Goal: Task Accomplishment & Management: Manage account settings

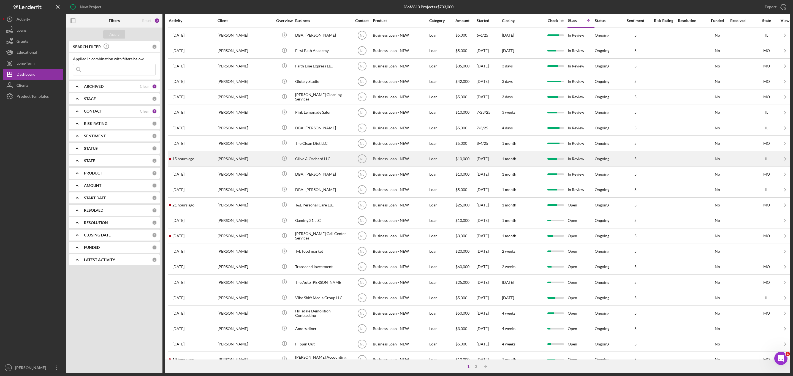
click at [240, 162] on div "[PERSON_NAME]" at bounding box center [245, 158] width 55 height 15
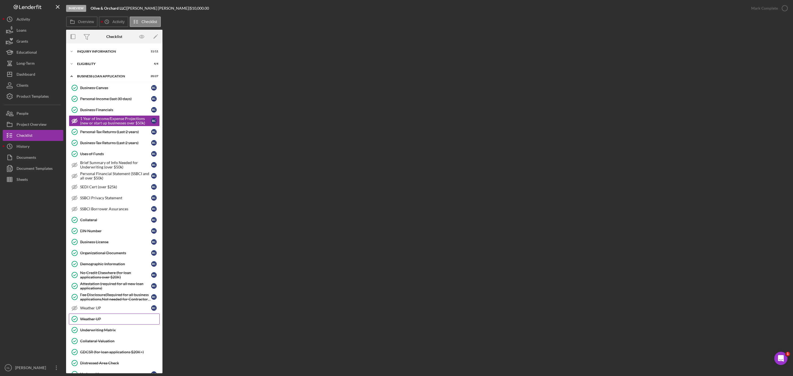
scroll to position [56, 0]
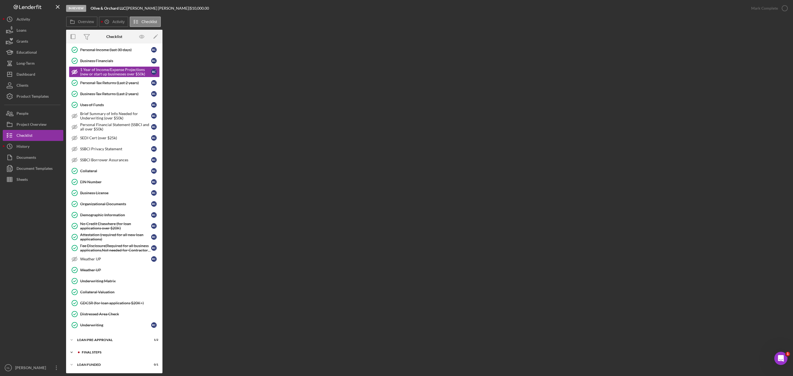
click at [97, 351] on div "FINAL STEPS" at bounding box center [119, 352] width 74 height 3
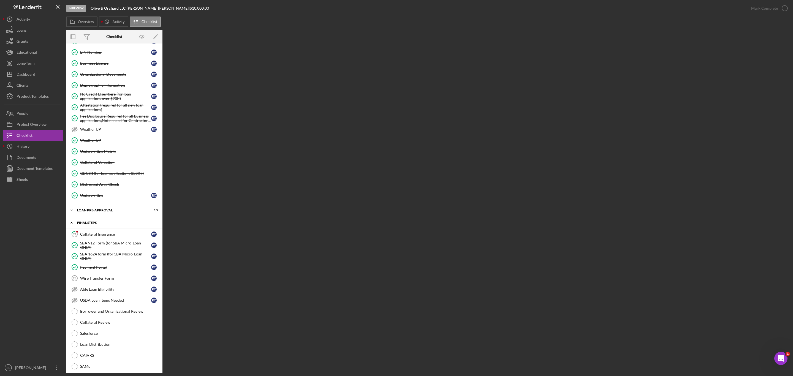
scroll to position [262, 0]
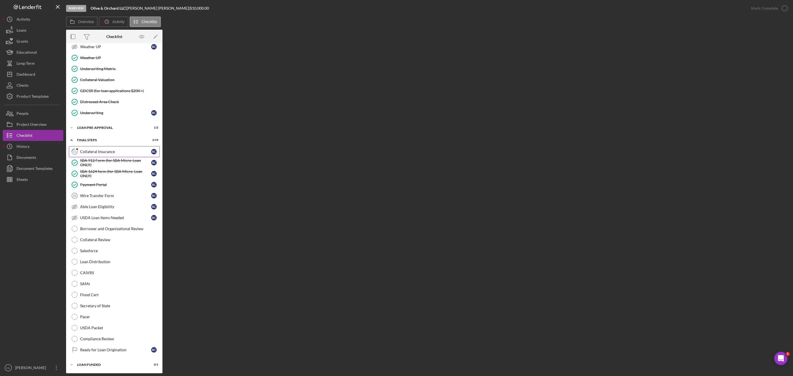
click at [107, 154] on div "Collateral Insurance" at bounding box center [115, 152] width 71 height 4
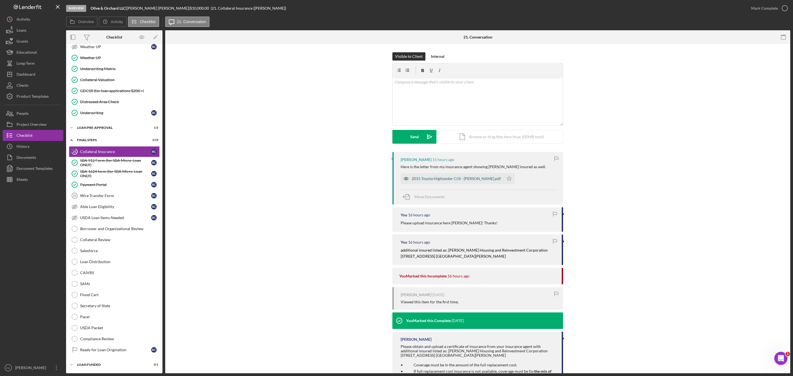
click at [429, 180] on div "2015 Toyota Highlander COI - [PERSON_NAME].pdf" at bounding box center [456, 179] width 89 height 4
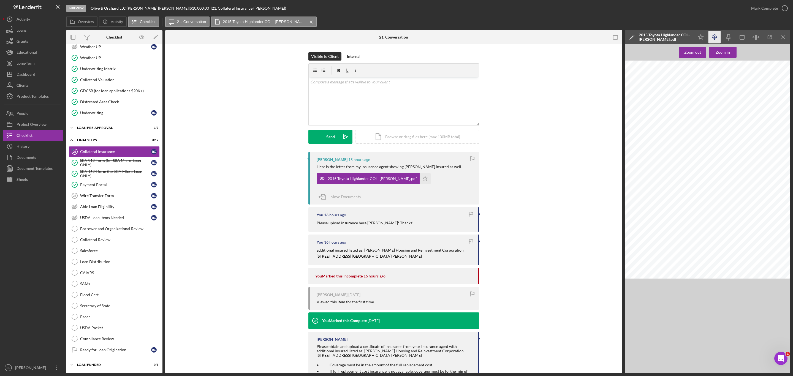
click at [713, 39] on icon "Icon/Download" at bounding box center [715, 37] width 12 height 12
click at [421, 182] on icon "Icon/Star" at bounding box center [425, 178] width 11 height 11
click at [753, 11] on div "Mark Complete" at bounding box center [764, 8] width 27 height 11
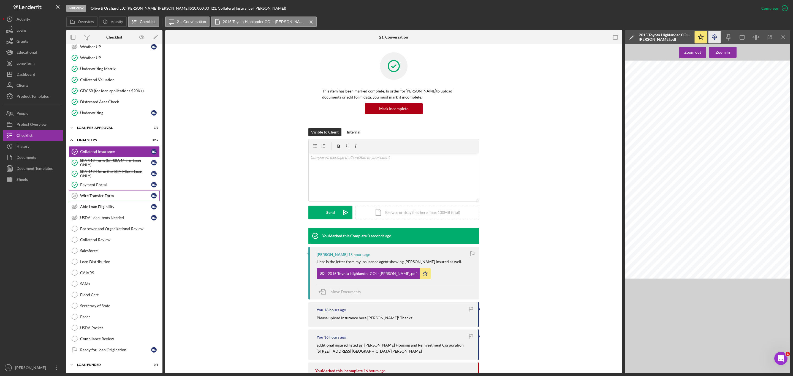
click at [119, 198] on div "Wire Transfer Form" at bounding box center [115, 196] width 71 height 4
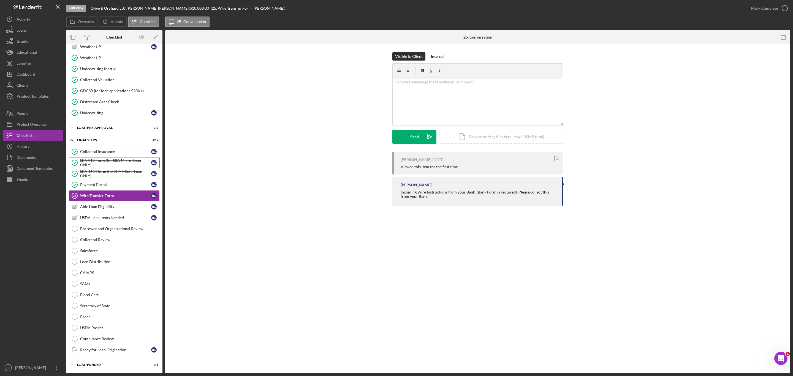
click at [125, 167] on div "SBA 912 Form (for SBA Micro-Loan ONLY)" at bounding box center [115, 162] width 71 height 9
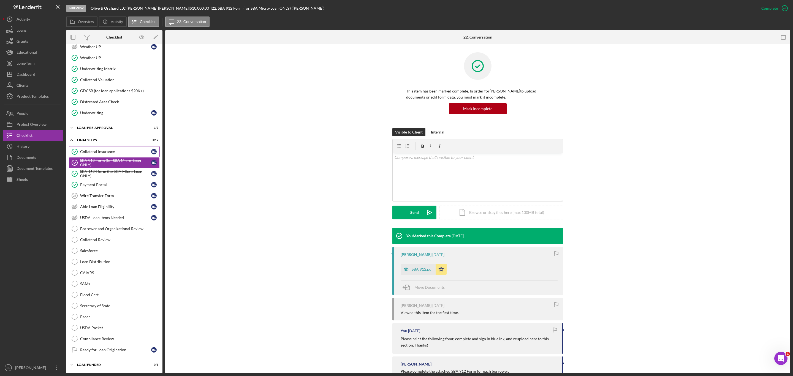
click at [121, 157] on link "Collateral Insurance Collateral Insurance R C" at bounding box center [114, 151] width 91 height 11
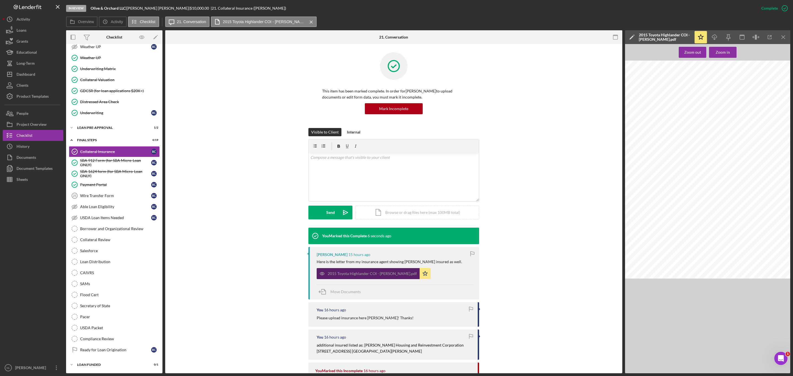
click at [365, 273] on div "2015 Toyota Highlander COI - [PERSON_NAME].pdf" at bounding box center [372, 274] width 89 height 4
click at [713, 40] on icon "Icon/Download" at bounding box center [715, 37] width 12 height 12
click at [123, 198] on div "Wire Transfer Form" at bounding box center [115, 196] width 71 height 4
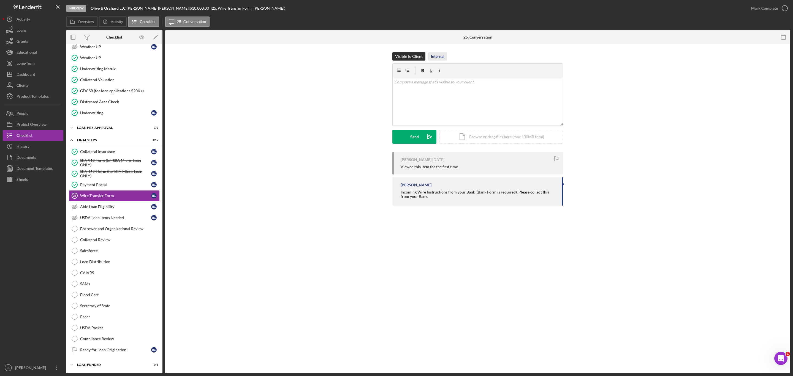
click at [437, 59] on div "Internal" at bounding box center [437, 56] width 13 height 8
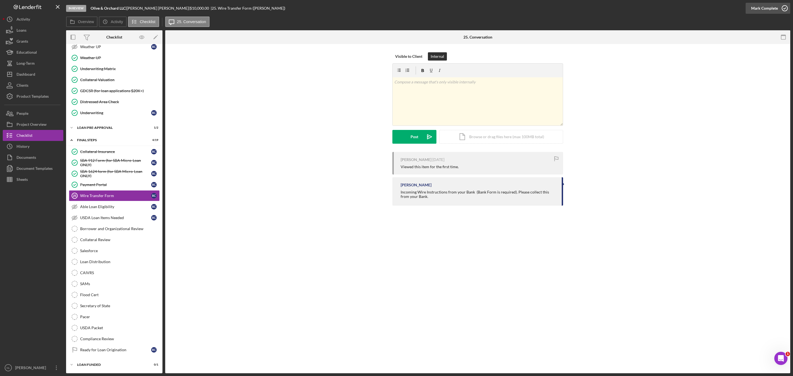
click at [765, 12] on div "Mark Complete" at bounding box center [764, 8] width 27 height 11
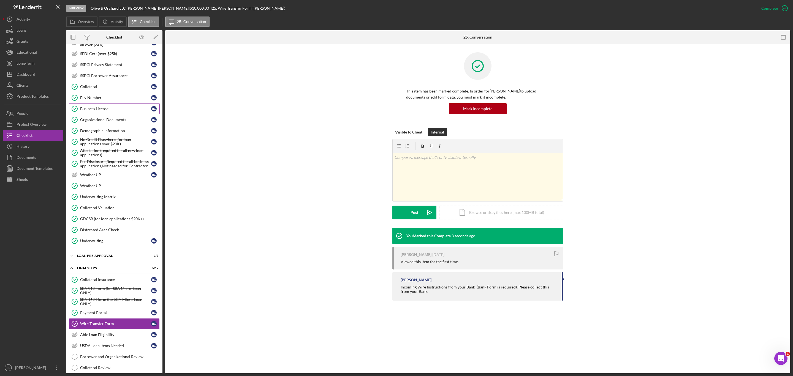
scroll to position [132, 0]
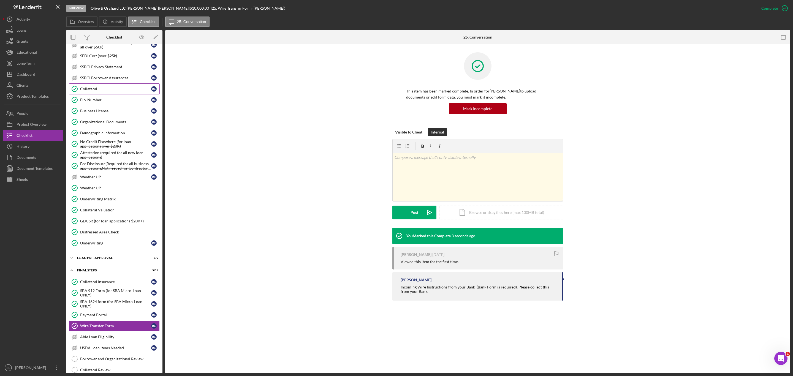
click at [104, 91] on div "Collateral" at bounding box center [115, 89] width 71 height 4
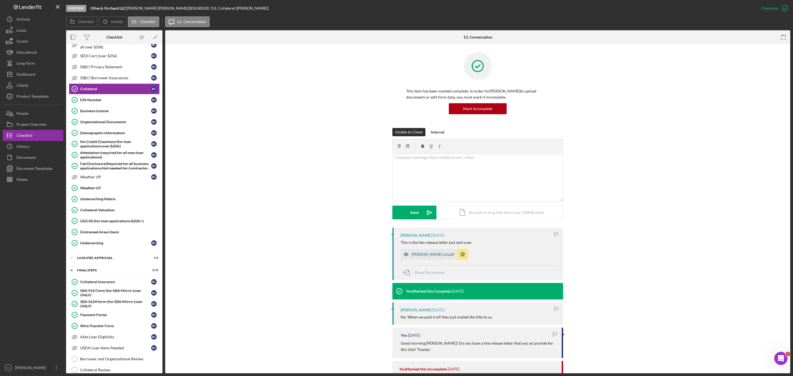
click at [422, 257] on div "[PERSON_NAME] rel.pdf" at bounding box center [429, 254] width 56 height 11
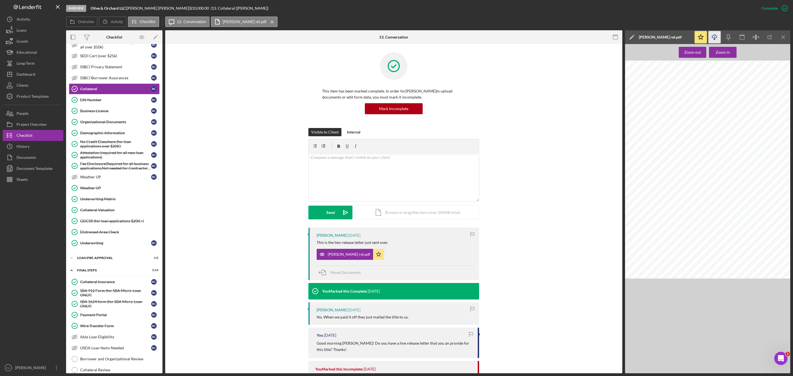
click at [716, 39] on polyline "button" at bounding box center [715, 39] width 2 height 1
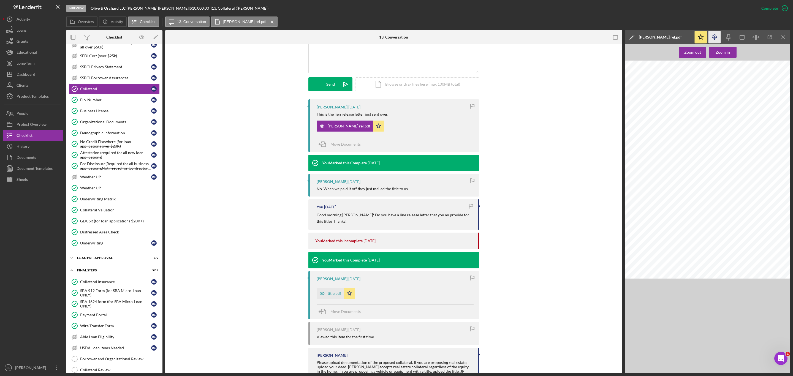
scroll to position [161, 0]
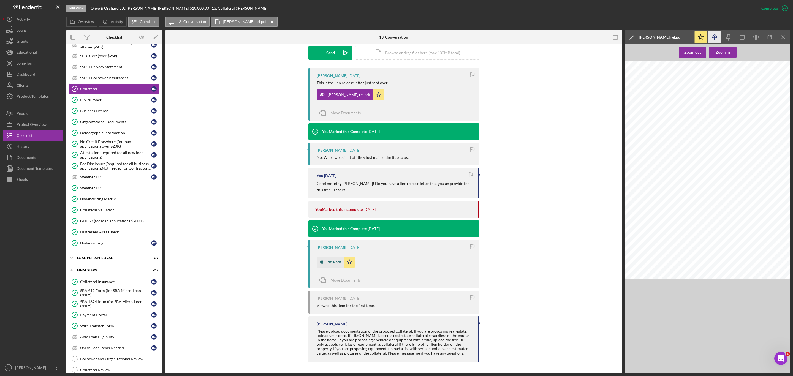
click at [329, 257] on div "title.pdf" at bounding box center [330, 262] width 27 height 11
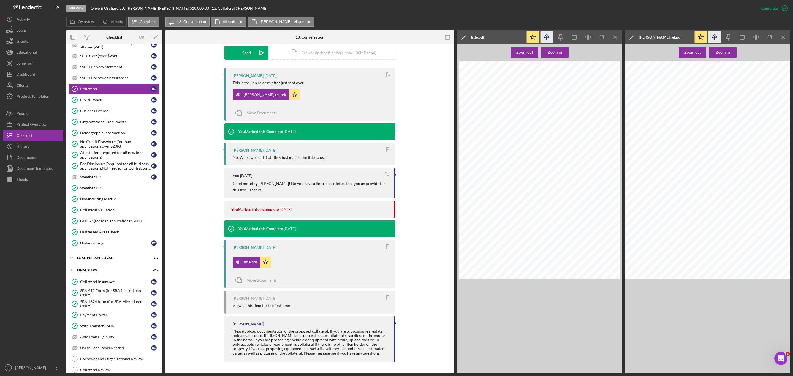
click at [547, 36] on icon "Icon/Download" at bounding box center [547, 37] width 12 height 12
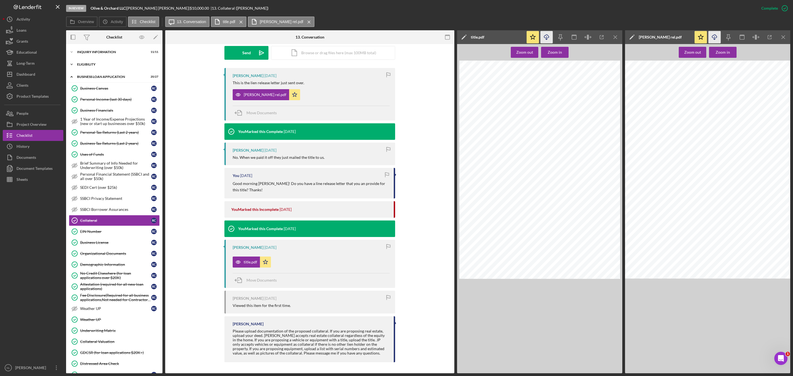
click at [85, 61] on div "Icon/Expander ELIGIBILITY 4 / 4" at bounding box center [114, 64] width 96 height 11
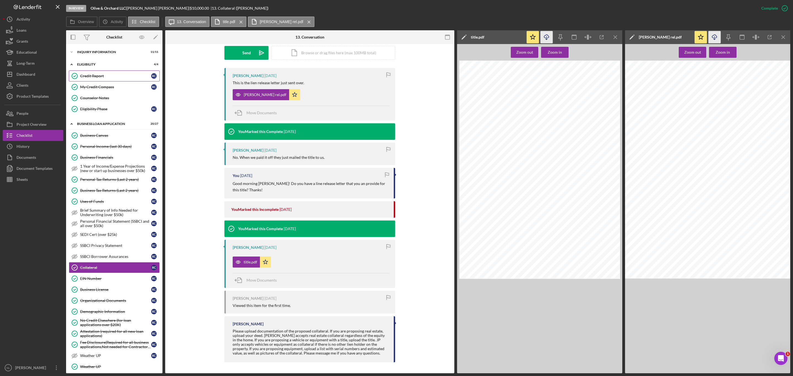
click at [92, 76] on div "Credit Report" at bounding box center [115, 76] width 71 height 4
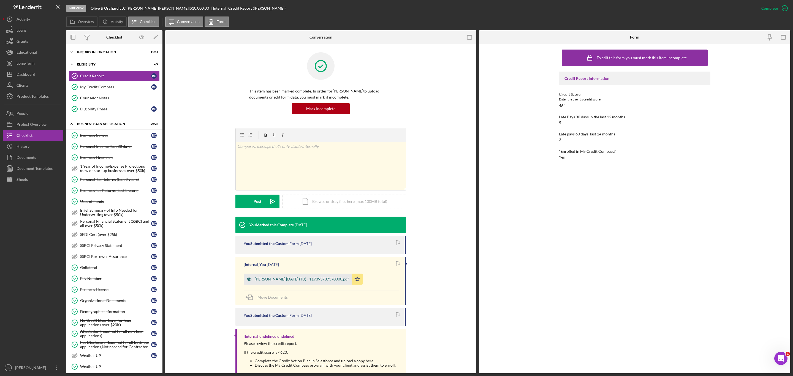
click at [294, 281] on div "[PERSON_NAME] [DATE] (TU) - 117393737370000.pdf" at bounding box center [302, 279] width 94 height 4
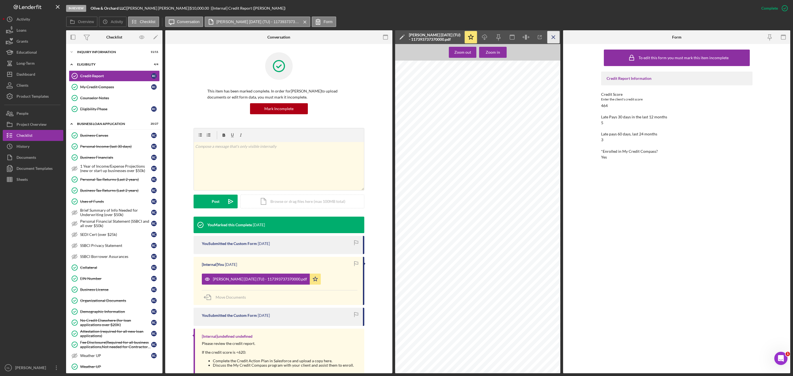
click at [549, 40] on icon "Icon/Menu Close" at bounding box center [554, 37] width 12 height 12
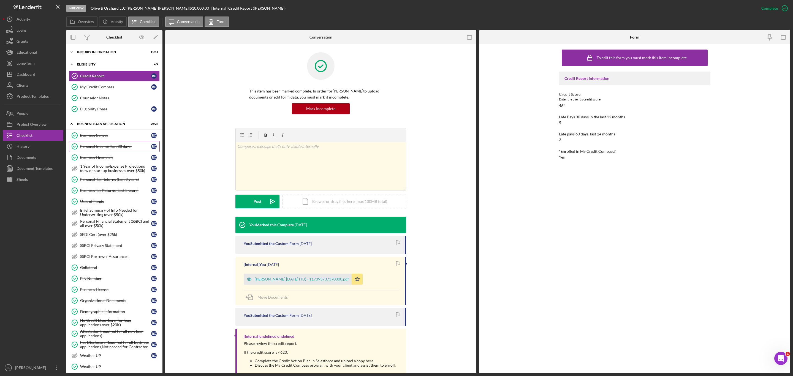
click at [113, 152] on link "Personal Income (last 30 days) Personal Income (last 30 days) R C" at bounding box center [114, 146] width 91 height 11
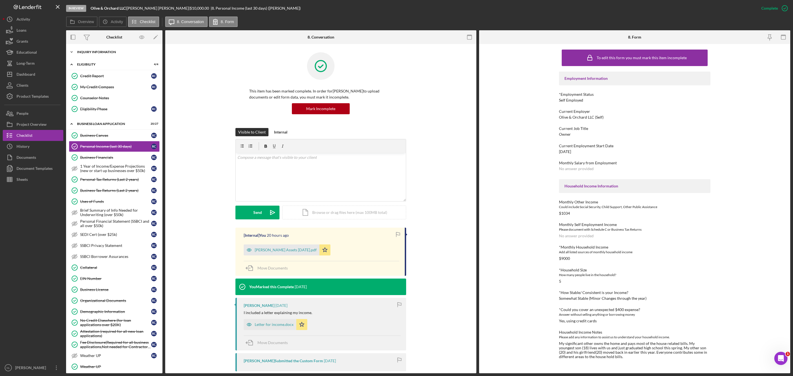
click at [95, 49] on div "Icon/Expander INQUIRY INFORMATION 11 / 11" at bounding box center [114, 52] width 96 height 11
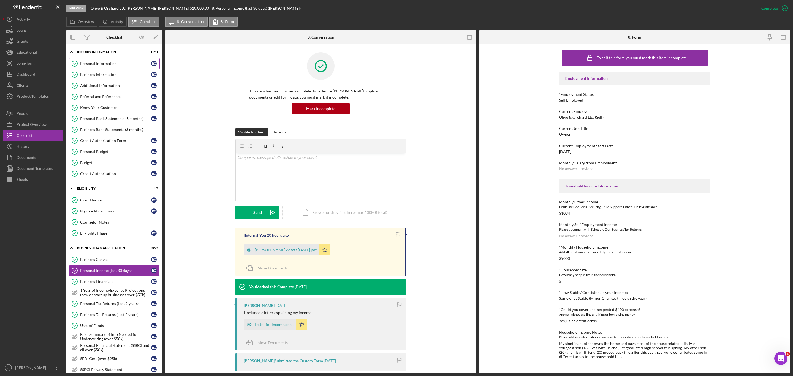
click at [98, 62] on div "Personal Information" at bounding box center [115, 63] width 71 height 4
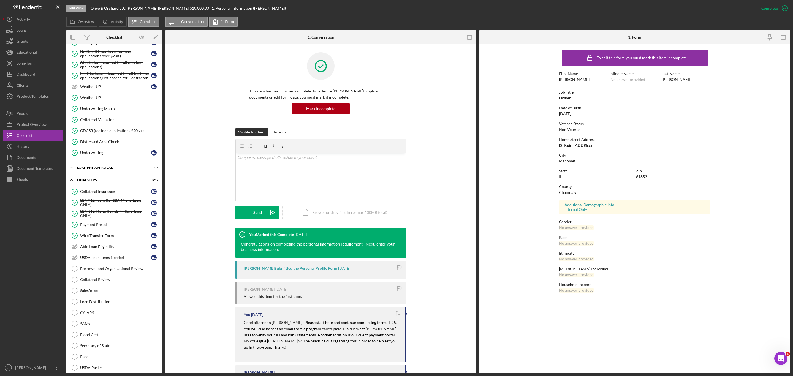
scroll to position [396, 0]
click at [100, 167] on div "LOAN PRE-APPROVAL" at bounding box center [116, 165] width 78 height 3
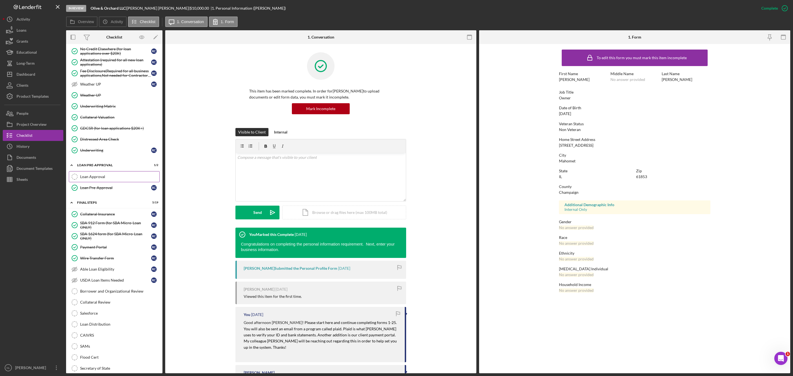
click at [104, 179] on div "Loan Approval" at bounding box center [119, 177] width 79 height 4
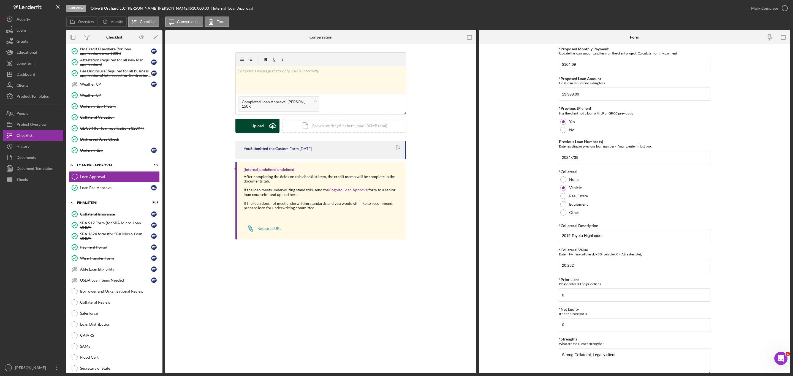
click at [266, 125] on icon "Icon/Upload" at bounding box center [273, 126] width 14 height 14
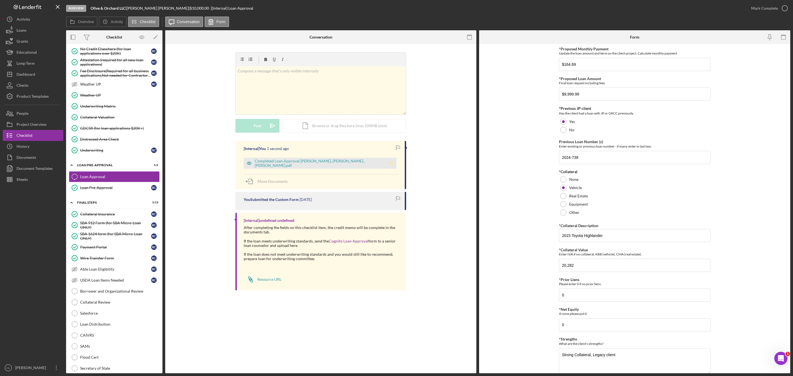
click at [386, 162] on icon "Icon/Star" at bounding box center [391, 163] width 11 height 11
click at [606, 86] on div "*Proposed Loan Amount Final loan request including fees $9,999.99" at bounding box center [634, 89] width 151 height 24
click at [593, 95] on input "$9,999.99" at bounding box center [634, 94] width 151 height 13
click at [593, 94] on input "$9,999.99" at bounding box center [634, 94] width 151 height 13
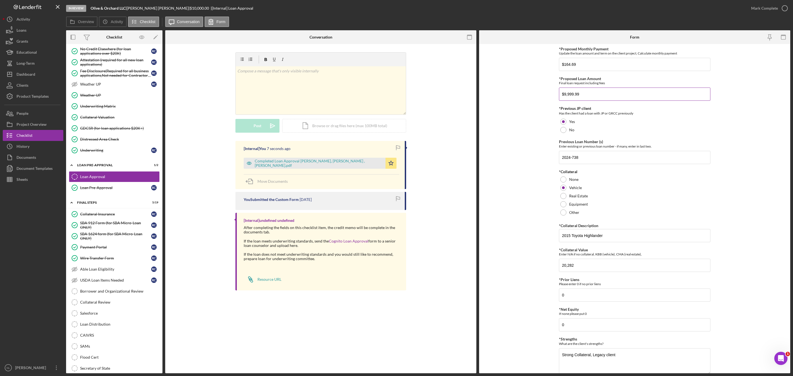
click at [593, 94] on input "$9,999.99" at bounding box center [634, 94] width 151 height 13
click at [597, 98] on input "$4,999.99" at bounding box center [634, 94] width 151 height 13
type input "$49,999.99"
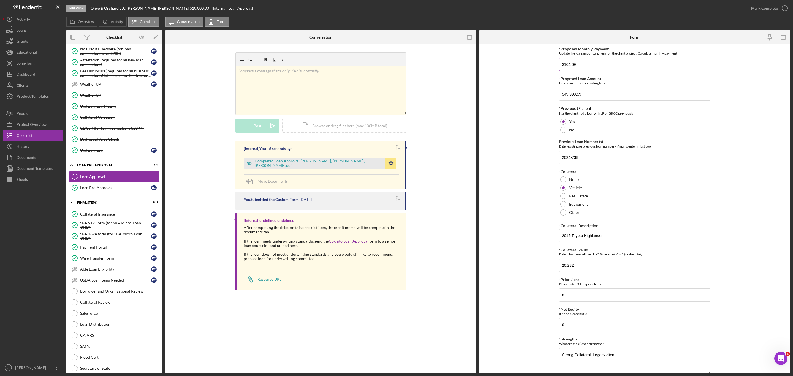
click at [577, 64] on input "$164.69" at bounding box center [634, 64] width 151 height 13
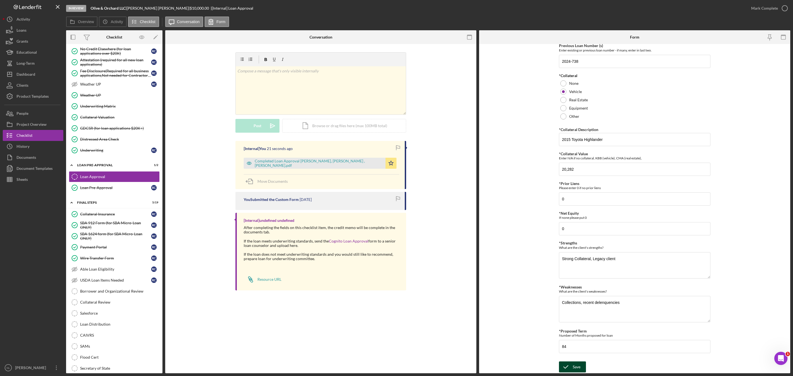
type input "$1,025"
click at [575, 369] on div "Save" at bounding box center [577, 367] width 8 height 11
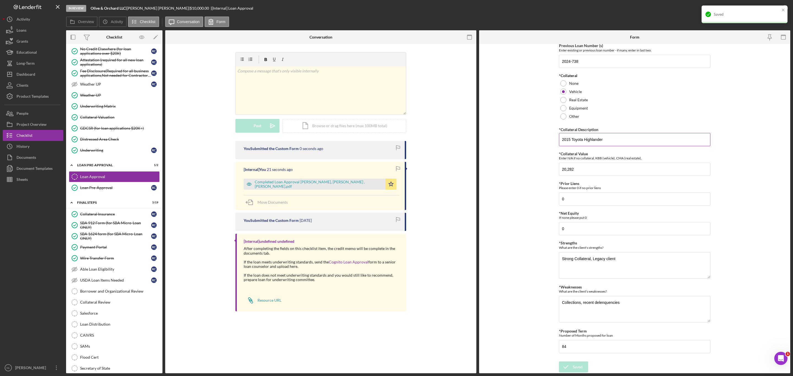
click at [615, 137] on input "2015 Toyota Highlander" at bounding box center [634, 139] width 151 height 13
type input "2015 Toyota Highlander, Equipment UCC"
click at [583, 368] on button "Save" at bounding box center [572, 367] width 27 height 11
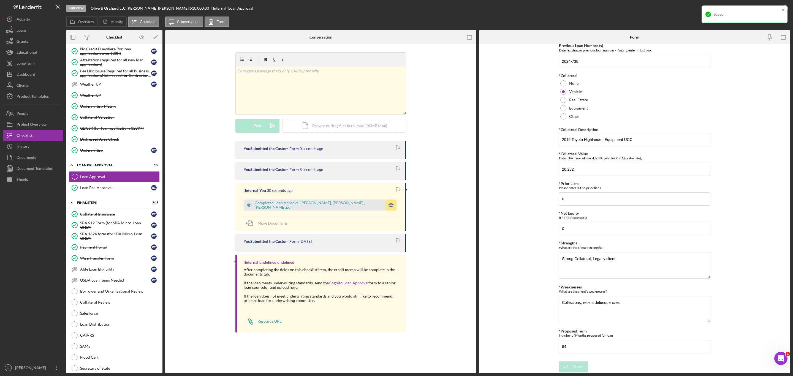
scroll to position [0, 0]
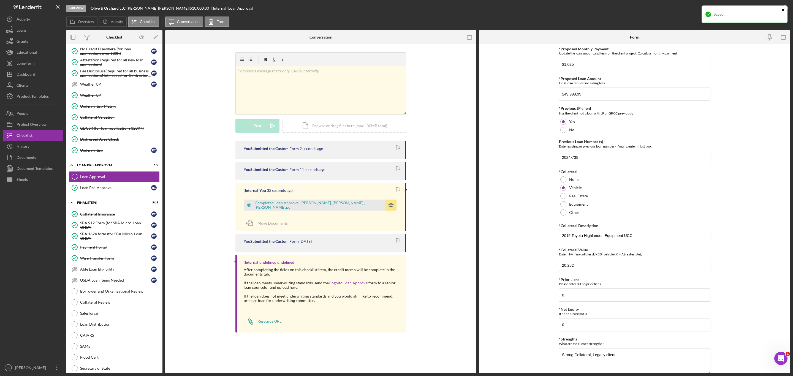
click at [785, 12] on icon "close" at bounding box center [784, 10] width 4 height 4
click at [758, 11] on div "Mark Complete" at bounding box center [764, 8] width 27 height 11
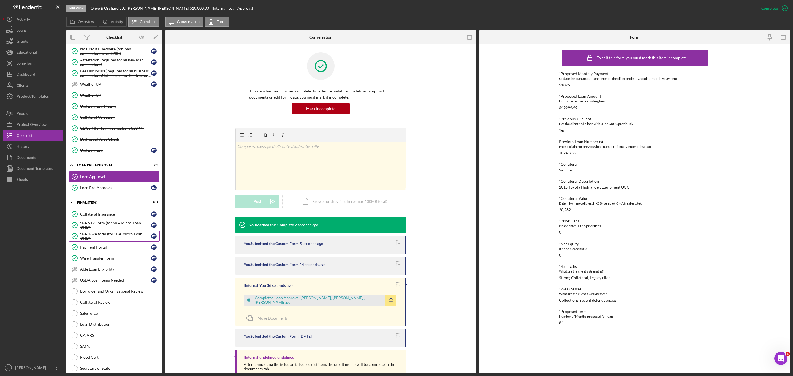
scroll to position [446, 0]
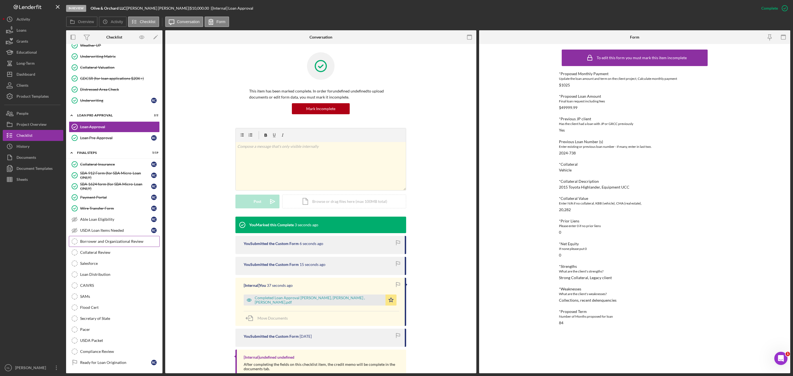
click at [128, 247] on link "Borrower and Organizational Review Borrower and Organizational Review" at bounding box center [114, 241] width 91 height 11
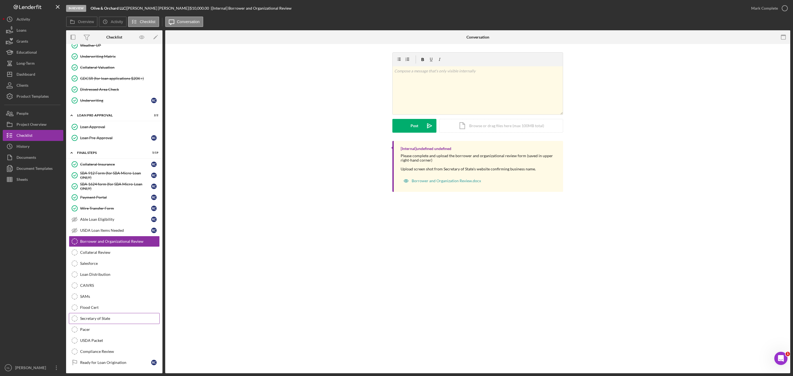
click at [102, 321] on div "Secretary of State" at bounding box center [119, 318] width 79 height 4
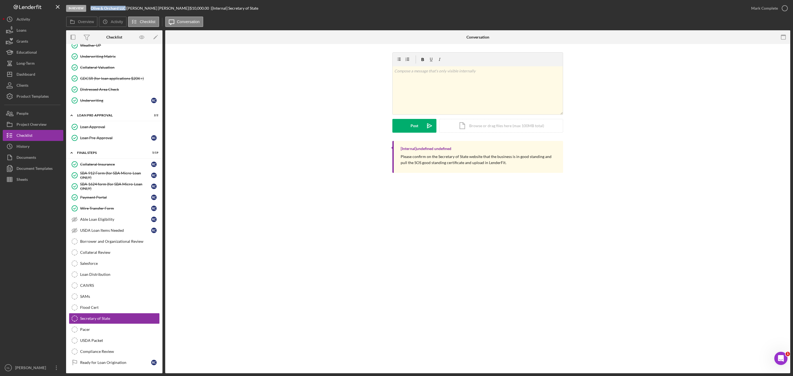
drag, startPoint x: 126, startPoint y: 7, endPoint x: 90, endPoint y: 9, distance: 35.3
click at [90, 9] on div "In Review Olive & Orchard LLC | [PERSON_NAME] | $10,000.00 | [Internal] Secreta…" at bounding box center [406, 8] width 680 height 17
drag, startPoint x: 90, startPoint y: 9, endPoint x: 93, endPoint y: 6, distance: 4.1
click at [93, 6] on b "Olive & Orchard LLC" at bounding box center [108, 8] width 35 height 5
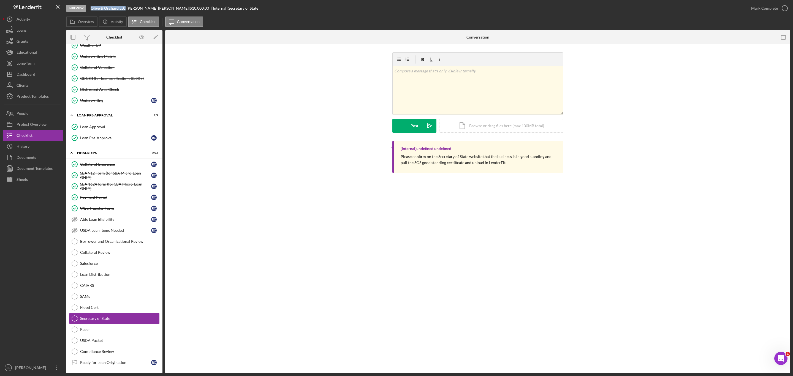
drag, startPoint x: 125, startPoint y: 8, endPoint x: 85, endPoint y: 10, distance: 40.0
click at [85, 10] on div "In Review Olive & Orchard LLC | [PERSON_NAME] | $10,000.00 | [Internal] Secreta…" at bounding box center [406, 8] width 680 height 17
copy div "Olive & Orchard LLC"
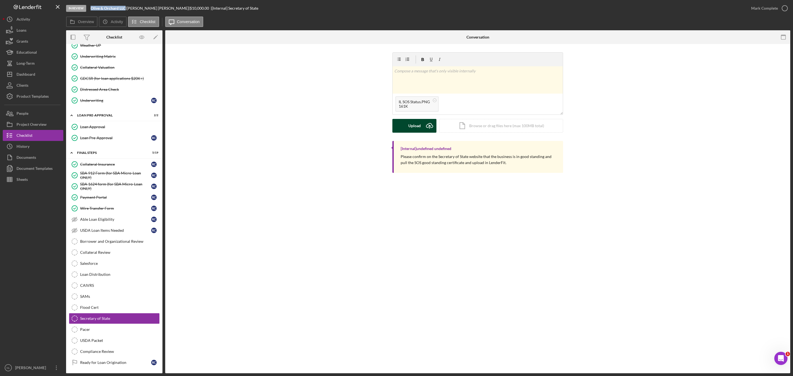
click at [422, 128] on button "Upload Icon/Upload" at bounding box center [414, 126] width 44 height 14
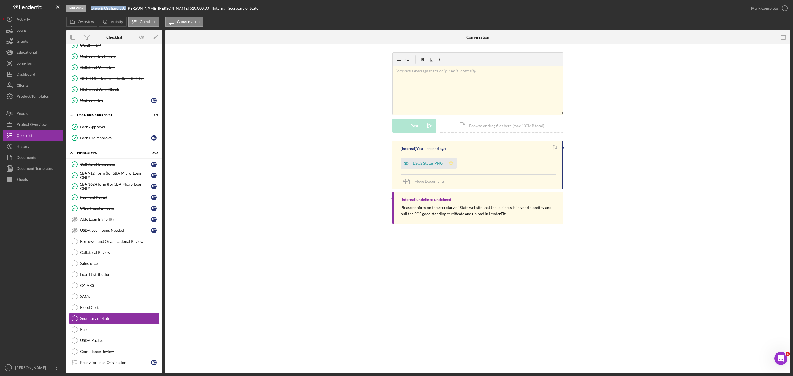
click at [451, 164] on icon "Icon/Star" at bounding box center [451, 163] width 11 height 11
click at [751, 8] on button "Mark Complete" at bounding box center [768, 8] width 45 height 11
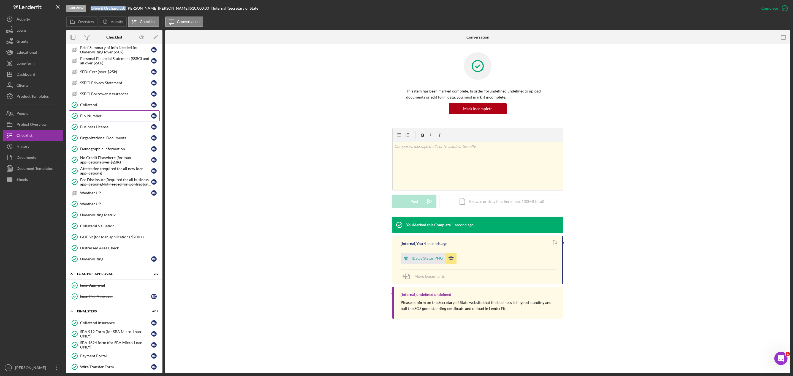
scroll to position [286, 0]
click at [102, 133] on link "Business License Business License R C" at bounding box center [114, 127] width 91 height 11
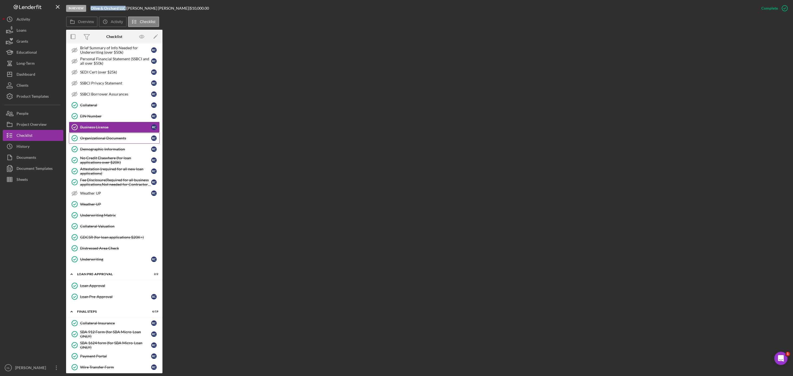
click at [101, 140] on div "Organizational Documents" at bounding box center [115, 138] width 71 height 4
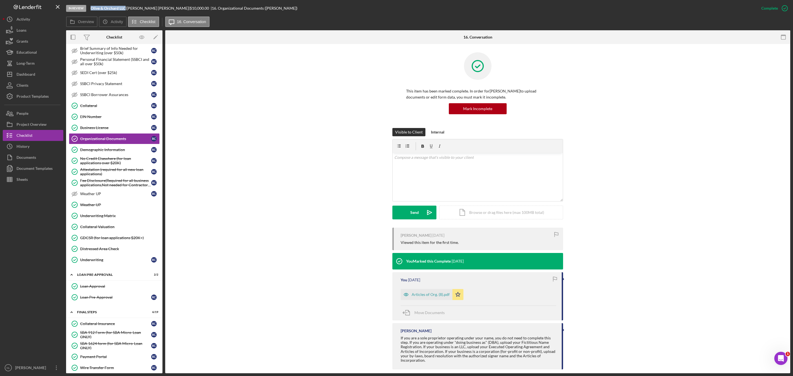
scroll to position [8, 0]
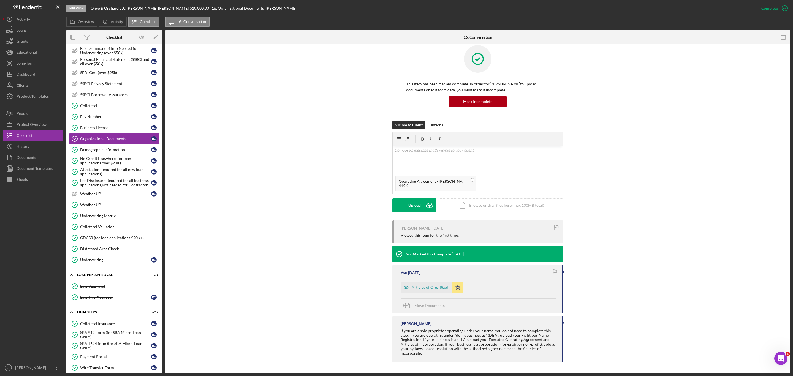
click at [413, 213] on div "Visible to Client Internal v Color teal Color pink Remove color Add row above A…" at bounding box center [477, 171] width 171 height 100
click at [432, 126] on div "Internal" at bounding box center [437, 125] width 13 height 8
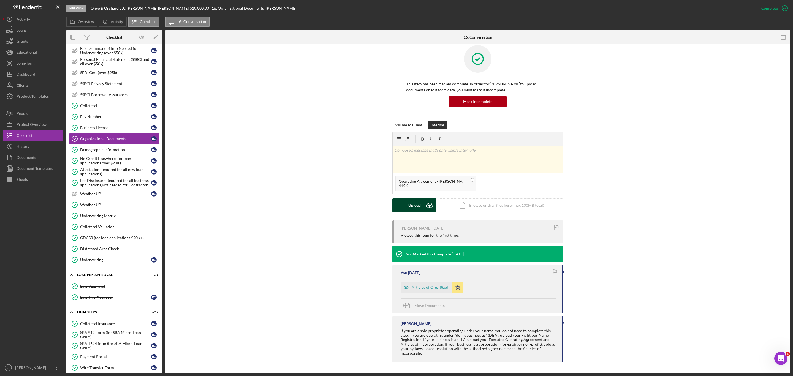
click at [426, 208] on icon "Icon/Upload" at bounding box center [430, 206] width 14 height 14
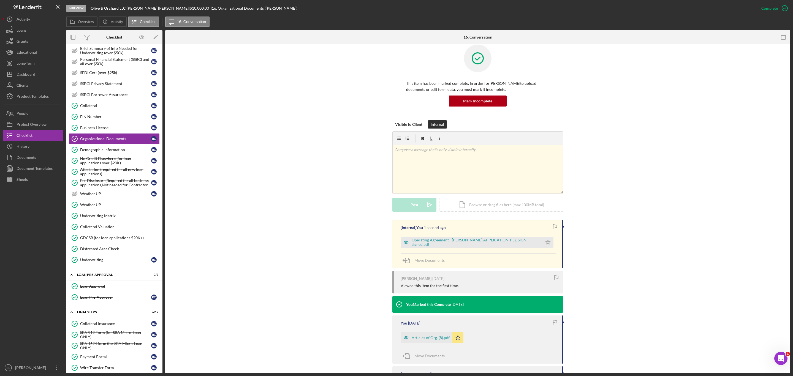
click at [556, 243] on div "[Internal] You 1 second ago Operating Agreement - [PERSON_NAME] APPLICATION-PLZ…" at bounding box center [477, 244] width 171 height 48
click at [545, 244] on icon "Icon/Star" at bounding box center [548, 242] width 11 height 11
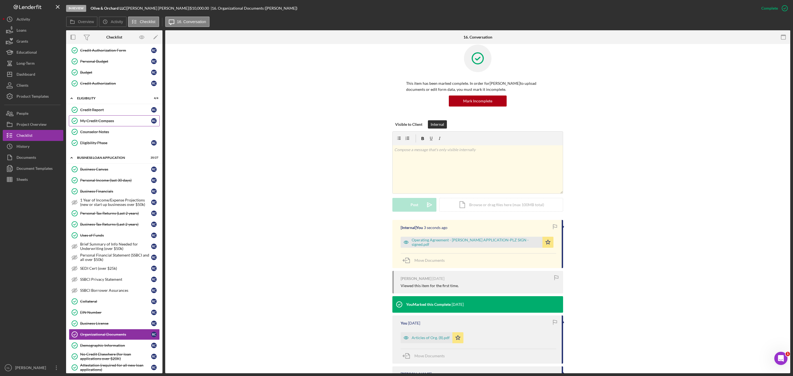
drag, startPoint x: 97, startPoint y: 109, endPoint x: 109, endPoint y: 119, distance: 15.0
click at [97, 109] on link "Credit Report Credit Report R C" at bounding box center [114, 109] width 91 height 11
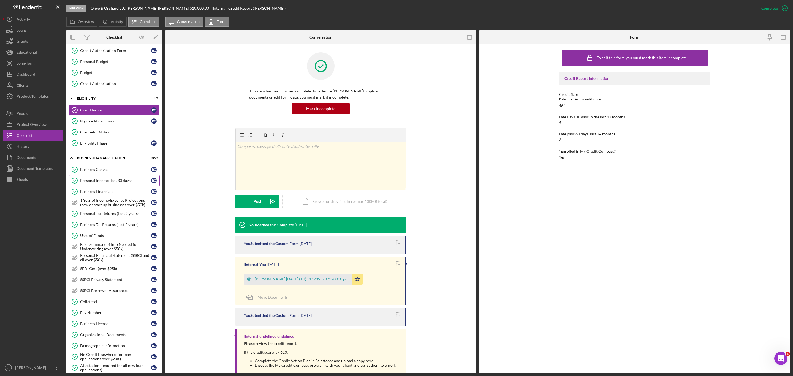
click at [98, 183] on link "Personal Income (last 30 days) Personal Income (last 30 days) R C" at bounding box center [114, 180] width 91 height 11
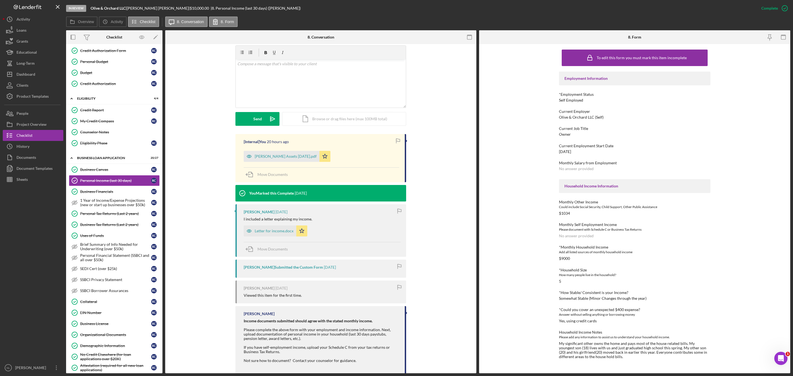
scroll to position [96, 0]
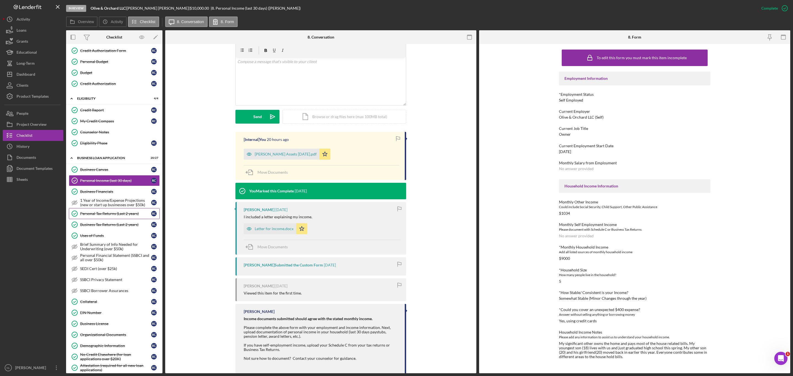
click at [121, 216] on link "Personal Tax Returns (Last 2 years) Personal Tax Returns (Last 2 years) R C" at bounding box center [114, 213] width 91 height 11
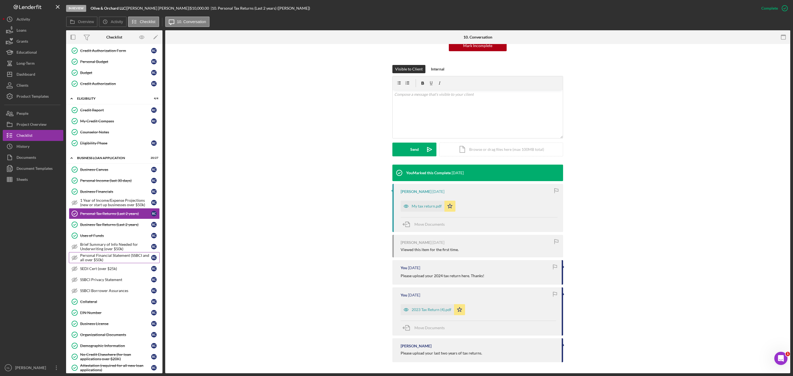
scroll to position [476, 0]
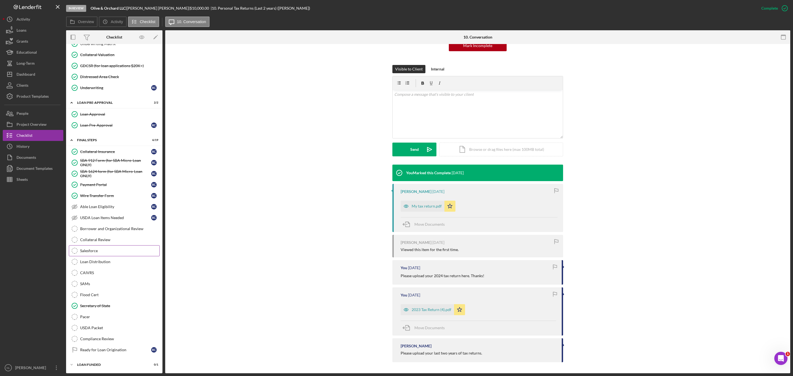
click at [98, 254] on link "Salesforce Salesforce" at bounding box center [114, 250] width 91 height 11
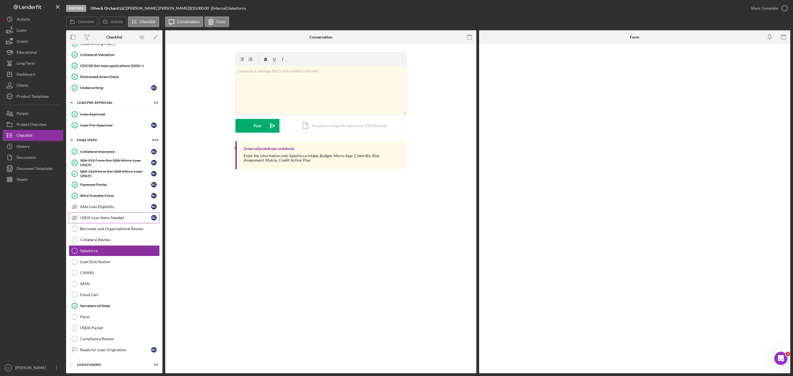
click at [91, 218] on link "USDA Loan Items Needed USDA Loan Items Needed R C" at bounding box center [114, 217] width 91 height 11
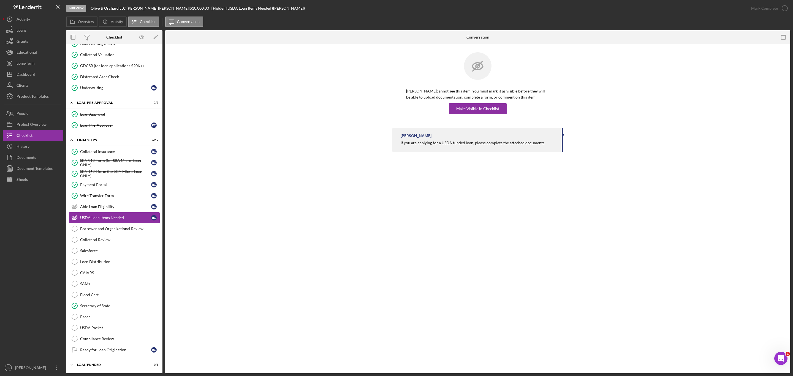
scroll to position [476, 0]
click at [87, 227] on div "Borrower and Organizational Review" at bounding box center [119, 229] width 79 height 4
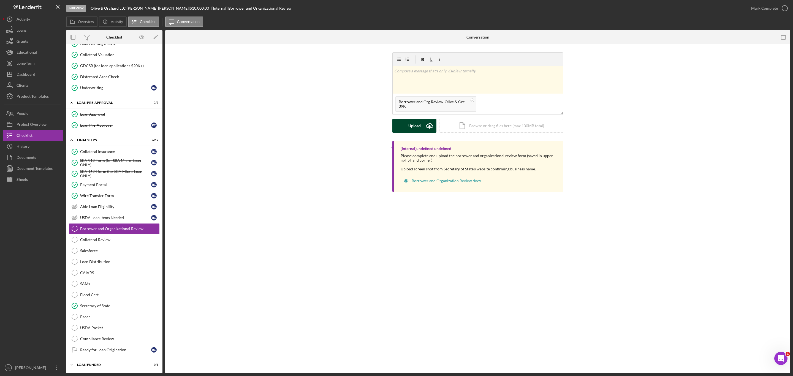
click at [421, 127] on button "Upload Icon/Upload" at bounding box center [414, 126] width 44 height 14
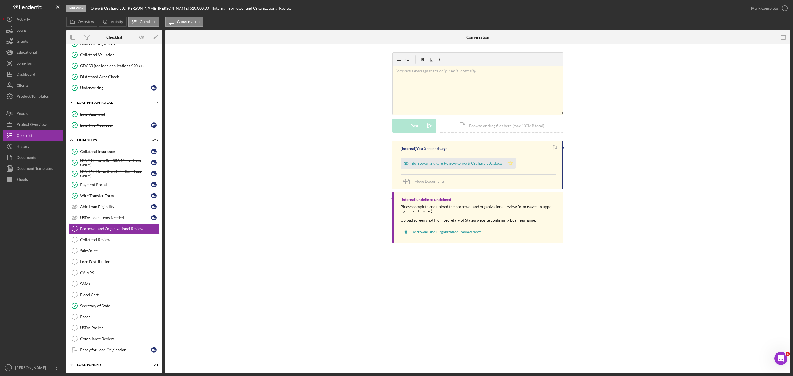
click at [508, 163] on icon "Icon/Star" at bounding box center [510, 163] width 11 height 11
click at [761, 8] on div "Mark Complete" at bounding box center [764, 8] width 27 height 11
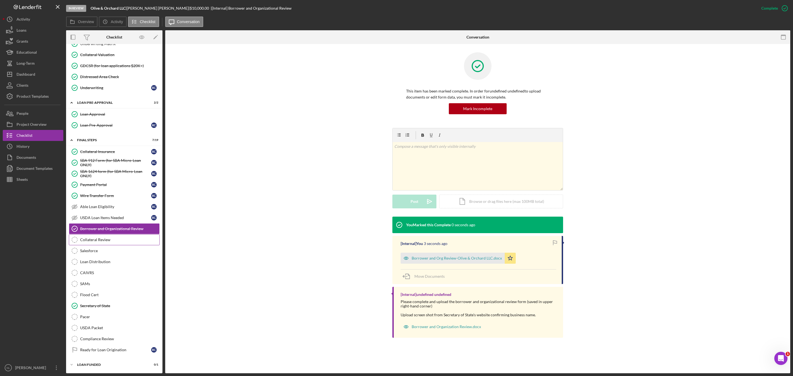
click at [115, 234] on link "Collateral Review Collateral Review" at bounding box center [114, 239] width 91 height 11
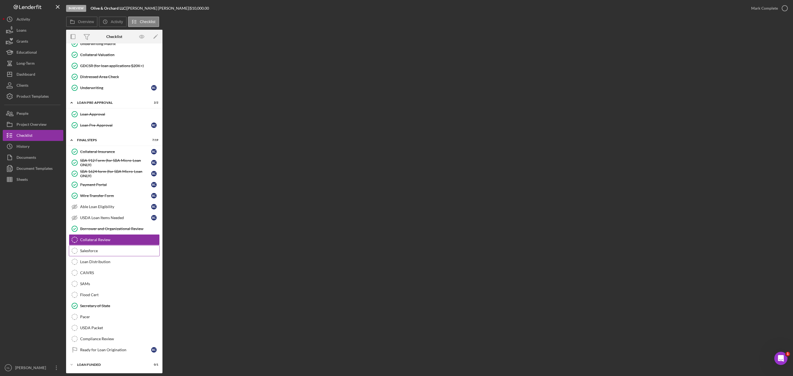
scroll to position [476, 0]
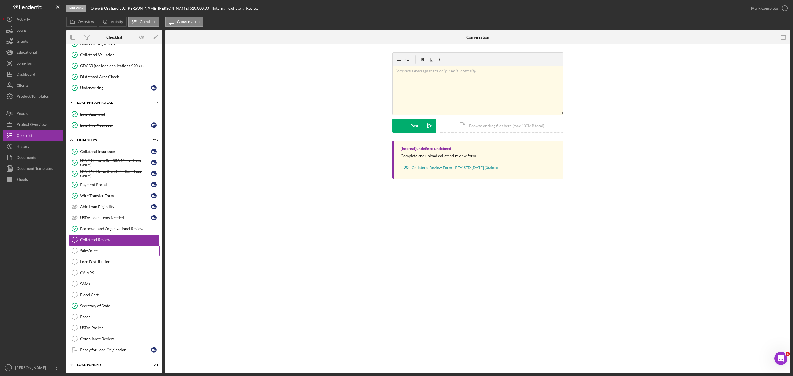
click at [112, 249] on div "Salesforce" at bounding box center [119, 251] width 79 height 4
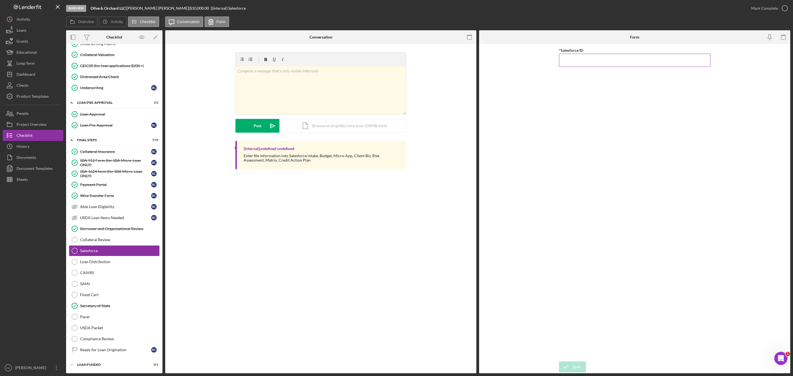
click at [568, 66] on input "*Salesforce ID" at bounding box center [634, 60] width 151 height 13
paste input "a0wPC000002ByR7YAK"
type input "a0wPC000002ByR7YAK"
click at [577, 370] on div "Save" at bounding box center [577, 367] width 8 height 11
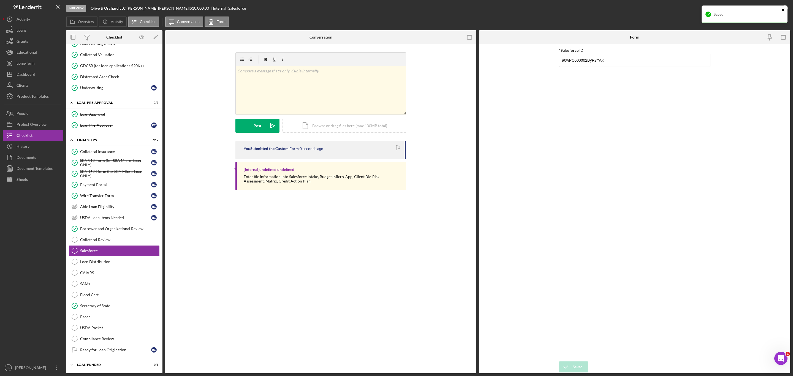
click at [784, 9] on icon "close" at bounding box center [784, 10] width 4 height 4
click at [767, 9] on div "Mark Complete" at bounding box center [764, 8] width 27 height 11
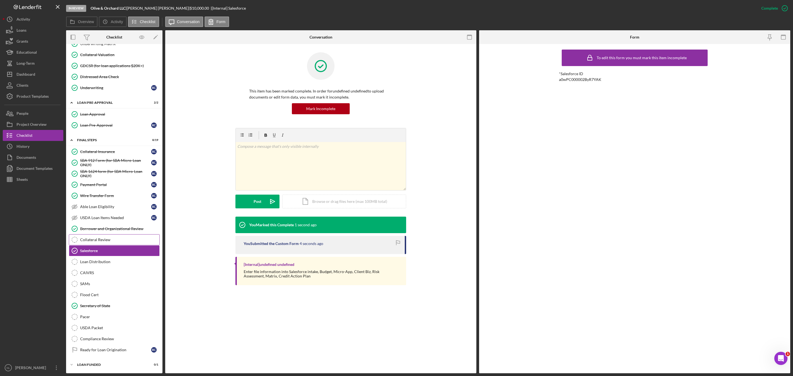
click at [77, 240] on icon "Collateral Review" at bounding box center [75, 240] width 14 height 14
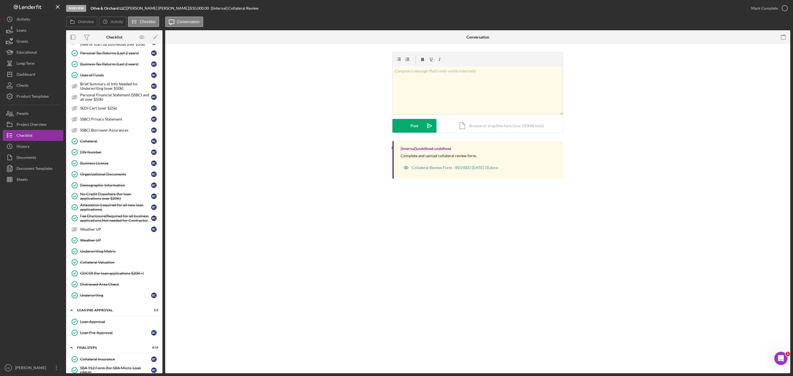
scroll to position [227, 0]
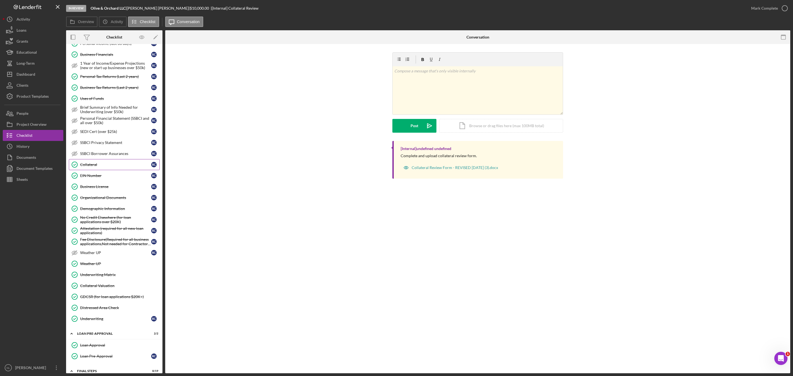
click at [100, 170] on link "Collateral Collateral R C" at bounding box center [114, 164] width 91 height 11
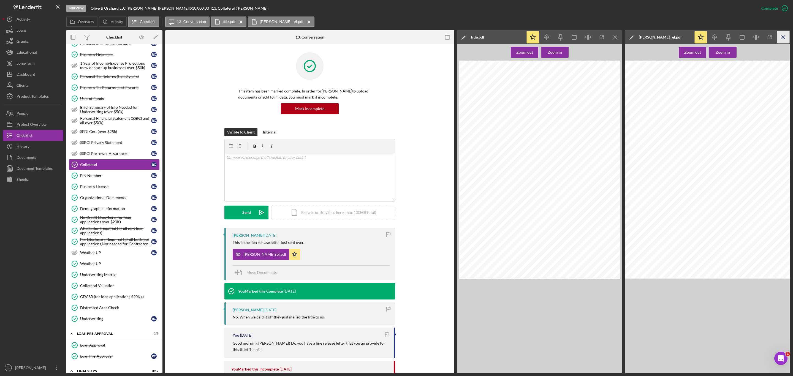
click at [782, 35] on icon "Icon/Menu Close" at bounding box center [784, 37] width 12 height 12
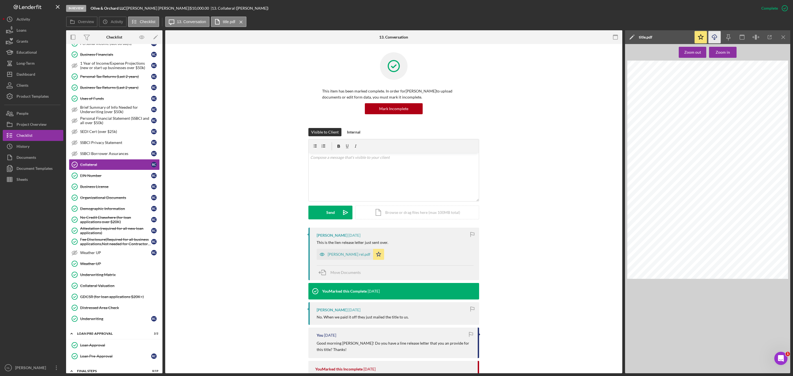
click at [713, 33] on icon "Icon/Download" at bounding box center [715, 37] width 12 height 12
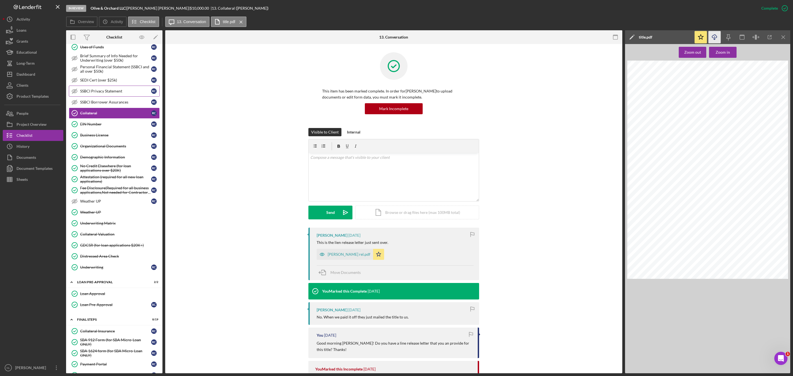
scroll to position [323, 0]
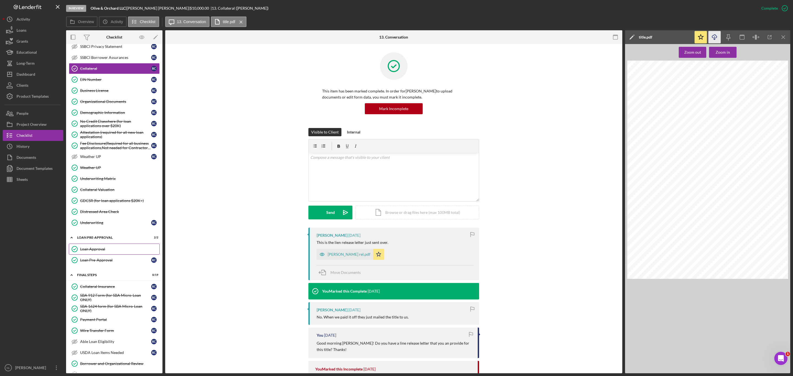
click at [96, 255] on link "Loan Approval Loan Approval" at bounding box center [114, 249] width 91 height 11
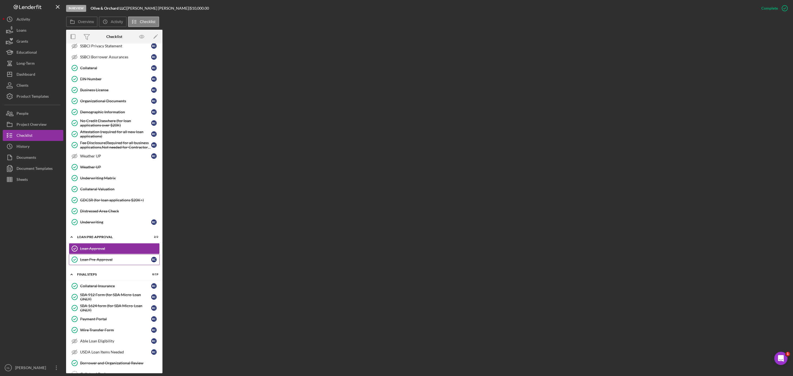
click at [98, 265] on link "Loan Pre-Approval Loan Pre-Approval R C" at bounding box center [114, 259] width 91 height 11
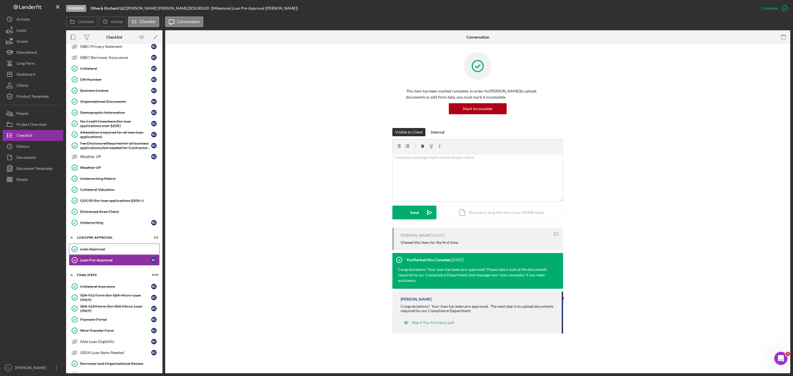
click at [118, 251] on div "Loan Approval" at bounding box center [119, 249] width 79 height 4
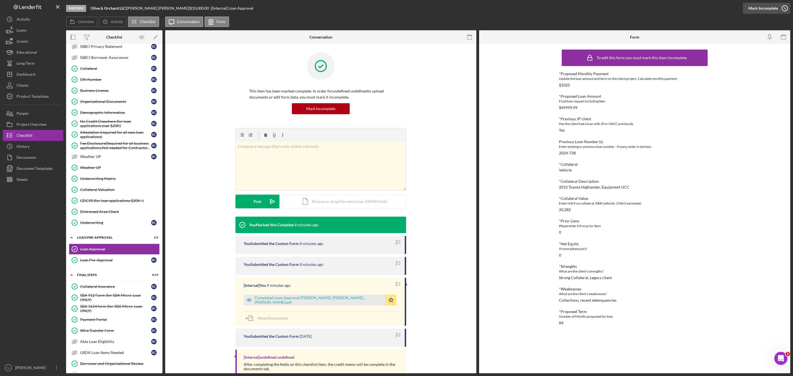
click at [778, 5] on icon "button" at bounding box center [785, 8] width 14 height 14
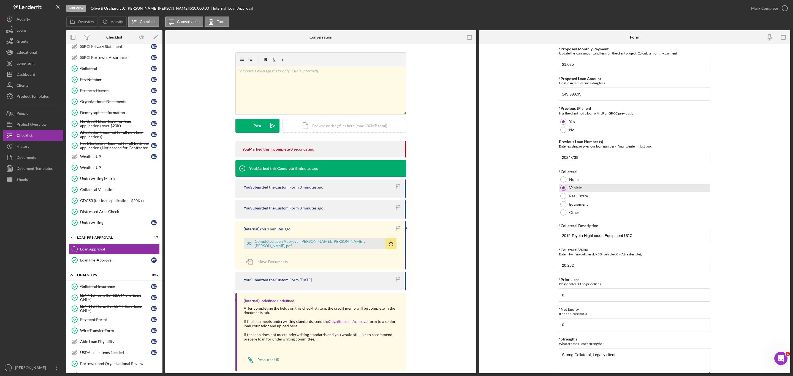
scroll to position [73, 0]
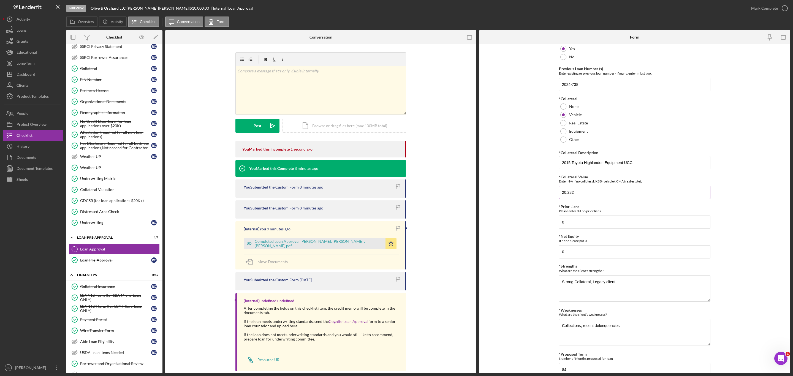
click at [587, 198] on input "20,282" at bounding box center [634, 192] width 151 height 13
click at [89, 289] on div "Collateral Insurance" at bounding box center [115, 287] width 71 height 4
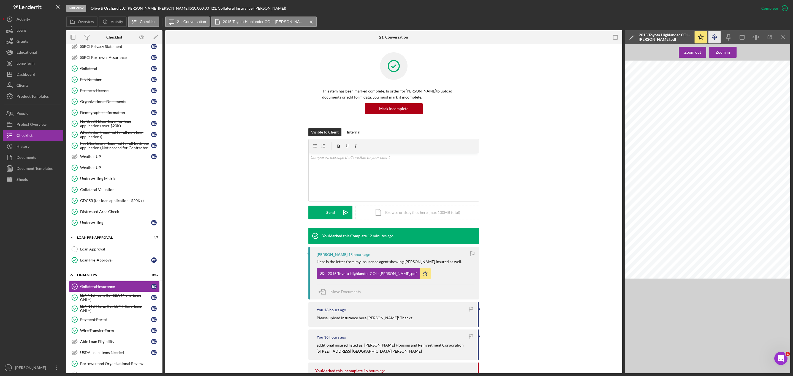
click at [717, 38] on icon "Icon/Download" at bounding box center [715, 37] width 12 height 12
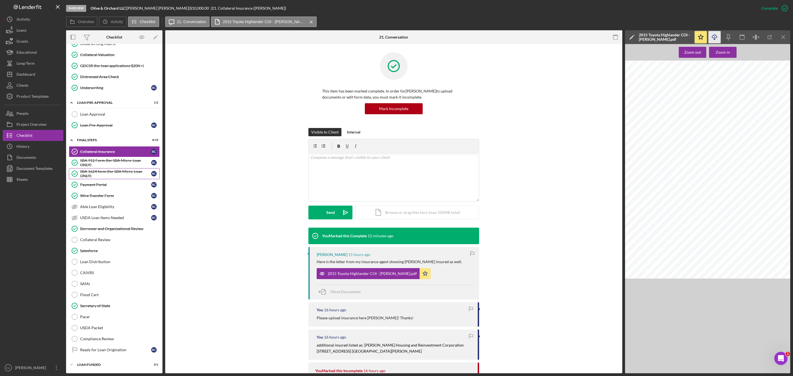
click at [119, 169] on div "SBA 1624 form (for SBA Micro-Loan ONLY)" at bounding box center [115, 173] width 71 height 9
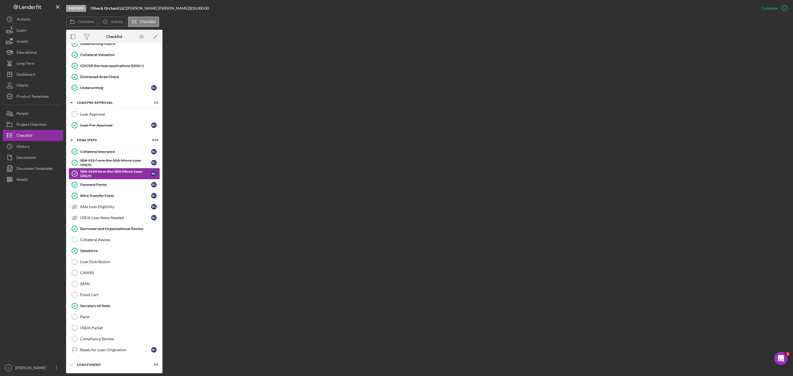
scroll to position [476, 0]
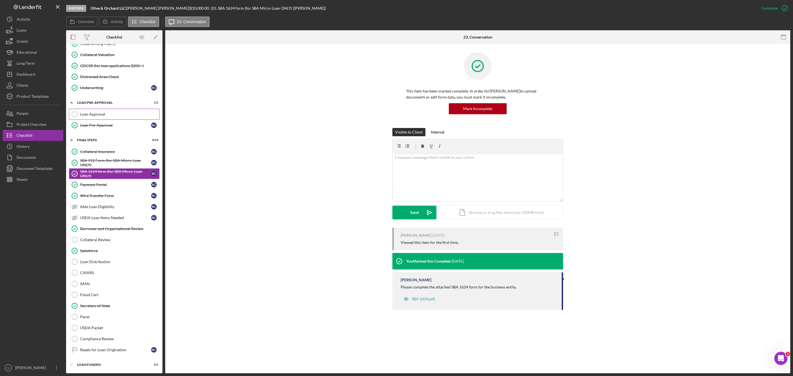
click at [103, 112] on div "Loan Approval" at bounding box center [119, 114] width 79 height 4
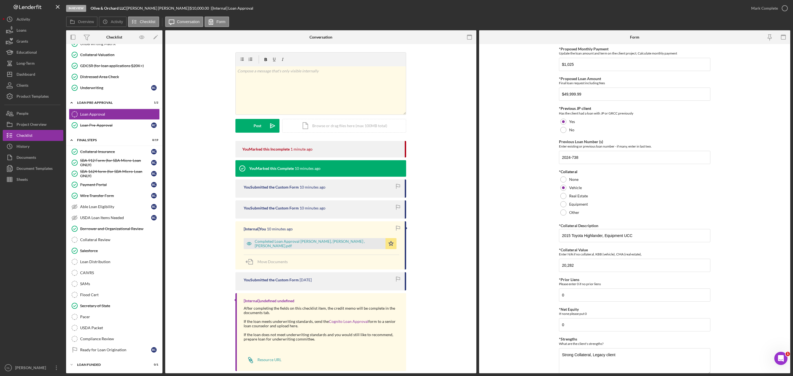
scroll to position [99, 0]
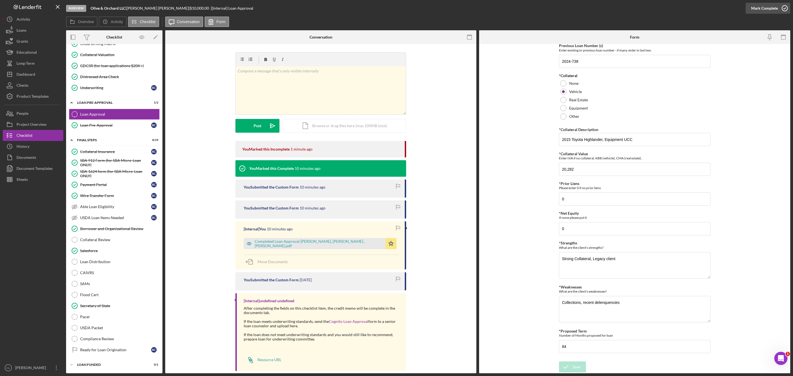
click at [772, 6] on div "Mark Complete" at bounding box center [764, 8] width 27 height 11
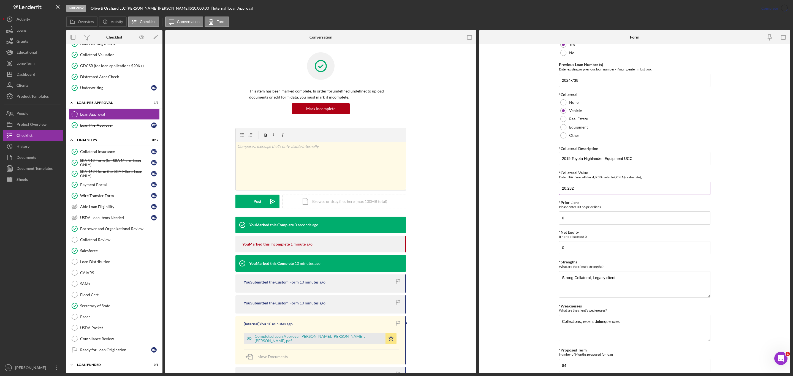
scroll to position [121, 0]
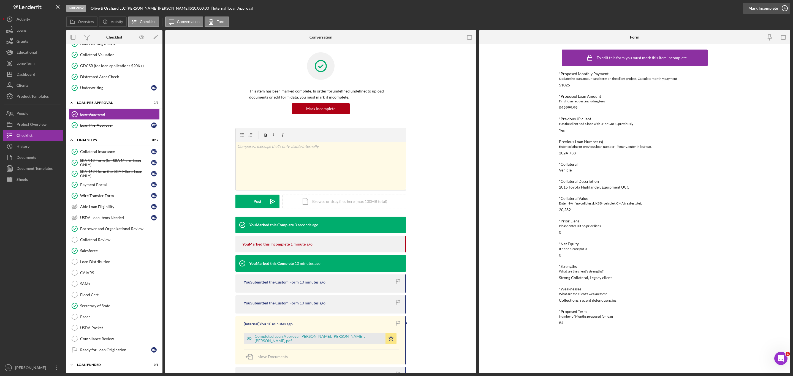
click at [770, 11] on div "Mark Incomplete" at bounding box center [763, 8] width 29 height 11
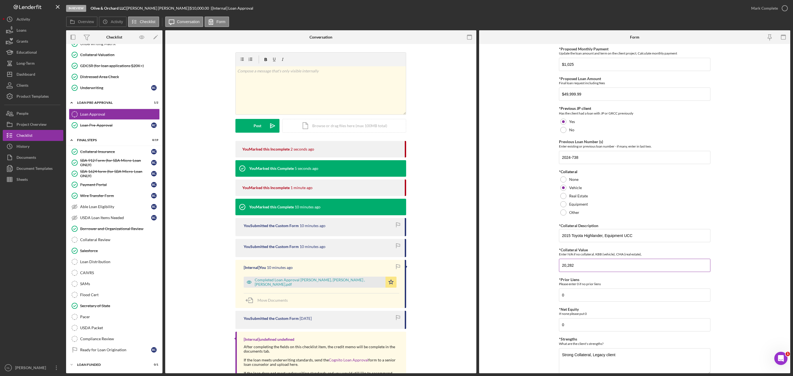
click at [599, 263] on input "20,282" at bounding box center [634, 265] width 151 height 13
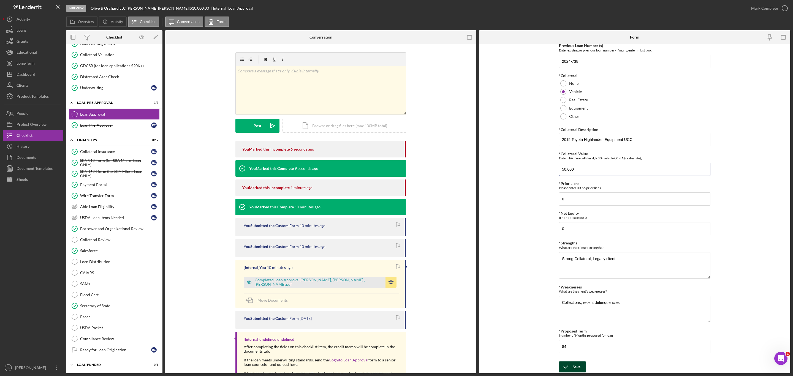
type input "50,000"
click at [573, 364] on div "Save" at bounding box center [577, 367] width 8 height 11
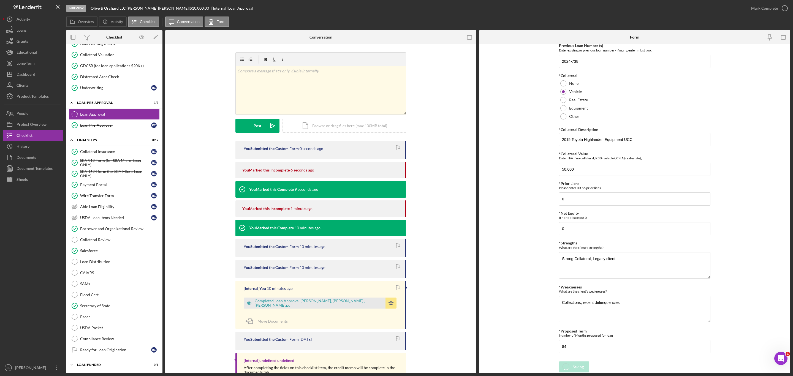
scroll to position [0, 0]
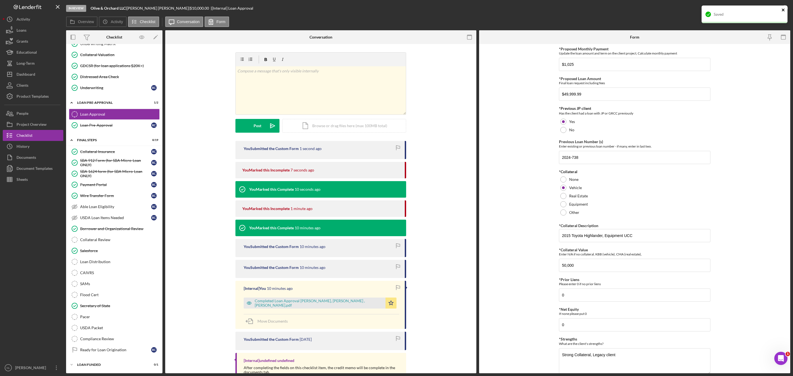
click at [784, 9] on icon "close" at bounding box center [784, 10] width 4 height 4
click at [758, 7] on div "Mark Complete" at bounding box center [764, 8] width 27 height 11
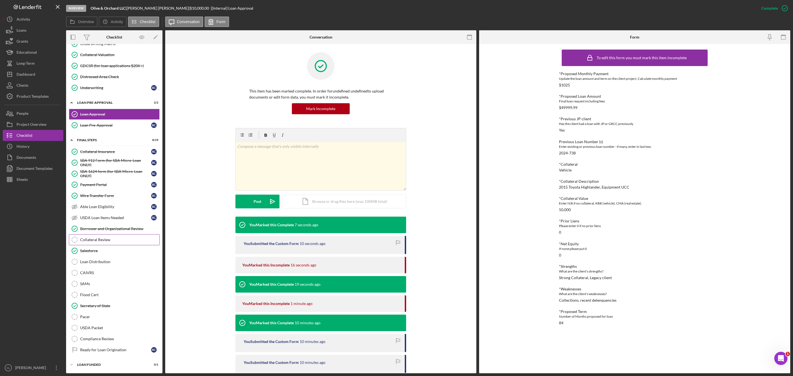
click at [110, 234] on link "Collateral Review Collateral Review" at bounding box center [114, 239] width 91 height 11
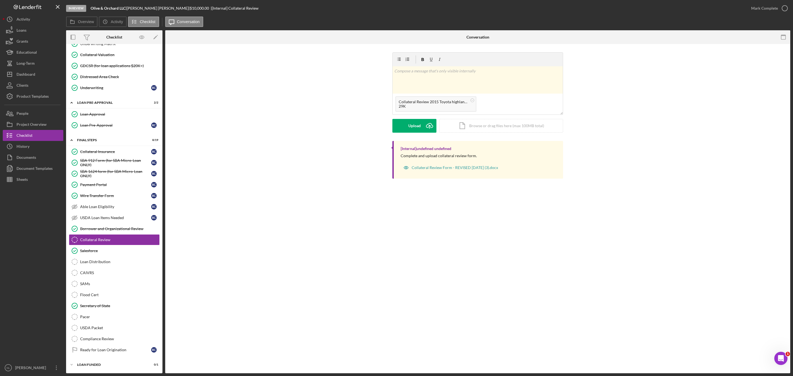
click at [404, 134] on div "v Color teal Color pink Remove color Add row above Add row below Add column bef…" at bounding box center [477, 96] width 171 height 89
click at [406, 131] on button "Upload Icon/Upload" at bounding box center [414, 126] width 44 height 14
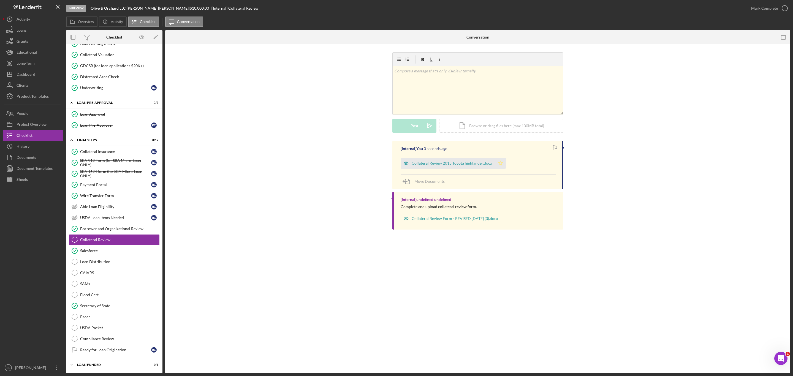
click at [495, 162] on icon "Icon/Star" at bounding box center [500, 163] width 11 height 11
click at [782, 8] on icon "button" at bounding box center [785, 8] width 14 height 14
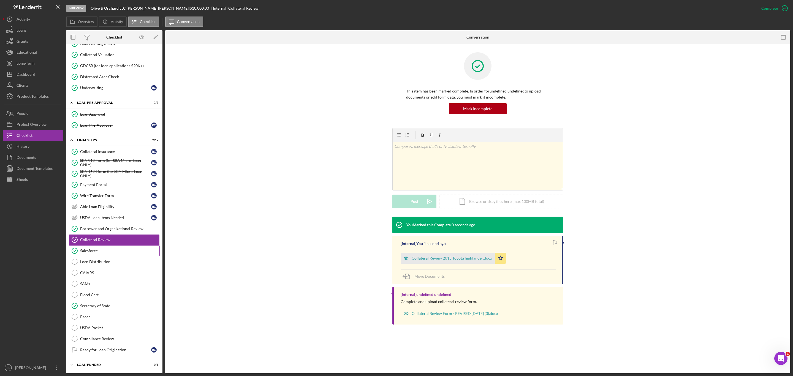
click at [107, 254] on link "Salesforce Salesforce" at bounding box center [114, 250] width 91 height 11
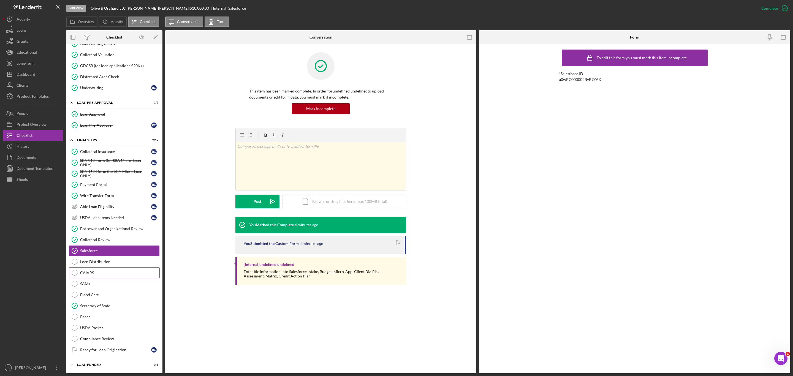
click at [119, 267] on link "CAIVRS CAIVRS" at bounding box center [114, 272] width 91 height 11
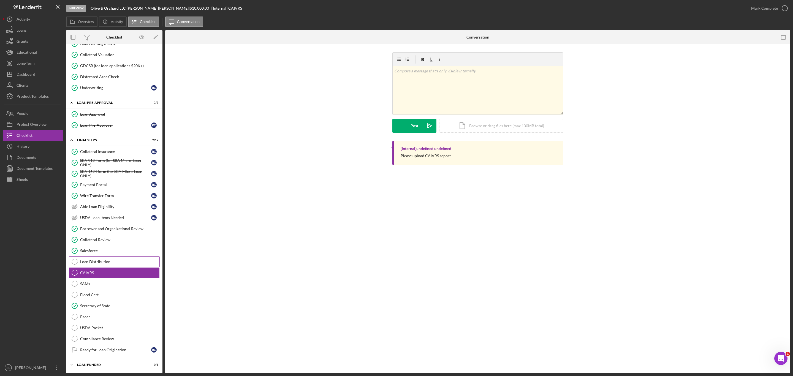
scroll to position [476, 0]
click at [106, 249] on div "Salesforce" at bounding box center [119, 251] width 79 height 4
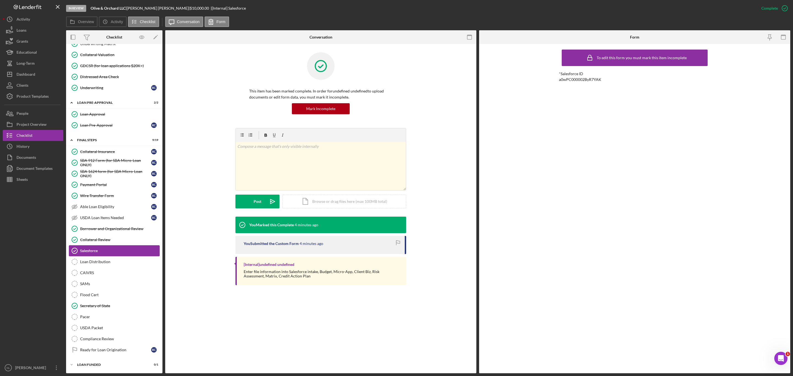
click at [104, 254] on link "Salesforce Salesforce" at bounding box center [114, 250] width 91 height 11
click at [102, 260] on div "Loan Distribution" at bounding box center [119, 262] width 79 height 4
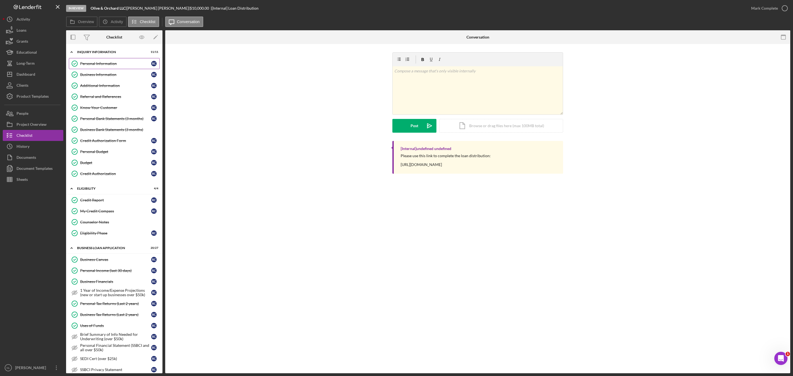
click at [114, 63] on div "Personal Information" at bounding box center [115, 63] width 71 height 4
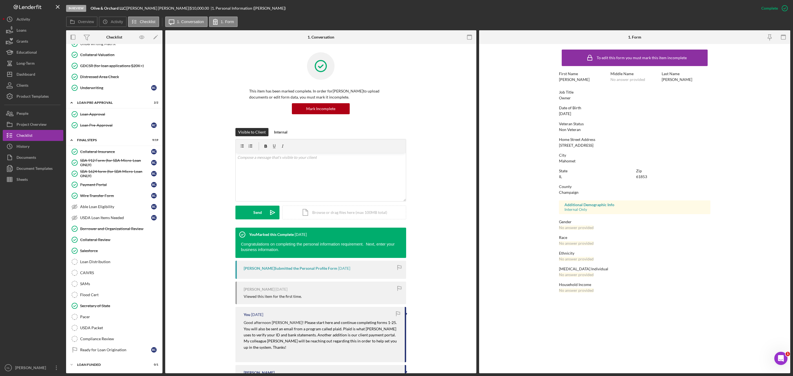
scroll to position [476, 0]
click at [119, 261] on div "Loan Distribution" at bounding box center [119, 262] width 79 height 4
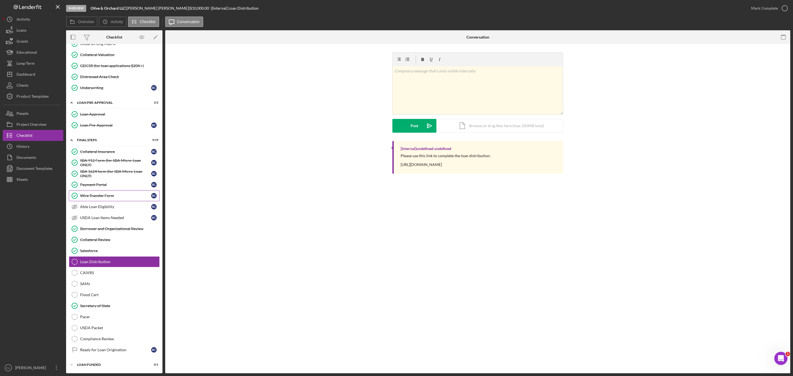
click at [128, 194] on div "Wire Transfer Form" at bounding box center [115, 196] width 71 height 4
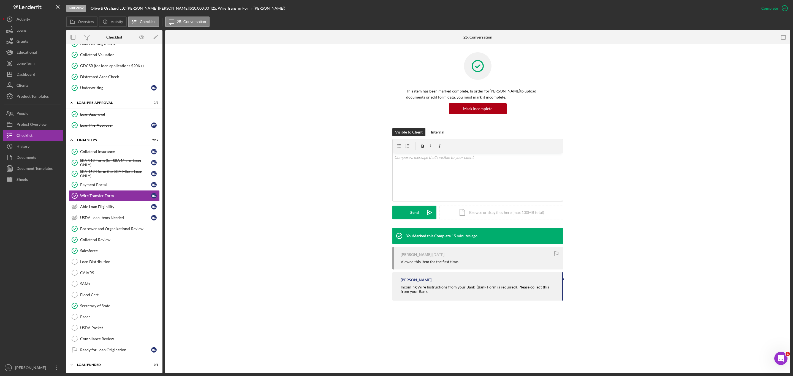
scroll to position [476, 0]
click at [434, 130] on div "Internal" at bounding box center [437, 132] width 13 height 8
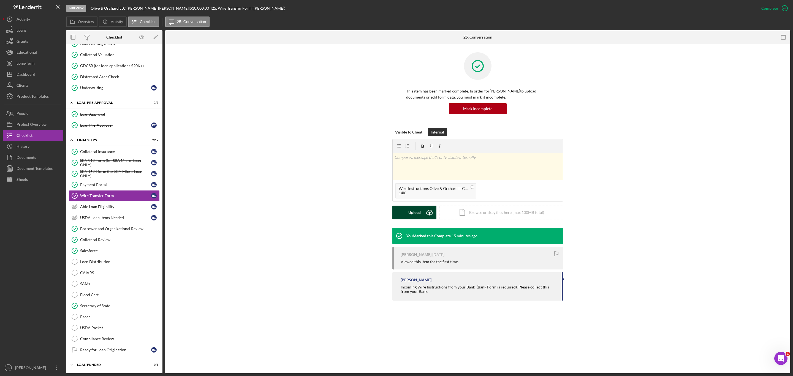
click at [423, 212] on icon "Icon/Upload" at bounding box center [430, 213] width 14 height 14
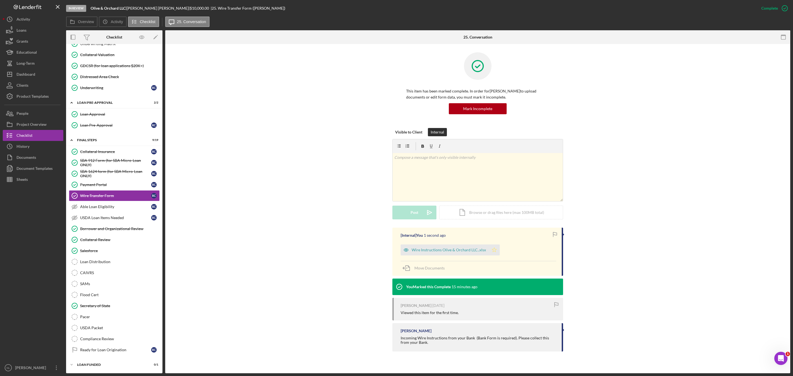
click at [497, 252] on icon "Icon/Star" at bounding box center [494, 250] width 11 height 11
click at [132, 251] on link "Salesforce Salesforce" at bounding box center [114, 250] width 91 height 11
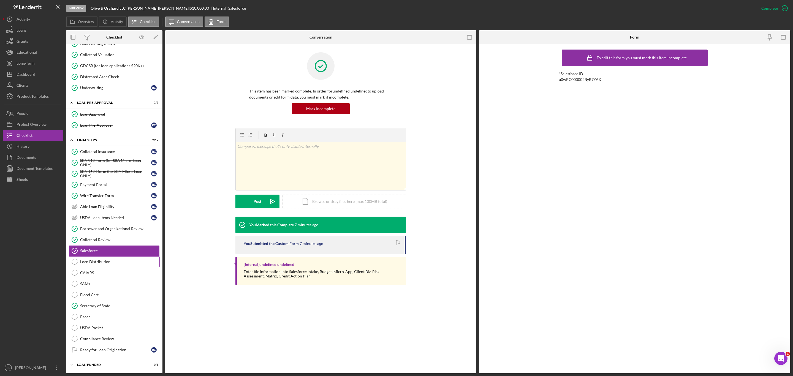
click at [127, 256] on link "Loan Distribution Loan Distribution" at bounding box center [114, 261] width 91 height 11
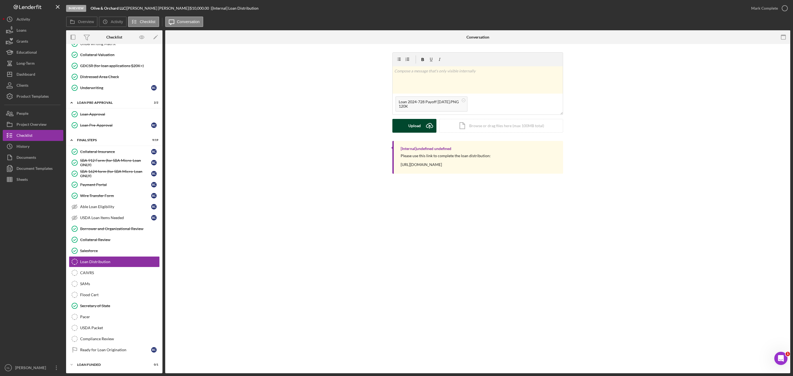
click at [423, 122] on icon "Icon/Upload" at bounding box center [430, 126] width 14 height 14
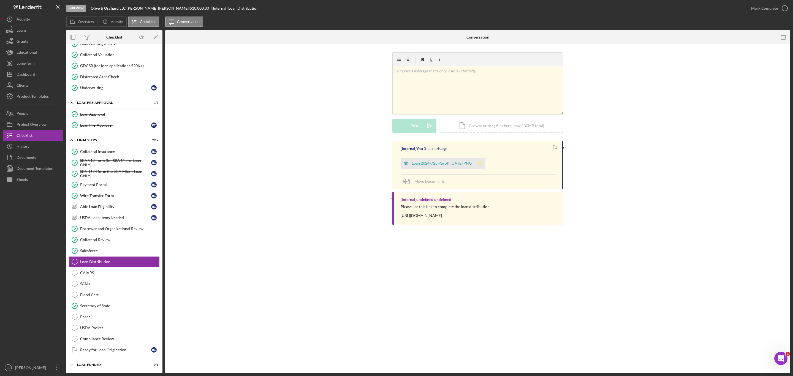
click at [485, 161] on icon "Icon/Star" at bounding box center [480, 163] width 11 height 11
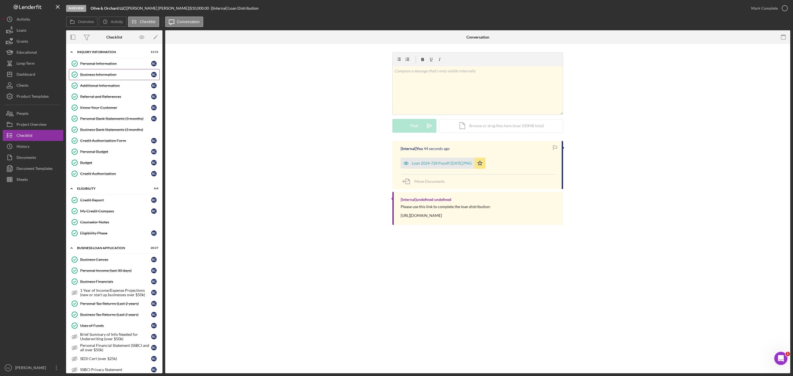
click at [114, 71] on link "Business Information Business Information R C" at bounding box center [114, 74] width 91 height 11
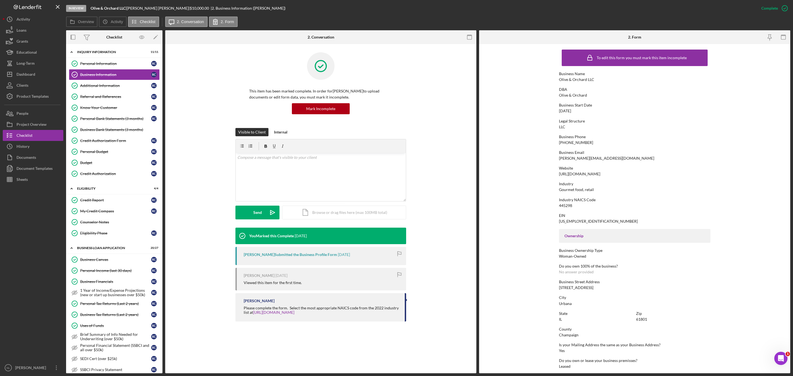
scroll to position [50, 0]
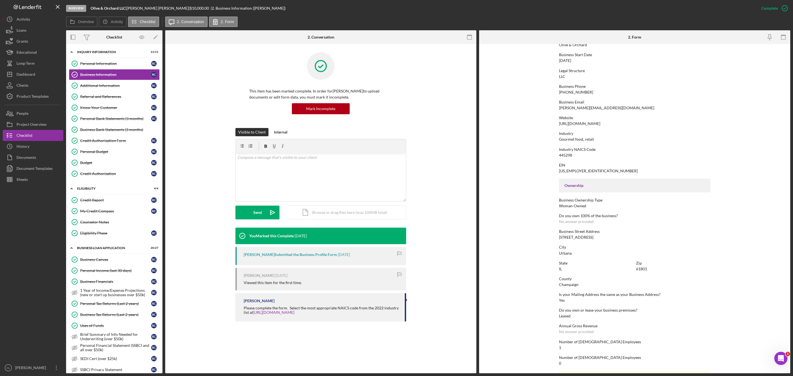
click at [575, 240] on div "To edit this form you must mark this item incomplete Business Name Olive & Orch…" at bounding box center [634, 201] width 151 height 410
click at [575, 237] on div "[STREET_ADDRESS]" at bounding box center [576, 237] width 34 height 4
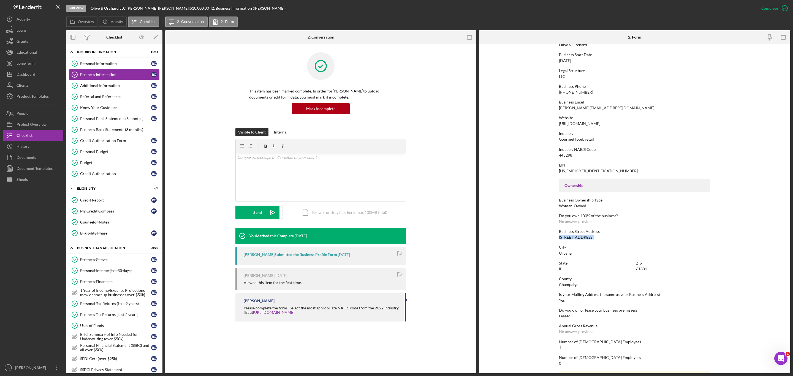
copy div "[STREET_ADDRESS]"
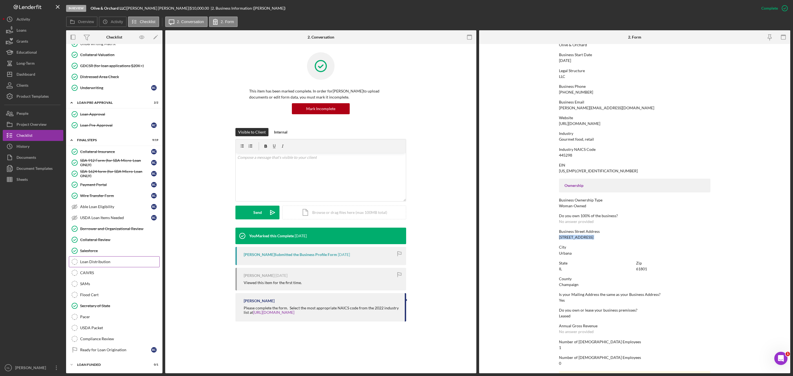
click at [103, 260] on div "Loan Distribution" at bounding box center [119, 262] width 79 height 4
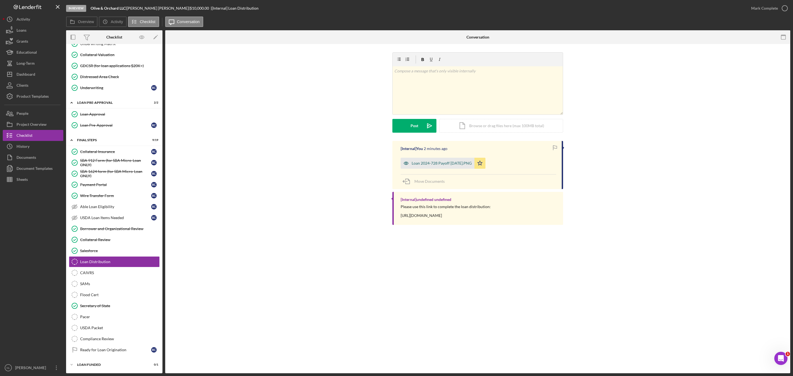
click at [427, 164] on div "Loan 2024-728 Payoff [DATE].PNG" at bounding box center [442, 163] width 60 height 4
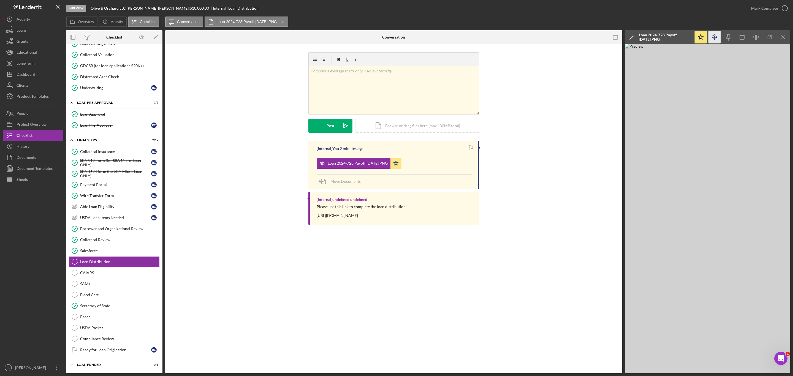
click at [717, 38] on icon "Icon/Download" at bounding box center [715, 37] width 12 height 12
click at [101, 238] on div "Collateral Review" at bounding box center [119, 240] width 79 height 4
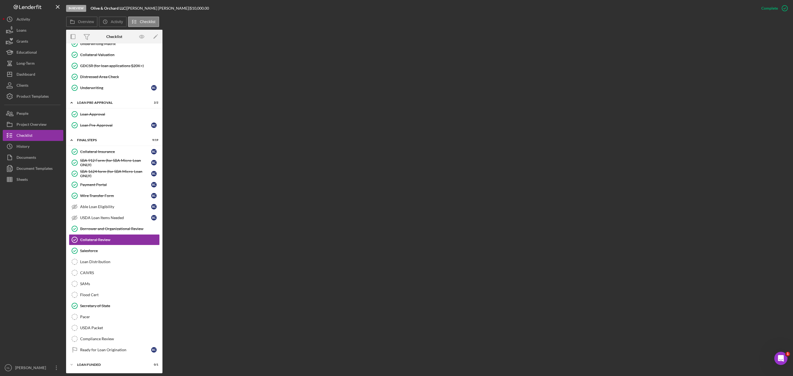
scroll to position [476, 0]
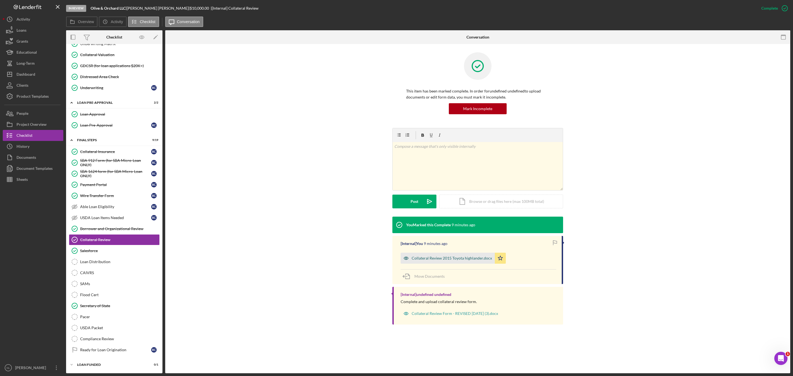
click at [426, 254] on div "Collateral Review 2015 Toyota highlander.docx" at bounding box center [448, 258] width 94 height 11
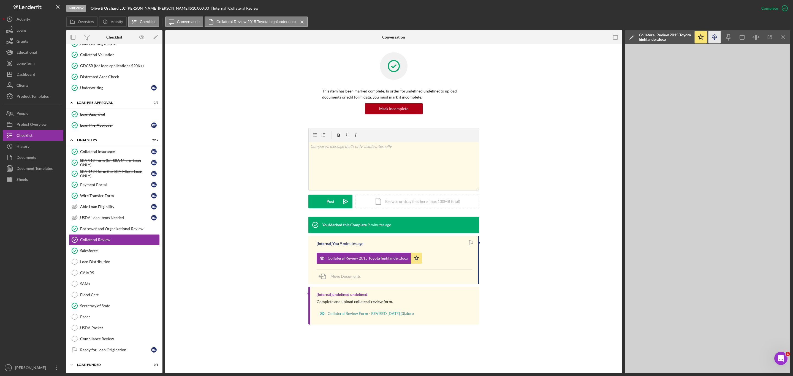
click at [710, 40] on icon "Icon/Download" at bounding box center [715, 37] width 12 height 12
click at [717, 40] on icon "Icon/Download" at bounding box center [715, 37] width 12 height 12
click at [47, 109] on button "People" at bounding box center [33, 113] width 61 height 11
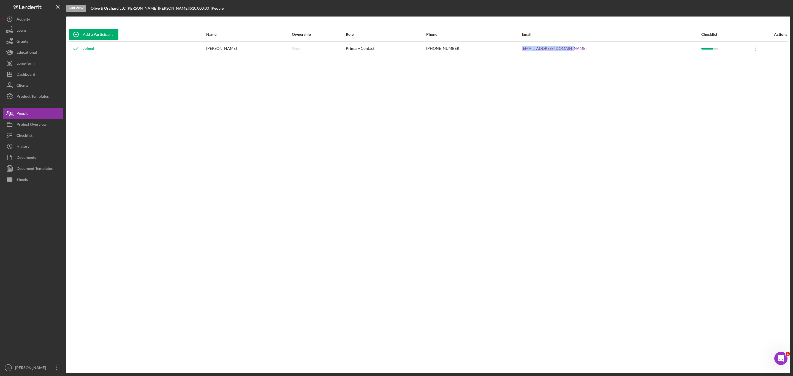
drag, startPoint x: 599, startPoint y: 46, endPoint x: 533, endPoint y: 49, distance: 66.4
click at [533, 49] on tr "Joined [PERSON_NAME] None Primary Contact [PHONE_NUMBER] [EMAIL_ADDRESS][DOMAIN…" at bounding box center [428, 48] width 719 height 15
copy tr "[EMAIL_ADDRESS][DOMAIN_NAME]"
click at [42, 136] on button "Checklist" at bounding box center [33, 135] width 61 height 11
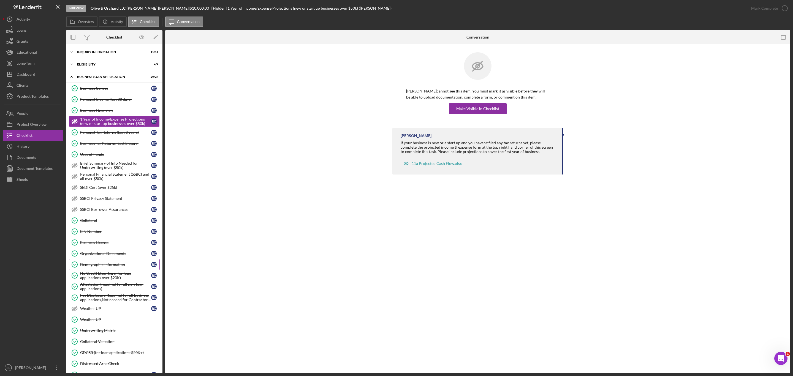
click at [118, 270] on link "Demographic Information Demographic Information R C" at bounding box center [114, 264] width 91 height 11
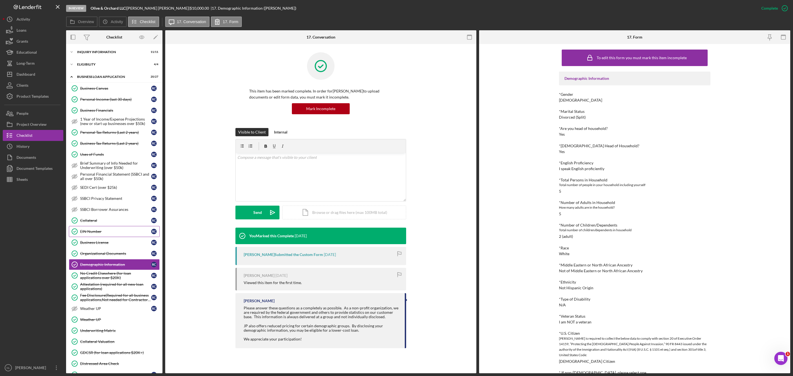
scroll to position [56, 0]
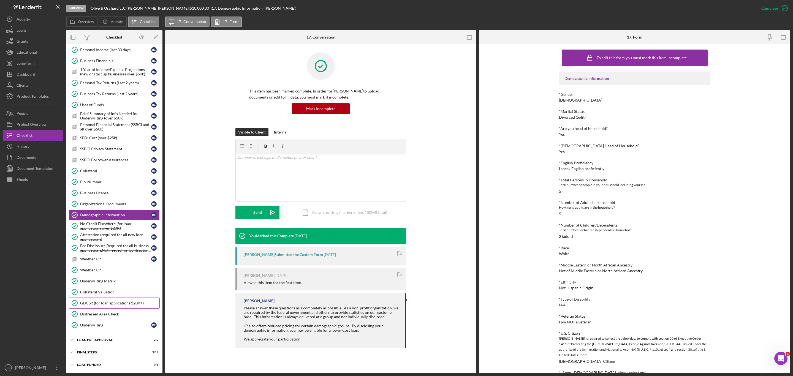
click at [110, 305] on link "GDCSR (for loan applications $20K+) GDCSR (for loan applications $20K+)" at bounding box center [114, 303] width 91 height 11
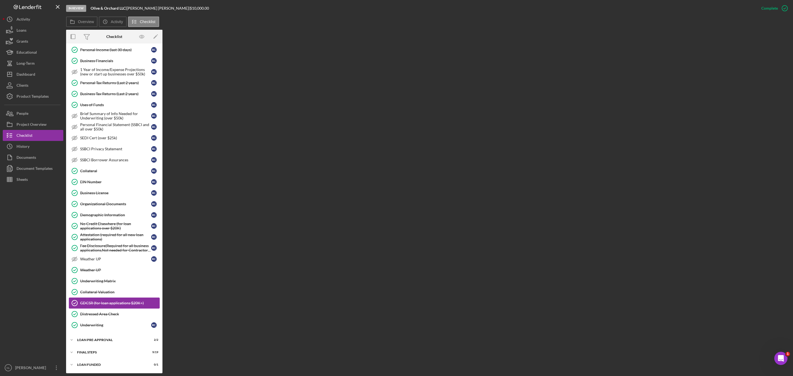
scroll to position [56, 0]
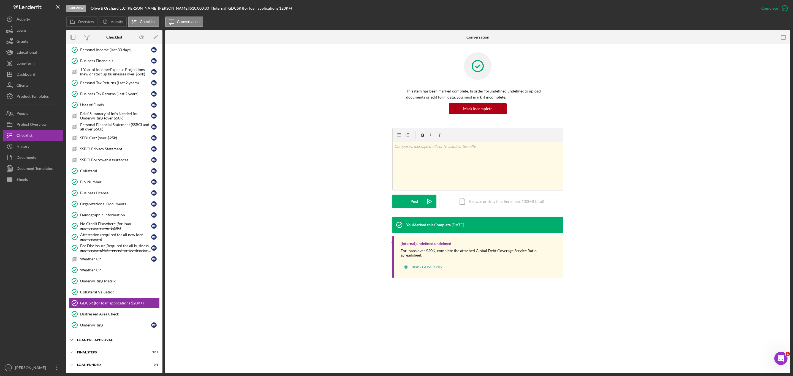
click at [105, 340] on div "LOAN PRE-APPROVAL" at bounding box center [116, 339] width 78 height 3
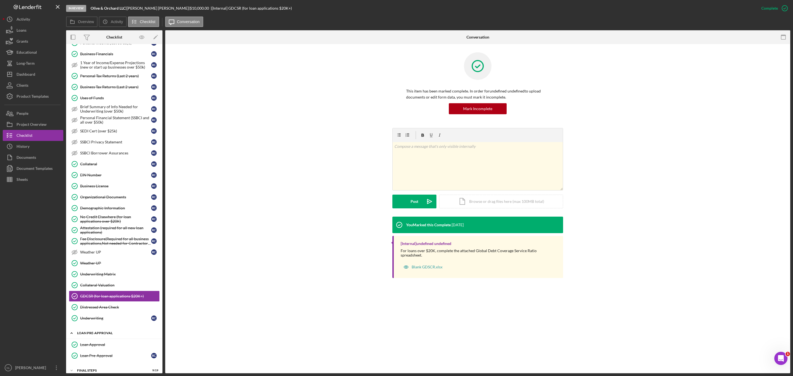
scroll to position [83, 0]
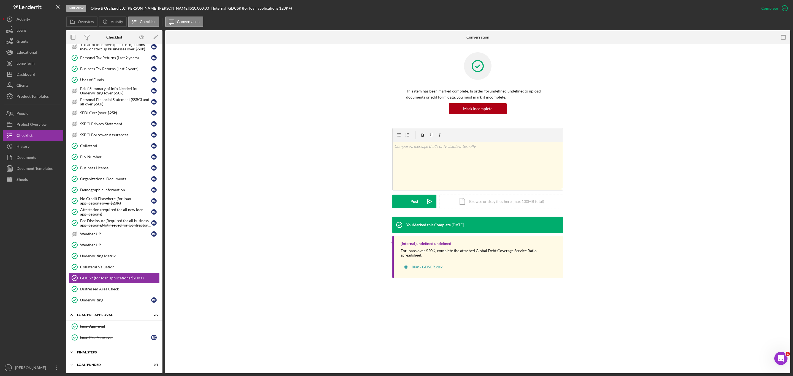
click at [101, 351] on div "FINAL STEPS" at bounding box center [116, 352] width 78 height 3
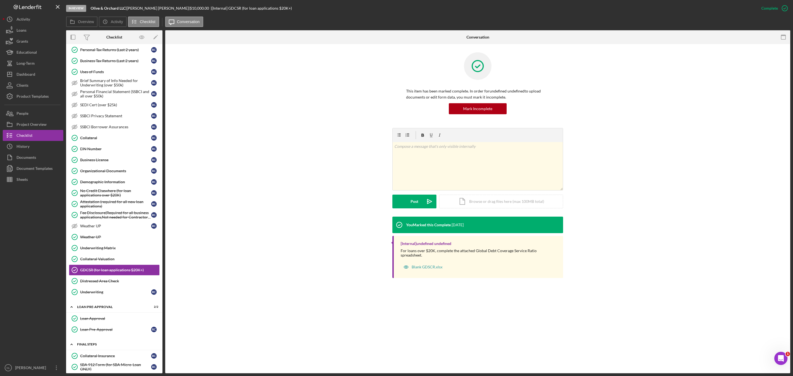
scroll to position [300, 0]
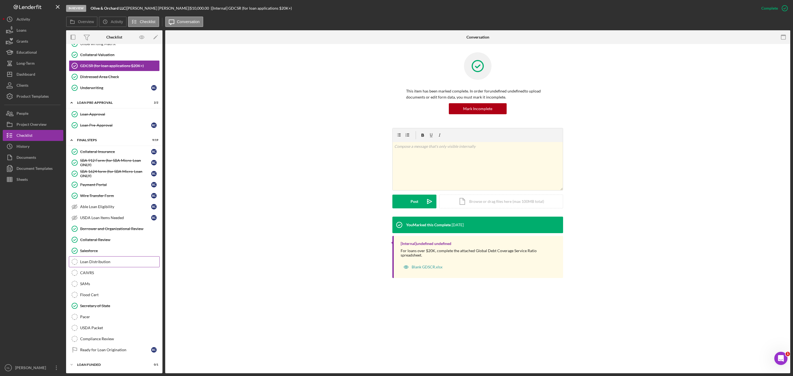
click at [107, 261] on div "Loan Distribution" at bounding box center [119, 262] width 79 height 4
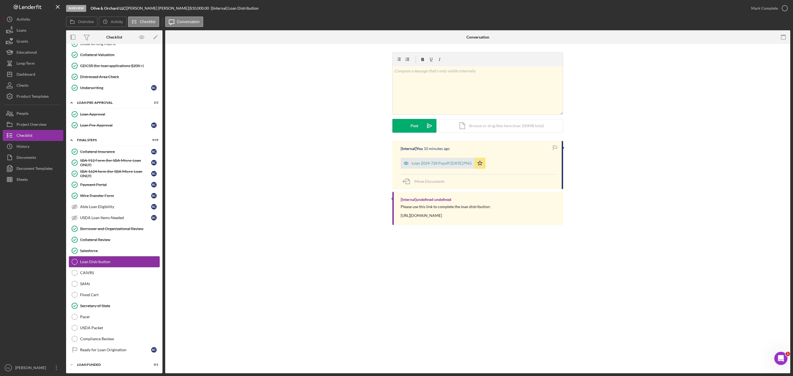
scroll to position [300, 0]
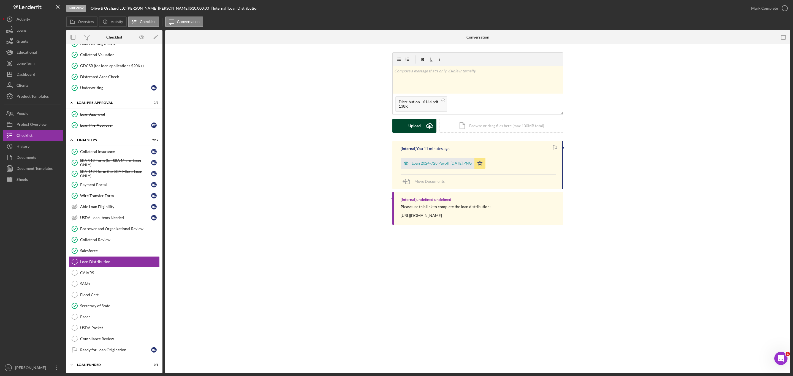
click at [418, 130] on div "Upload" at bounding box center [414, 126] width 12 height 14
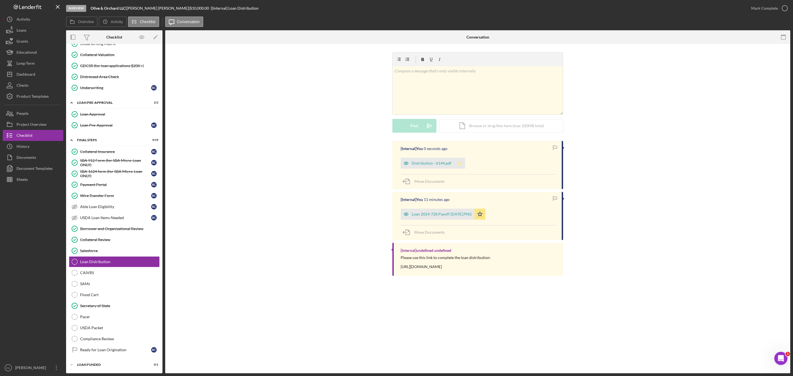
click at [458, 166] on icon "Icon/Star" at bounding box center [459, 163] width 11 height 11
click at [760, 11] on div "Mark Complete" at bounding box center [764, 8] width 27 height 11
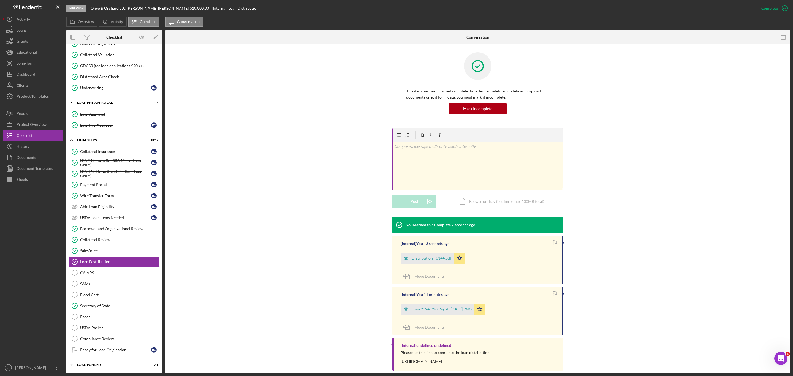
click at [424, 172] on div "v Color teal Color pink Remove color Add row above Add row below Add column bef…" at bounding box center [478, 166] width 170 height 48
click at [423, 156] on div "v Color teal Color pink Remove color Add row above Add row below Add column bef…" at bounding box center [478, 166] width 170 height 48
click at [45, 116] on button "People" at bounding box center [33, 113] width 61 height 11
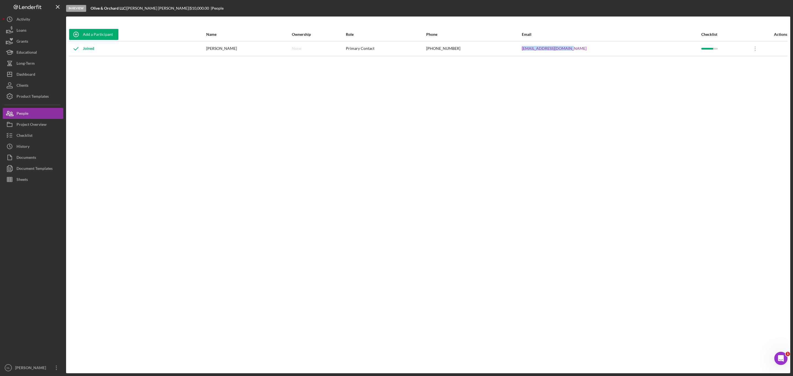
drag, startPoint x: 620, startPoint y: 46, endPoint x: 529, endPoint y: 51, distance: 91.1
click at [529, 51] on tr "Joined [PERSON_NAME] None Primary Contact [PHONE_NUMBER] [EMAIL_ADDRESS][DOMAIN…" at bounding box center [428, 48] width 719 height 15
copy tr "[EMAIL_ADDRESS][DOMAIN_NAME]"
click at [30, 133] on div "Checklist" at bounding box center [25, 136] width 16 height 12
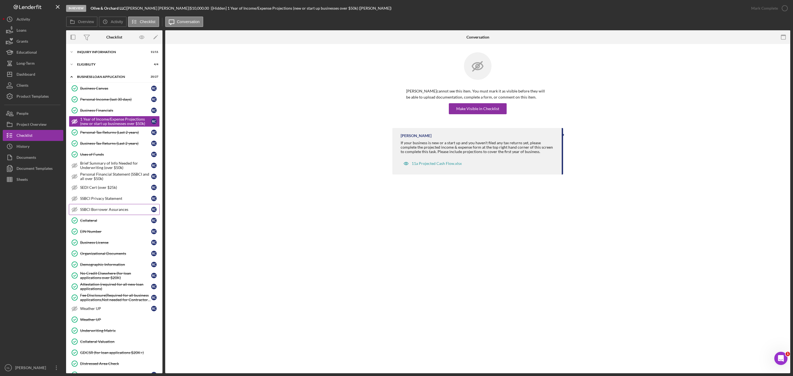
scroll to position [56, 0]
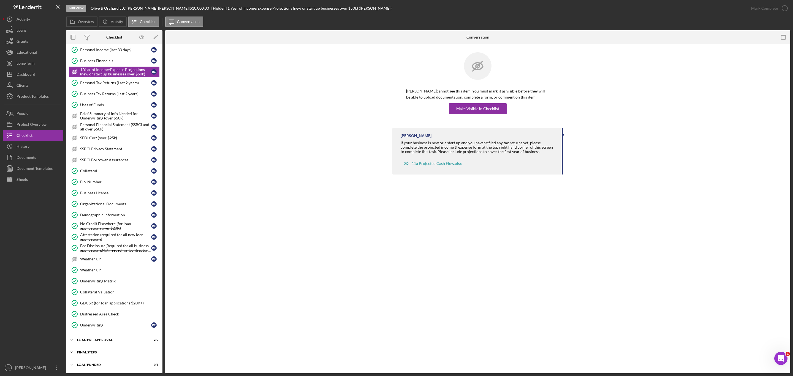
click at [112, 353] on div "FINAL STEPS" at bounding box center [116, 352] width 78 height 3
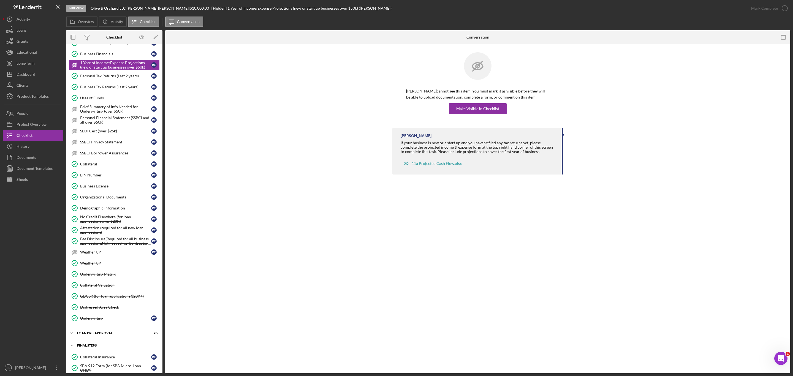
scroll to position [274, 0]
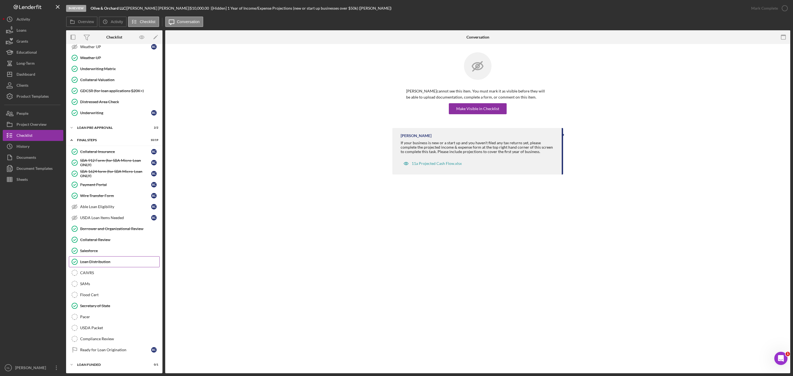
click at [100, 256] on link "Loan Distribution Loan Distribution" at bounding box center [114, 261] width 91 height 11
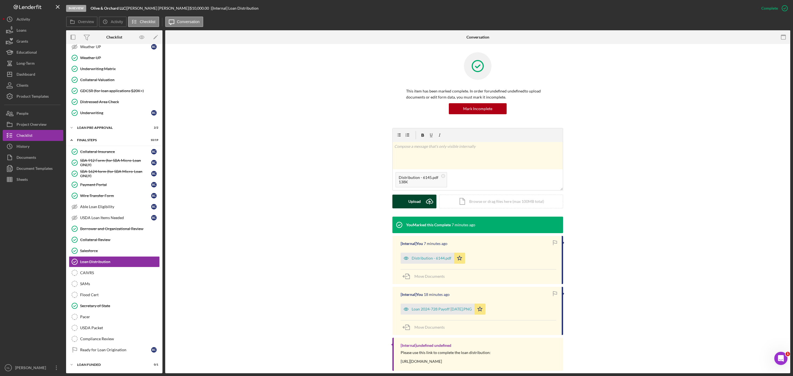
click at [411, 199] on div "Upload" at bounding box center [414, 202] width 12 height 14
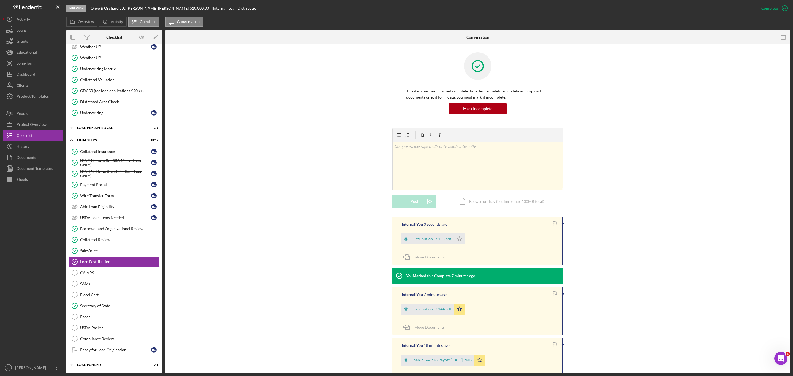
click at [459, 317] on div "[Internal] You 7 minutes ago Distribution - 6144.pdf Icon/Star Move Documents" at bounding box center [477, 311] width 171 height 48
drag, startPoint x: 459, startPoint y: 313, endPoint x: 455, endPoint y: 311, distance: 4.6
click at [455, 311] on icon "Icon/Star" at bounding box center [459, 309] width 11 height 11
click at [457, 242] on icon "Icon/Star" at bounding box center [459, 239] width 11 height 11
click at [94, 122] on div "Icon/Expander LOAN PRE-APPROVAL 2 / 2" at bounding box center [114, 127] width 96 height 11
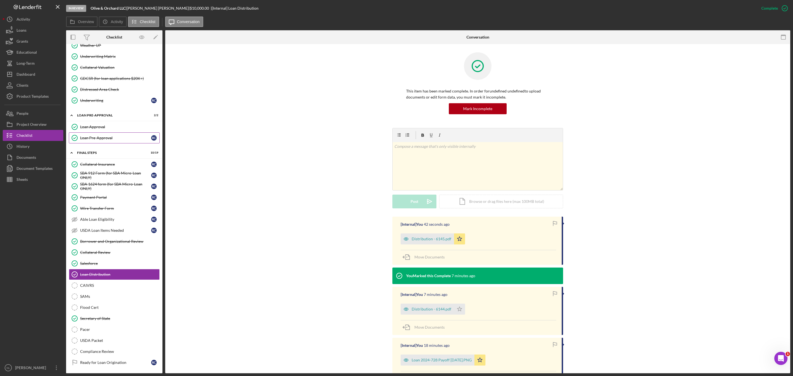
click at [113, 141] on link "Loan Pre-Approval Loan Pre-Approval R C" at bounding box center [114, 137] width 91 height 11
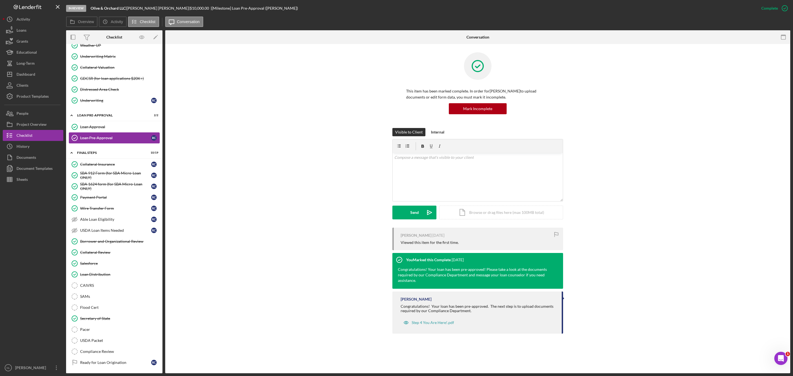
click at [112, 140] on link "Loan Pre-Approval Loan Pre-Approval R C" at bounding box center [114, 137] width 91 height 11
click at [108, 129] on div "Loan Approval" at bounding box center [119, 127] width 79 height 4
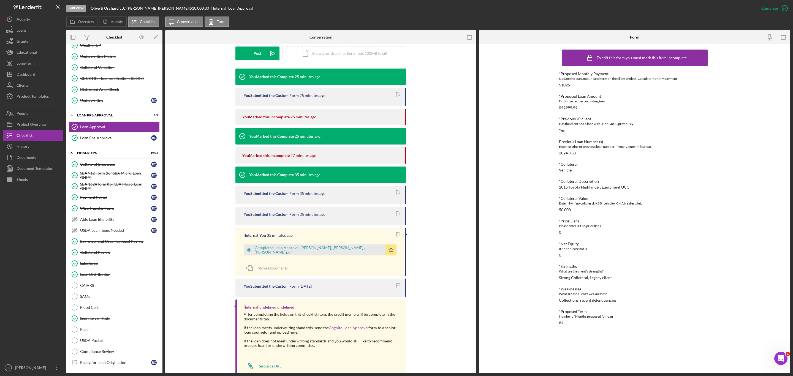
scroll to position [150, 0]
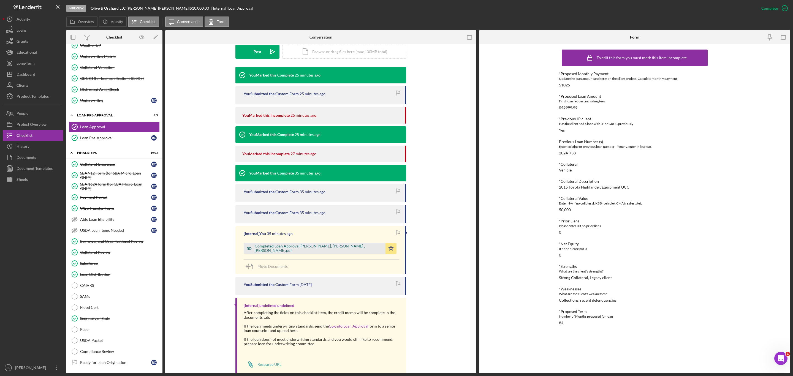
click at [310, 251] on div "Completed Loan Approval [PERSON_NAME], [PERSON_NAME] , [PERSON_NAME].pdf" at bounding box center [319, 248] width 128 height 9
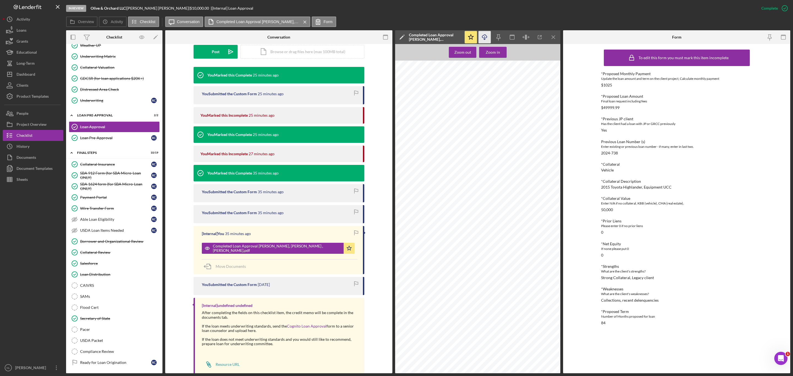
click at [483, 35] on icon "Icon/Download" at bounding box center [485, 37] width 12 height 12
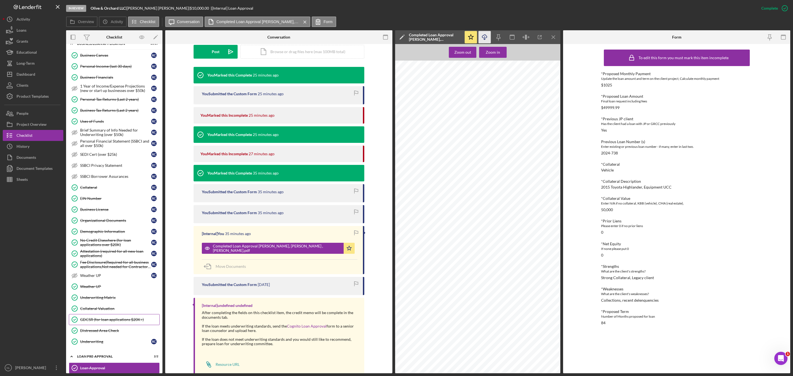
scroll to position [0, 0]
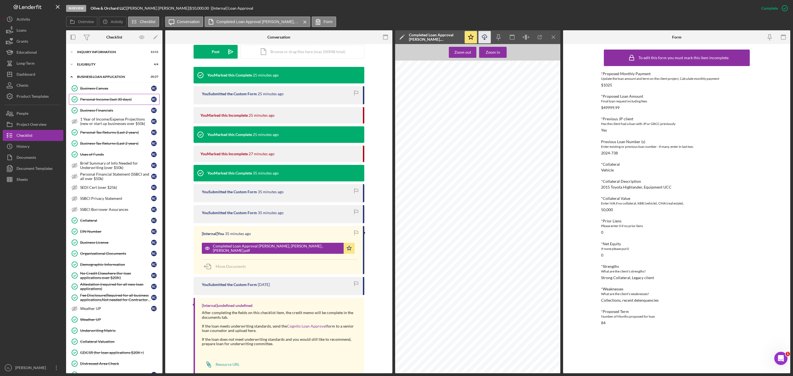
click at [111, 97] on link "Personal Income (last 30 days) Personal Income (last 30 days) R C" at bounding box center [114, 99] width 91 height 11
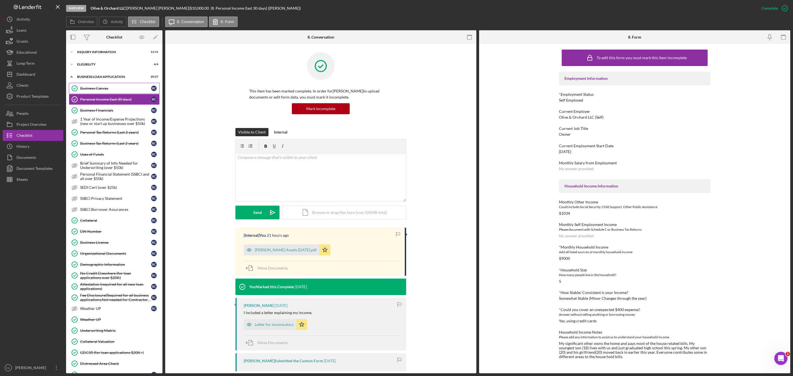
click at [107, 86] on div "Business Canvas" at bounding box center [115, 88] width 71 height 4
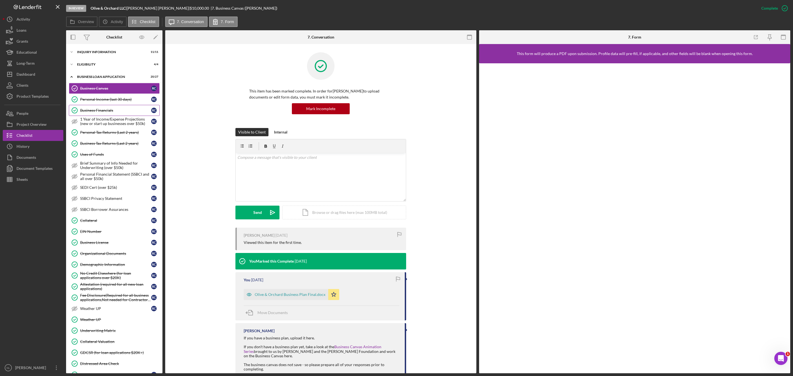
click at [113, 112] on div "Business Financials" at bounding box center [115, 110] width 71 height 4
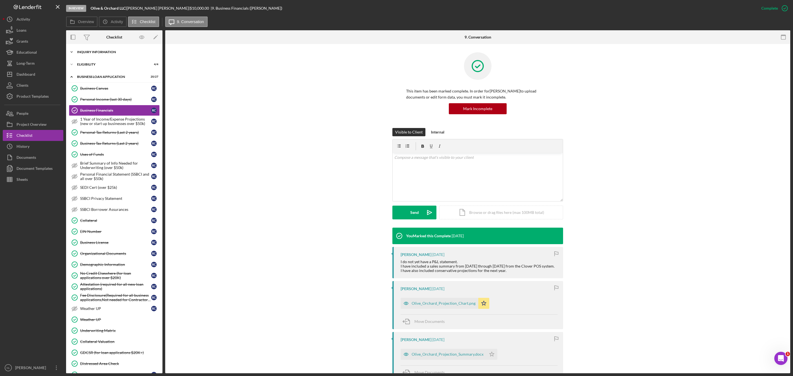
click at [89, 50] on div "Icon/Expander INQUIRY INFORMATION 11 / 11" at bounding box center [114, 52] width 96 height 11
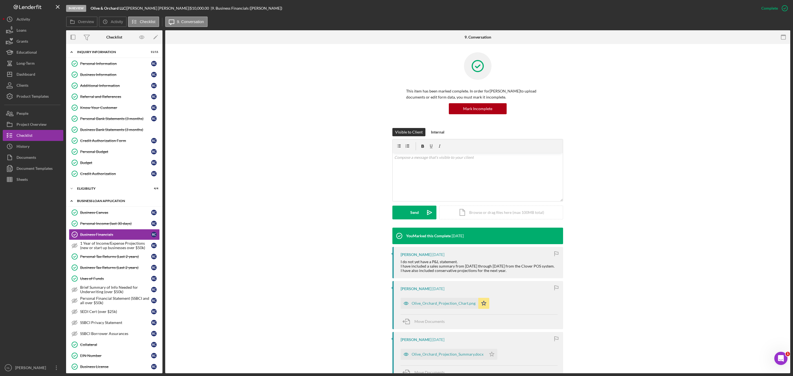
click at [112, 201] on div "Icon/Expander BUSINESS LOAN APPLICATION 20 / 27" at bounding box center [114, 201] width 96 height 11
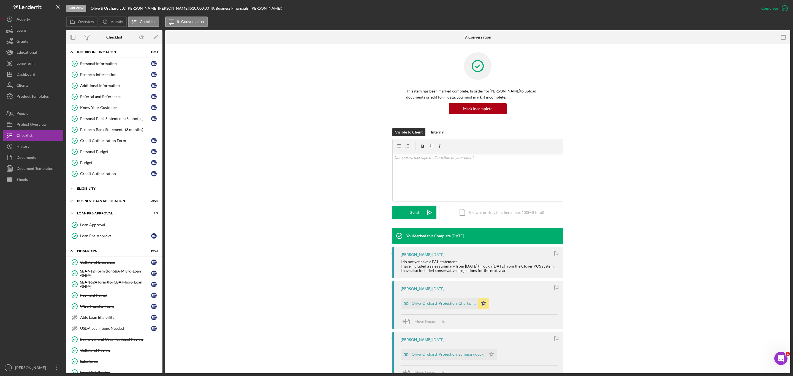
click at [102, 188] on div "Icon/Expander ELIGIBILITY 4 / 4" at bounding box center [114, 188] width 96 height 11
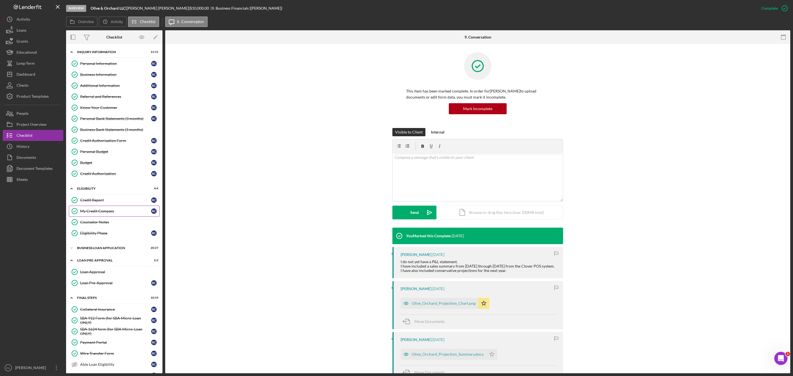
click at [108, 213] on div "My Credit Compass" at bounding box center [115, 211] width 71 height 4
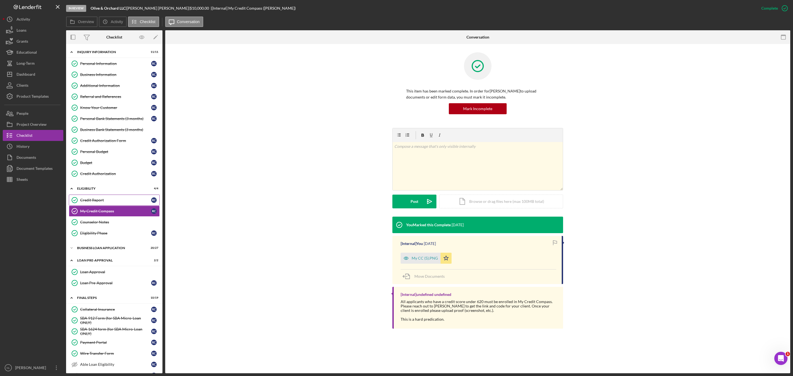
click at [104, 202] on div "Credit Report" at bounding box center [115, 200] width 71 height 4
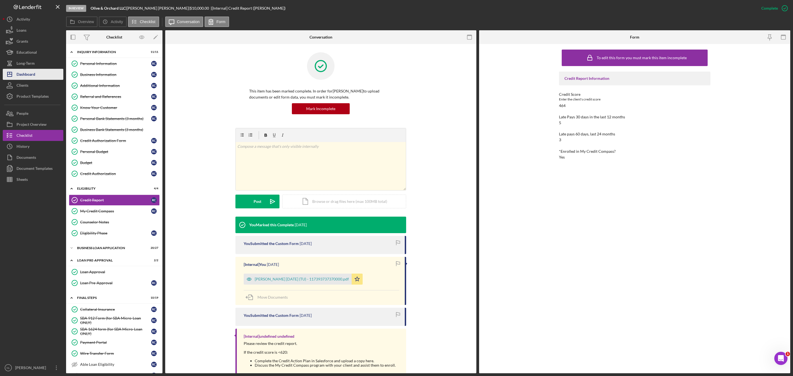
click at [35, 75] on div "Dashboard" at bounding box center [26, 75] width 19 height 12
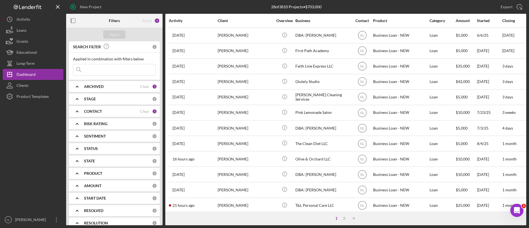
click at [116, 71] on input at bounding box center [114, 69] width 82 height 11
type input "[PERSON_NAME]"
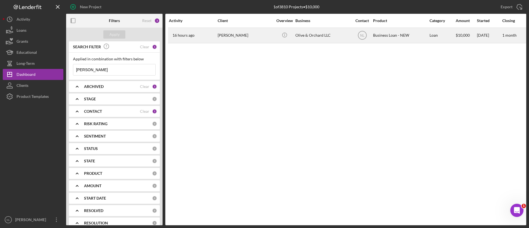
click at [240, 39] on div "[PERSON_NAME]" at bounding box center [245, 35] width 55 height 15
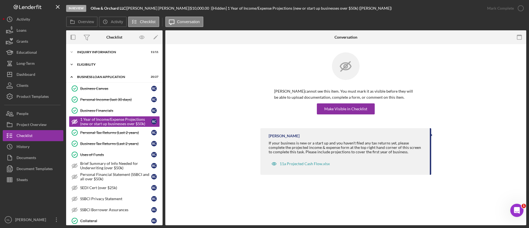
click at [82, 66] on div "ELIGIBILITY" at bounding box center [116, 64] width 78 height 3
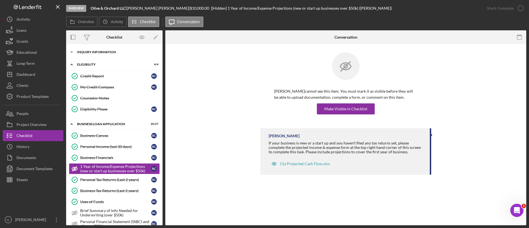
click at [82, 49] on div "Icon/Expander INQUIRY INFORMATION 11 / 11" at bounding box center [114, 52] width 96 height 11
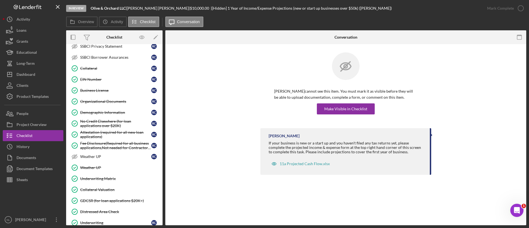
scroll to position [286, 0]
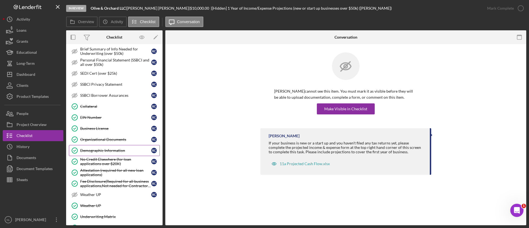
click at [103, 150] on div "Demographic Information" at bounding box center [115, 150] width 71 height 4
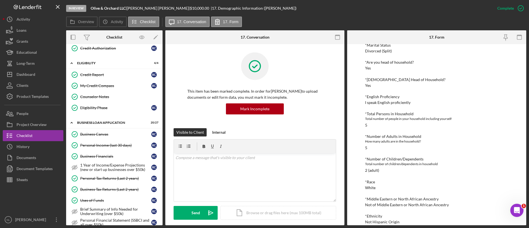
scroll to position [118, 0]
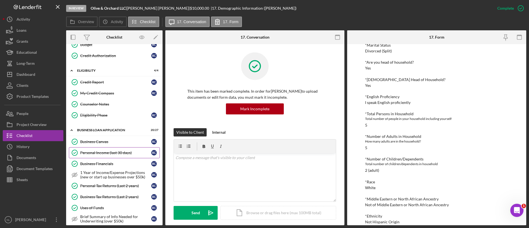
click at [114, 150] on link "Personal Income (last 30 days) Personal Income (last 30 days) R C" at bounding box center [114, 152] width 91 height 11
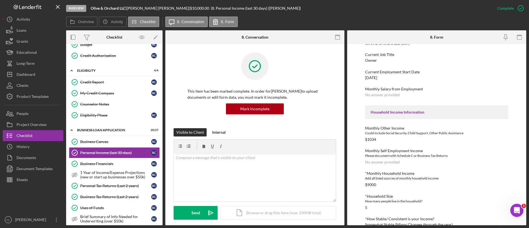
scroll to position [75, 0]
click at [373, 139] on div "$1034" at bounding box center [370, 138] width 11 height 4
copy div "1034"
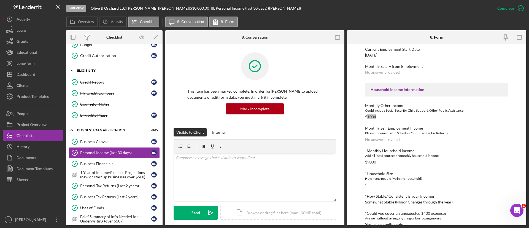
scroll to position [0, 0]
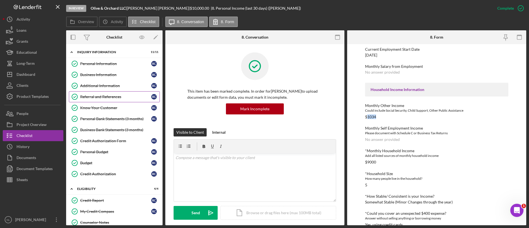
click at [106, 100] on link "Referral and References [PERSON_NAME] and References R C" at bounding box center [114, 96] width 91 height 11
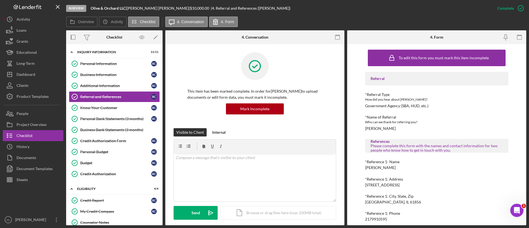
scroll to position [73, 0]
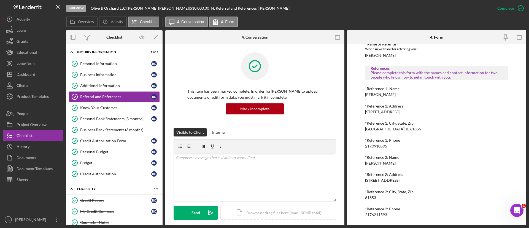
click at [378, 147] on div "2179910595" at bounding box center [376, 146] width 22 height 4
copy div "2179910595"
click at [371, 213] on div "2176211593" at bounding box center [376, 214] width 22 height 4
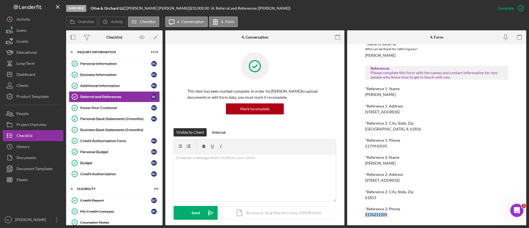
click at [371, 213] on div "2176211593" at bounding box center [376, 214] width 22 height 4
copy div "2176211593"
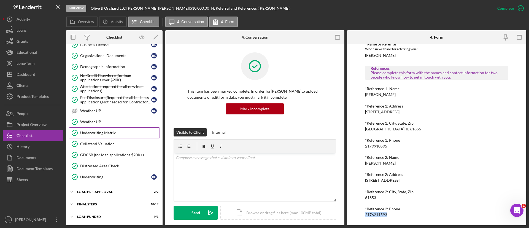
click at [106, 132] on div "Underwriting Matrix" at bounding box center [119, 133] width 79 height 4
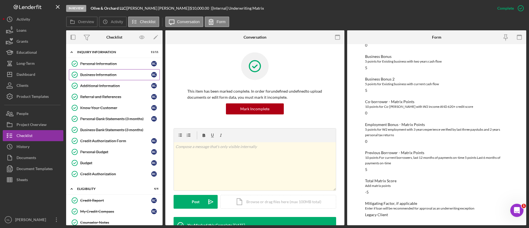
click at [109, 78] on link "Business Information Business Information R C" at bounding box center [114, 74] width 91 height 11
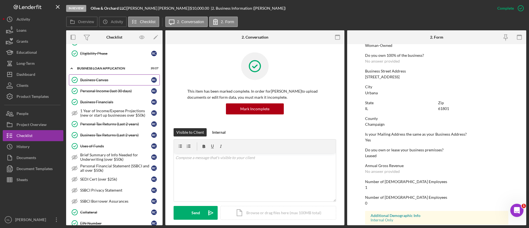
scroll to position [179, 0]
click at [121, 82] on div "Business Canvas" at bounding box center [115, 80] width 71 height 4
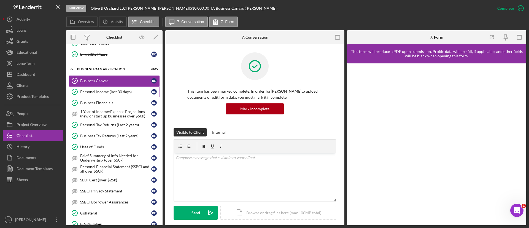
click at [120, 90] on div "Personal Income (last 30 days)" at bounding box center [115, 92] width 71 height 4
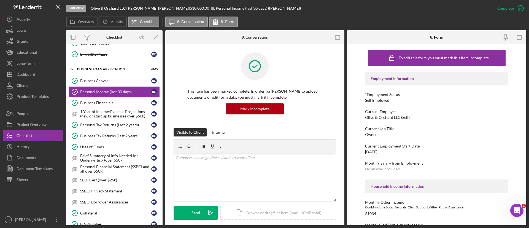
scroll to position [143, 0]
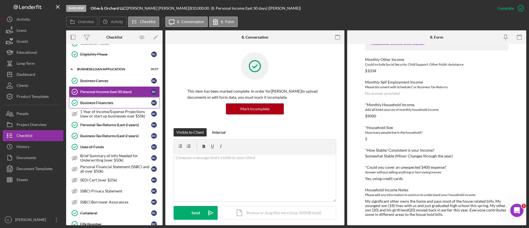
click at [106, 99] on link "Business Financials Business Financials R C" at bounding box center [114, 102] width 91 height 11
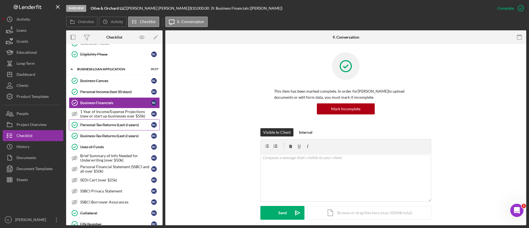
click at [106, 125] on div "Personal Tax Returns (Last 2 years)" at bounding box center [115, 125] width 71 height 4
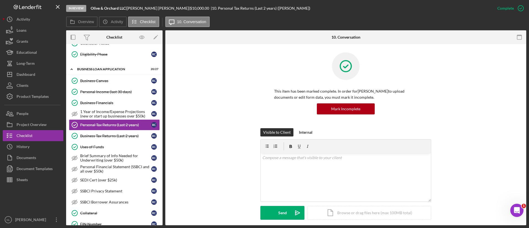
scroll to position [141, 0]
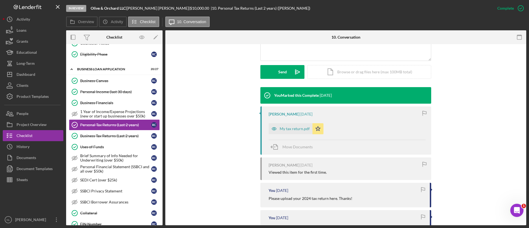
click at [279, 119] on div "[PERSON_NAME] [DATE] My tax return.pdf Icon/Star Move Documents" at bounding box center [345, 130] width 171 height 48
click at [280, 128] on div "My tax return.pdf" at bounding box center [295, 128] width 30 height 4
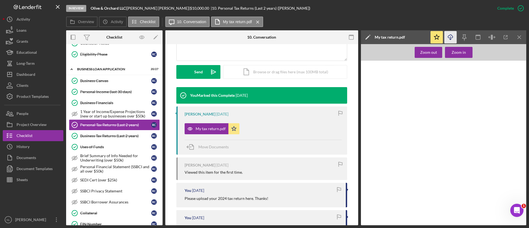
click at [449, 38] on icon "Icon/Download" at bounding box center [450, 37] width 12 height 12
click at [102, 79] on div "Business Canvas" at bounding box center [115, 80] width 71 height 4
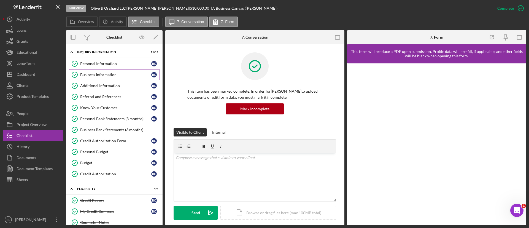
click at [100, 77] on div "Business Information" at bounding box center [115, 74] width 71 height 4
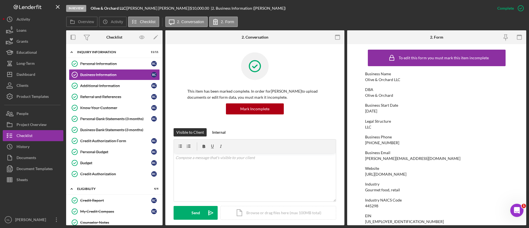
scroll to position [10, 0]
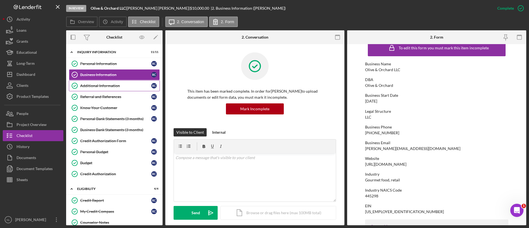
click at [114, 88] on link "Additional Information Additional Information R C" at bounding box center [114, 85] width 91 height 11
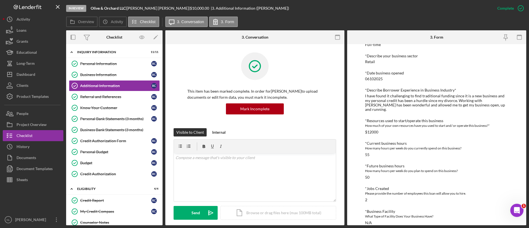
scroll to position [153, 0]
click at [115, 78] on link "Business Information Business Information R C" at bounding box center [114, 74] width 91 height 11
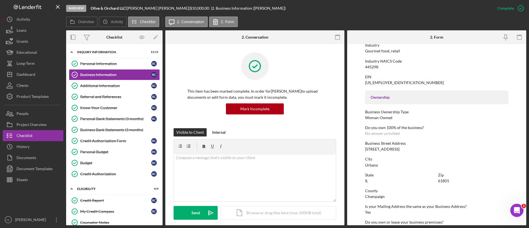
scroll to position [100, 0]
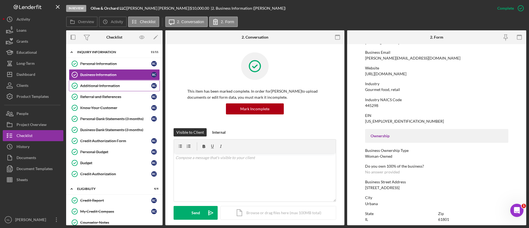
click at [115, 86] on div "Additional Information" at bounding box center [115, 85] width 71 height 4
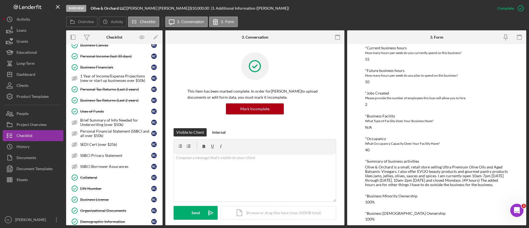
scroll to position [239, 0]
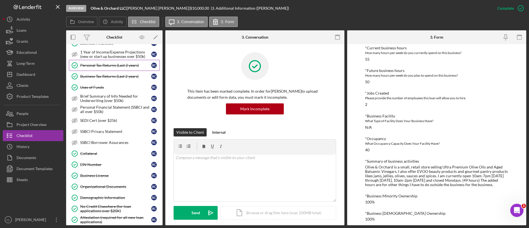
click at [93, 64] on div "Personal Tax Returns (Last 2 years)" at bounding box center [115, 65] width 71 height 4
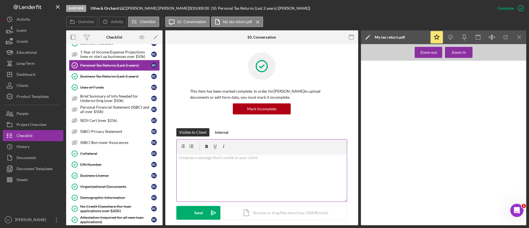
scroll to position [54, 0]
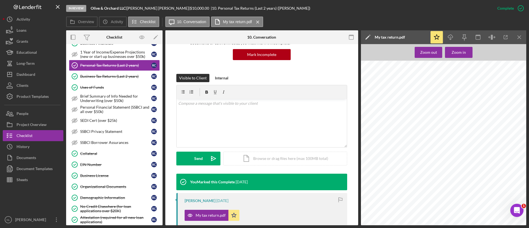
click at [457, 40] on div "Icon/Star Icon/Download Icon/Menu Close" at bounding box center [478, 37] width 96 height 14
click at [453, 37] on icon "button" at bounding box center [450, 36] width 5 height 3
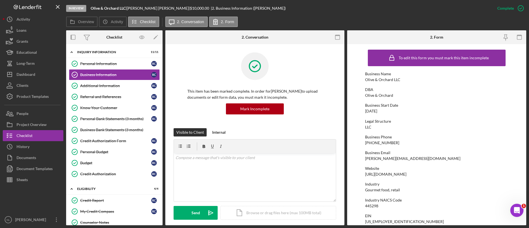
scroll to position [29, 0]
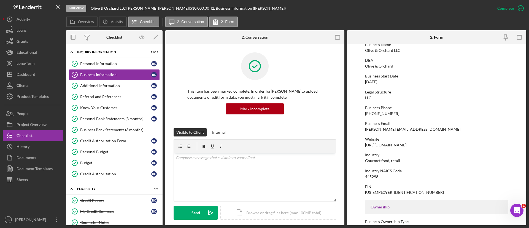
click at [406, 147] on div "[URL][DOMAIN_NAME]" at bounding box center [385, 145] width 41 height 4
copy div "[URL][DOMAIN_NAME]"
click at [374, 177] on div "445298" at bounding box center [371, 176] width 13 height 4
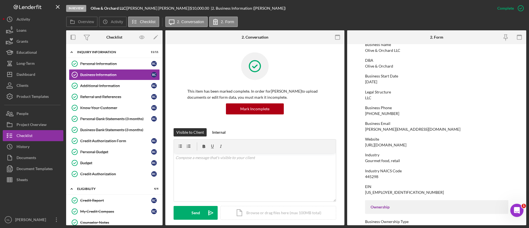
click at [374, 177] on div "445298" at bounding box center [371, 176] width 13 height 4
copy div "445298"
click at [125, 85] on div "Additional Information" at bounding box center [115, 85] width 71 height 4
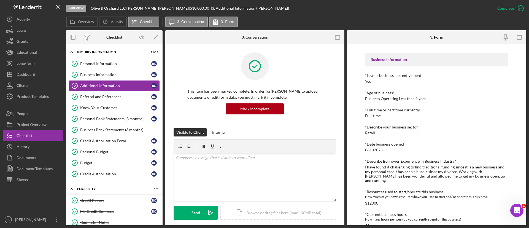
scroll to position [82, 0]
click at [394, 164] on div "I have found it challenging to find traditional funding since it is a new busin…" at bounding box center [436, 172] width 143 height 18
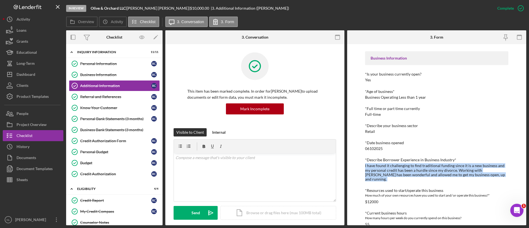
click at [394, 164] on div "I have found it challenging to find traditional funding since it is a new busin…" at bounding box center [436, 172] width 143 height 18
copy div "I have found it challenging to find traditional funding since it is a new busin…"
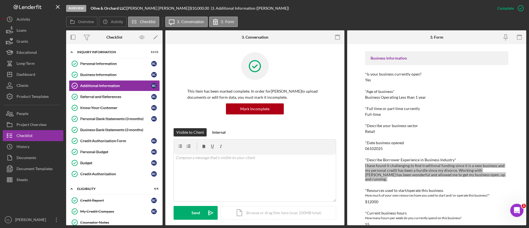
scroll to position [247, 0]
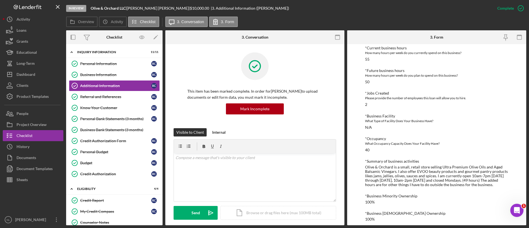
click at [448, 169] on div "Olive & Orchard is a small, retail store selling Ultra Premium Olive Oils and A…" at bounding box center [436, 176] width 143 height 22
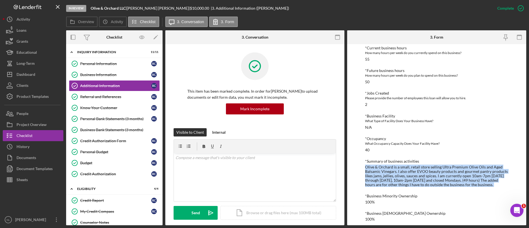
copy div "Olive & Orchard is a small, retail store selling Ultra Premium Olive Oils and A…"
click at [112, 72] on div "Business Information" at bounding box center [115, 74] width 71 height 4
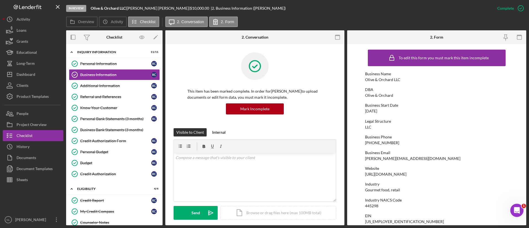
scroll to position [234, 0]
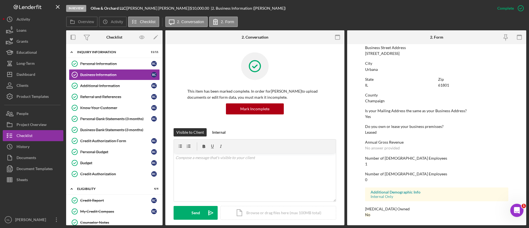
click at [444, 136] on div "To edit this form you must mark this item incomplete Business Name Olive & Orch…" at bounding box center [436, 17] width 143 height 410
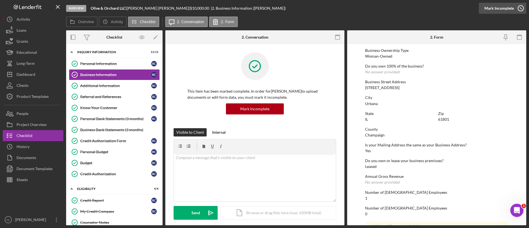
click at [509, 4] on div "Mark Incomplete" at bounding box center [498, 8] width 29 height 11
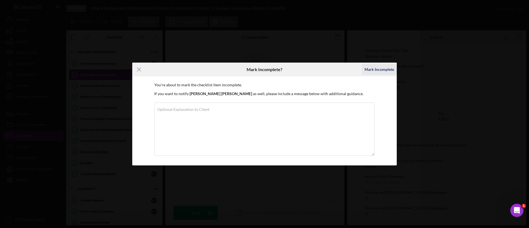
click at [386, 66] on div "Mark Incomplete" at bounding box center [378, 69] width 29 height 11
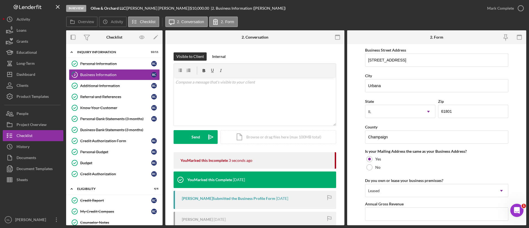
scroll to position [250, 0]
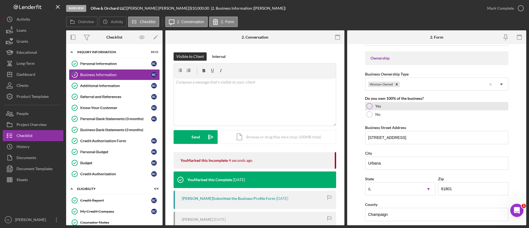
click at [366, 106] on div "Yes" at bounding box center [436, 106] width 143 height 8
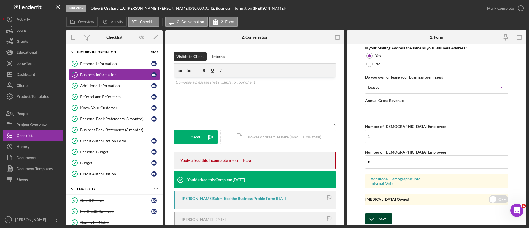
click at [382, 220] on div "Save" at bounding box center [383, 218] width 8 height 11
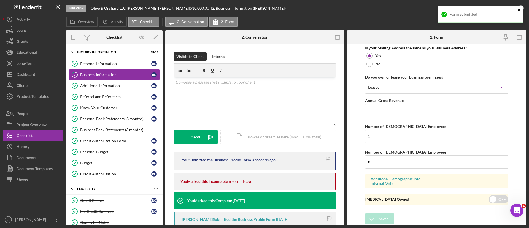
click at [519, 12] on button "close" at bounding box center [519, 10] width 4 height 5
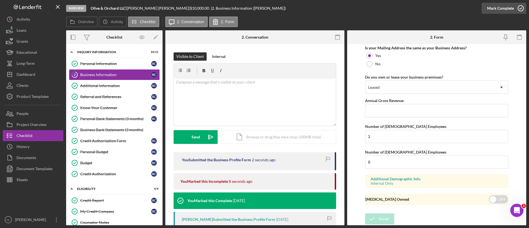
click at [505, 10] on div "Mark Complete" at bounding box center [500, 8] width 27 height 11
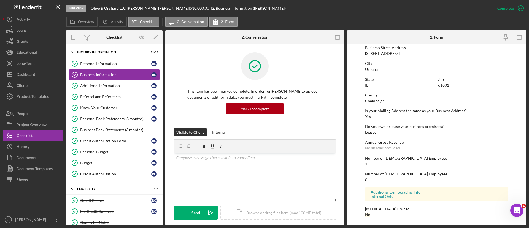
scroll to position [234, 0]
click at [24, 123] on div "Project Overview" at bounding box center [32, 125] width 30 height 12
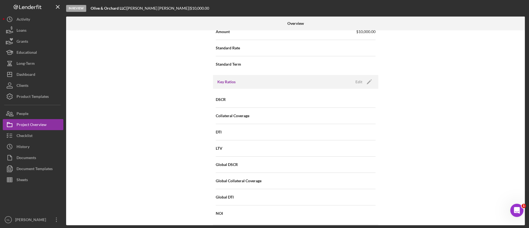
scroll to position [256, 0]
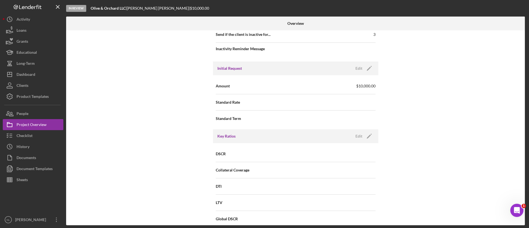
click at [367, 75] on div "Initial Request Edit Icon/Edit" at bounding box center [295, 68] width 165 height 14
click at [364, 67] on icon "Icon/Edit" at bounding box center [369, 68] width 14 height 14
click at [336, 87] on input "$10,000" at bounding box center [336, 85] width 80 height 13
click at [327, 99] on input at bounding box center [336, 101] width 80 height 13
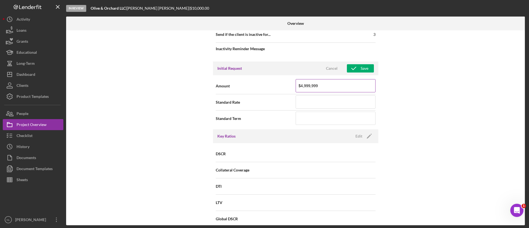
click at [325, 90] on input "$4,999,999" at bounding box center [336, 85] width 80 height 13
type input "$49,999"
click at [319, 97] on input at bounding box center [336, 101] width 80 height 13
type input "18.000%"
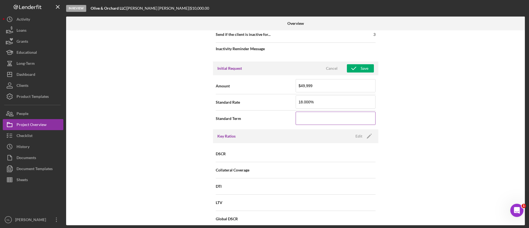
click at [313, 120] on input at bounding box center [336, 118] width 80 height 13
type input "84"
click at [366, 74] on div "Initial Request Cancel Save" at bounding box center [295, 68] width 165 height 14
click at [365, 70] on div "Save" at bounding box center [365, 68] width 8 height 8
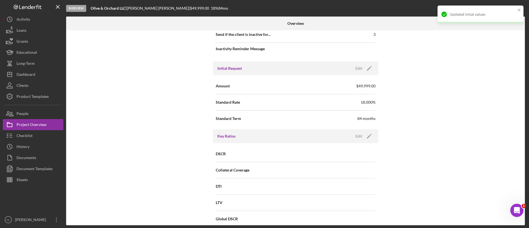
click at [365, 75] on div "Initial Request Edit Icon/Edit" at bounding box center [295, 68] width 165 height 14
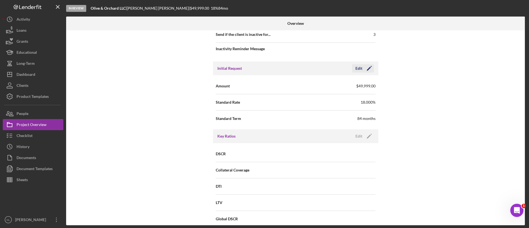
click at [366, 72] on icon "Icon/Edit" at bounding box center [369, 68] width 14 height 14
click at [335, 86] on input "$49,999" at bounding box center [336, 85] width 80 height 13
type input "$49,999"
click at [365, 68] on div "Save" at bounding box center [365, 68] width 8 height 8
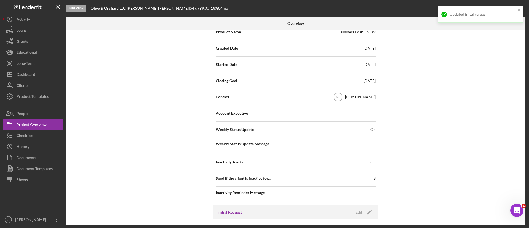
scroll to position [0, 0]
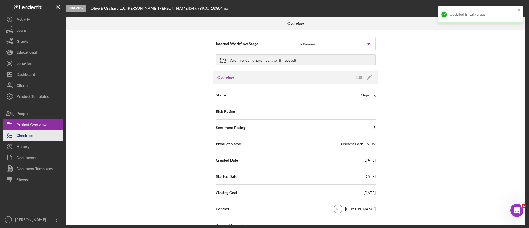
click at [35, 132] on button "Checklist" at bounding box center [33, 135] width 61 height 11
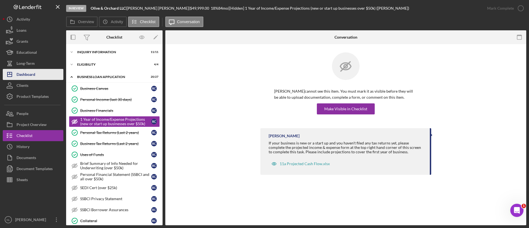
click at [28, 74] on div "Dashboard" at bounding box center [26, 75] width 19 height 12
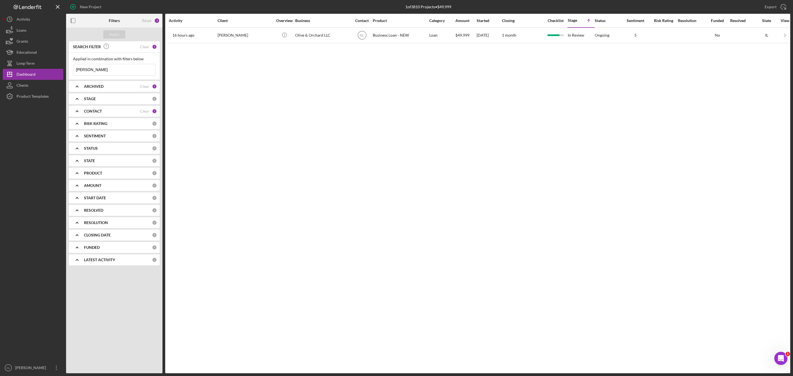
click at [118, 74] on input "[PERSON_NAME]" at bounding box center [114, 69] width 82 height 11
click at [111, 32] on div "Apply" at bounding box center [114, 34] width 10 height 8
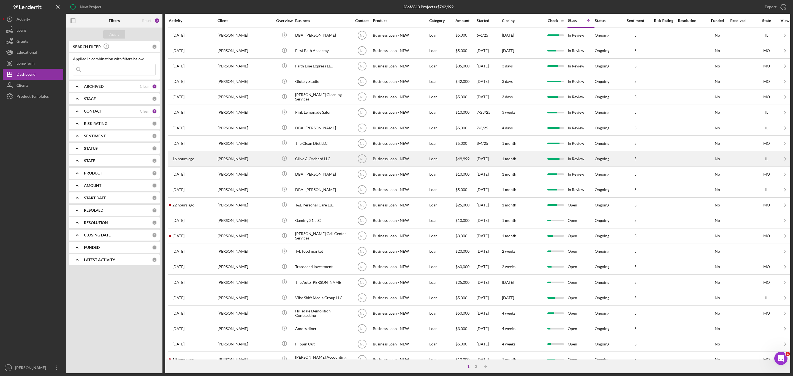
click at [213, 158] on div "16 hours ago Ronnette Chopp" at bounding box center [193, 158] width 48 height 15
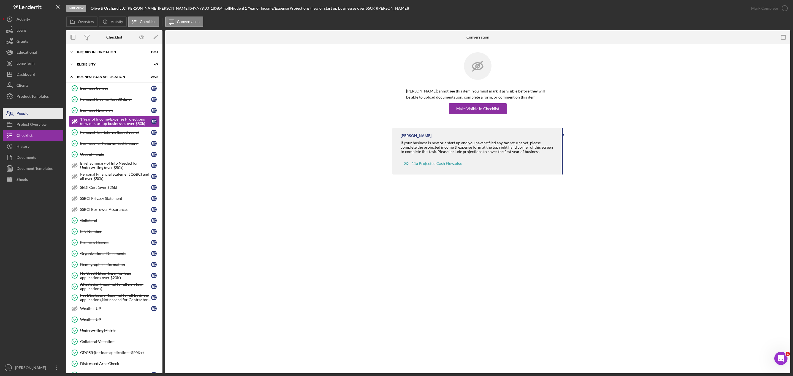
click at [41, 112] on button "People" at bounding box center [33, 113] width 61 height 11
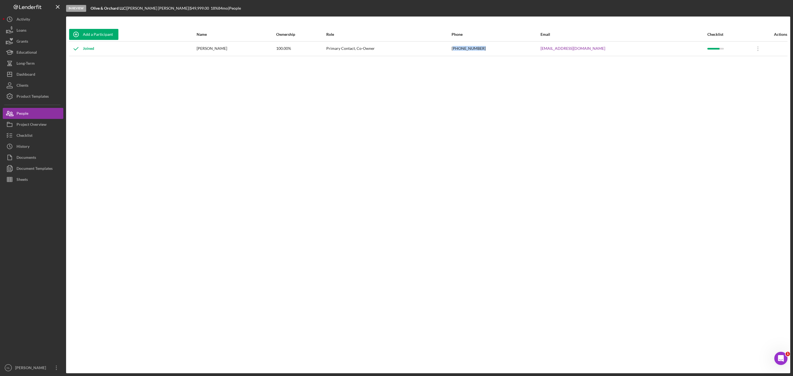
drag, startPoint x: 525, startPoint y: 49, endPoint x: 487, endPoint y: 49, distance: 37.5
click at [487, 49] on div "[PHONE_NUMBER]" at bounding box center [496, 49] width 88 height 14
click at [517, 45] on div "[PHONE_NUMBER]" at bounding box center [496, 49] width 88 height 14
drag, startPoint x: 513, startPoint y: 47, endPoint x: 474, endPoint y: 47, distance: 38.3
click at [474, 47] on tr "Joined Ronnette Chopp 100.00% Primary Contact, Co-Owner (217) 402-6379 ronnette…" at bounding box center [428, 48] width 719 height 15
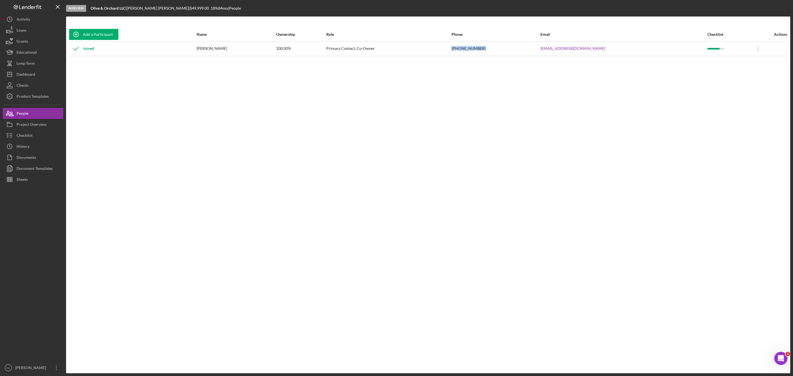
copy tr "[PHONE_NUMBER]"
drag, startPoint x: 617, startPoint y: 46, endPoint x: 560, endPoint y: 50, distance: 57.7
click at [529, 50] on tr "Joined Ronnette Chopp 100.00% Primary Contact, Co-Owner (217) 402-6379 ronnette…" at bounding box center [428, 48] width 719 height 15
copy tr "[EMAIL_ADDRESS][DOMAIN_NAME]"
click at [26, 132] on div "Checklist" at bounding box center [25, 136] width 16 height 12
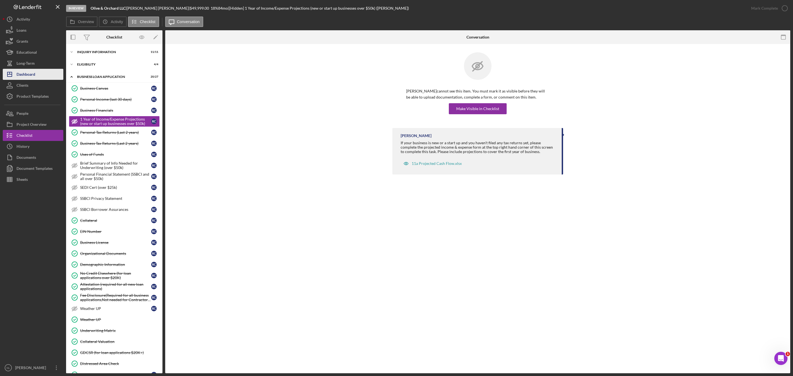
click at [27, 78] on div "Dashboard" at bounding box center [26, 75] width 19 height 12
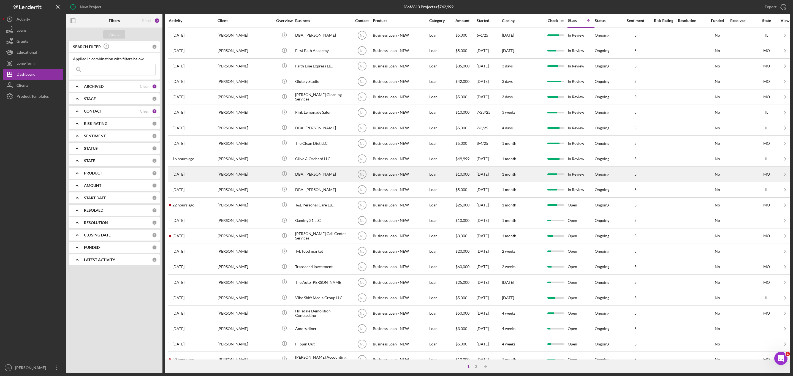
click at [240, 178] on div "[PERSON_NAME]" at bounding box center [245, 174] width 55 height 15
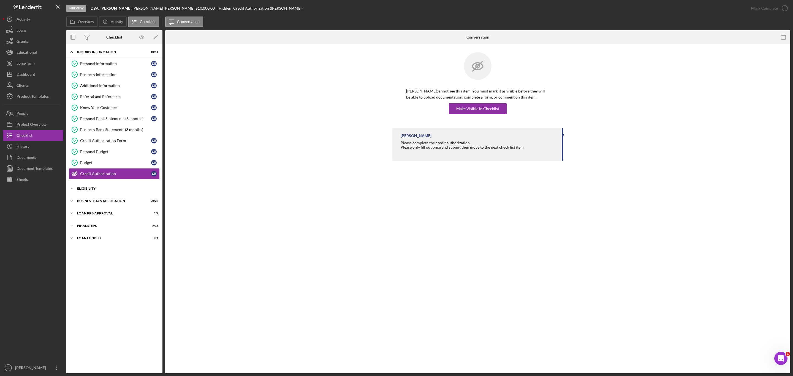
click at [120, 190] on div "ELIGIBILITY" at bounding box center [116, 188] width 78 height 3
click at [106, 202] on div "Credit Report" at bounding box center [115, 200] width 71 height 4
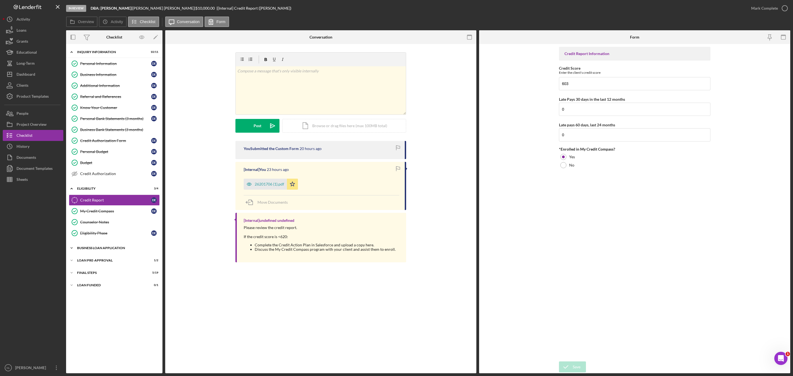
click at [110, 227] on div "Icon/Expander BUSINESS LOAN APPLICATION 20 / 27" at bounding box center [114, 248] width 96 height 11
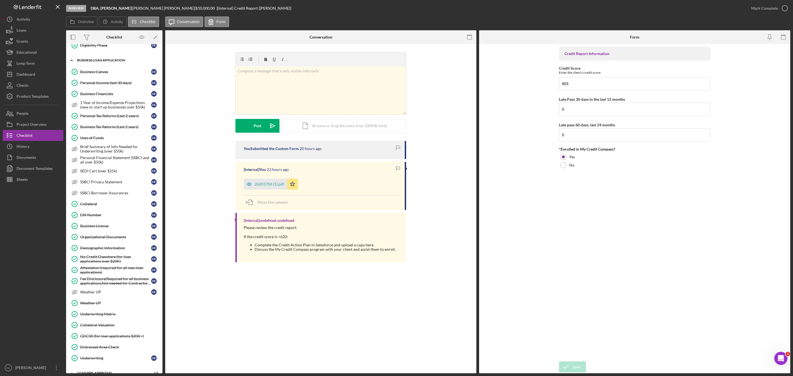
scroll to position [232, 0]
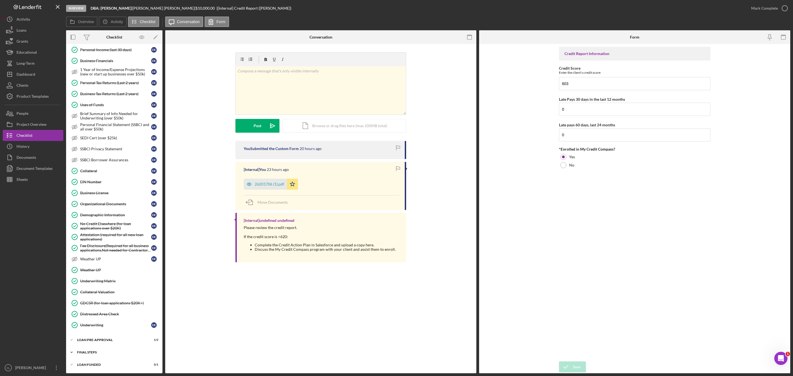
click at [114, 227] on div "Icon/Expander FINAL STEPS 5 / 19" at bounding box center [114, 352] width 96 height 11
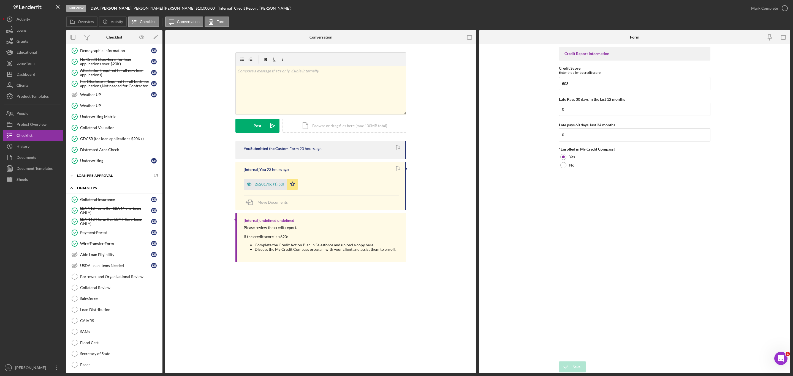
scroll to position [396, 0]
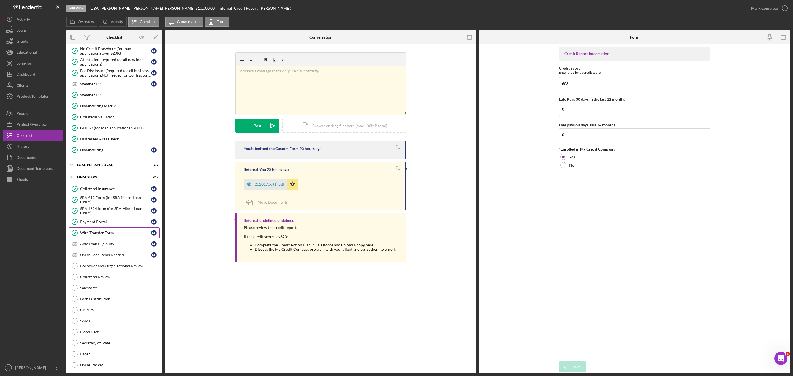
click at [97, 227] on div "Wire Transfer Form" at bounding box center [115, 233] width 71 height 4
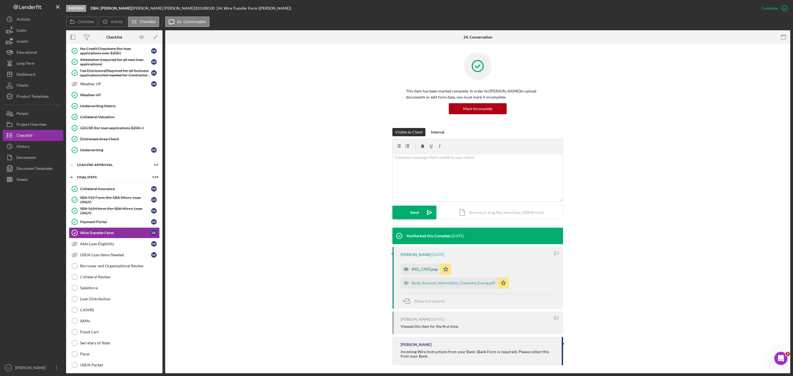
click at [420, 227] on div "IMG_1769.jpeg" at bounding box center [425, 269] width 26 height 4
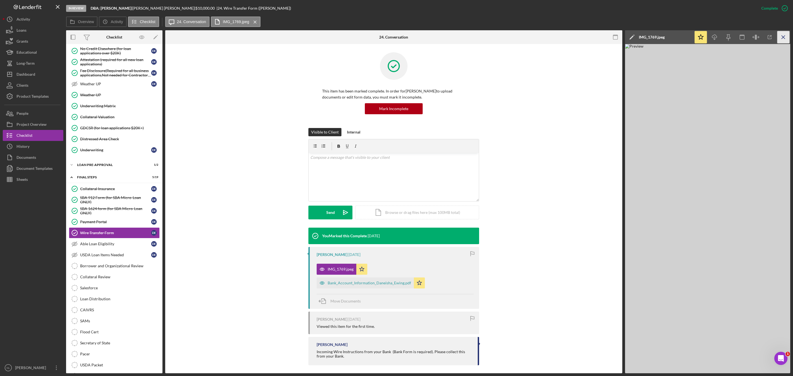
click at [529, 40] on icon "Icon/Menu Close" at bounding box center [784, 37] width 12 height 12
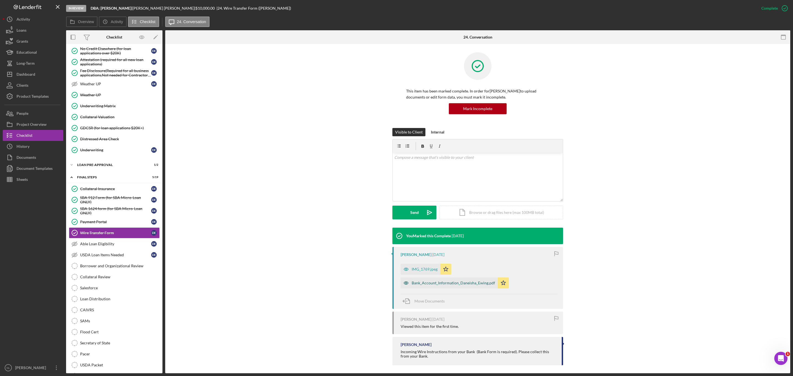
click at [452, 227] on div "Bank_Account_Information_Daneisha_Ewing.pdf" at bounding box center [449, 283] width 97 height 11
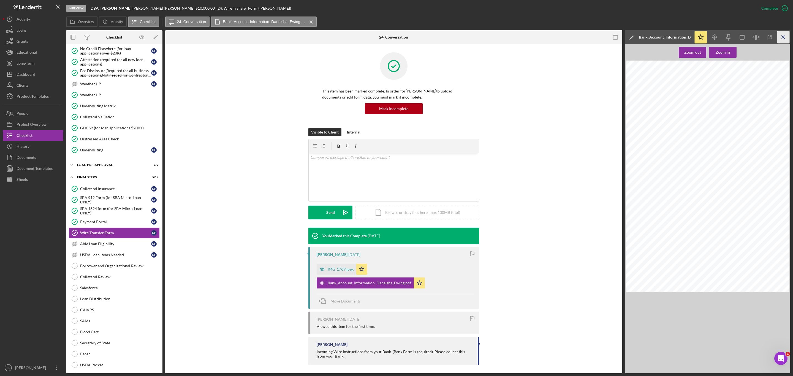
click at [529, 35] on icon "Icon/Menu Close" at bounding box center [784, 37] width 12 height 12
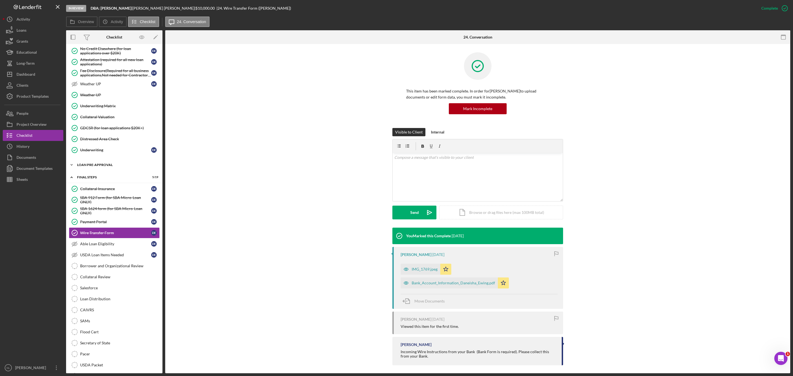
click at [97, 167] on div "LOAN PRE-APPROVAL" at bounding box center [116, 164] width 78 height 3
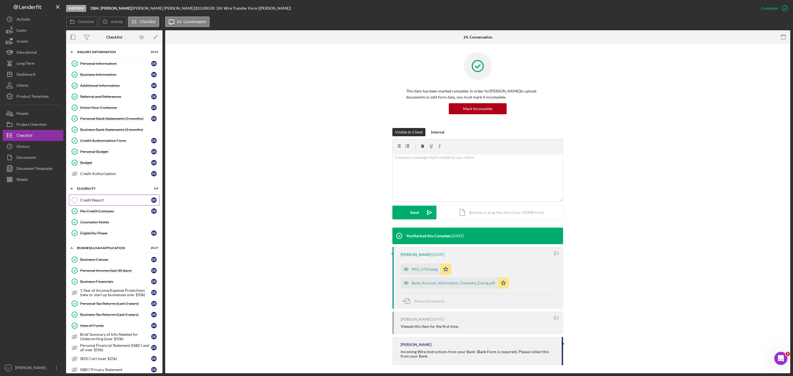
click at [114, 202] on div "Credit Report" at bounding box center [115, 200] width 71 height 4
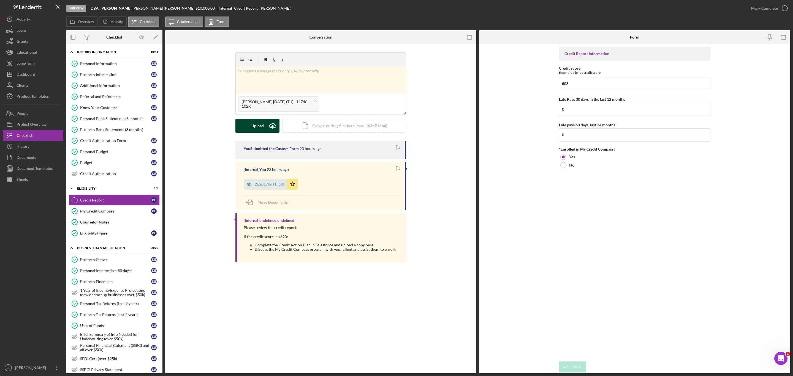
click at [259, 123] on div "Upload" at bounding box center [257, 126] width 12 height 14
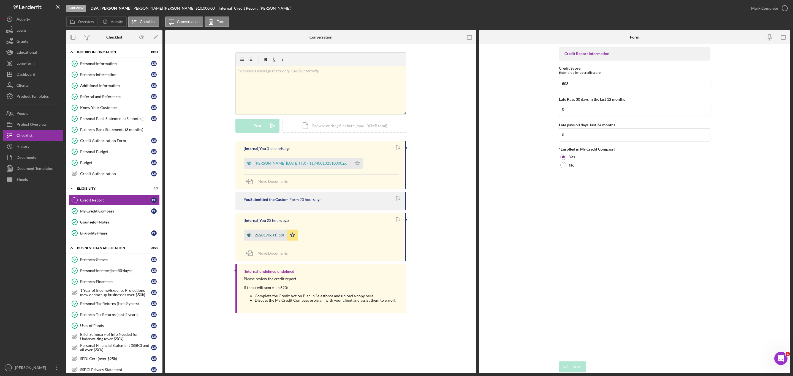
click at [280, 227] on div "26201706 (1).pdf" at bounding box center [269, 235] width 29 height 4
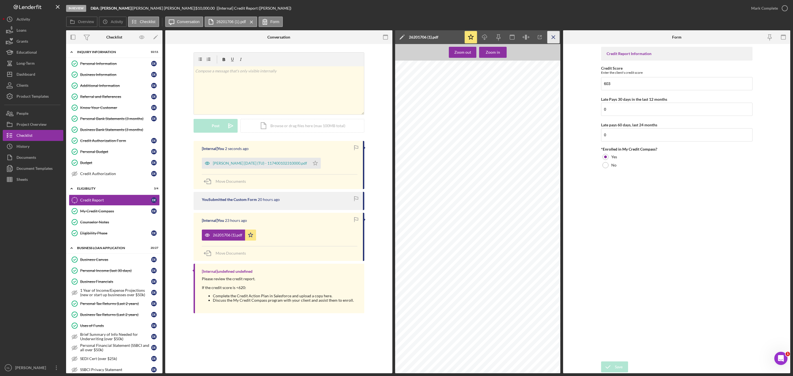
click at [529, 38] on icon "Icon/Menu Close" at bounding box center [554, 37] width 12 height 12
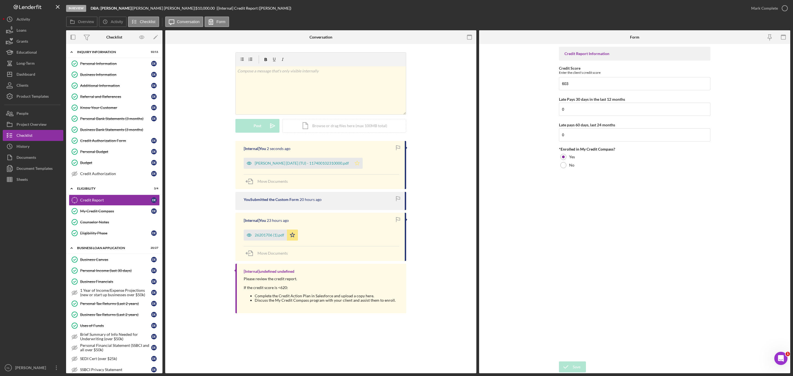
click at [360, 163] on polygon "button" at bounding box center [357, 163] width 5 height 4
click at [290, 227] on icon "Icon/Star" at bounding box center [292, 235] width 11 height 11
click at [529, 7] on div "Mark Complete" at bounding box center [764, 8] width 27 height 11
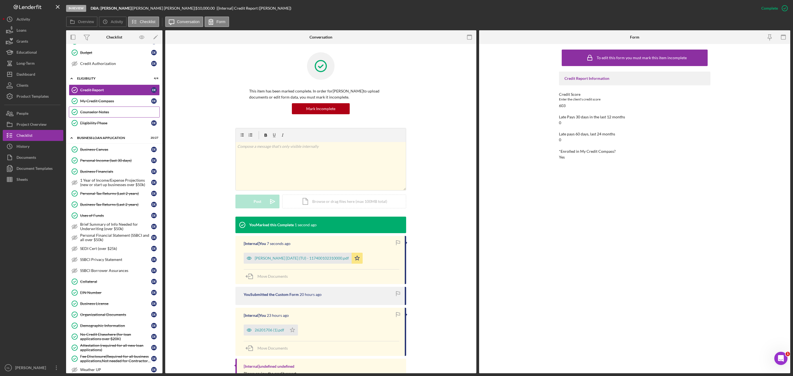
scroll to position [118, 0]
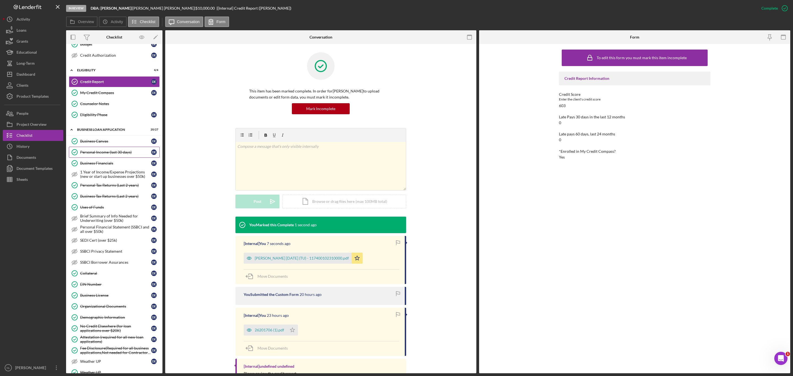
click at [104, 153] on link "Personal Income (last 30 days) Personal Income (last 30 days) D E" at bounding box center [114, 152] width 91 height 11
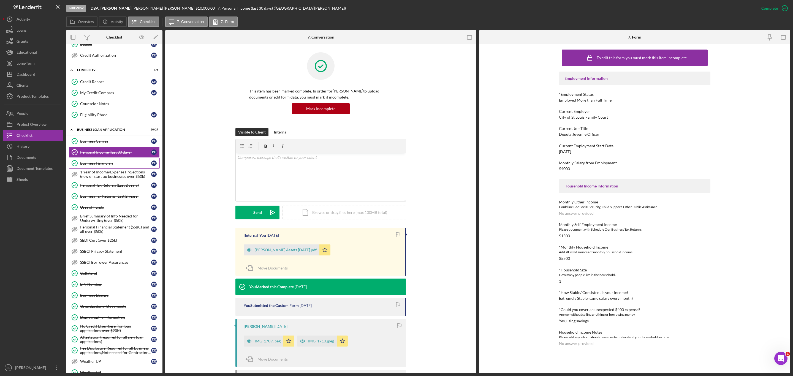
click at [94, 169] on link "Business Financials Business Financials D E" at bounding box center [114, 163] width 91 height 11
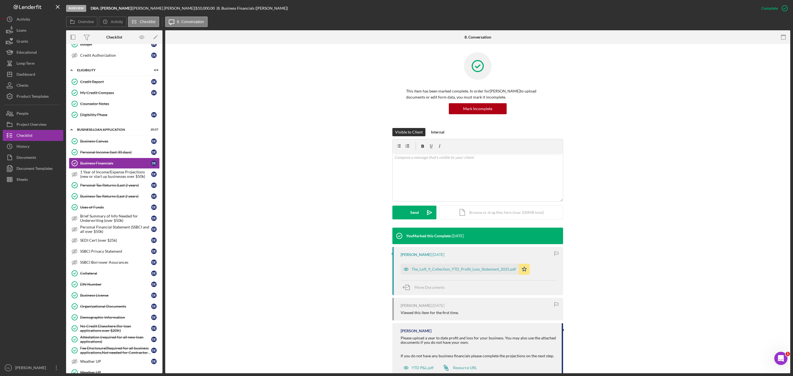
scroll to position [17, 0]
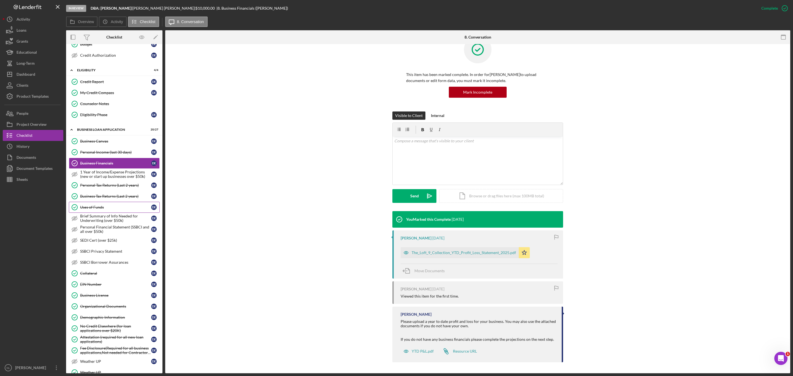
click at [108, 210] on div "Uses of Funds" at bounding box center [115, 207] width 71 height 4
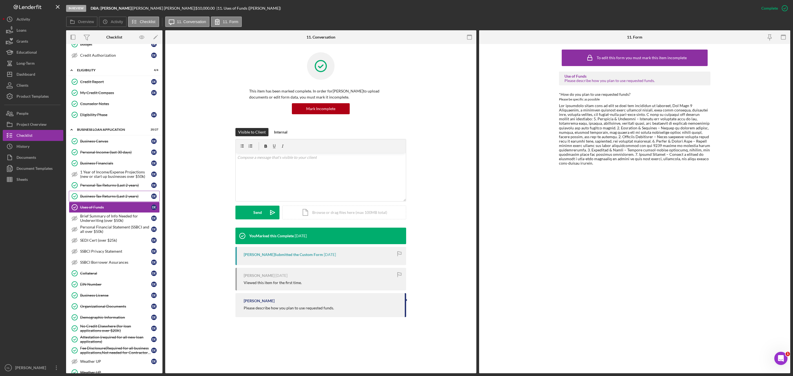
click at [104, 199] on div "Business Tax Returns (Last 2 years)" at bounding box center [115, 196] width 71 height 4
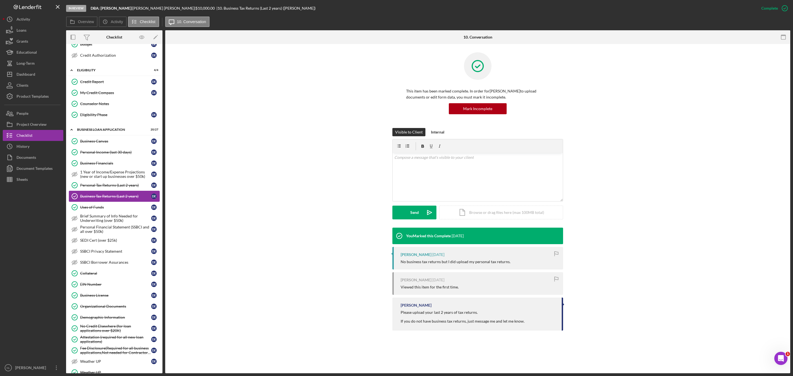
click at [101, 197] on link "Business Tax Returns (Last 2 years) Business Tax Returns (Last 2 years) D E" at bounding box center [114, 196] width 91 height 11
click at [100, 191] on link "Personal Tax Returns (Last 2 years) Personal Tax Returns (Last 2 years) D E" at bounding box center [114, 185] width 91 height 11
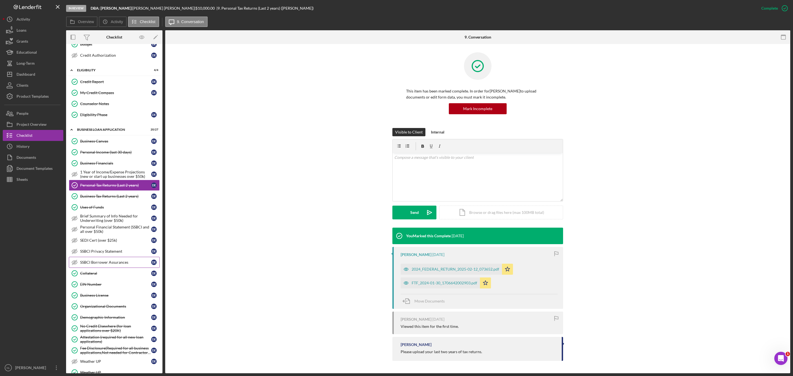
scroll to position [156, 0]
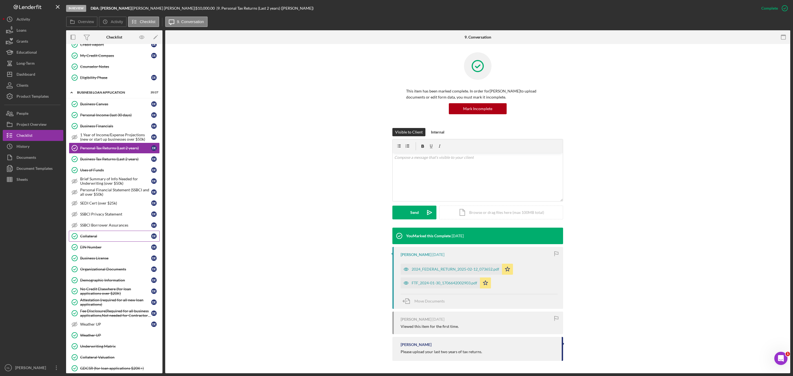
click at [97, 227] on link "Collateral Collateral D E" at bounding box center [114, 236] width 91 height 11
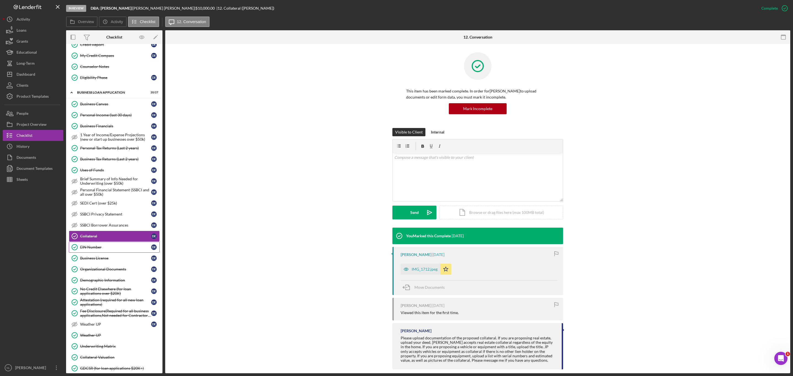
click at [99, 227] on link "EIN Number EIN Number D E" at bounding box center [114, 247] width 91 height 11
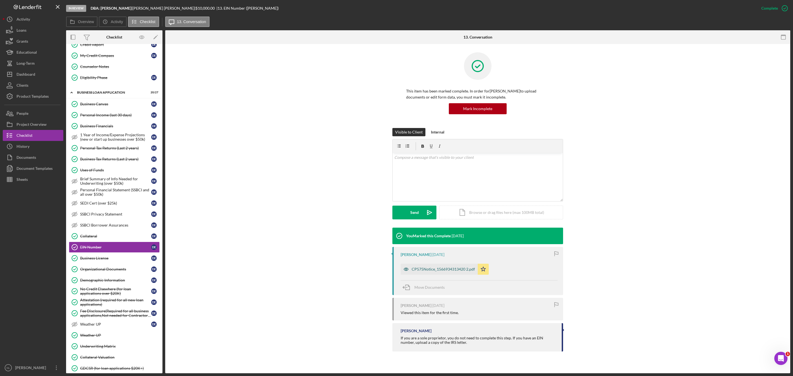
click at [431, 227] on div "CP575Notice_1566934313420 2.pdf" at bounding box center [443, 269] width 63 height 4
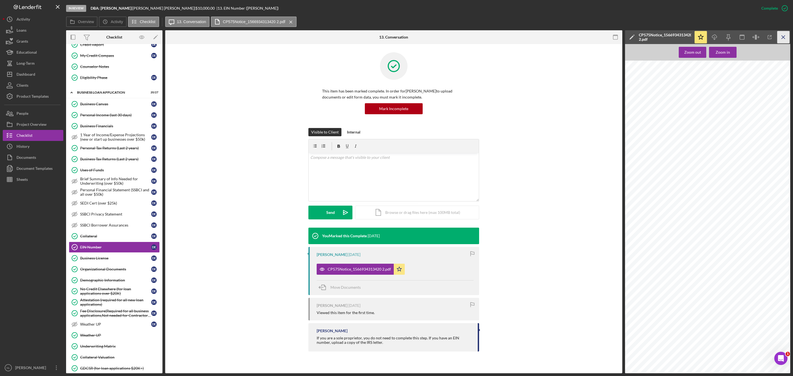
click at [529, 36] on icon "Icon/Menu Close" at bounding box center [784, 37] width 12 height 12
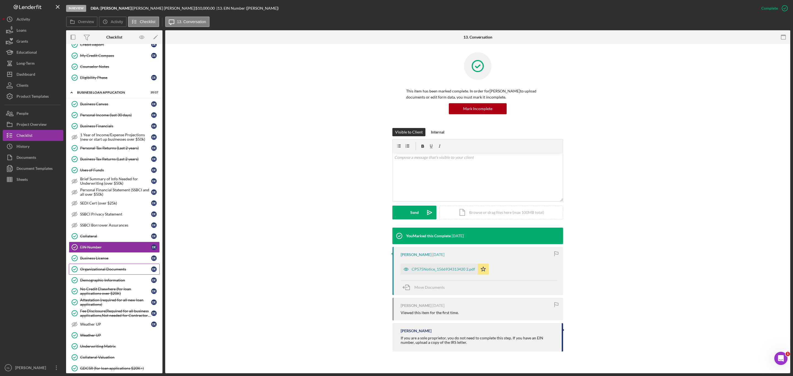
click at [94, 227] on link "Organizational Documents Organizational Documents D E" at bounding box center [114, 269] width 91 height 11
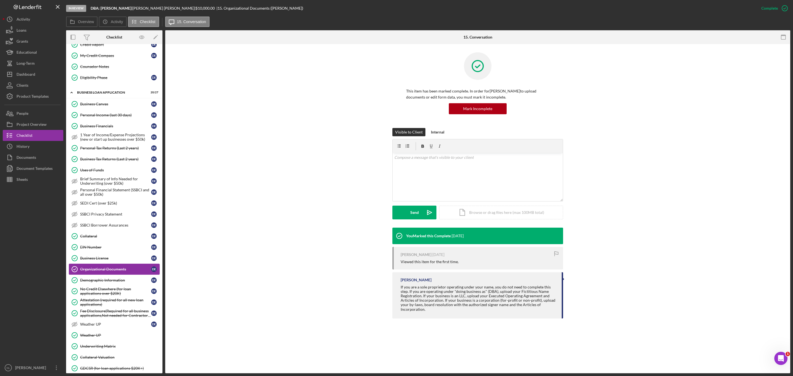
scroll to position [211, 0]
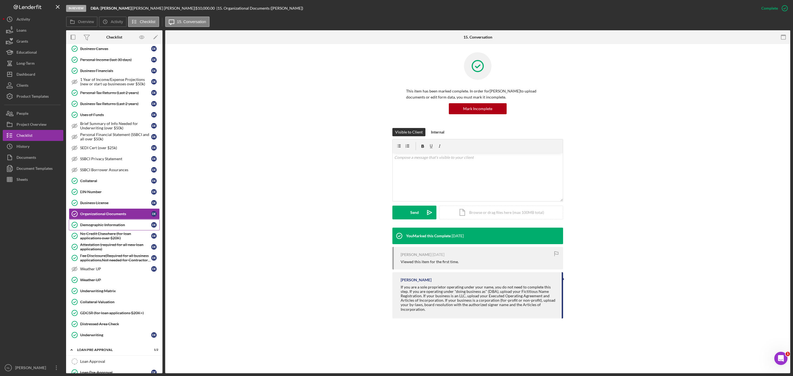
click at [109, 227] on div "Demographic Information" at bounding box center [115, 225] width 71 height 4
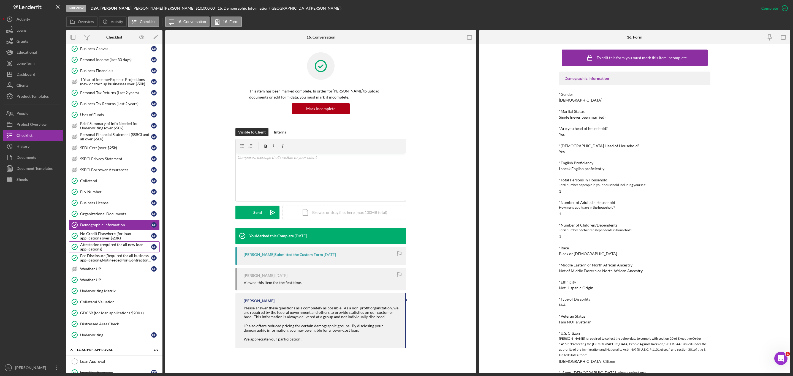
click at [109, 227] on div "Attestation (required for all new loan applications)" at bounding box center [115, 247] width 71 height 9
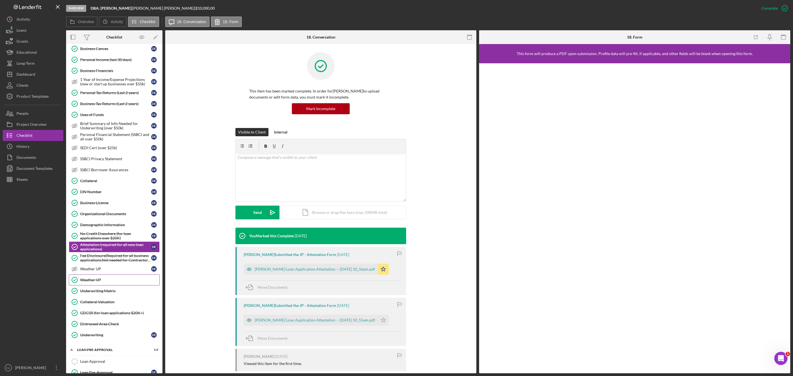
click at [107, 227] on div "Weather UP" at bounding box center [119, 280] width 79 height 4
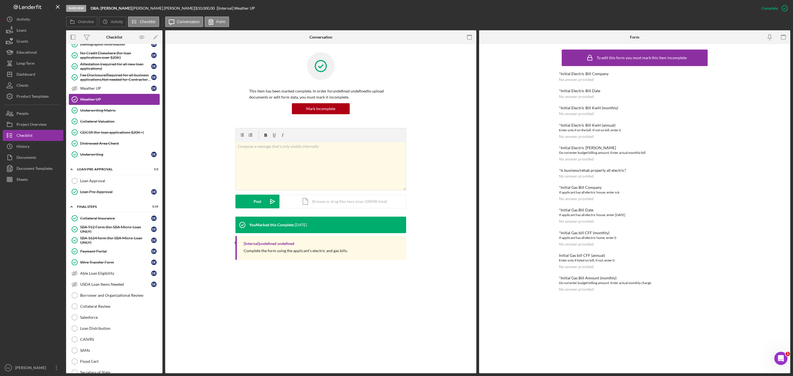
scroll to position [427, 0]
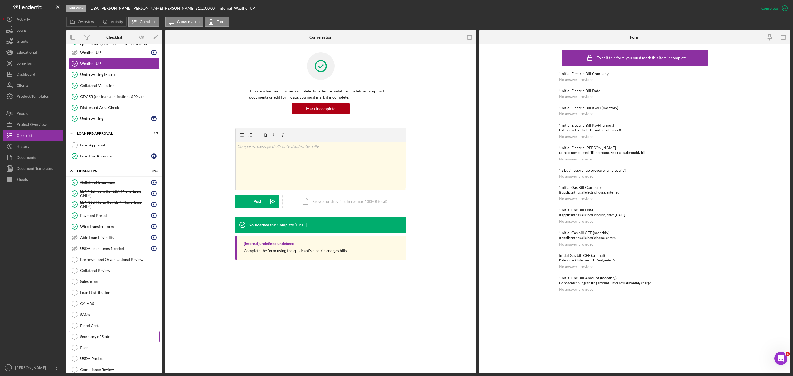
click at [104, 227] on div "Secretary of State" at bounding box center [119, 337] width 79 height 4
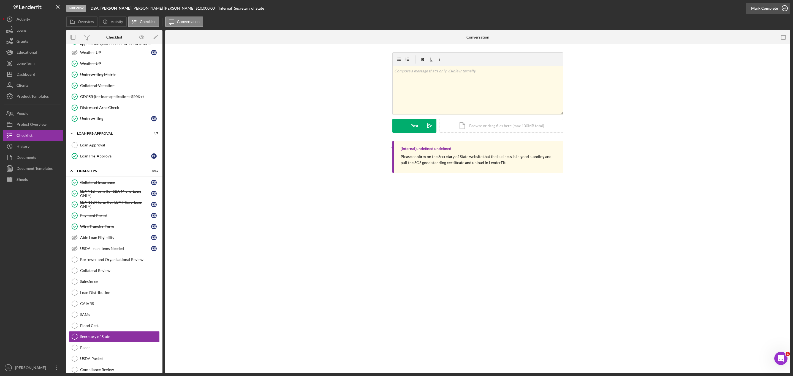
click at [529, 7] on div "Mark Complete" at bounding box center [764, 8] width 27 height 11
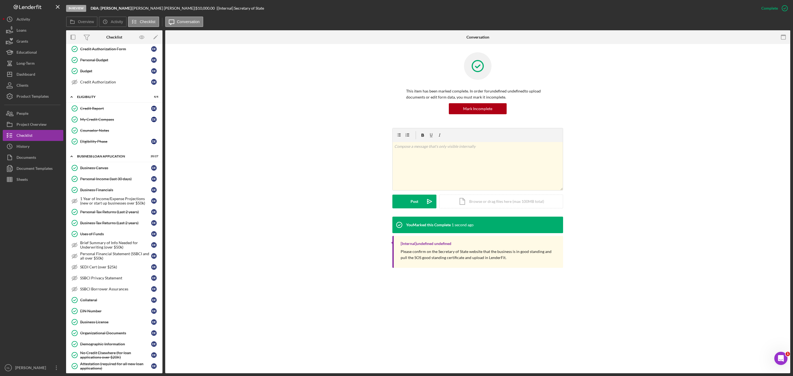
scroll to position [4, 0]
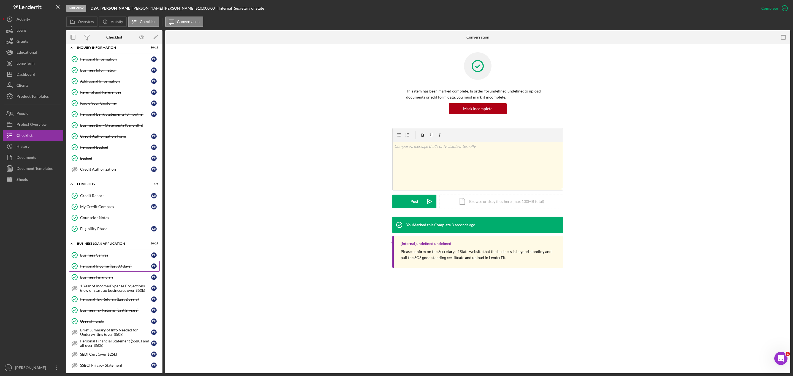
click at [110, 227] on link "Personal Income (last 30 days) Personal Income (last 30 days) D E" at bounding box center [114, 266] width 91 height 11
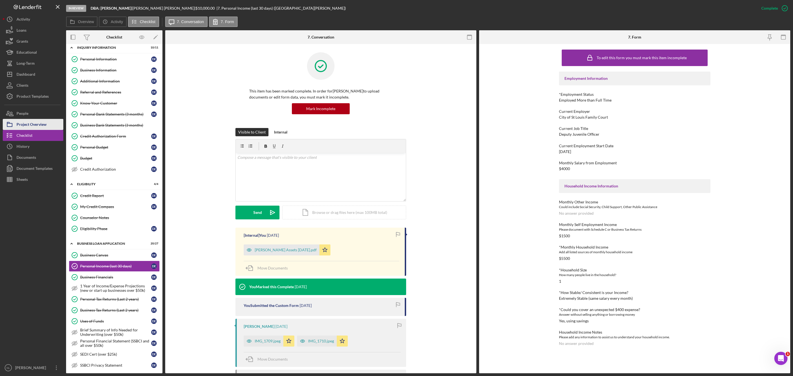
click at [40, 126] on div "Project Overview" at bounding box center [32, 125] width 30 height 12
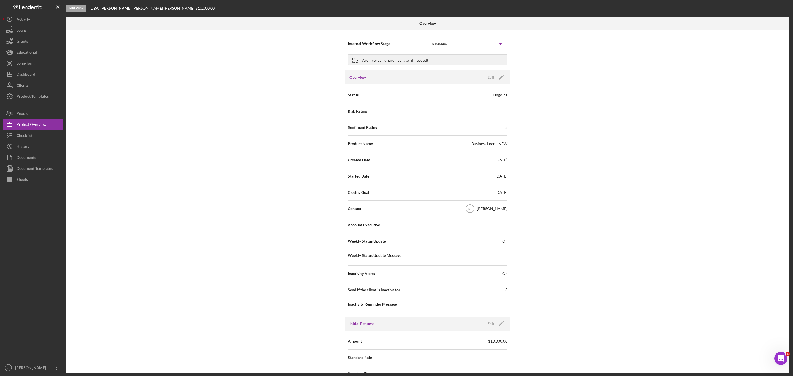
scroll to position [201, 0]
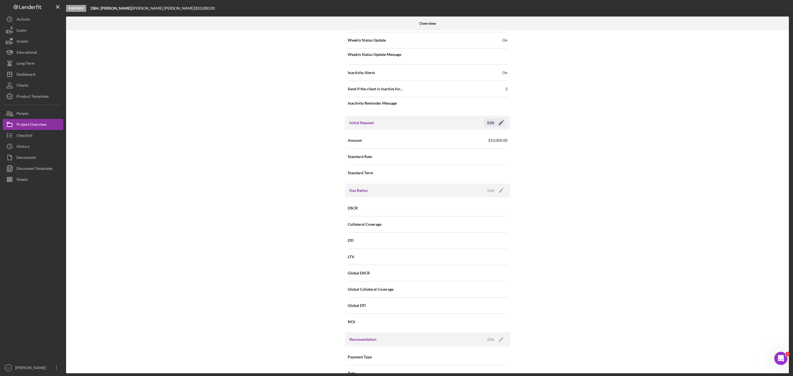
click at [503, 123] on icon "Icon/Edit" at bounding box center [501, 123] width 14 height 14
click at [469, 146] on input "$10,000" at bounding box center [468, 140] width 80 height 13
type input "$3"
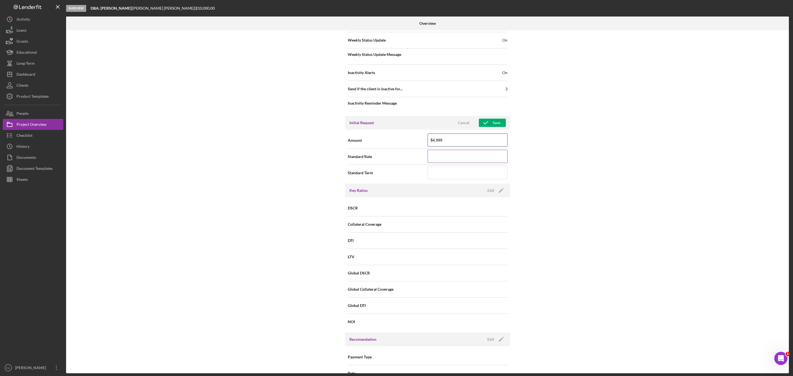
type input "$4,999"
click at [456, 159] on input at bounding box center [468, 156] width 80 height 13
type input "8.500%"
click at [446, 178] on input at bounding box center [468, 172] width 80 height 13
type input "60"
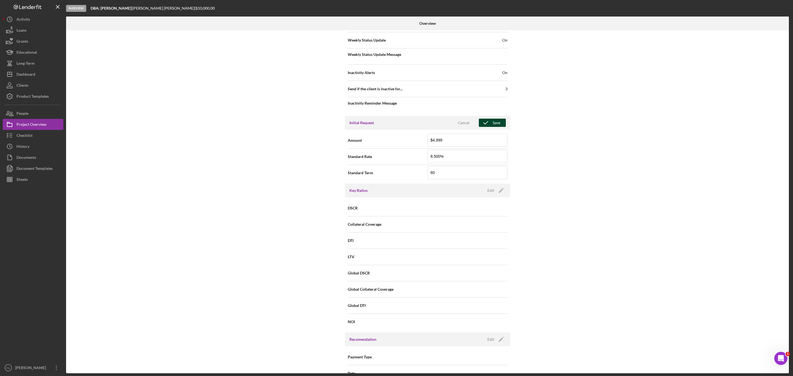
click at [493, 127] on div "Save" at bounding box center [497, 123] width 8 height 8
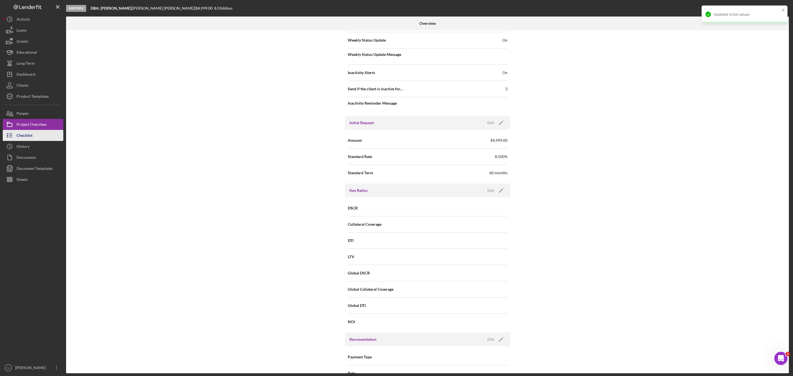
click at [51, 132] on button "Checklist" at bounding box center [33, 135] width 61 height 11
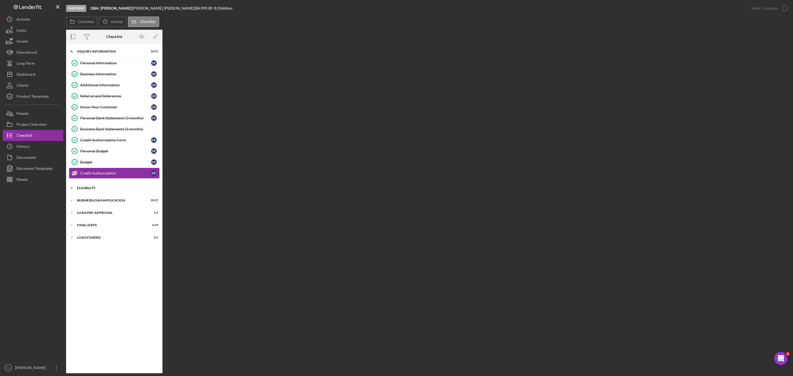
click at [124, 189] on div "Icon/Expander ELIGIBILITY 4 / 4" at bounding box center [114, 188] width 96 height 11
click at [123, 227] on div "Icon/Expander BUSINESS LOAN APPLICATION 20 / 27" at bounding box center [114, 247] width 96 height 11
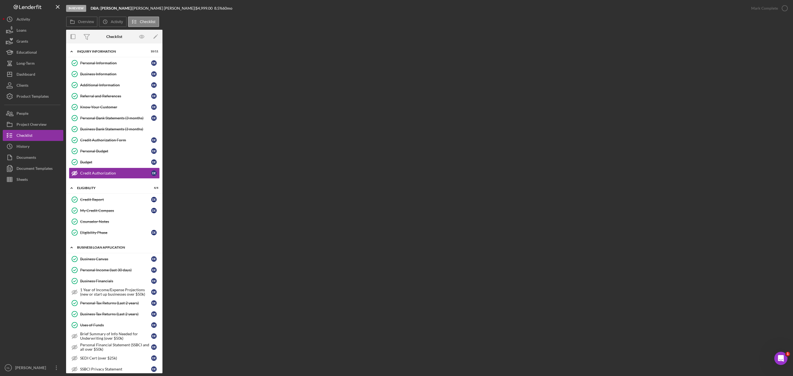
click at [100, 227] on div "Icon/Expander BUSINESS LOAN APPLICATION 20 / 27" at bounding box center [114, 247] width 96 height 11
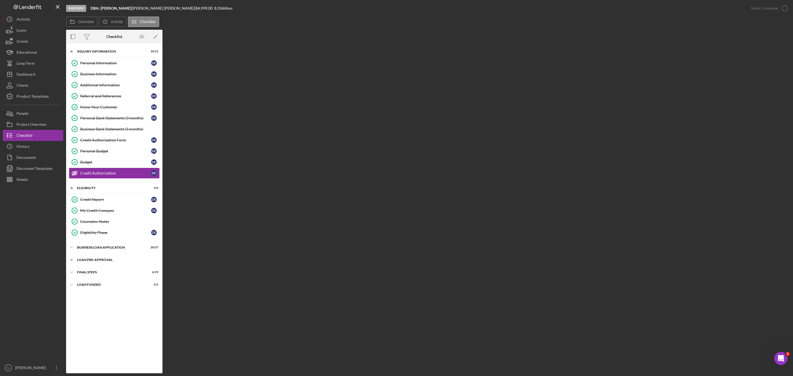
drag, startPoint x: 101, startPoint y: 260, endPoint x: 88, endPoint y: 266, distance: 13.7
click at [88, 227] on div "LOAN PRE-APPROVAL" at bounding box center [116, 259] width 78 height 3
click at [96, 227] on link "Loan Approval Loan Approval" at bounding box center [114, 271] width 91 height 11
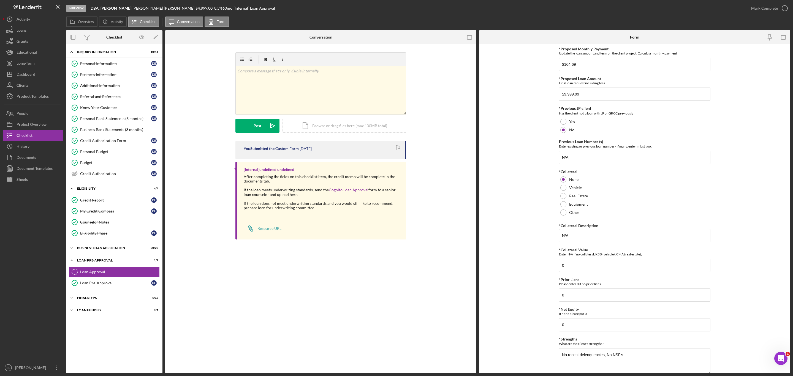
scroll to position [99, 0]
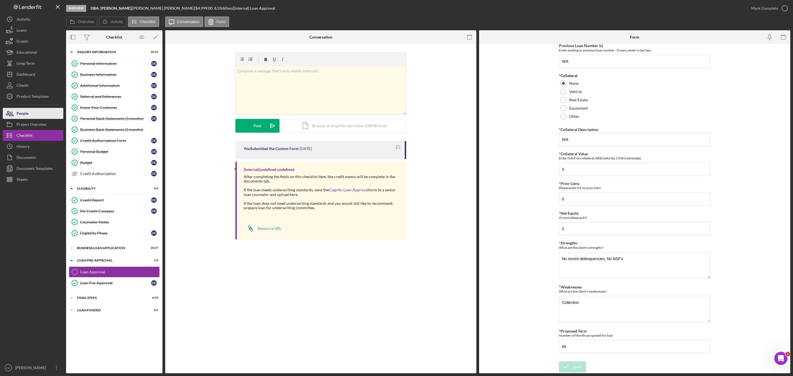
click at [50, 118] on button "People" at bounding box center [33, 113] width 61 height 11
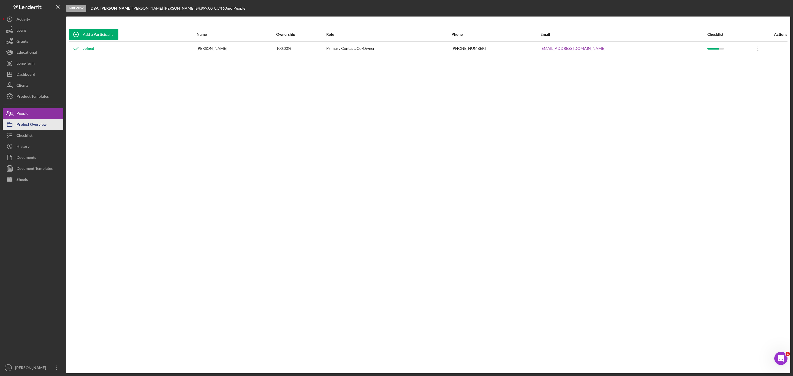
click at [43, 127] on div "Project Overview" at bounding box center [32, 125] width 30 height 12
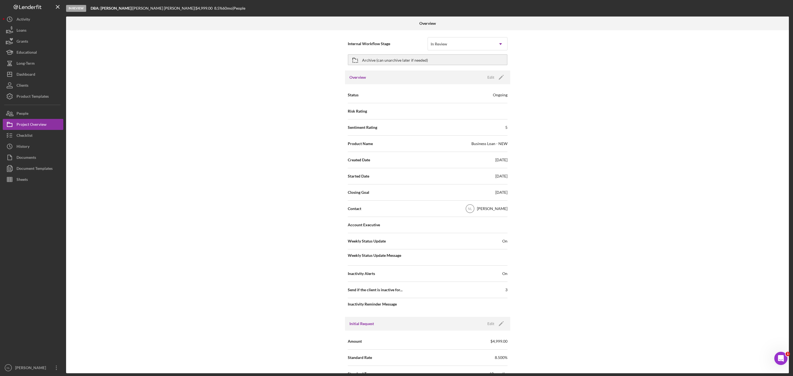
scroll to position [69, 0]
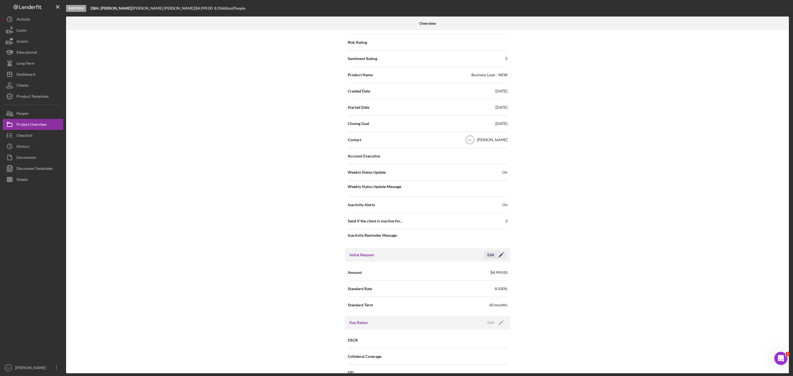
click at [504, 227] on icon "Icon/Edit" at bounding box center [501, 255] width 14 height 14
click at [475, 227] on input "60" at bounding box center [468, 304] width 80 height 13
type input "84"
click at [487, 227] on icon "button" at bounding box center [486, 255] width 14 height 14
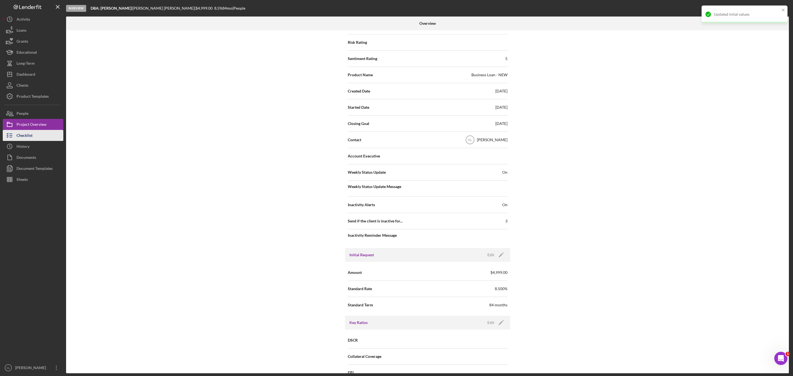
click at [32, 132] on div "Checklist" at bounding box center [25, 136] width 16 height 12
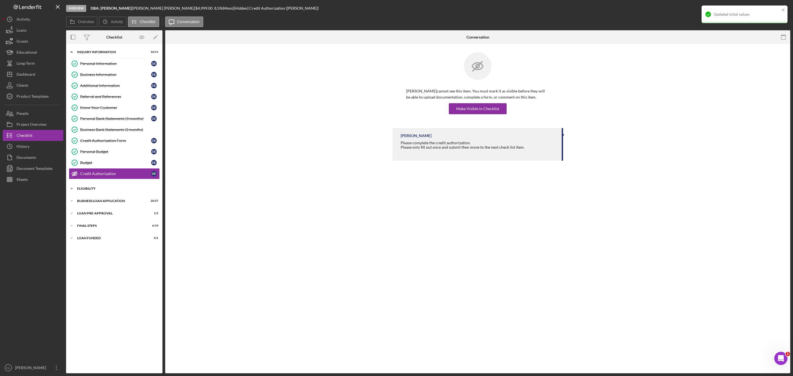
click at [113, 187] on div "Icon/Expander ELIGIBILITY 4 / 4" at bounding box center [114, 188] width 96 height 11
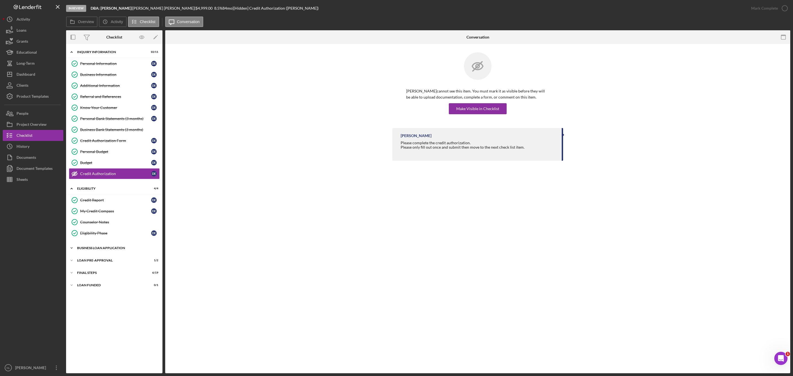
click at [116, 227] on div "BUSINESS LOAN APPLICATION" at bounding box center [116, 247] width 78 height 3
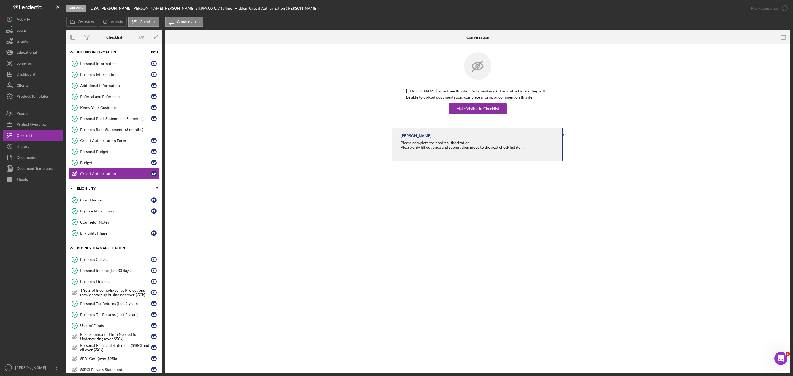
scroll to position [232, 0]
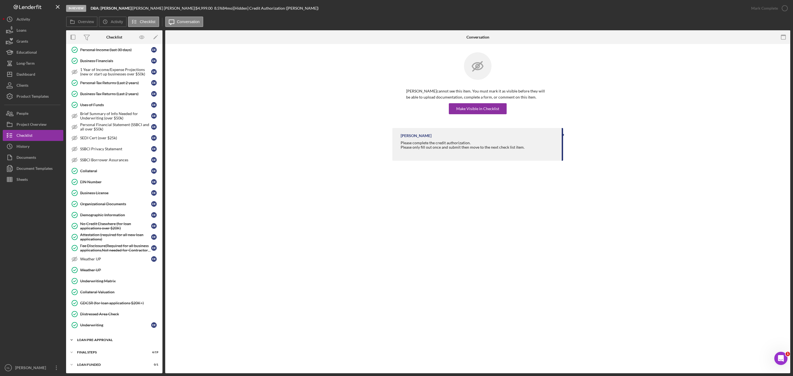
click at [112, 227] on div "LOAN PRE-APPROVAL" at bounding box center [116, 339] width 78 height 3
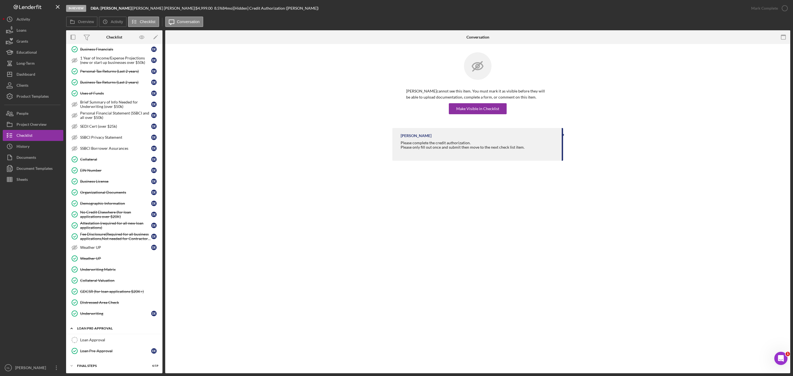
scroll to position [258, 0]
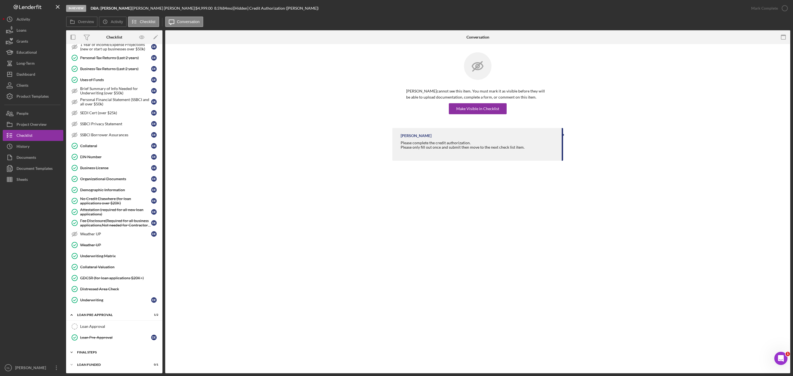
click at [111, 227] on div "FINAL STEPS" at bounding box center [116, 352] width 78 height 3
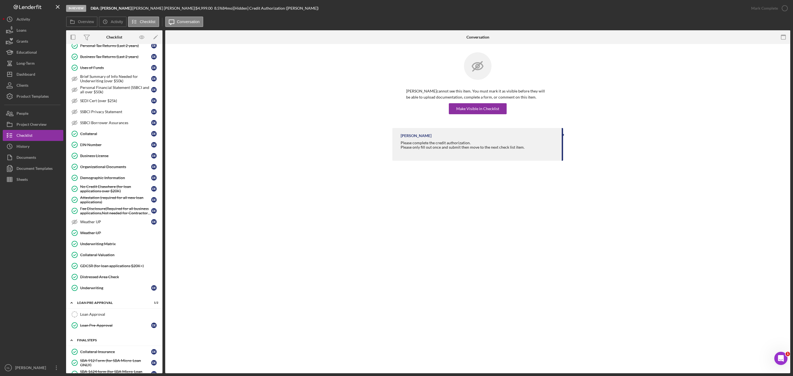
scroll to position [476, 0]
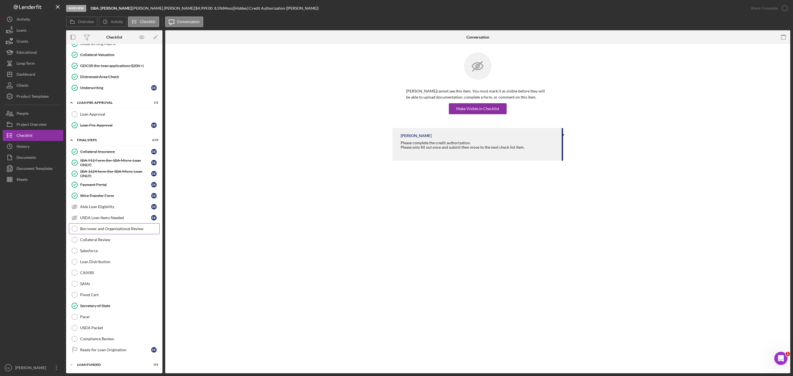
click at [113, 227] on link "Borrower and Organizational Review Borrower and Organizational Review" at bounding box center [114, 228] width 91 height 11
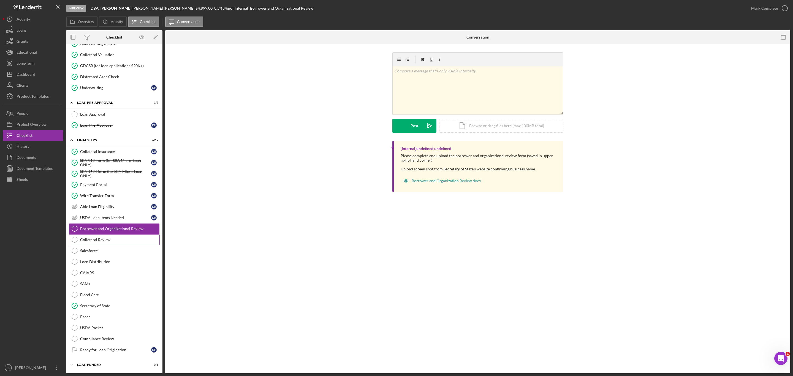
click at [109, 227] on link "Collateral Review Collateral Review" at bounding box center [114, 239] width 91 height 11
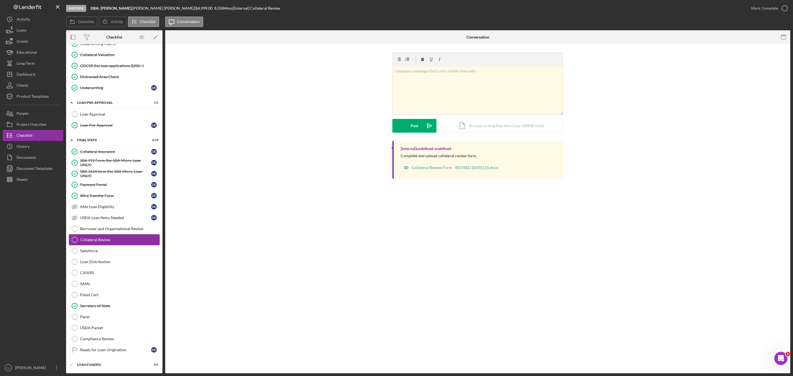
scroll to position [476, 0]
click at [529, 8] on div "Mark Complete" at bounding box center [764, 8] width 27 height 11
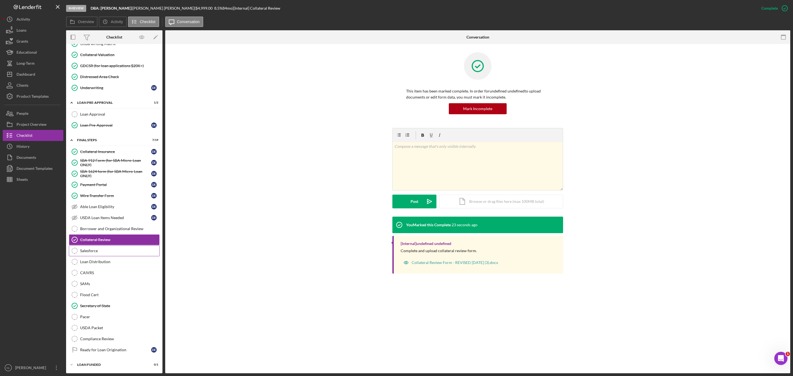
click at [107, 227] on link "Salesforce Salesforce" at bounding box center [114, 250] width 91 height 11
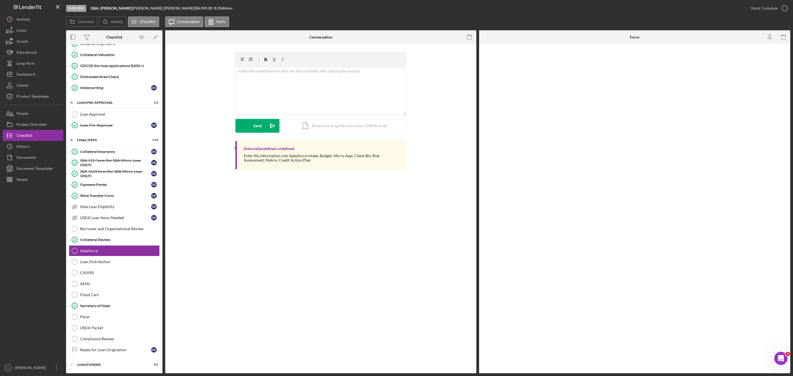
scroll to position [476, 0]
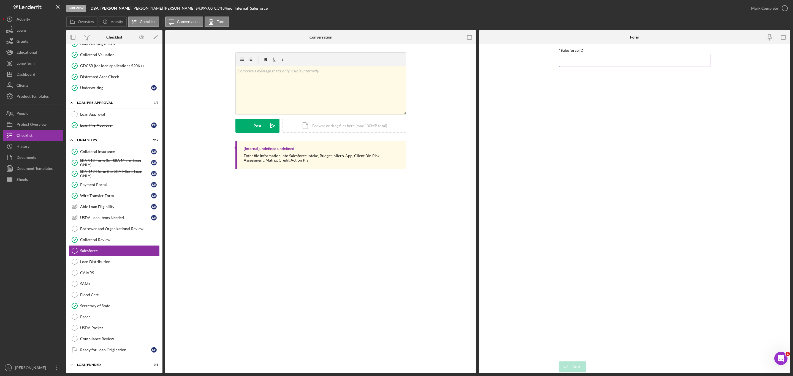
click at [529, 60] on input "*Salesforce ID" at bounding box center [634, 60] width 151 height 13
paste input "a0wPC0000026uhVYAQ"
type input "a0wPC0000026uhVYAQ"
click at [529, 227] on div "Save" at bounding box center [577, 367] width 8 height 11
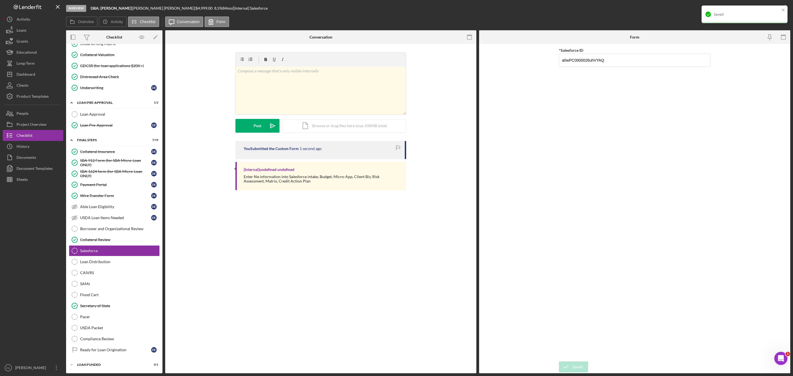
click at [529, 6] on div "Saved" at bounding box center [745, 15] width 86 height 18
click at [529, 8] on div "Mark Complete" at bounding box center [764, 8] width 27 height 11
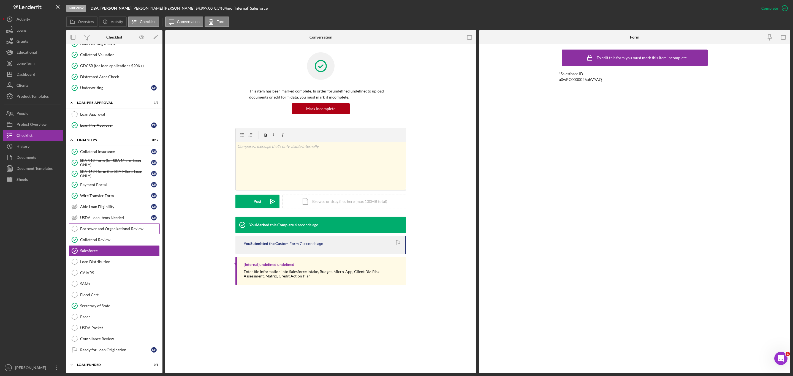
click at [106, 227] on div "Borrower and Organizational Review" at bounding box center [119, 229] width 79 height 4
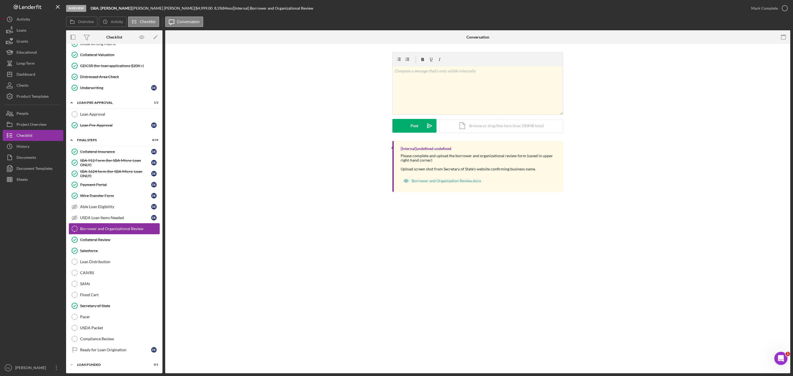
scroll to position [444, 0]
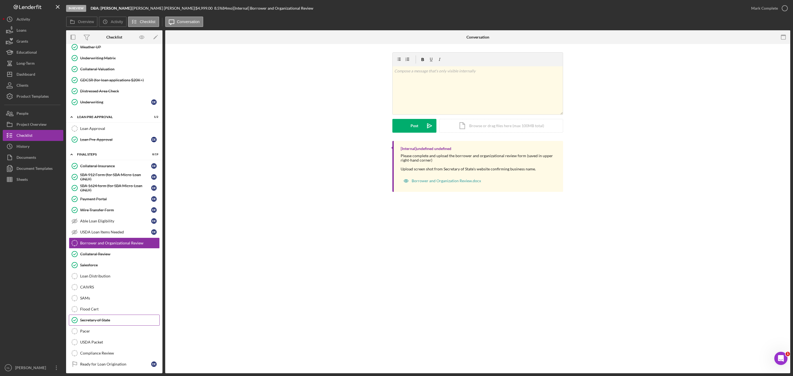
click at [118, 227] on div "Secretary of State" at bounding box center [119, 320] width 79 height 4
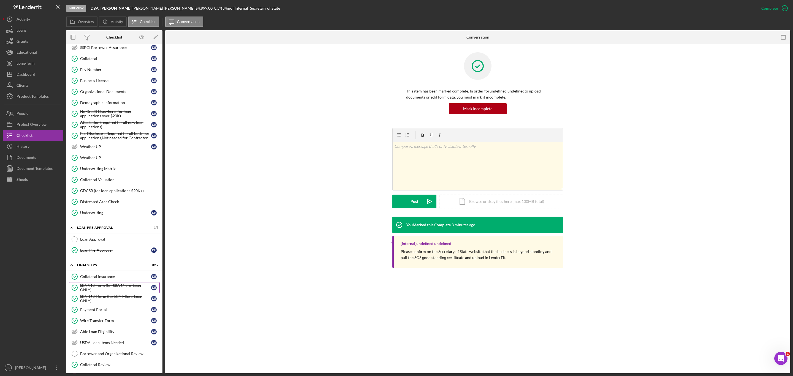
scroll to position [476, 0]
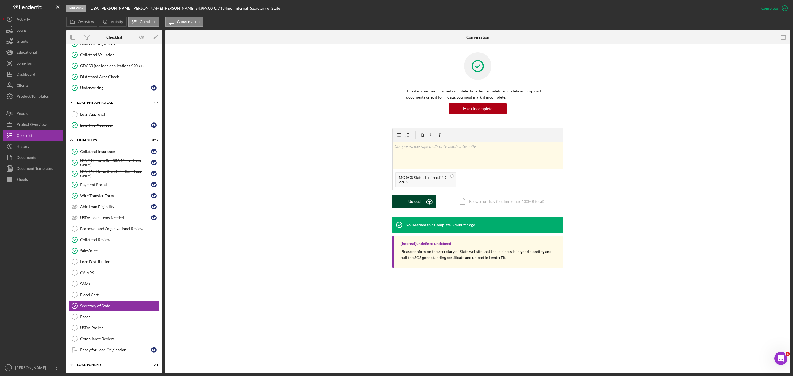
click at [423, 197] on icon "Icon/Upload" at bounding box center [430, 202] width 14 height 14
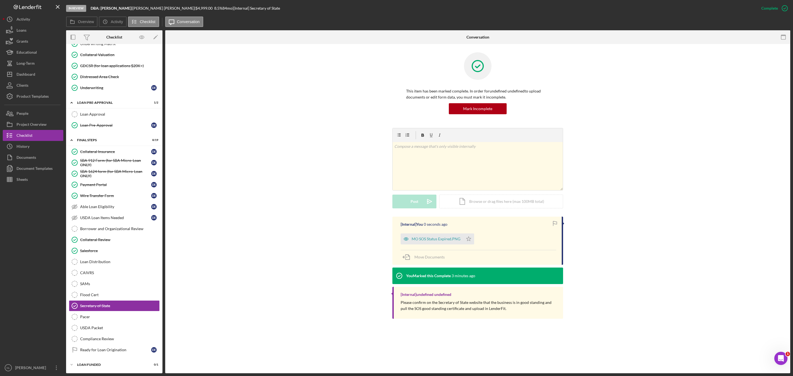
click at [474, 227] on div "MO SOS Status Expired.PNG Icon/Star" at bounding box center [439, 238] width 76 height 14
click at [466, 227] on icon "Icon/Star" at bounding box center [468, 239] width 11 height 11
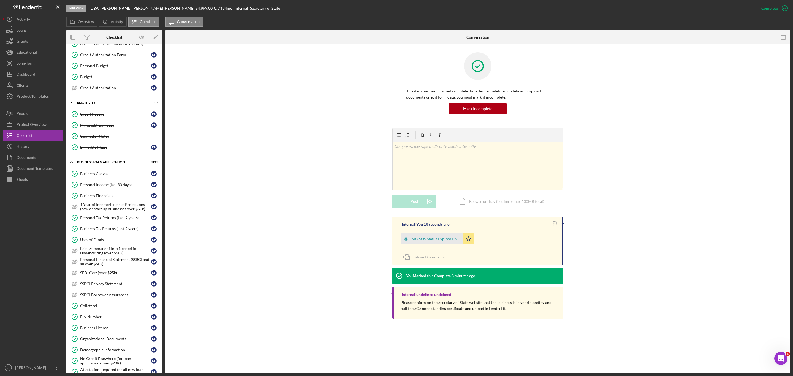
scroll to position [0, 0]
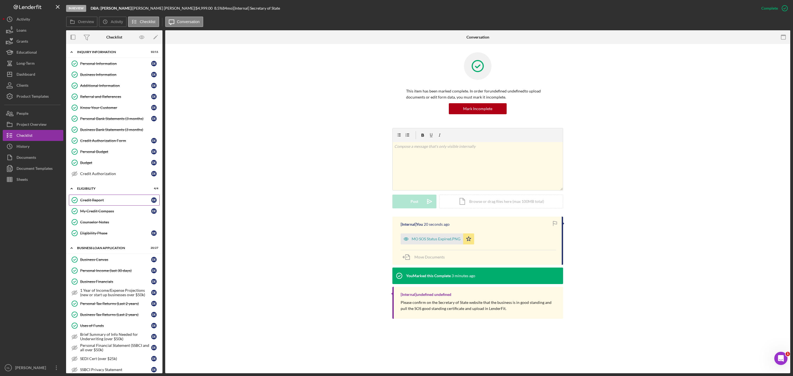
click at [119, 201] on link "Credit Report Credit Report D E" at bounding box center [114, 200] width 91 height 11
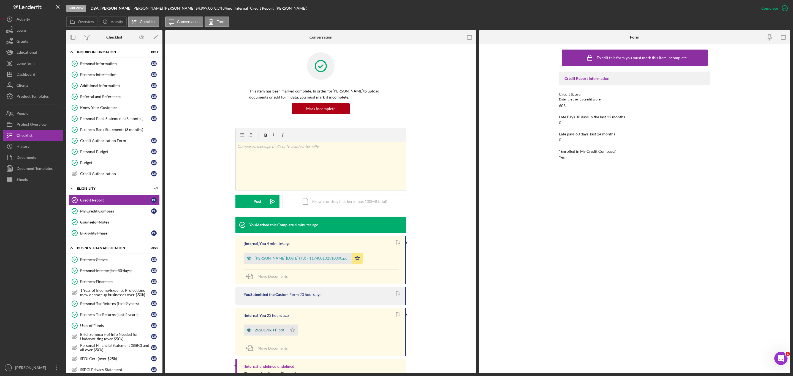
click at [273, 227] on div "26201706 (1).pdf" at bounding box center [269, 330] width 29 height 4
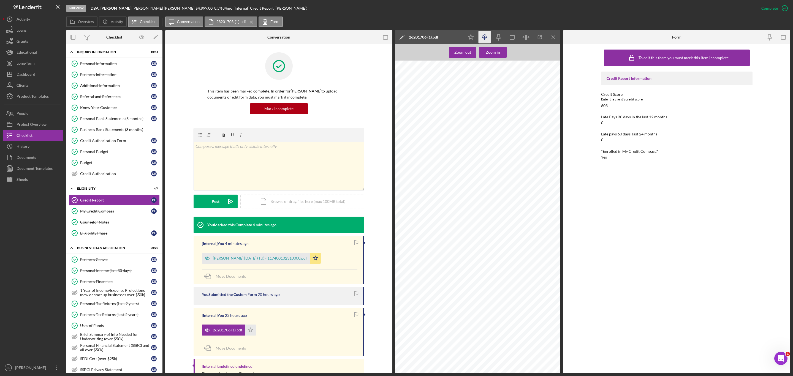
click at [488, 39] on icon "Icon/Download" at bounding box center [485, 37] width 12 height 12
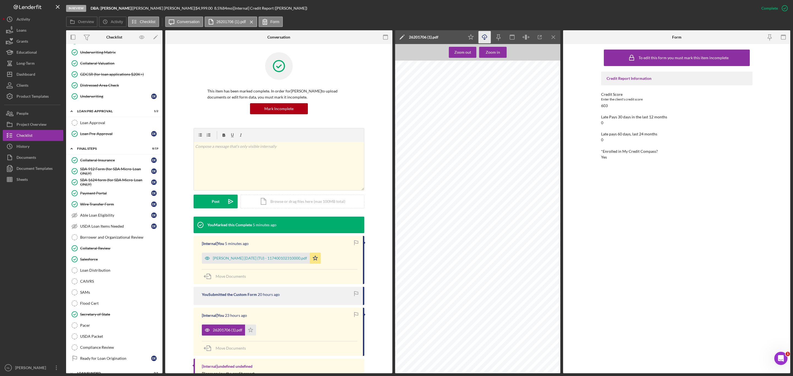
scroll to position [476, 0]
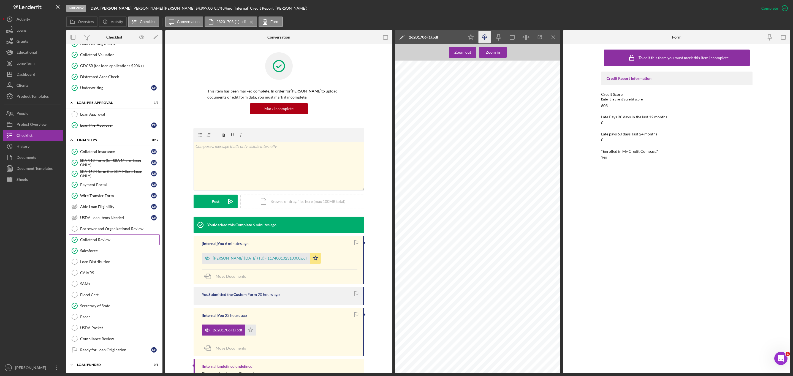
drag, startPoint x: 115, startPoint y: 227, endPoint x: 109, endPoint y: 239, distance: 13.5
click at [115, 227] on div "Borrower and Organizational Review" at bounding box center [119, 229] width 79 height 4
click at [109, 227] on div "Collateral Review" at bounding box center [119, 240] width 79 height 4
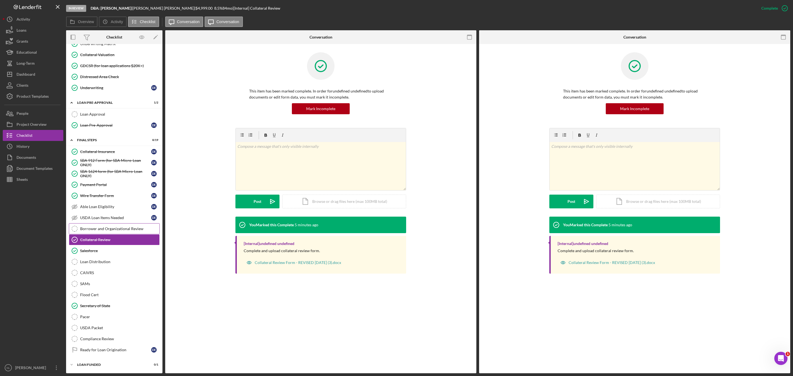
click at [103, 227] on div "Borrower and Organizational Review" at bounding box center [119, 229] width 79 height 4
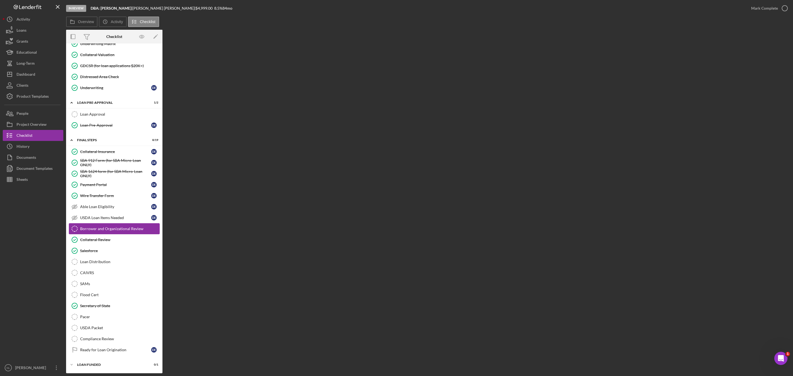
scroll to position [475, 0]
click at [120, 227] on link "SAMs SAMs" at bounding box center [114, 283] width 91 height 11
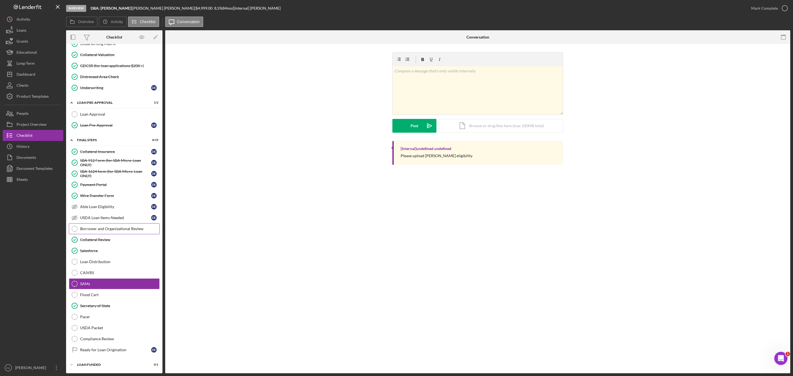
click at [107, 223] on link "Borrower and Organizational Review Borrower and Organizational Review" at bounding box center [114, 228] width 91 height 11
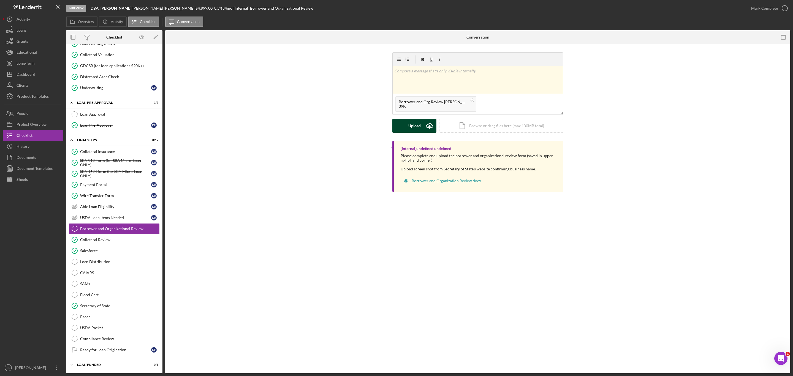
click at [417, 131] on div "Upload" at bounding box center [414, 126] width 12 height 14
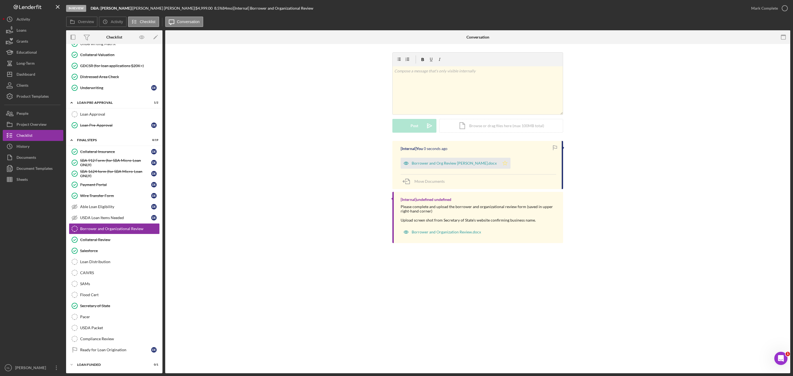
click at [503, 162] on icon "Icon/Star" at bounding box center [505, 163] width 11 height 11
click at [529, 10] on div "Mark Complete" at bounding box center [764, 8] width 27 height 11
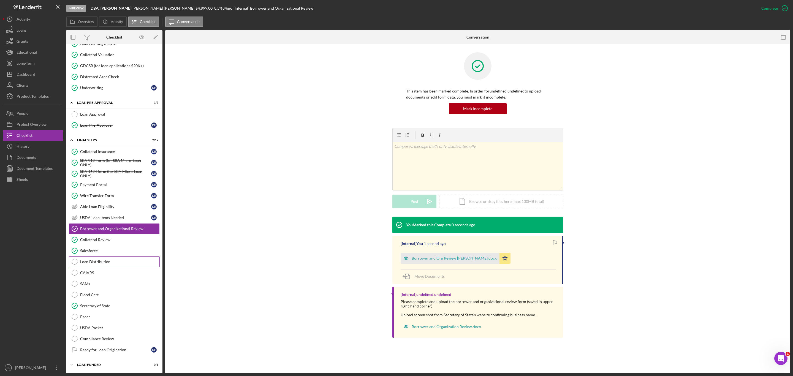
click at [120, 227] on div "Loan Distribution" at bounding box center [119, 262] width 79 height 4
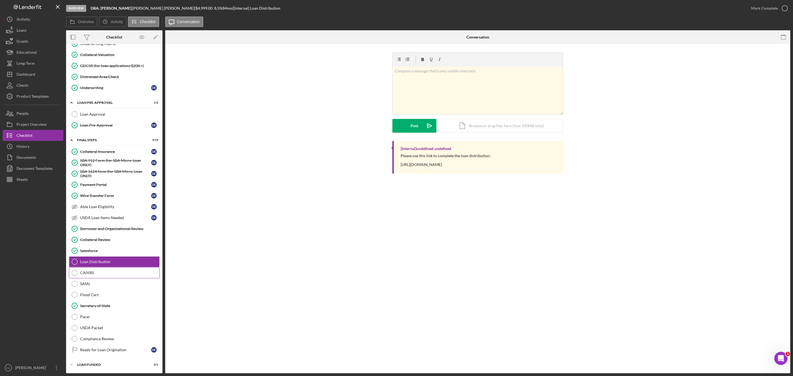
click at [113, 227] on link "CAIVRS CAIVRS" at bounding box center [114, 272] width 91 height 11
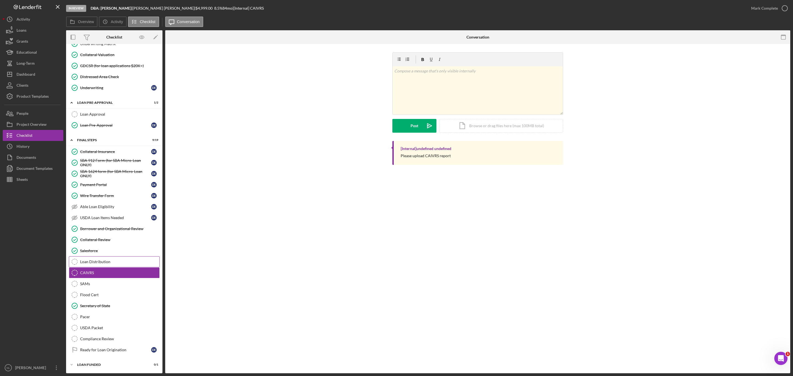
click at [107, 227] on div "Loan Distribution" at bounding box center [119, 262] width 79 height 4
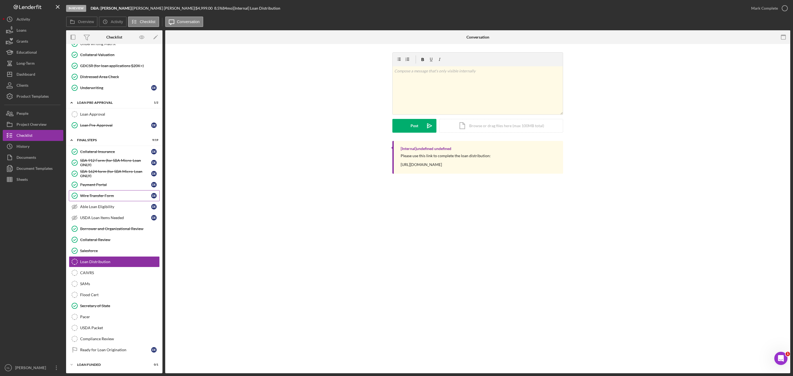
click at [109, 194] on div "Wire Transfer Form" at bounding box center [115, 196] width 71 height 4
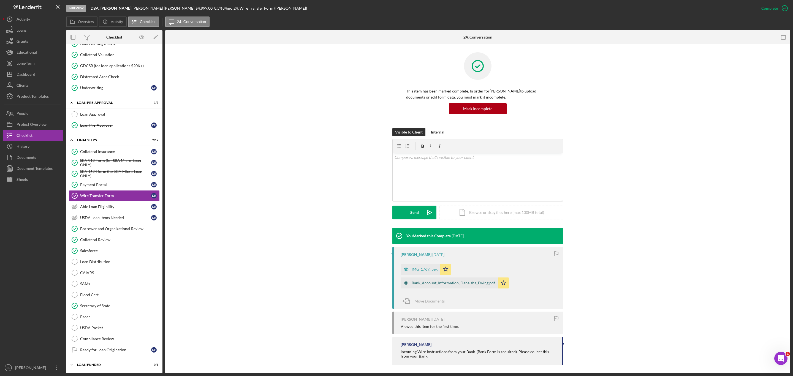
click at [432, 227] on div "Bank_Account_Information_Daneisha_Ewing.pdf" at bounding box center [453, 283] width 83 height 4
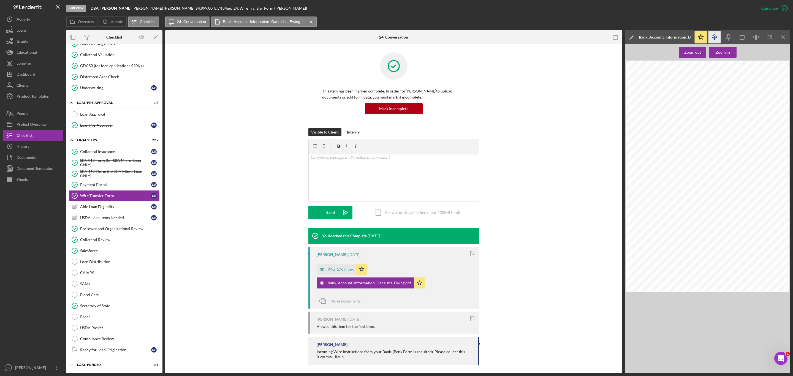
click at [529, 37] on icon "button" at bounding box center [714, 36] width 5 height 3
click at [119, 227] on link "Loan Distribution Loan Distribution" at bounding box center [114, 261] width 91 height 11
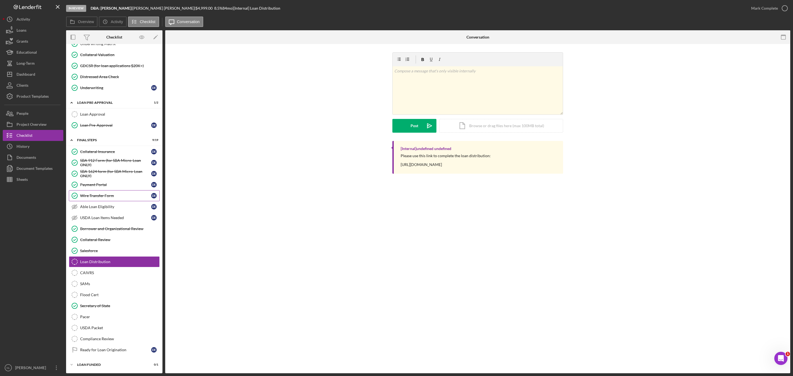
click at [109, 190] on link "Wire Transfer Form Wire Transfer Form D E" at bounding box center [114, 195] width 91 height 11
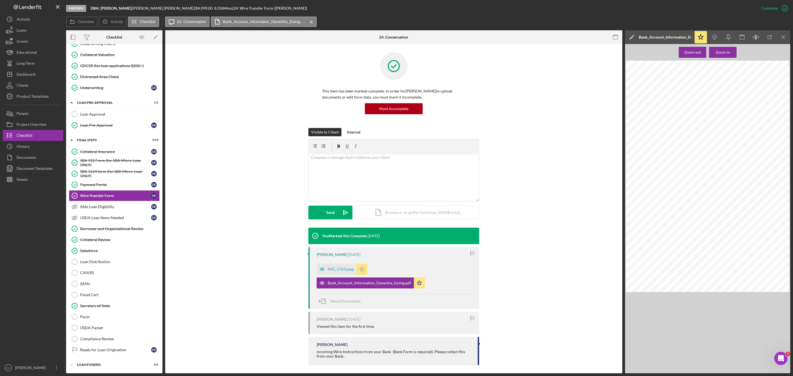
click at [357, 227] on icon "Icon/Star" at bounding box center [361, 269] width 11 height 11
click at [336, 227] on div "IMG_1769.jpeg" at bounding box center [341, 269] width 26 height 4
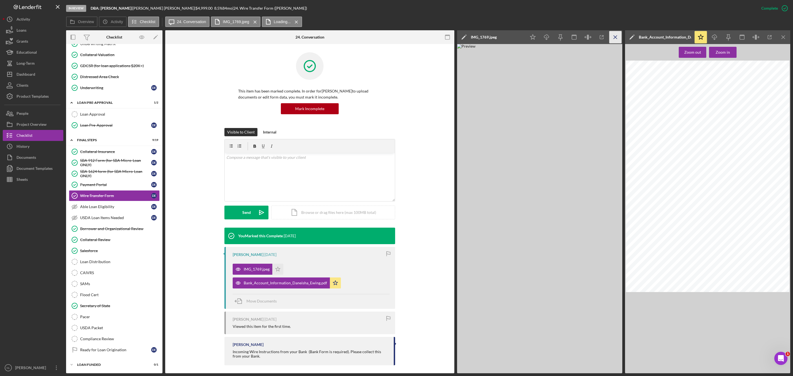
click at [529, 35] on icon "Icon/Menu Close" at bounding box center [615, 37] width 12 height 12
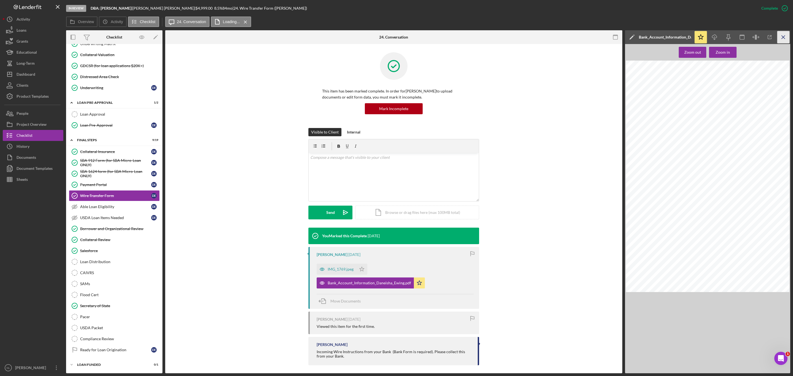
click at [529, 40] on icon "Icon/Menu Close" at bounding box center [784, 37] width 12 height 12
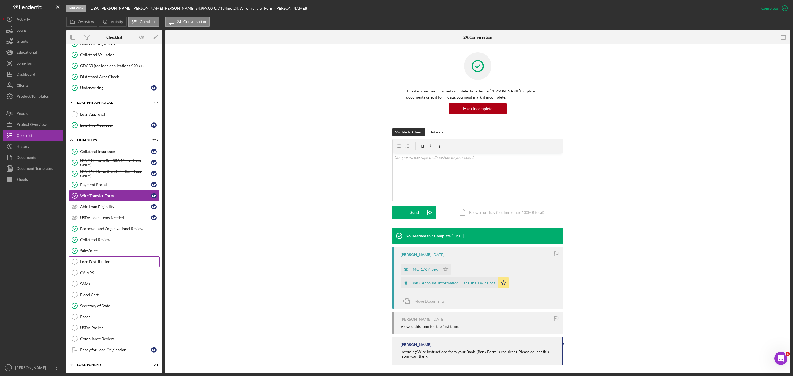
click at [116, 227] on div "Loan Distribution" at bounding box center [119, 262] width 79 height 4
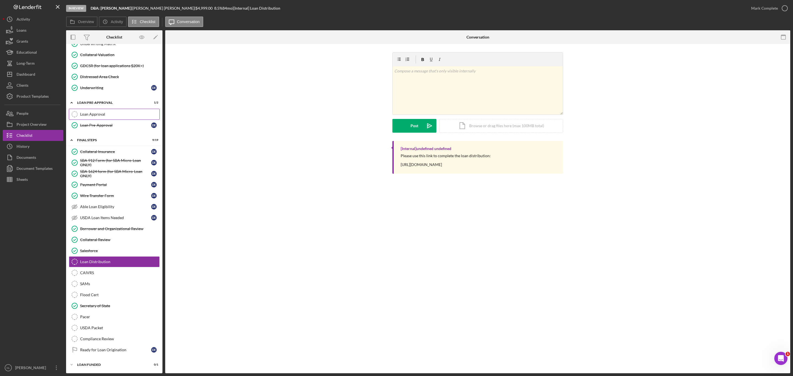
click at [90, 112] on link "Loan Approval Loan Approval" at bounding box center [114, 114] width 91 height 11
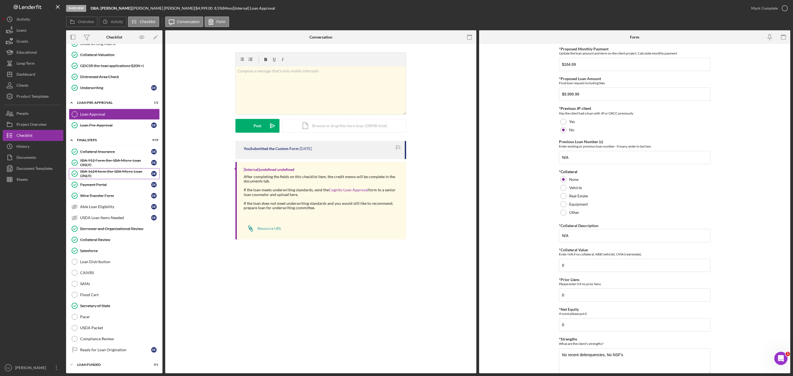
scroll to position [372, 0]
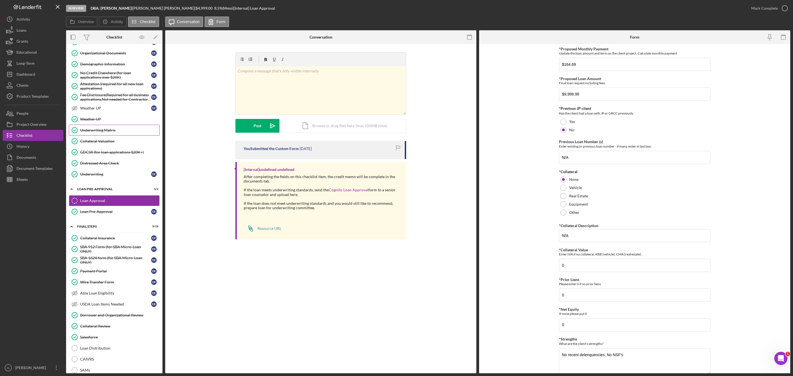
click at [109, 136] on link "Underwriting Matrix Underwriting Matrix" at bounding box center [114, 130] width 91 height 11
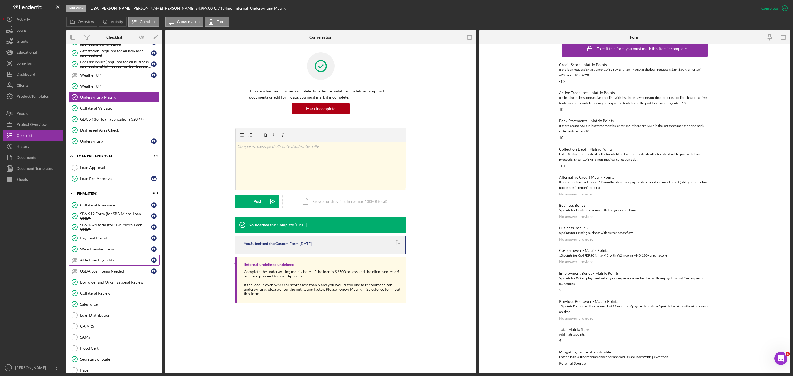
scroll to position [437, 0]
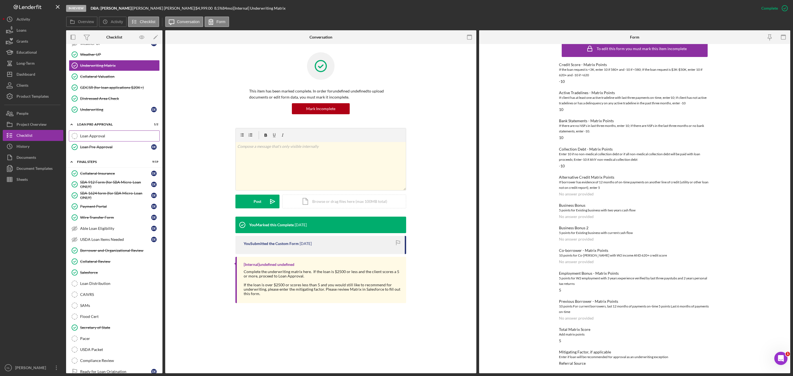
click at [104, 142] on link "Loan Approval Loan Approval" at bounding box center [114, 136] width 91 height 11
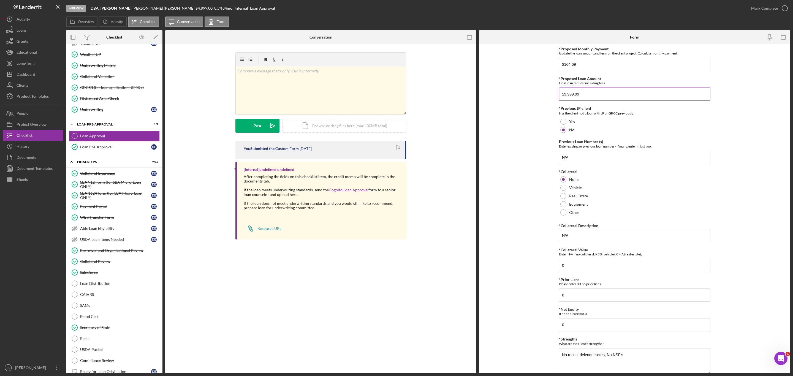
click at [529, 90] on input "$9,999.99" at bounding box center [634, 94] width 151 height 13
type input "$4,999.99"
click at [529, 69] on input "$164.69" at bounding box center [634, 64] width 151 height 13
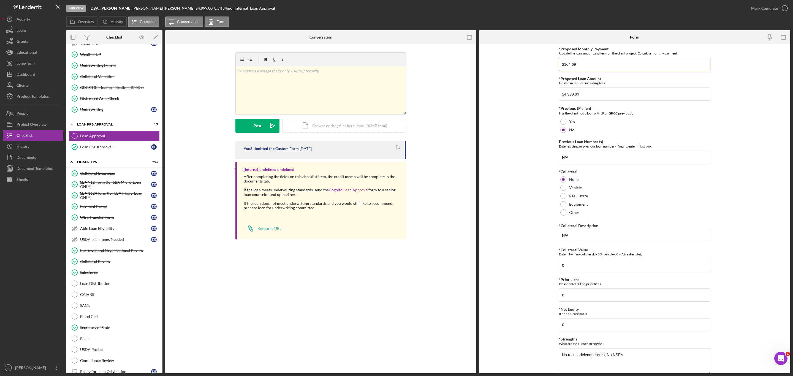
click at [529, 69] on input "$164.69" at bounding box center [634, 64] width 151 height 13
type input "$87"
click at [529, 161] on form "*Proposed Monthly Payment Update the loan amount and term on the client project…" at bounding box center [634, 208] width 311 height 329
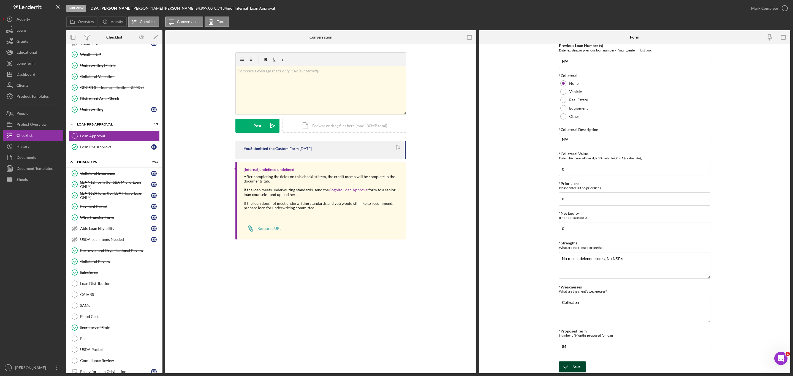
click at [529, 227] on div "Save" at bounding box center [577, 367] width 8 height 11
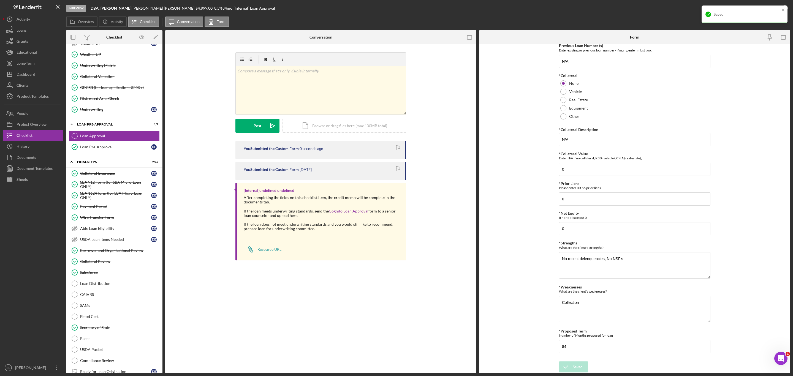
scroll to position [0, 0]
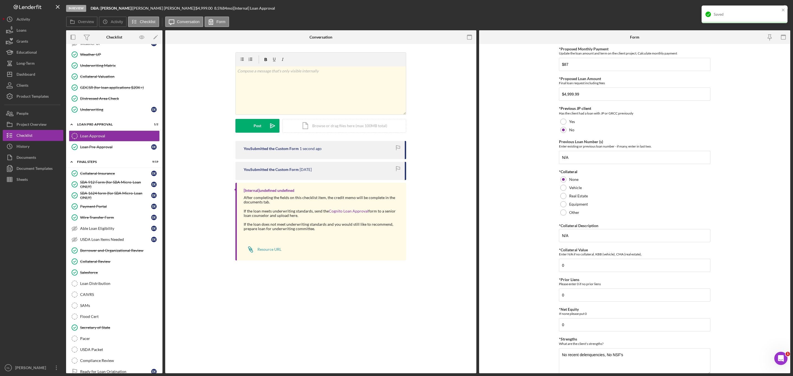
click at [529, 12] on div "Saved" at bounding box center [743, 14] width 78 height 9
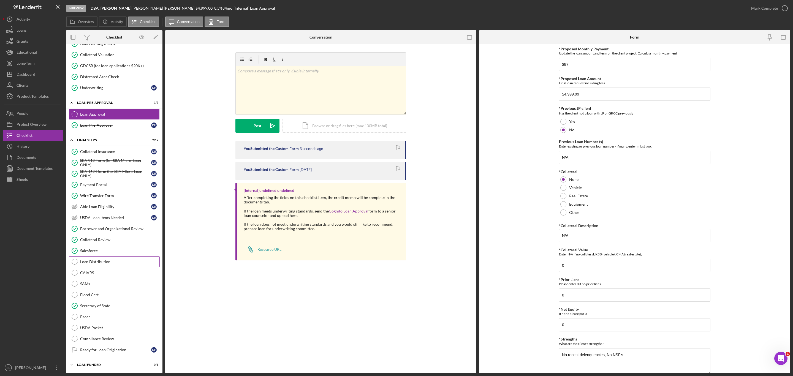
scroll to position [475, 0]
click at [106, 227] on div "Loan Distribution" at bounding box center [119, 262] width 79 height 4
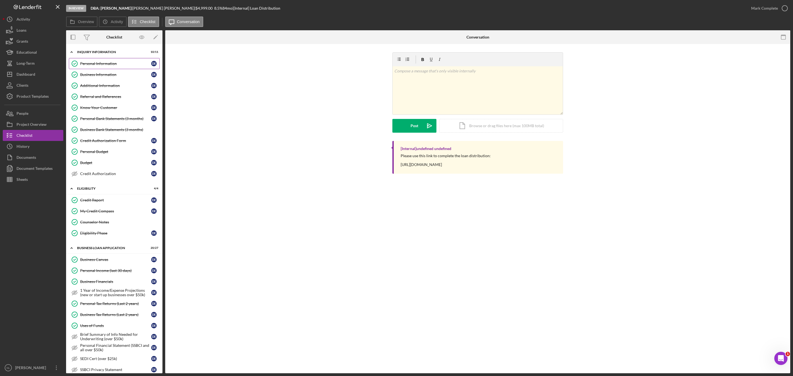
click at [104, 69] on link "Personal Information Personal Information D E" at bounding box center [114, 63] width 91 height 11
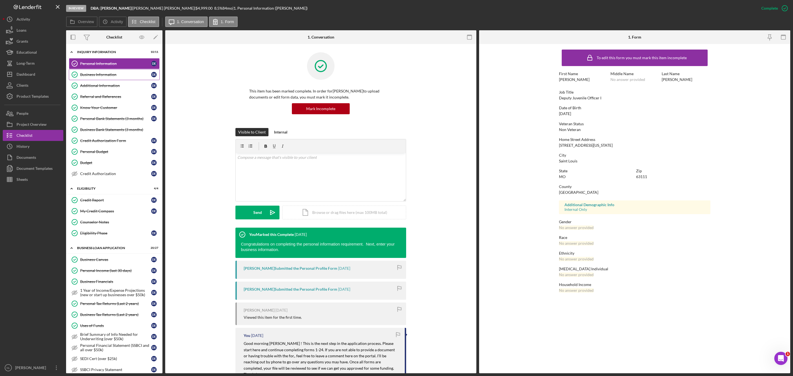
click at [110, 79] on link "Business Information Business Information D E" at bounding box center [114, 74] width 91 height 11
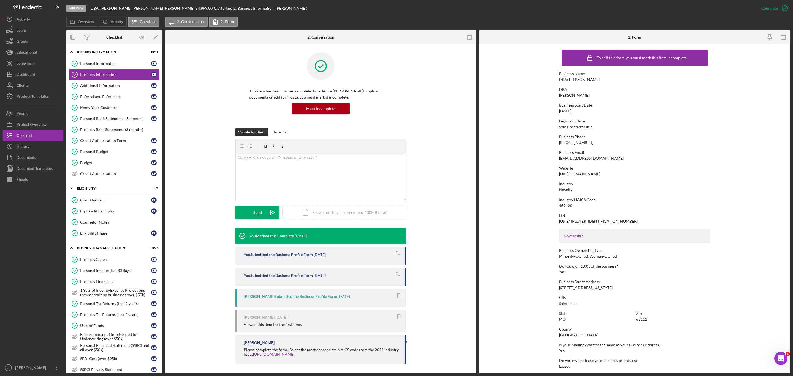
scroll to position [85, 0]
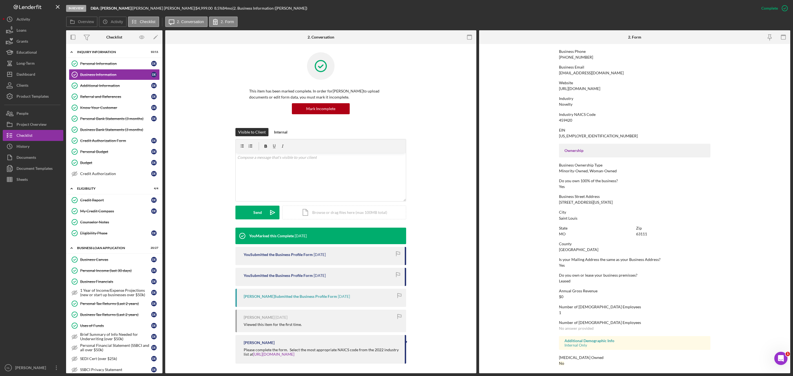
click at [529, 200] on div "4656 Virginia Ave 2nd Floor" at bounding box center [586, 202] width 54 height 4
copy div "4656 Virginia Ave 2nd Floor"
click at [529, 227] on div "63111" at bounding box center [641, 234] width 11 height 4
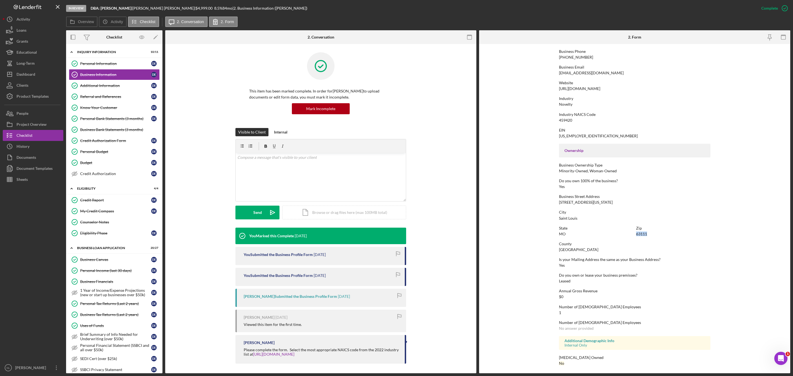
click at [529, 227] on div "63111" at bounding box center [641, 234] width 11 height 4
copy div "63111"
click at [356, 91] on p "This item has been marked complete. In order for Daneisha Ewing to upload docum…" at bounding box center [320, 94] width 143 height 12
click at [529, 104] on div "Novelty" at bounding box center [565, 104] width 13 height 4
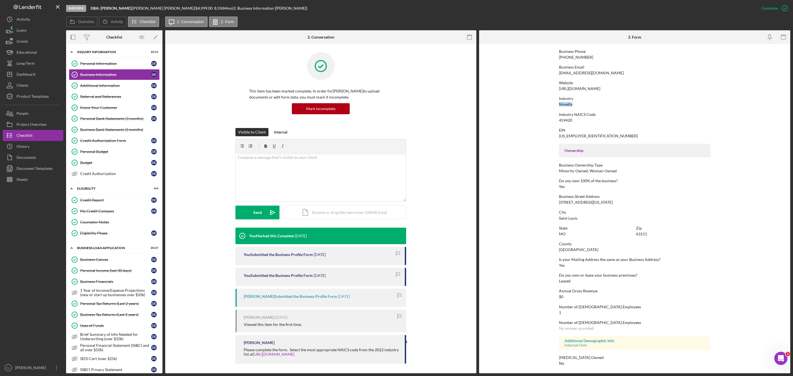
copy div "Novelty"
click at [35, 110] on button "People" at bounding box center [33, 113] width 61 height 11
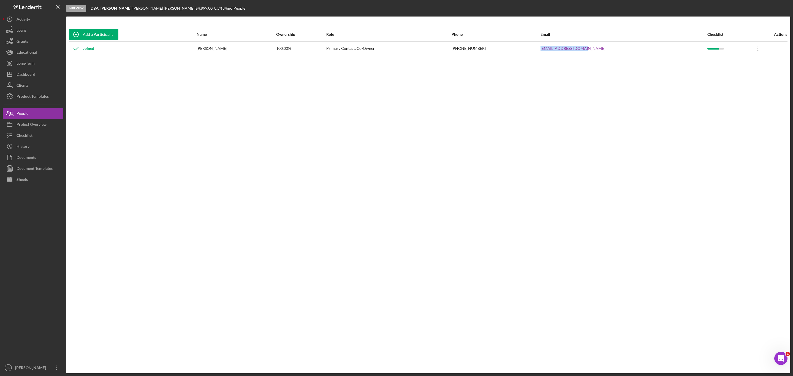
drag, startPoint x: 630, startPoint y: 44, endPoint x: 553, endPoint y: 45, distance: 76.6
click at [529, 45] on tr "Joined Daneisha Ewing 100.00% Primary Contact, Co-Owner (314) 757-9066 ewinglof…" at bounding box center [428, 48] width 719 height 15
copy tr "ewingloft9c@gmail.com"
click at [29, 130] on div "Checklist" at bounding box center [25, 136] width 16 height 12
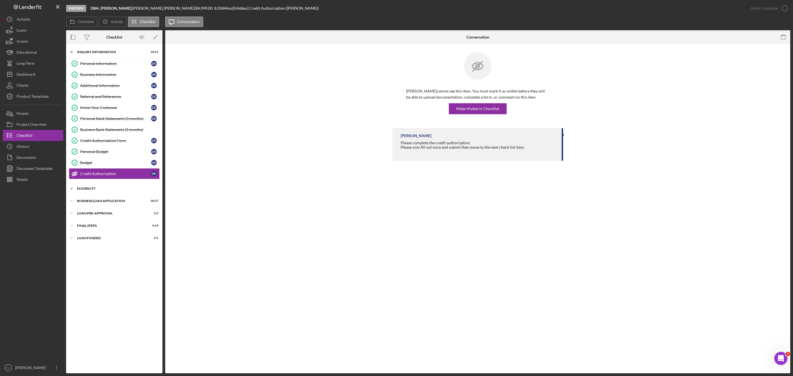
click at [121, 188] on div "Icon/Expander ELIGIBILITY 4 / 4" at bounding box center [114, 188] width 96 height 11
click at [115, 227] on div "Icon/Expander BUSINESS LOAN APPLICATION 20 / 27" at bounding box center [114, 248] width 96 height 11
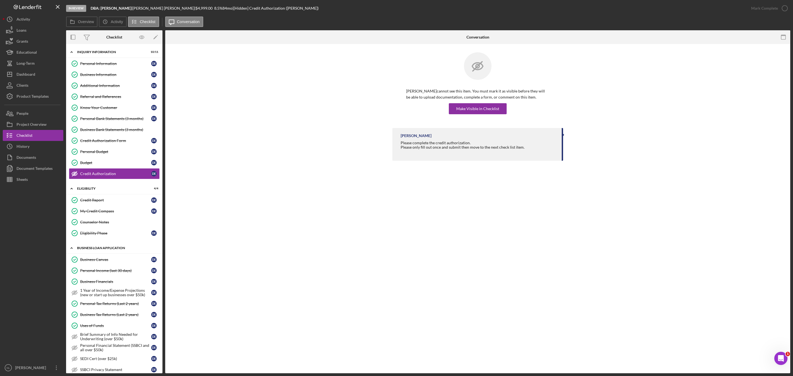
scroll to position [232, 0]
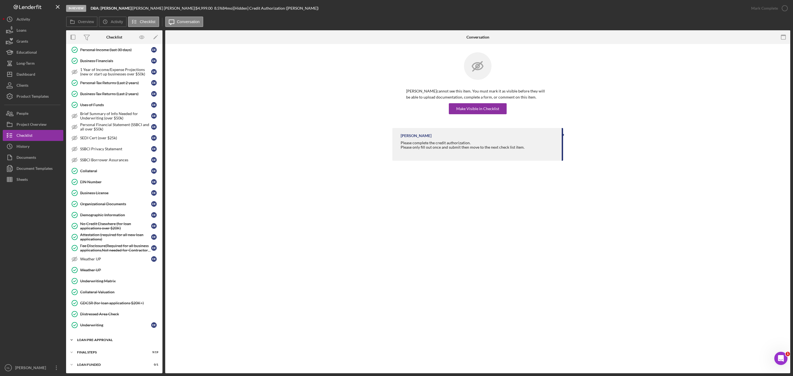
click at [100, 227] on div "Icon/Expander LOAN PRE-APPROVAL 1 / 2" at bounding box center [114, 340] width 96 height 11
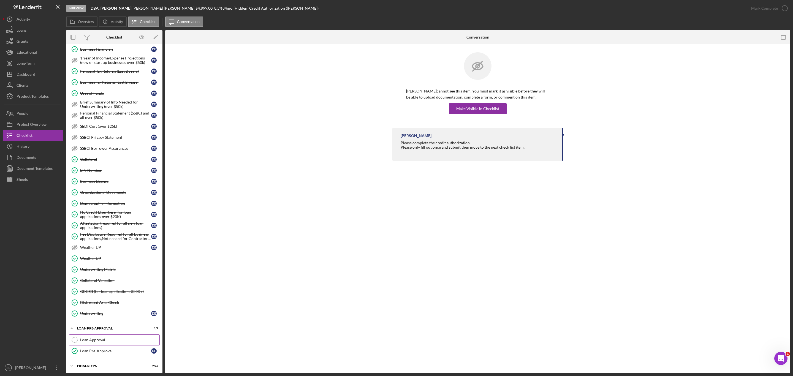
scroll to position [258, 0]
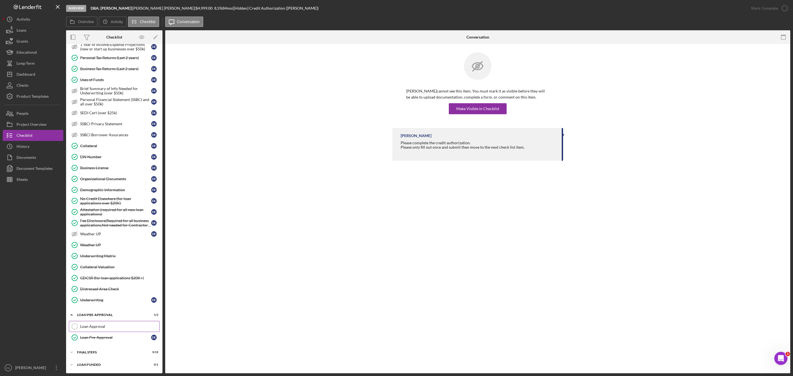
click at [110, 227] on link "Loan Approval Loan Approval" at bounding box center [114, 326] width 91 height 11
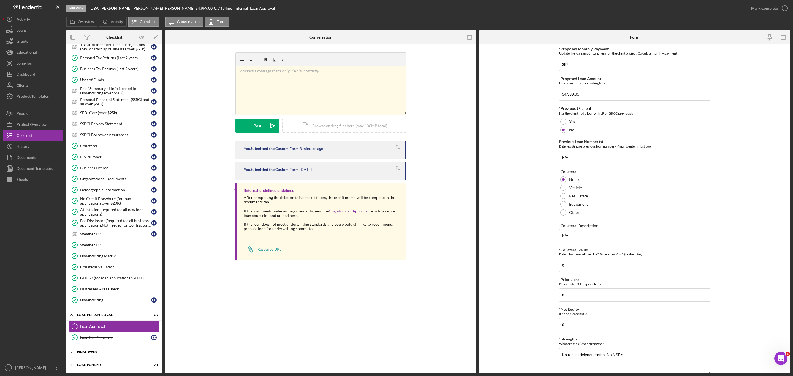
click at [100, 227] on div "FINAL STEPS" at bounding box center [116, 352] width 78 height 3
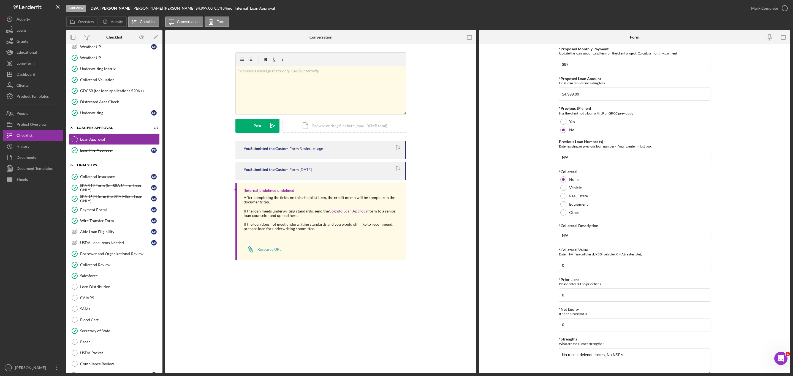
scroll to position [476, 0]
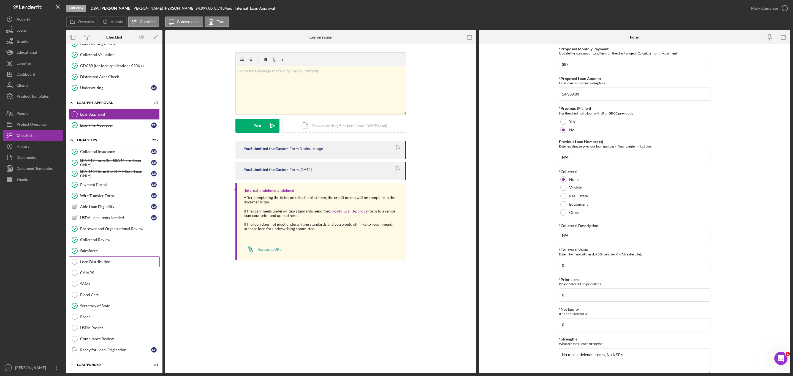
click at [98, 227] on link "Loan Distribution Loan Distribution" at bounding box center [114, 261] width 91 height 11
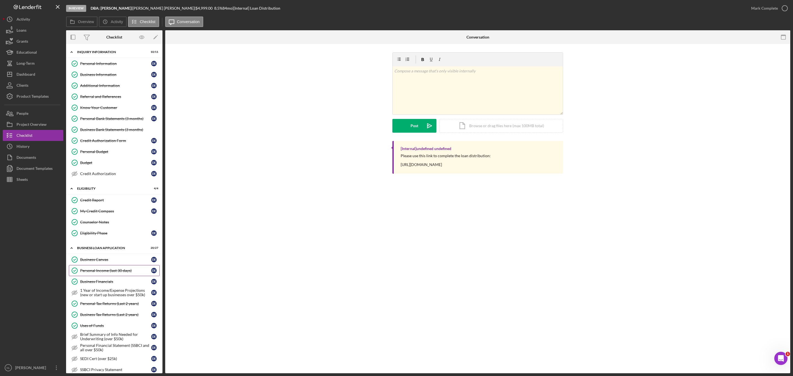
click at [113, 227] on link "Personal Income (last 30 days) Personal Income (last 30 days) D E" at bounding box center [114, 270] width 91 height 11
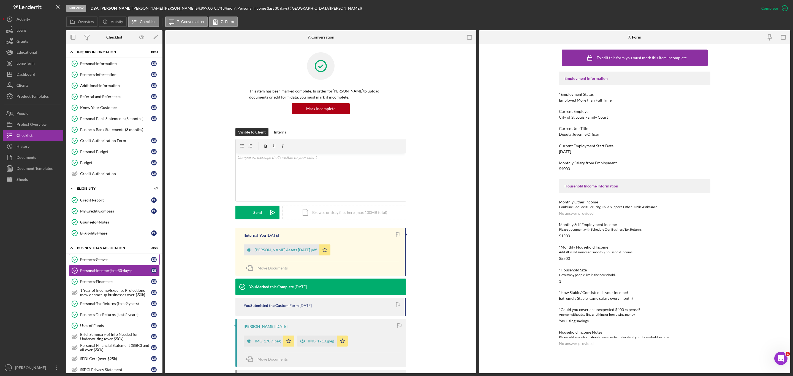
click at [121, 227] on link "Business Canvas Business Canvas D E" at bounding box center [114, 259] width 91 height 11
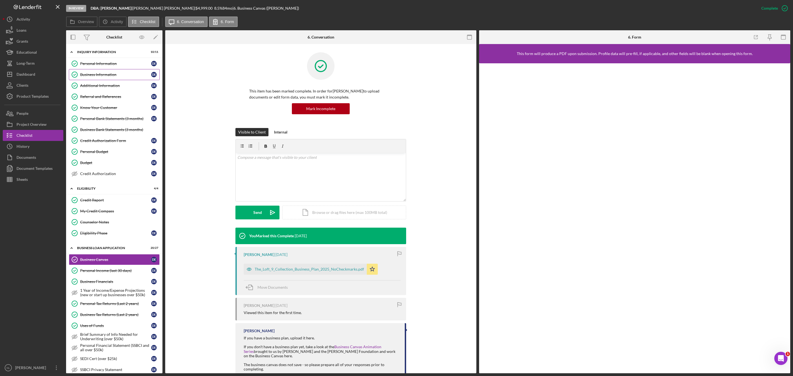
click at [123, 77] on div "Business Information" at bounding box center [115, 74] width 71 height 4
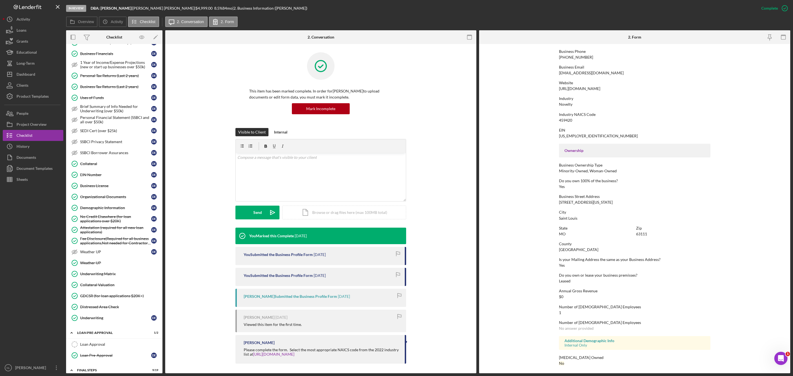
scroll to position [271, 0]
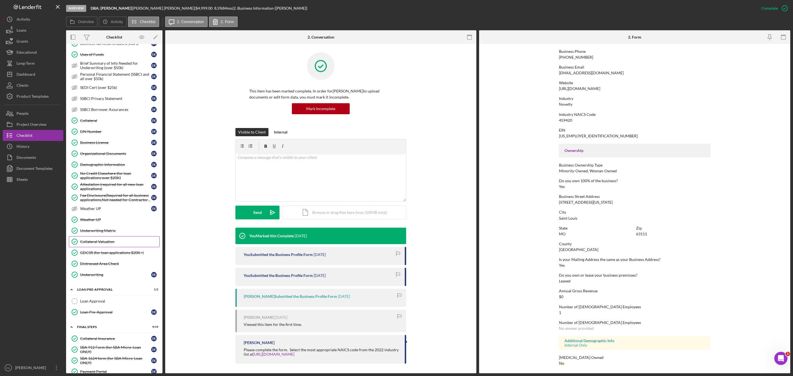
click at [104, 227] on link "Collateral Valuation Collateral Valuation" at bounding box center [114, 241] width 91 height 11
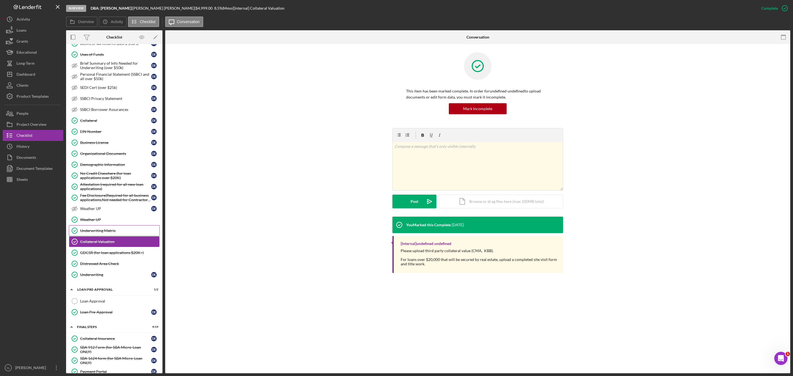
click at [98, 227] on div "Underwriting Matrix" at bounding box center [119, 231] width 79 height 4
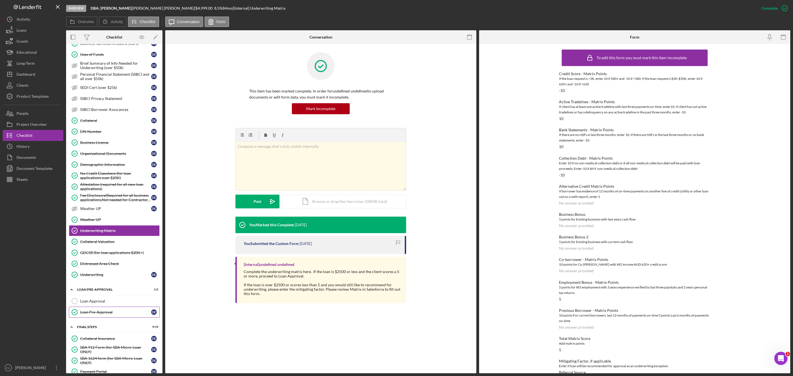
scroll to position [476, 0]
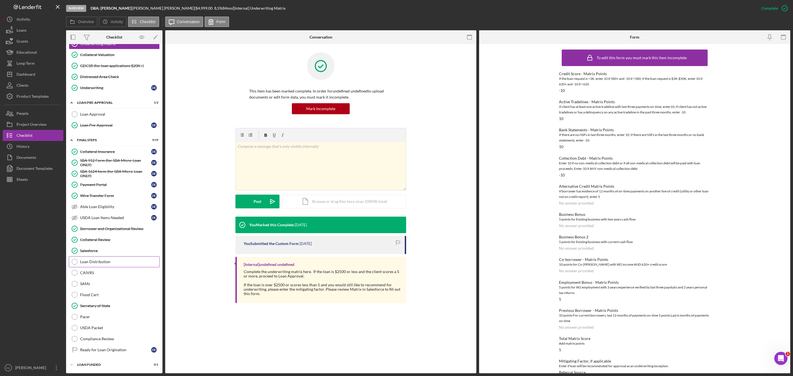
click at [112, 227] on div "Loan Distribution" at bounding box center [119, 262] width 79 height 4
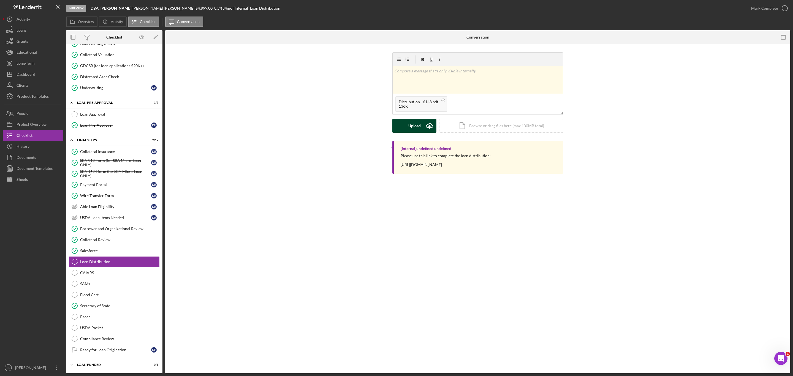
click at [423, 129] on icon "Icon/Upload" at bounding box center [430, 126] width 14 height 14
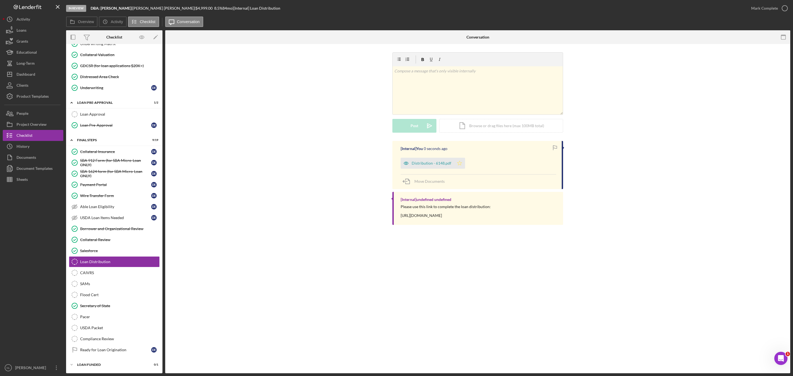
click at [457, 165] on polygon "button" at bounding box center [459, 163] width 5 height 4
click at [529, 7] on button "Mark Complete" at bounding box center [768, 8] width 45 height 11
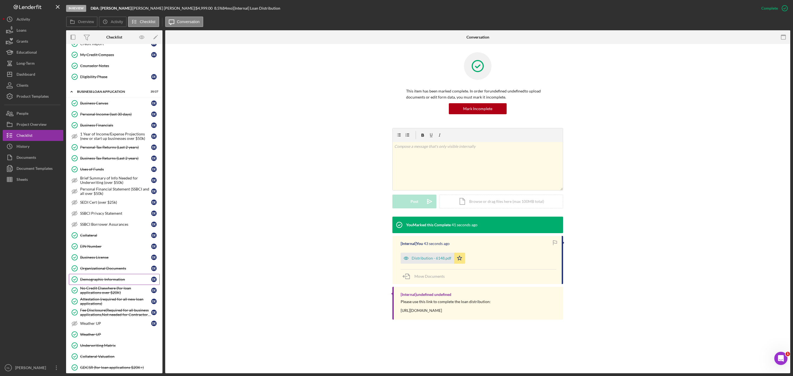
scroll to position [159, 0]
click at [115, 227] on link "Demographic Information Demographic Information D E" at bounding box center [114, 277] width 91 height 11
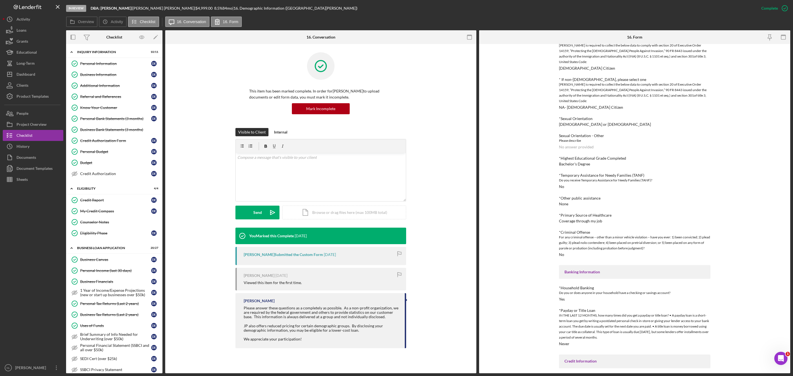
drag, startPoint x: 107, startPoint y: 94, endPoint x: 454, endPoint y: 240, distance: 376.8
click at [107, 94] on link "Referral and References Referral and References D E" at bounding box center [114, 96] width 91 height 11
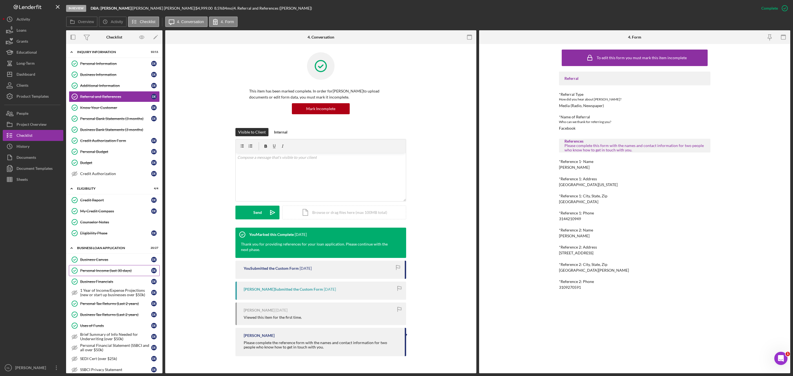
scroll to position [193, 0]
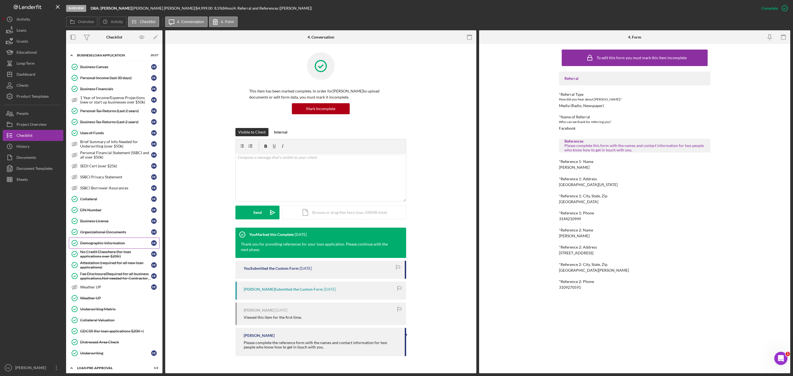
click at [117, 227] on link "Demographic Information Demographic Information D E" at bounding box center [114, 243] width 91 height 11
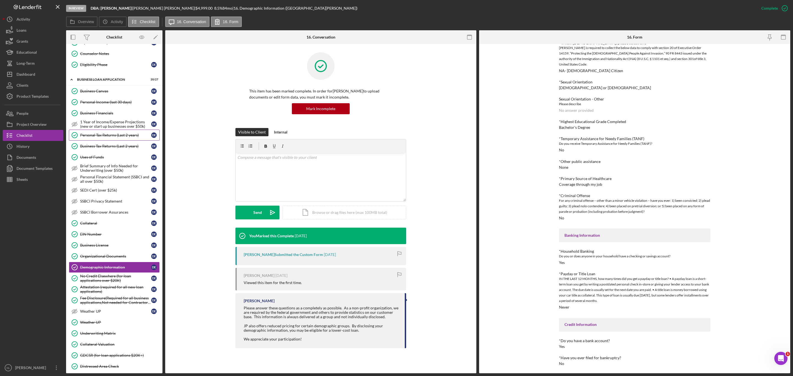
scroll to position [168, 0]
click at [99, 108] on link "Personal Income (last 30 days) Personal Income (last 30 days) D E" at bounding box center [114, 102] width 91 height 11
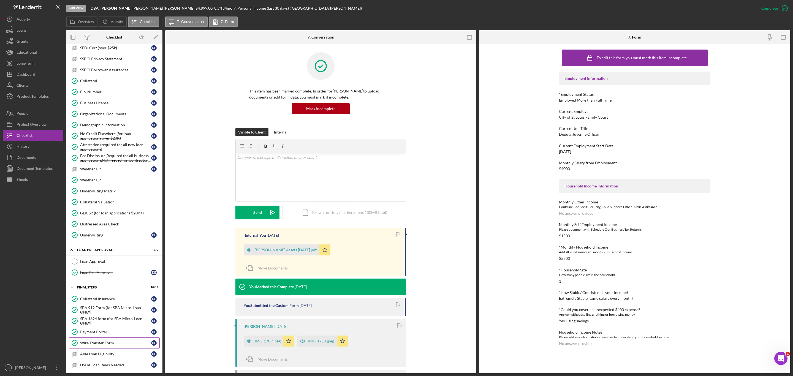
scroll to position [273, 0]
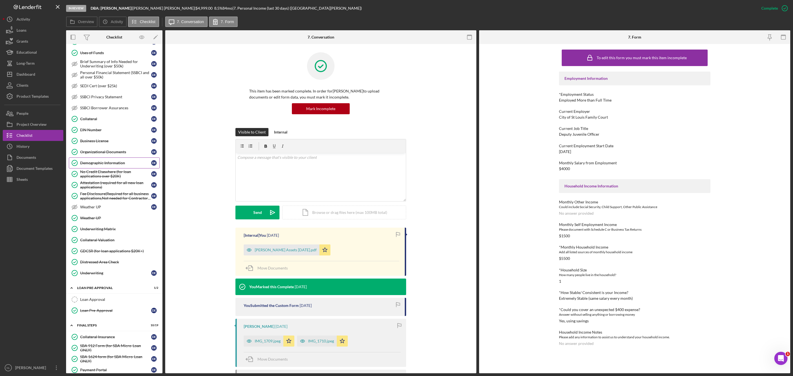
click at [115, 165] on div "Demographic Information" at bounding box center [115, 163] width 71 height 4
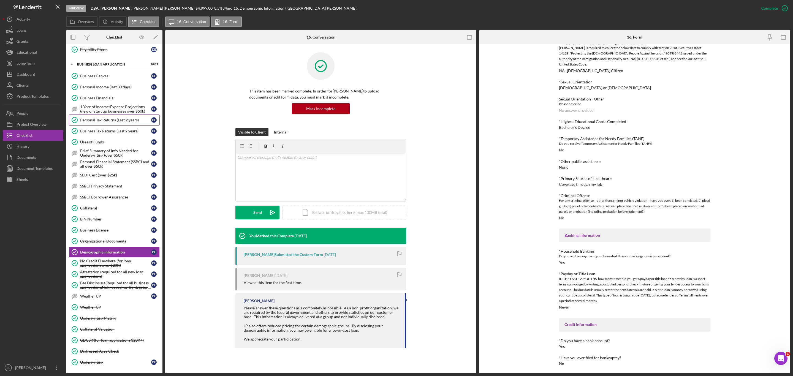
scroll to position [183, 0]
click at [109, 89] on link "Personal Income (last 30 days) Personal Income (last 30 days) D E" at bounding box center [114, 87] width 91 height 11
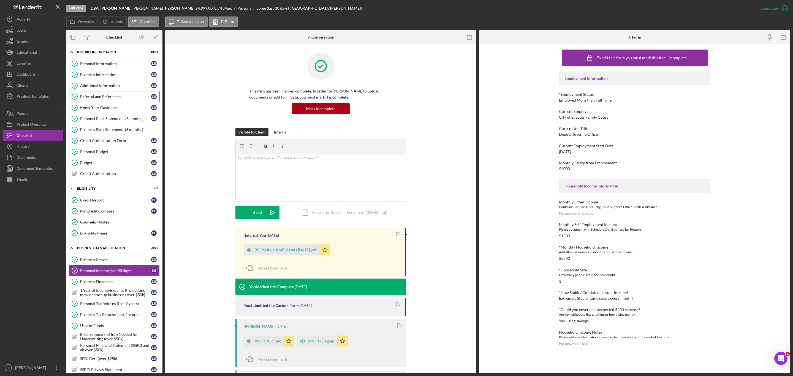
click at [104, 96] on div "Referral and References" at bounding box center [115, 96] width 71 height 4
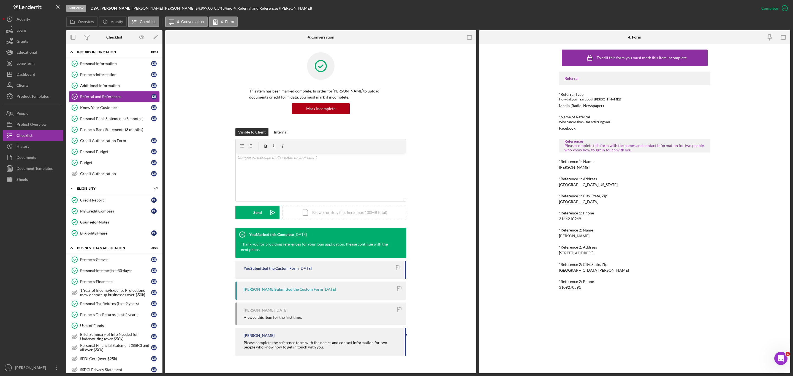
click at [529, 218] on div "3144210949" at bounding box center [570, 219] width 22 height 4
drag, startPoint x: 579, startPoint y: 221, endPoint x: 569, endPoint y: 220, distance: 10.0
click at [529, 220] on div "3144210949" at bounding box center [570, 219] width 22 height 4
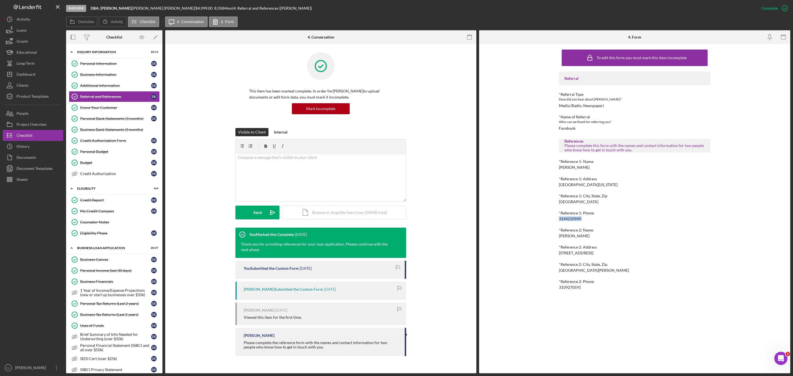
click at [529, 220] on div "3144210949" at bounding box center [570, 219] width 22 height 4
click at [529, 227] on div "Idara Umana" at bounding box center [574, 236] width 31 height 4
click at [529, 227] on div "To edit this form you must mark this item incomplete Referral *Referral Type Ho…" at bounding box center [634, 209] width 151 height 324
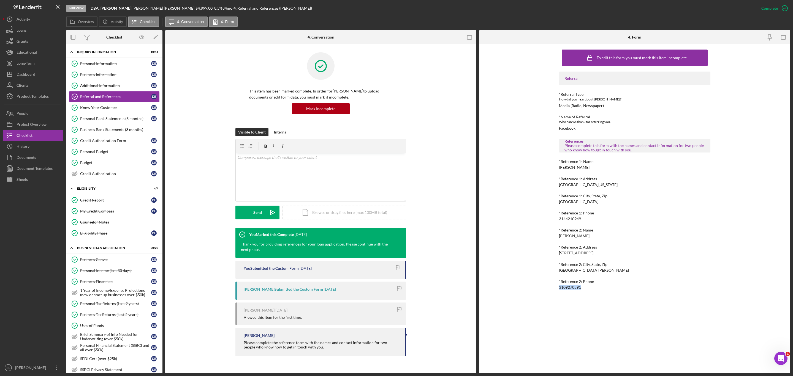
click at [529, 227] on div "To edit this form you must mark this item incomplete Referral *Referral Type Ho…" at bounding box center [634, 209] width 151 height 324
click at [116, 227] on link "Business Canvas Business Canvas D E" at bounding box center [114, 259] width 91 height 11
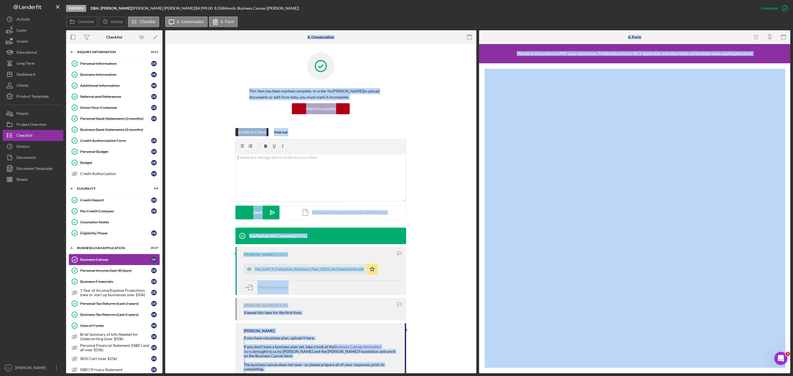
click at [116, 227] on link "Business Canvas Business Canvas D E" at bounding box center [114, 259] width 91 height 11
click at [112, 227] on div "Personal Income (last 30 days)" at bounding box center [115, 271] width 71 height 4
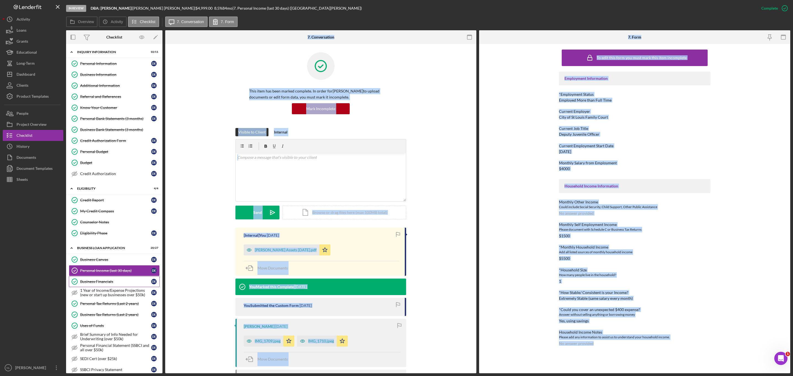
click at [112, 227] on div "Business Financials" at bounding box center [115, 282] width 71 height 4
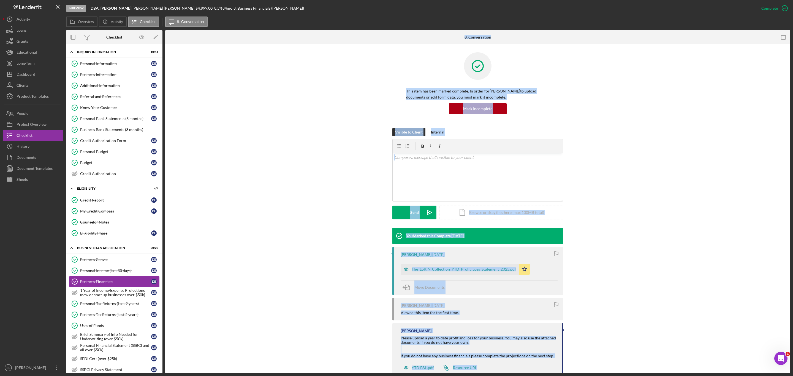
click at [354, 227] on div "You Marked this Complete 1 week ago Daneisha Ewing 2 weeks ago The_Loft_9_Colle…" at bounding box center [478, 305] width 609 height 154
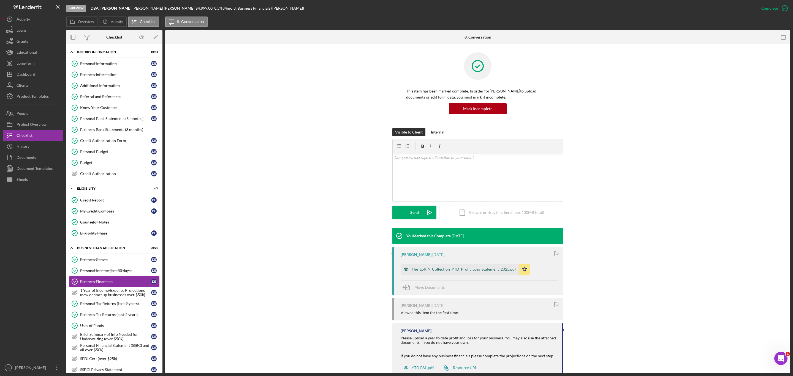
click at [442, 227] on div "The_Loft_9_Collection_YTD_Profit_Loss_Statement_2025.pdf" at bounding box center [464, 269] width 104 height 4
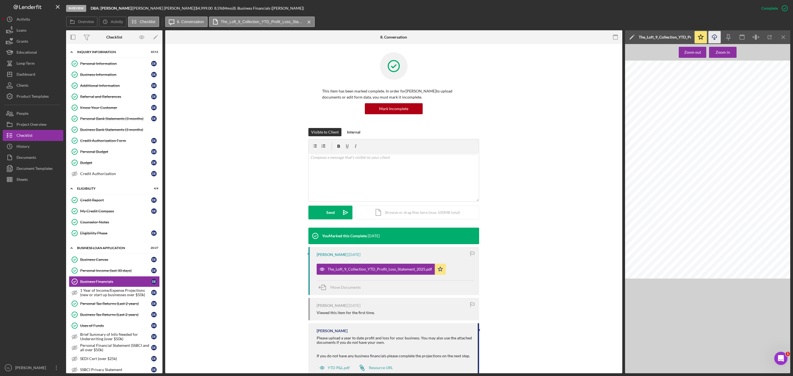
click at [529, 33] on icon "Icon/Download" at bounding box center [715, 37] width 12 height 12
click at [92, 67] on link "Personal Information Personal Information D E" at bounding box center [114, 63] width 91 height 11
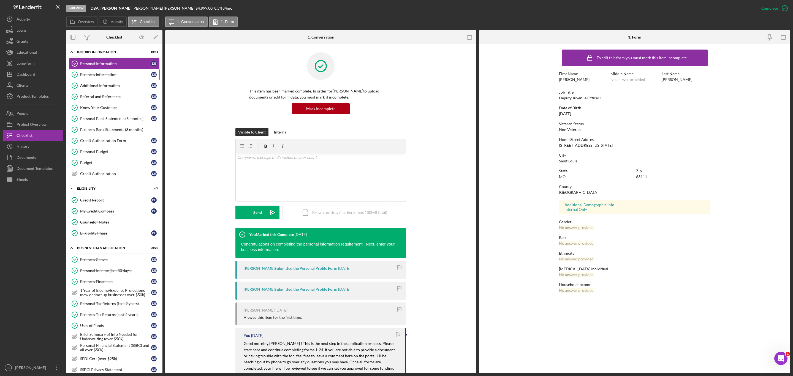
click at [93, 75] on div "Business Information" at bounding box center [115, 74] width 71 height 4
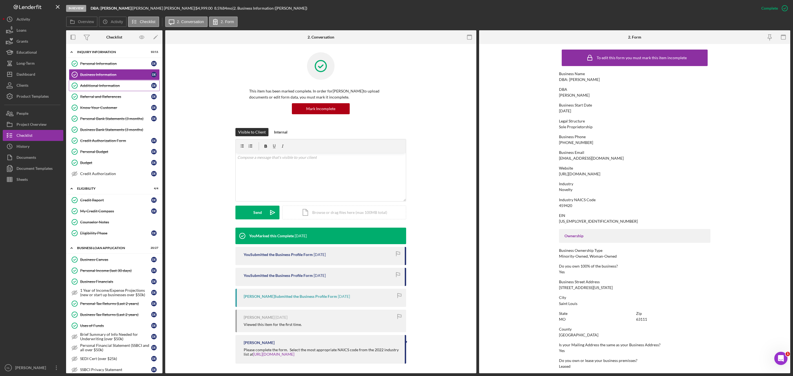
click at [93, 86] on div "Additional Information" at bounding box center [115, 85] width 71 height 4
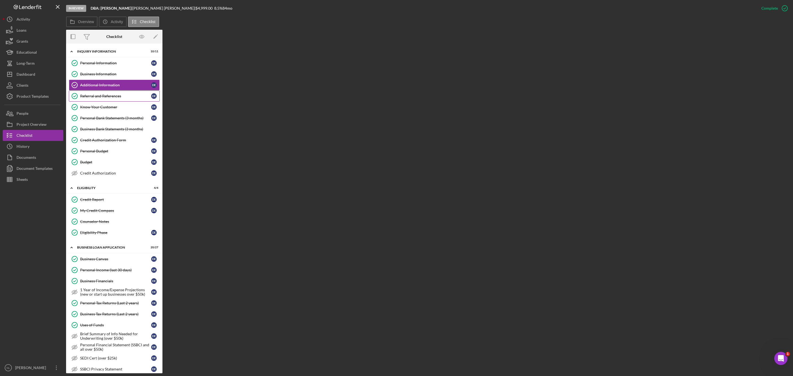
click at [117, 93] on link "Referral and References Referral and References D E" at bounding box center [114, 96] width 91 height 11
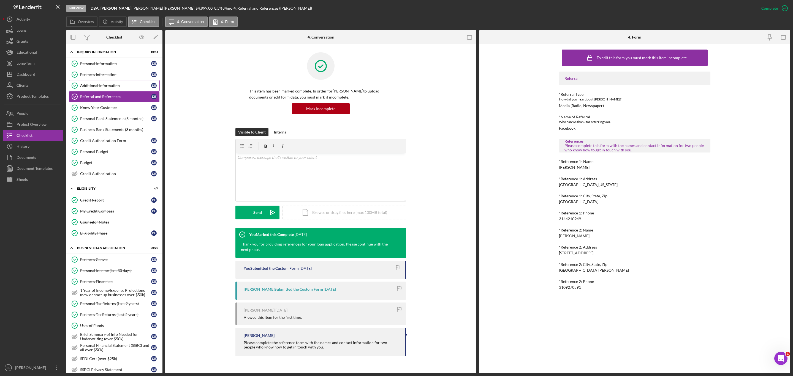
click at [110, 85] on div "Additional Information" at bounding box center [115, 85] width 71 height 4
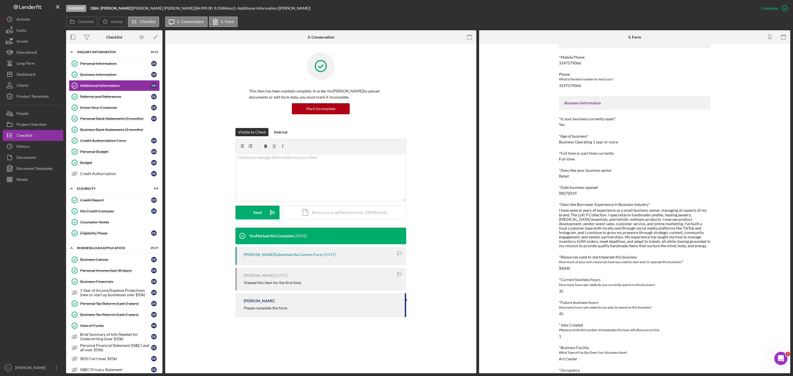
scroll to position [83, 0]
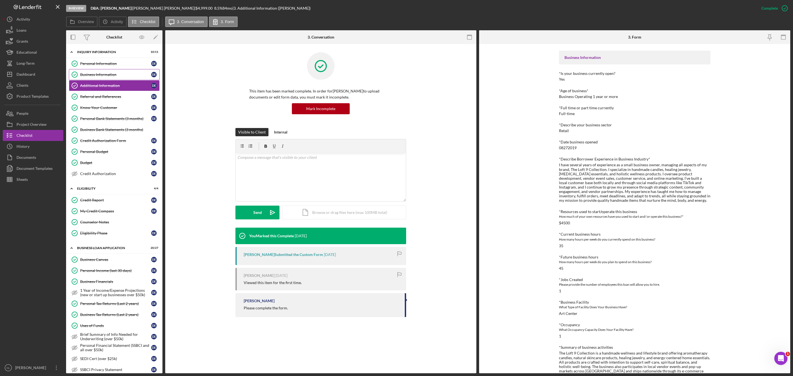
click at [105, 74] on div "Business Information" at bounding box center [115, 74] width 71 height 4
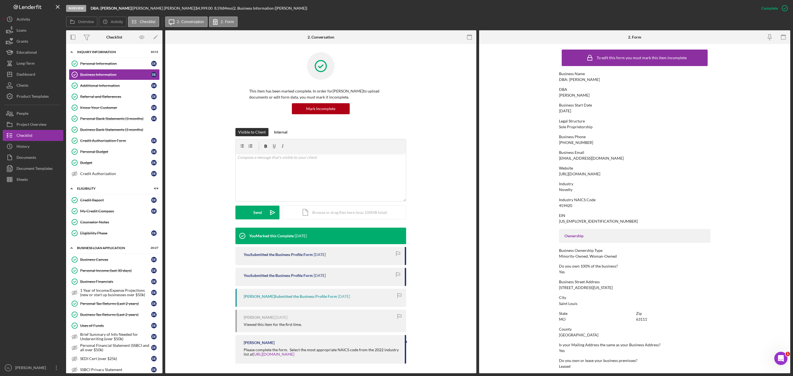
scroll to position [85, 0]
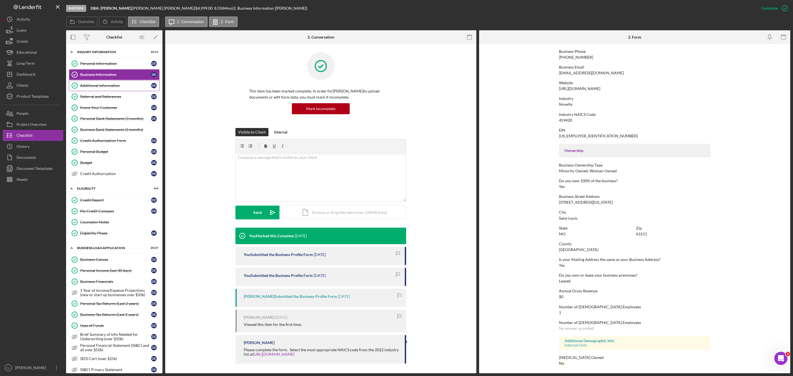
click at [109, 85] on div "Additional Information" at bounding box center [115, 85] width 71 height 4
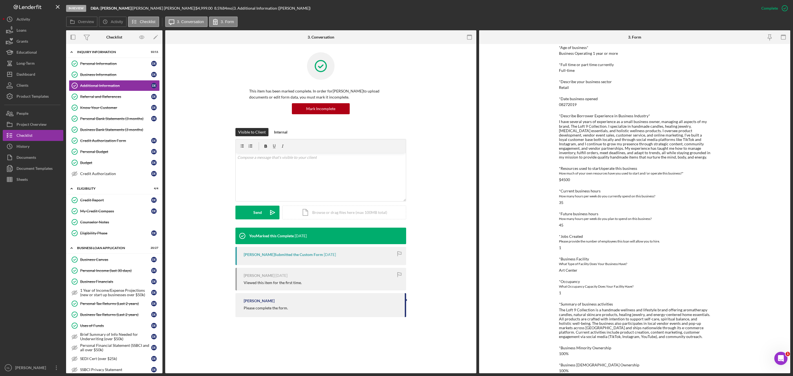
scroll to position [133, 0]
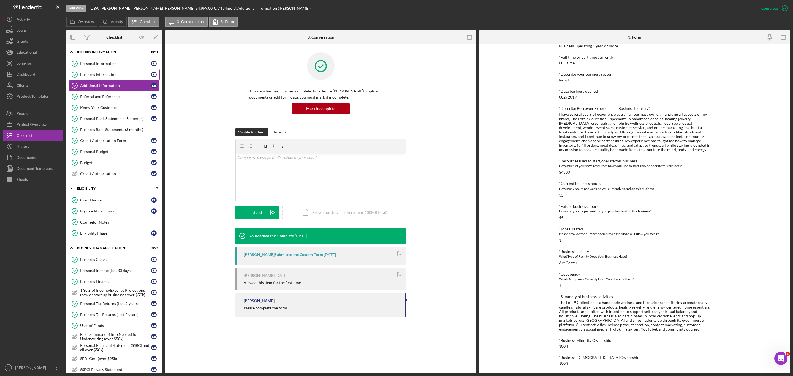
click at [116, 77] on div "Business Information" at bounding box center [115, 74] width 71 height 4
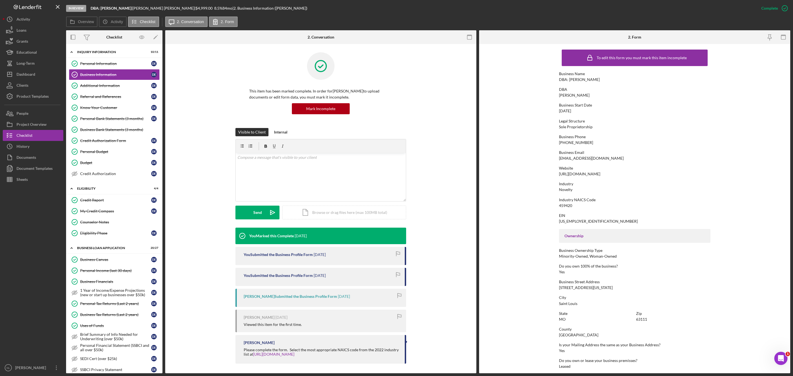
click at [529, 140] on div "Business Phone (314) 757-9066" at bounding box center [634, 140] width 151 height 10
click at [529, 173] on div "https://www.theloft9collection.com" at bounding box center [579, 174] width 41 height 4
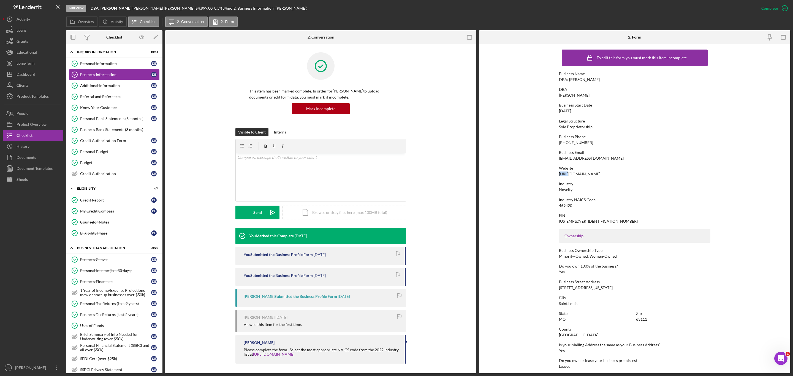
click at [529, 173] on div "https://www.theloft9collection.com" at bounding box center [579, 174] width 41 height 4
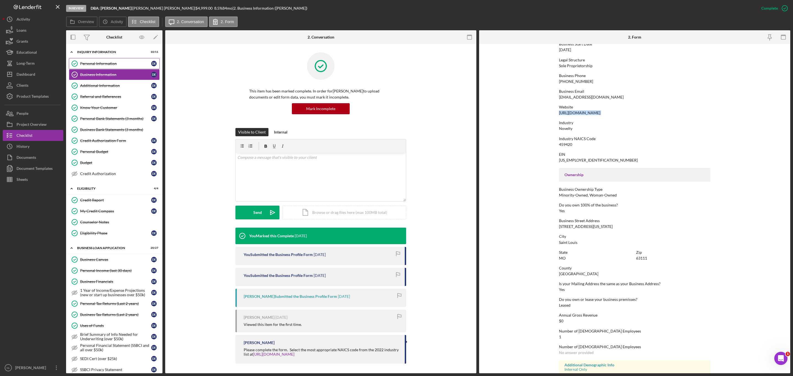
click at [132, 60] on link "Personal Information Personal Information D E" at bounding box center [114, 63] width 91 height 11
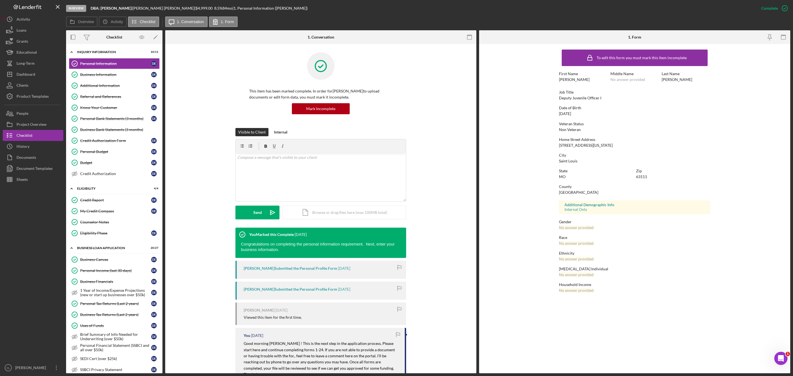
click at [529, 145] on div "4656 Virginia Ave 2nd Floor" at bounding box center [586, 145] width 54 height 4
click at [84, 71] on link "Business Information Business Information D E" at bounding box center [114, 74] width 91 height 11
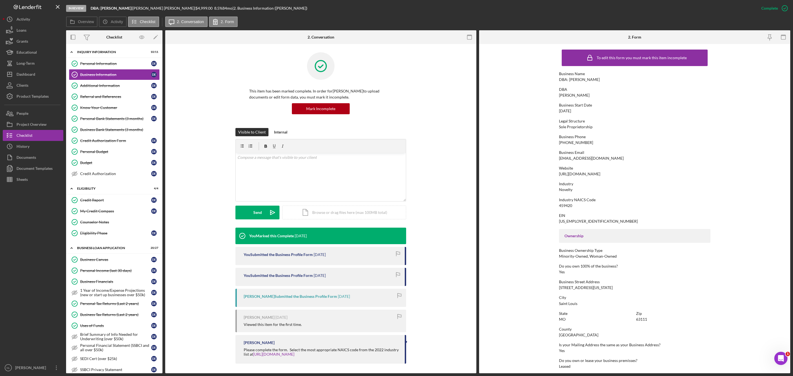
click at [529, 220] on div "84-2858875" at bounding box center [598, 221] width 79 height 4
click at [529, 205] on div "459420" at bounding box center [565, 206] width 13 height 4
click at [121, 91] on link "Additional Information Additional Information D E" at bounding box center [114, 85] width 91 height 11
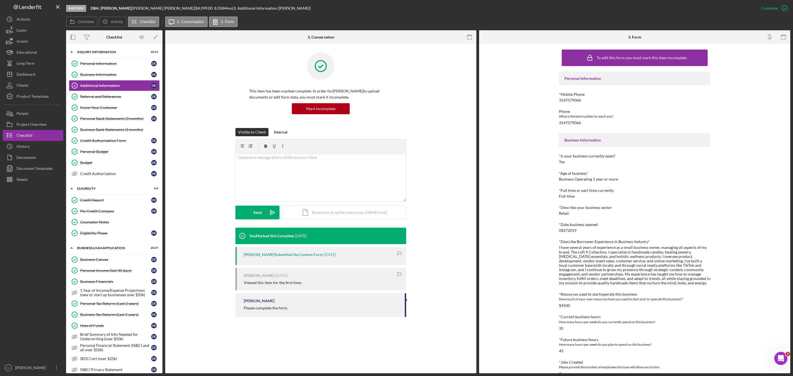
click at [529, 227] on div "I have several years of experience as a small business owner, managing all aspe…" at bounding box center [634, 265] width 151 height 40
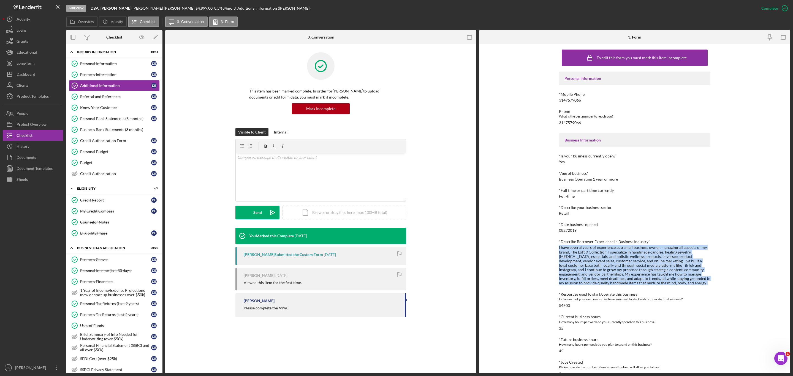
click at [529, 227] on div "I have several years of experience as a small business owner, managing all aspe…" at bounding box center [634, 265] width 151 height 40
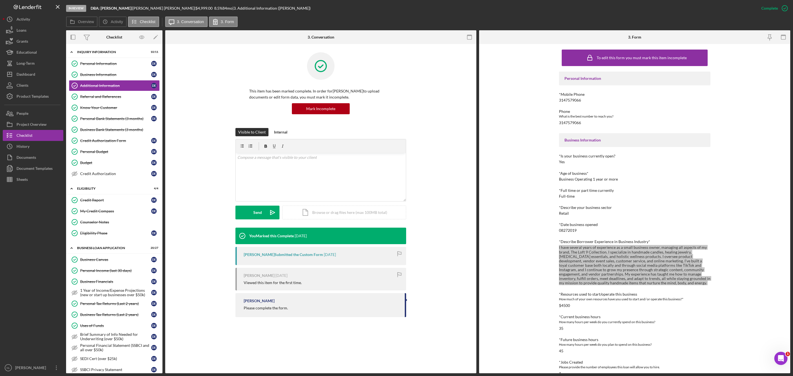
scroll to position [133, 0]
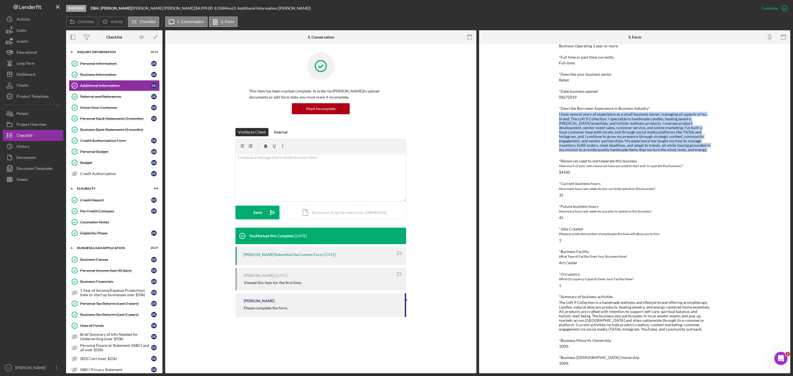
click at [529, 227] on div "The Loft 9 Collection is a handmade wellness and lifestyle brand offering aroma…" at bounding box center [634, 315] width 151 height 31
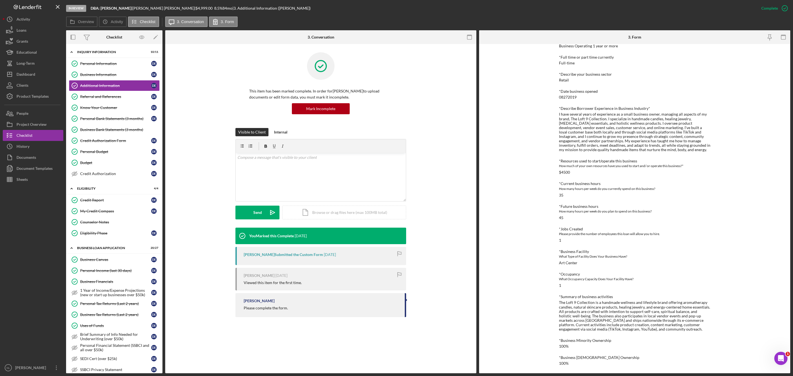
click at [529, 227] on div "The Loft 9 Collection is a handmade wellness and lifestyle brand offering aroma…" at bounding box center [634, 315] width 151 height 31
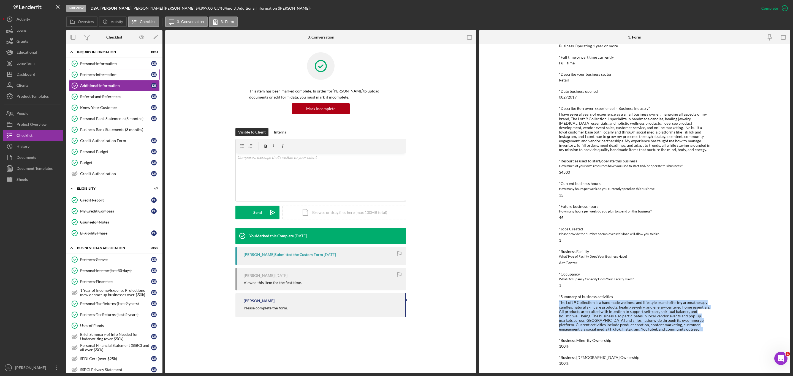
click at [108, 78] on link "Business Information Business Information D E" at bounding box center [114, 74] width 91 height 11
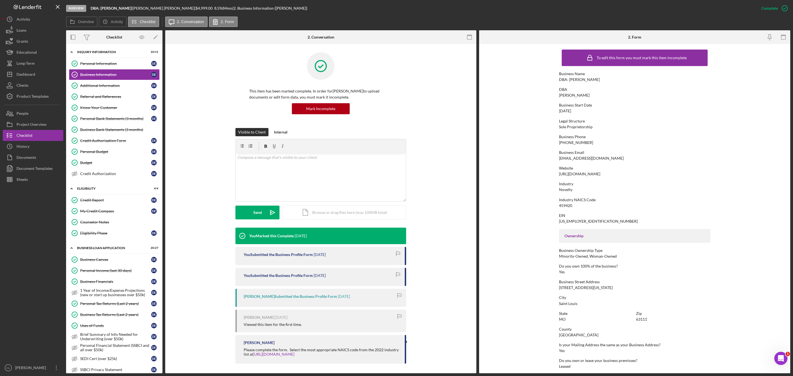
click at [529, 222] on div "84-2858875" at bounding box center [598, 221] width 79 height 4
drag, startPoint x: 565, startPoint y: 222, endPoint x: 521, endPoint y: 224, distance: 44.6
click at [521, 224] on form "To edit this form you must mark this item incomplete Business Name DBA: Daneish…" at bounding box center [634, 208] width 311 height 329
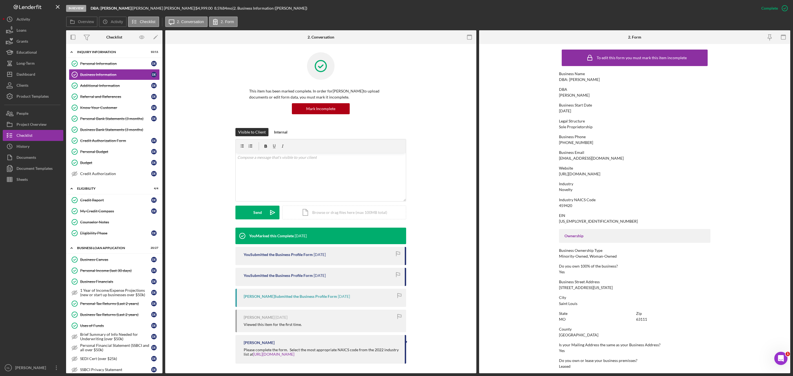
click at [529, 225] on div "To edit this form you must mark this item incomplete Business Name DBA: Daneish…" at bounding box center [634, 252] width 151 height 410
click at [529, 221] on div "84-2858875" at bounding box center [598, 221] width 79 height 4
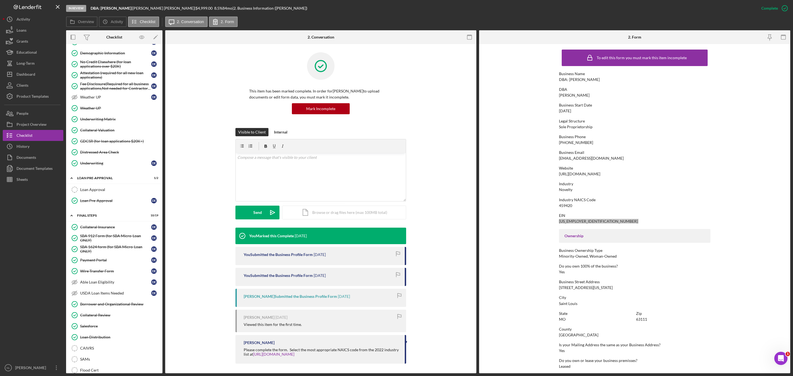
scroll to position [399, 0]
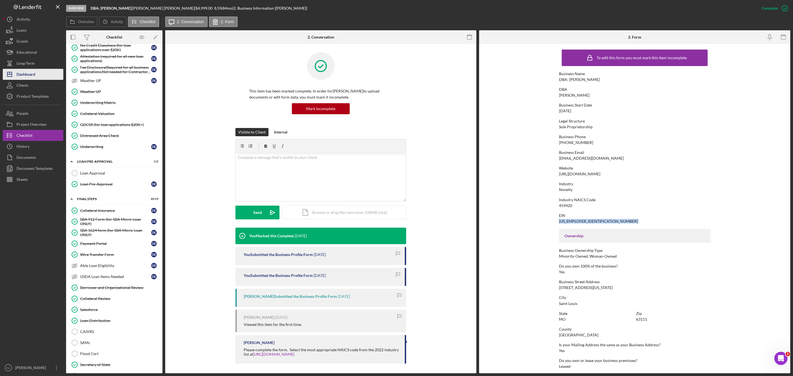
click at [43, 76] on button "Icon/Dashboard Dashboard" at bounding box center [33, 74] width 61 height 11
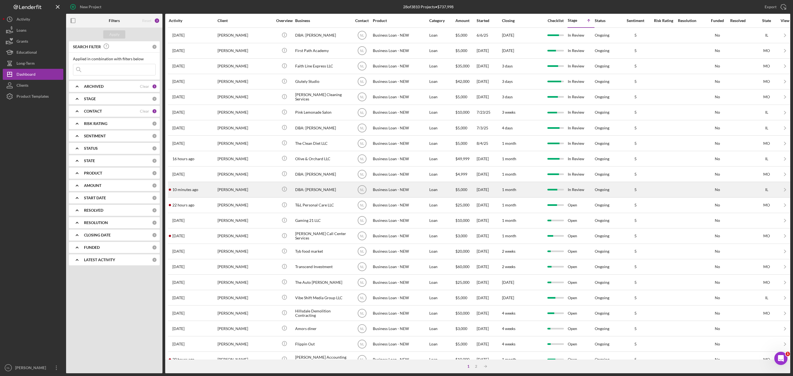
click at [253, 187] on div "[PERSON_NAME]" at bounding box center [245, 189] width 55 height 15
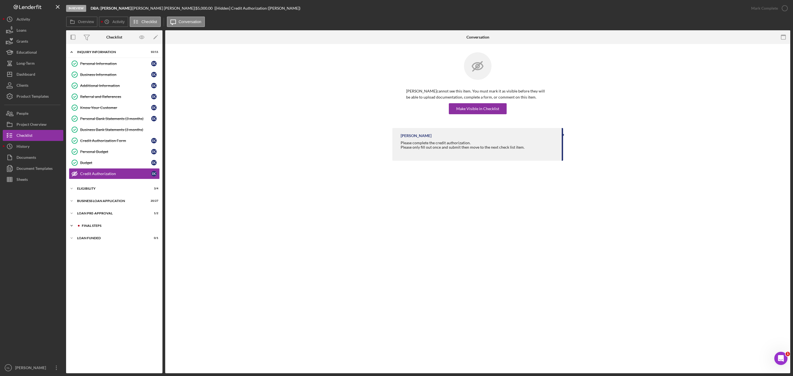
click at [113, 227] on div "Icon/Expander FINAL STEPS 5 / 19" at bounding box center [114, 225] width 96 height 11
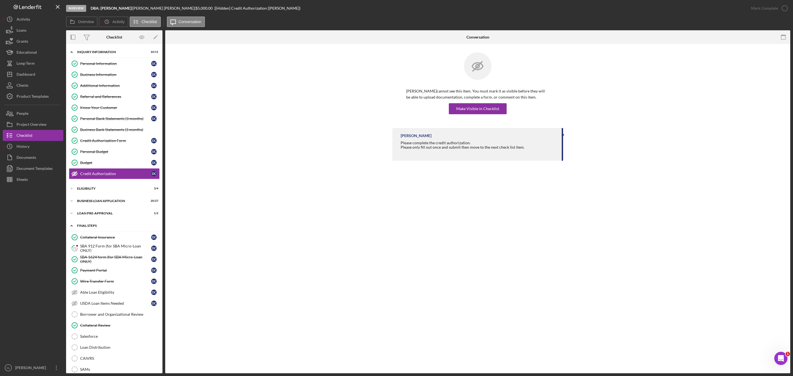
scroll to position [67, 0]
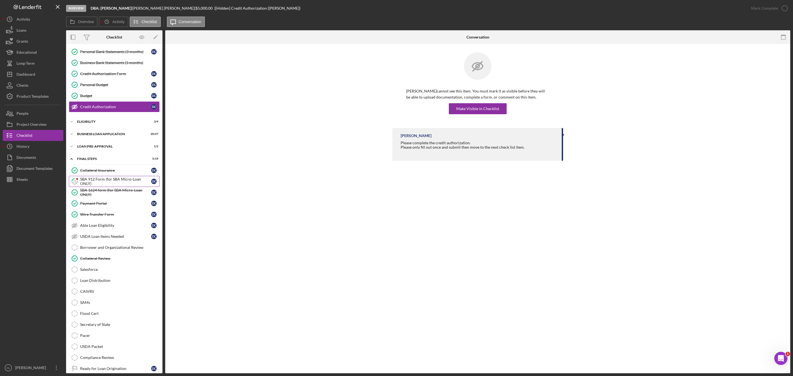
click at [104, 185] on div "SBA 912 Form (for SBA Micro-Loan ONLY)" at bounding box center [115, 181] width 71 height 9
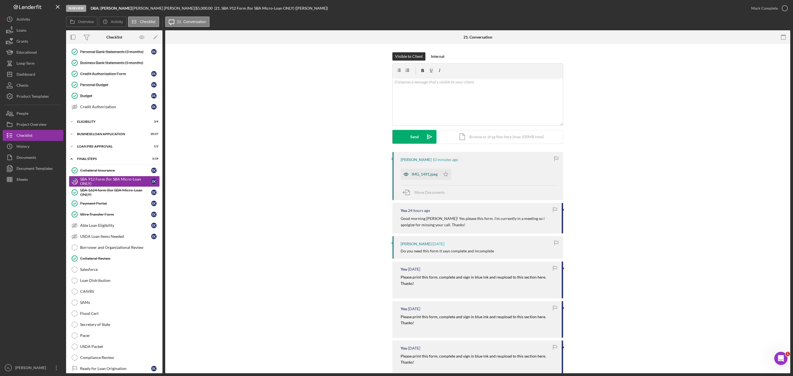
click at [420, 180] on div "IMG_1491.jpeg" at bounding box center [421, 174] width 40 height 11
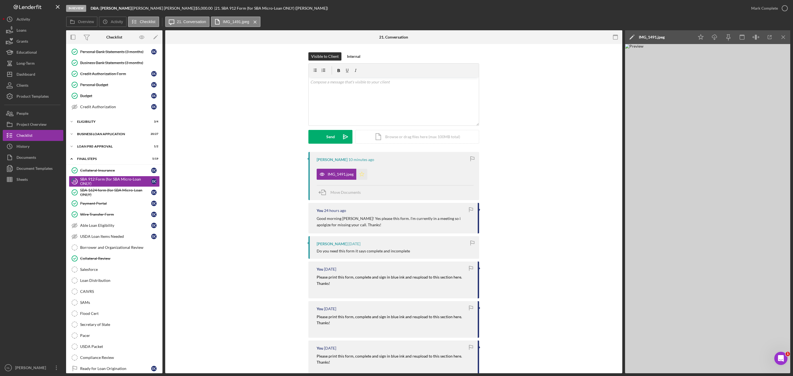
click at [362, 170] on icon "Icon/Star" at bounding box center [361, 174] width 11 height 11
click at [529, 30] on div "Icon/Star Icon/Download Icon/Menu Close" at bounding box center [742, 37] width 96 height 14
click at [529, 38] on icon "Icon/Menu Close" at bounding box center [784, 37] width 12 height 12
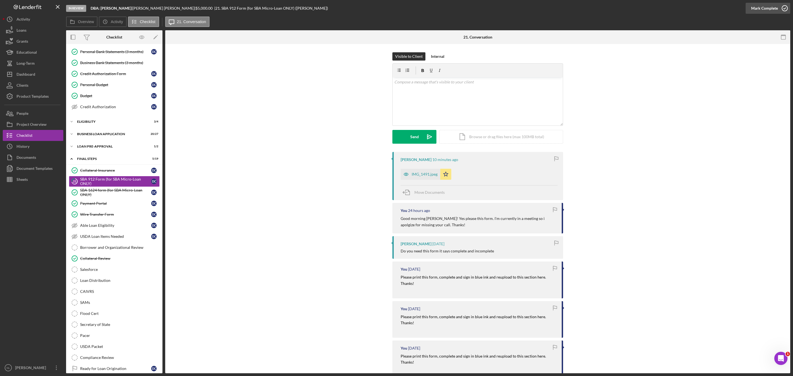
click at [529, 4] on div "Mark Complete" at bounding box center [764, 8] width 27 height 11
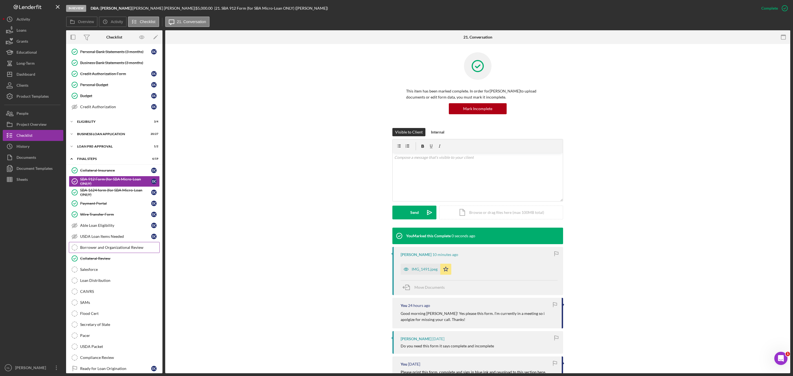
click at [107, 227] on link "Borrower and Organizational Review Borrower and Organizational Review" at bounding box center [114, 247] width 91 height 11
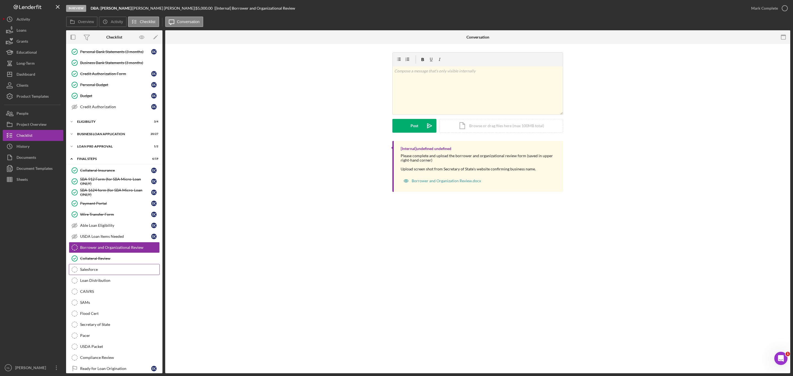
click at [109, 227] on div "Salesforce" at bounding box center [119, 269] width 79 height 4
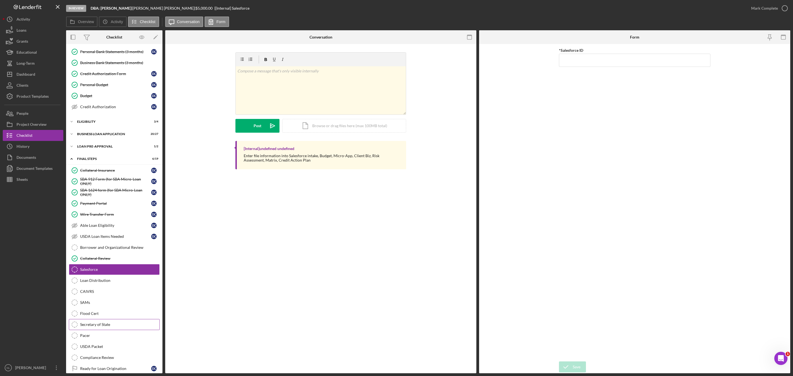
click at [112, 227] on div "Secretary of State" at bounding box center [119, 325] width 79 height 4
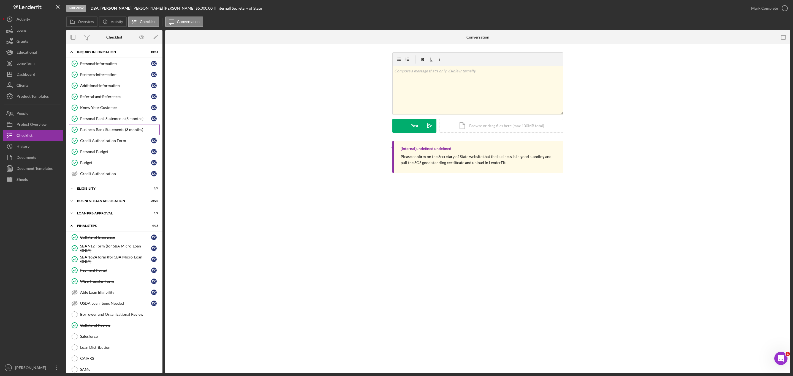
scroll to position [94, 0]
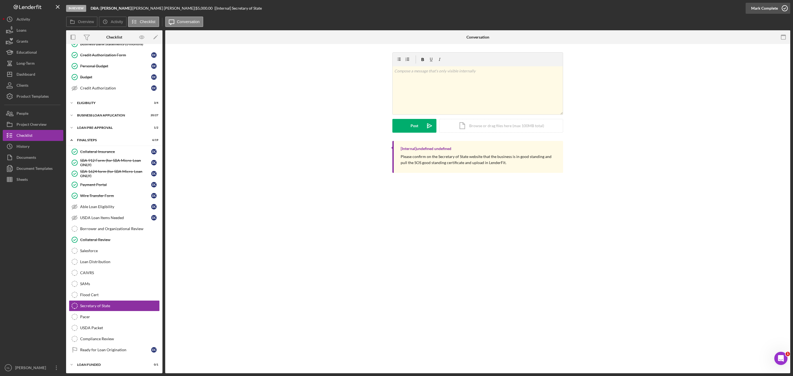
click at [529, 4] on div "Mark Complete" at bounding box center [764, 8] width 27 height 11
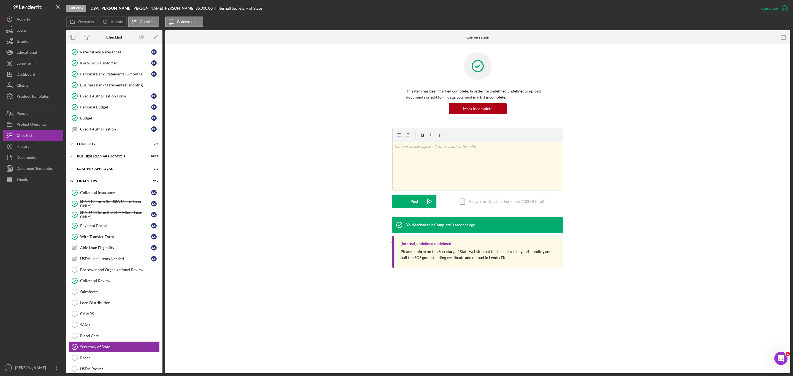
scroll to position [0, 0]
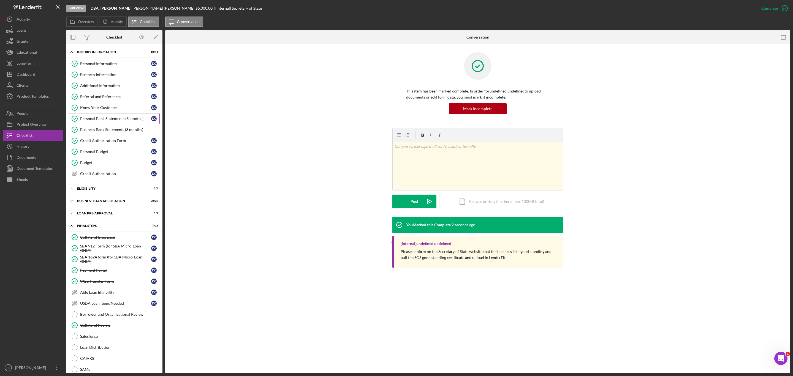
click at [107, 119] on div "Personal Bank Statements (3 months)" at bounding box center [115, 119] width 71 height 4
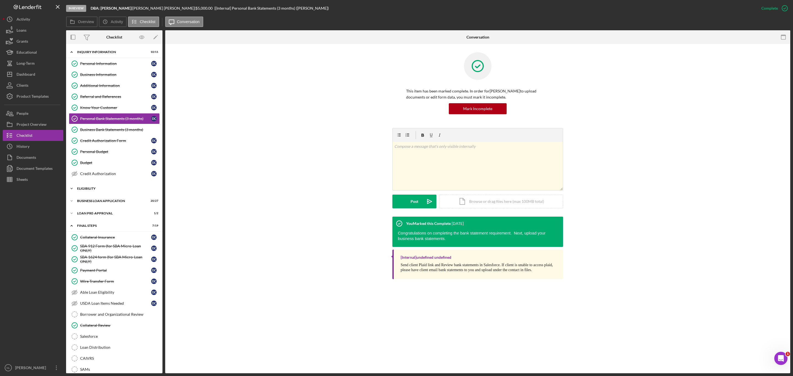
click at [110, 188] on div "Icon/Expander ELIGIBILITY 3 / 4" at bounding box center [114, 188] width 96 height 11
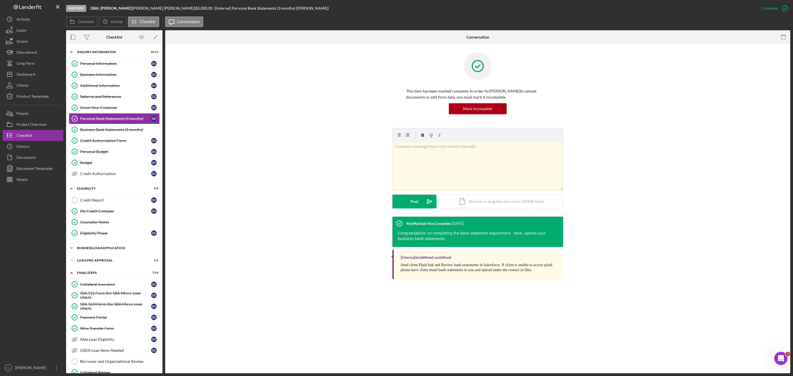
click at [114, 227] on div "Icon/Expander BUSINESS LOAN APPLICATION 20 / 27" at bounding box center [114, 248] width 96 height 11
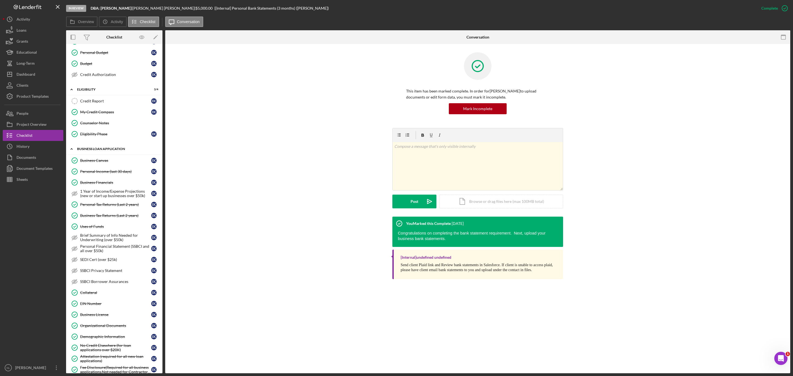
scroll to position [111, 0]
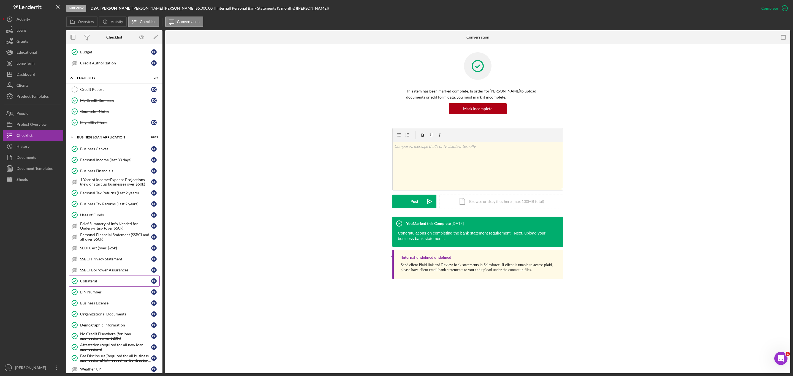
click at [103, 227] on div "Collateral" at bounding box center [115, 281] width 71 height 4
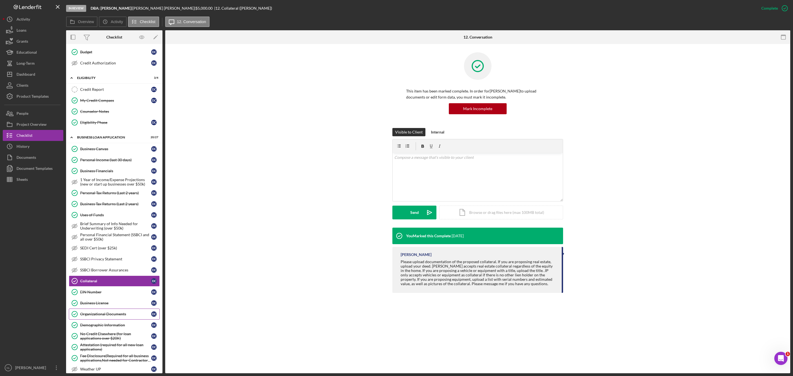
click at [107, 227] on div "Organizational Documents" at bounding box center [115, 314] width 71 height 4
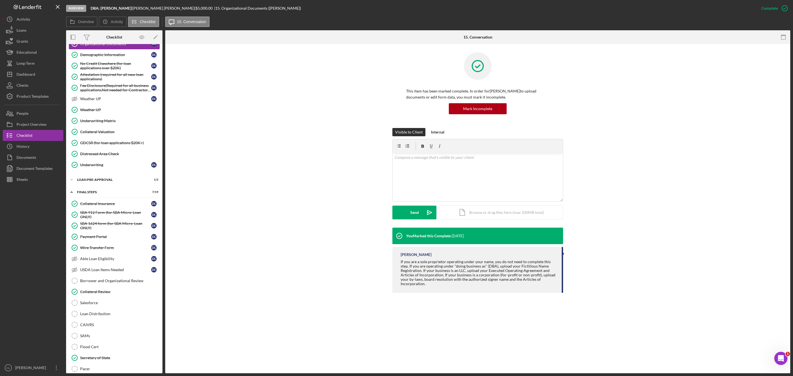
scroll to position [384, 0]
click at [104, 227] on link "USDA Loan Items Needed USDA Loan Items Needed D C" at bounding box center [114, 266] width 91 height 11
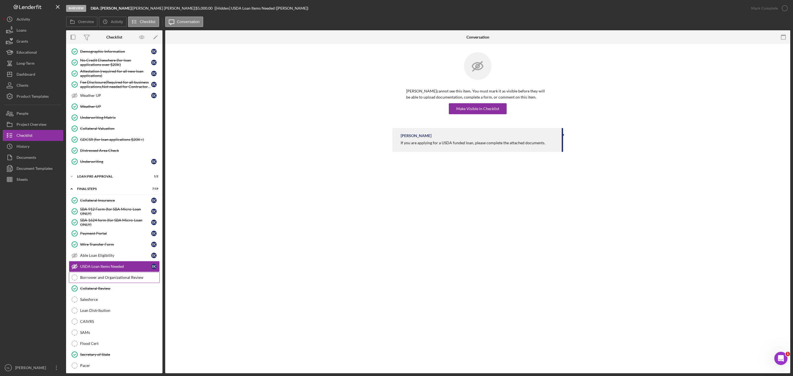
click at [103, 227] on div "Borrower and Organizational Review" at bounding box center [119, 277] width 79 height 4
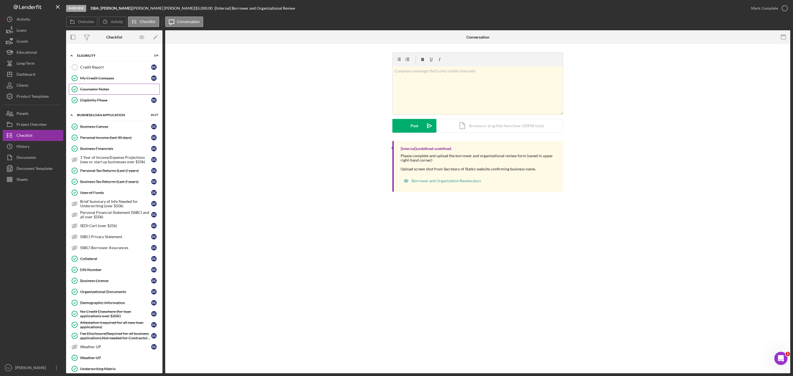
scroll to position [58, 0]
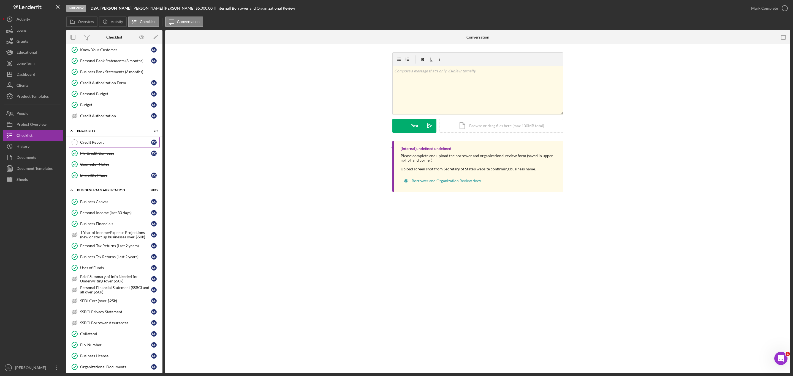
click at [111, 144] on div "Credit Report" at bounding box center [115, 142] width 71 height 4
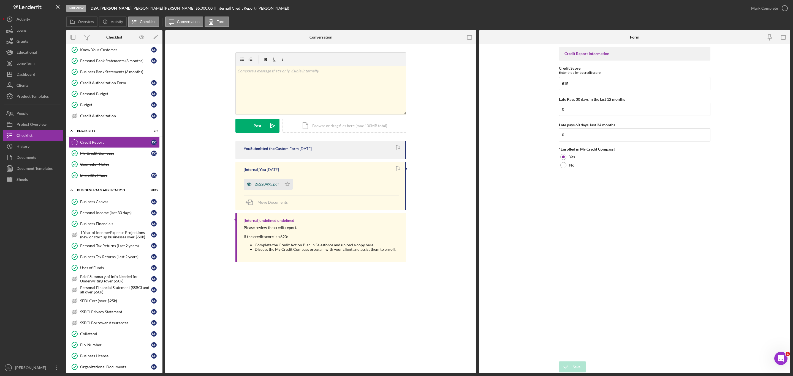
click at [259, 183] on div "26220495.pdf" at bounding box center [267, 184] width 24 height 4
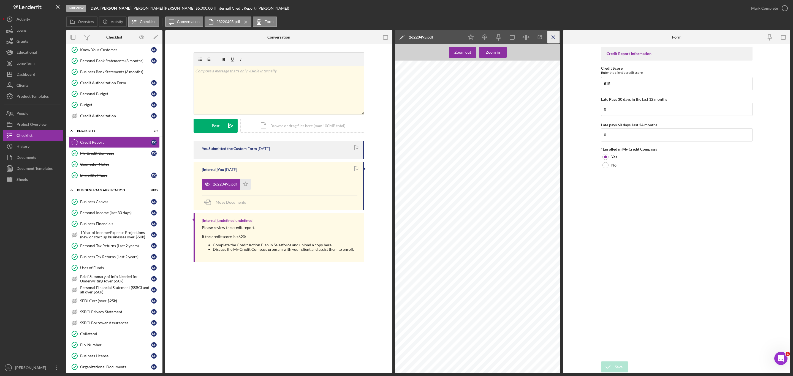
click at [529, 38] on icon "Icon/Menu Close" at bounding box center [554, 37] width 12 height 12
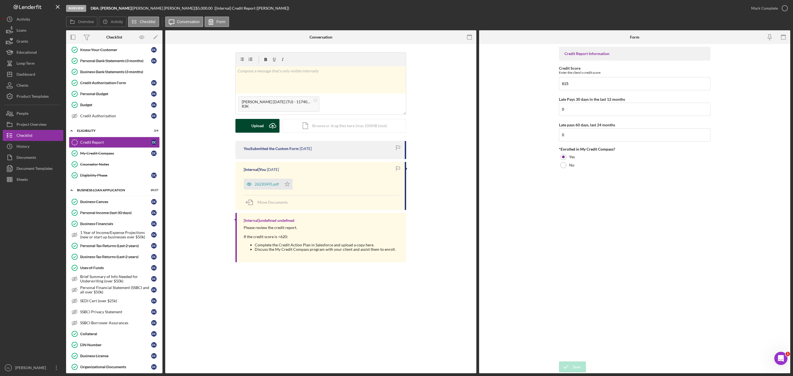
click at [267, 127] on icon "Icon/Upload" at bounding box center [273, 126] width 14 height 14
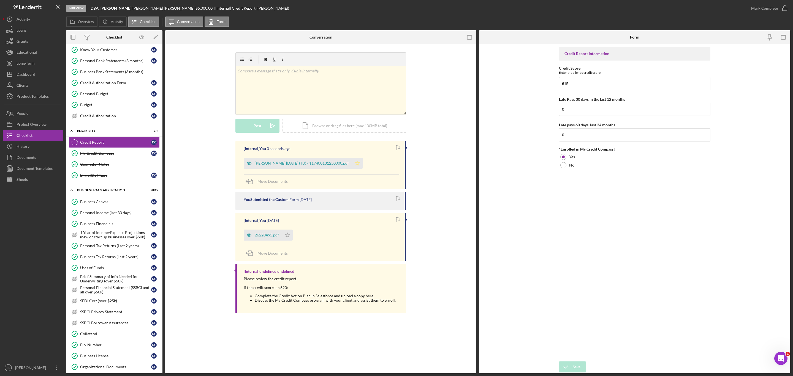
click at [359, 162] on icon "Icon/Star" at bounding box center [357, 163] width 11 height 11
click at [529, 6] on div "Mark Complete" at bounding box center [764, 8] width 27 height 11
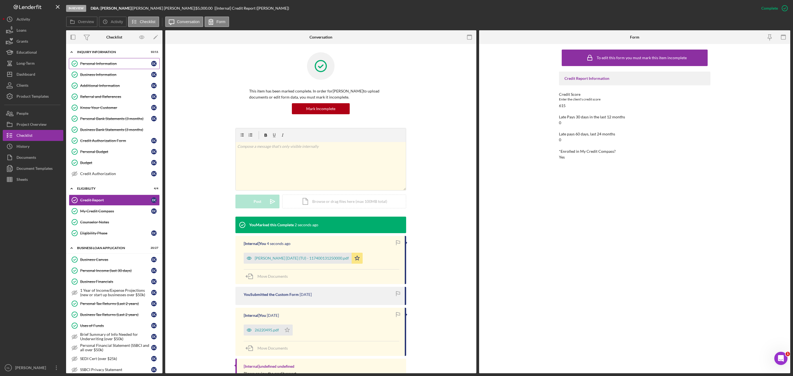
click at [99, 64] on div "Personal Information" at bounding box center [115, 63] width 71 height 4
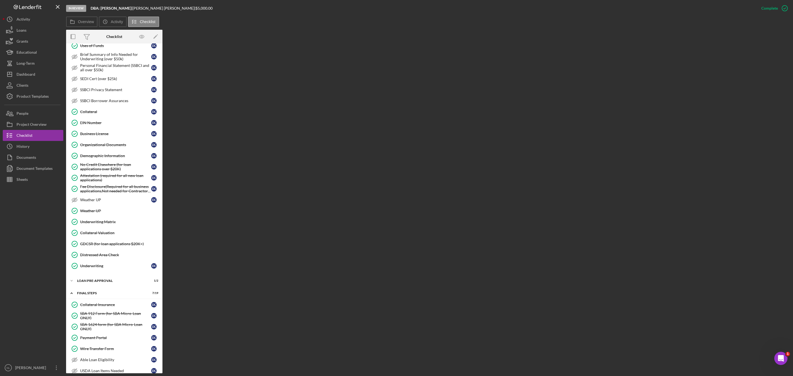
scroll to position [265, 0]
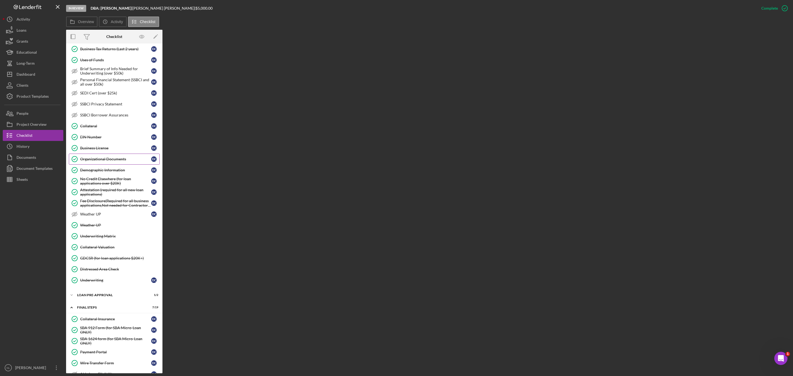
click at [110, 161] on div "Organizational Documents" at bounding box center [115, 159] width 71 height 4
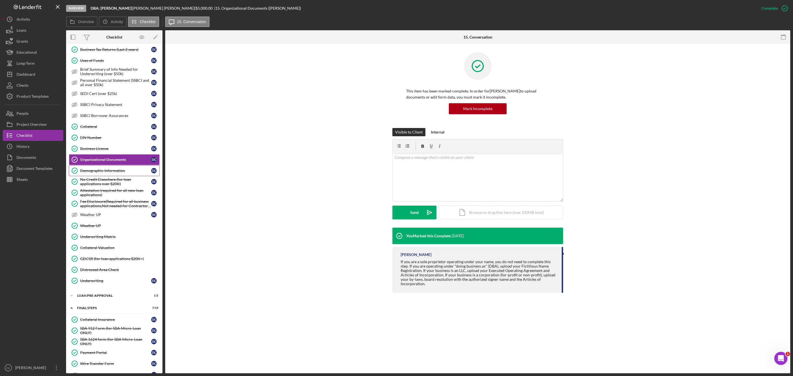
click at [116, 173] on div "Demographic Information" at bounding box center [115, 171] width 71 height 4
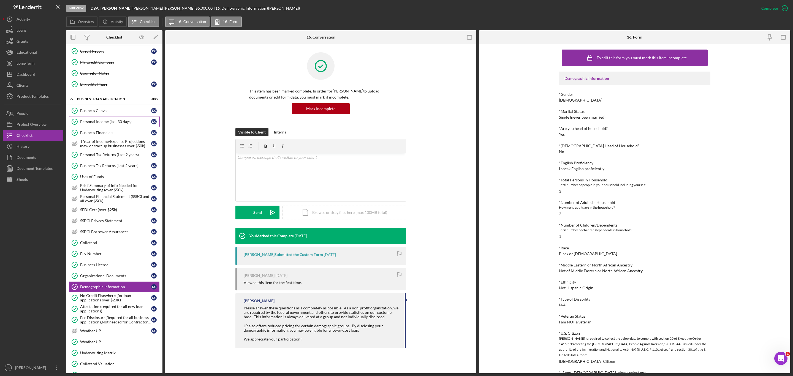
scroll to position [148, 0]
click at [116, 158] on div "Personal Tax Returns (Last 2 years)" at bounding box center [115, 155] width 71 height 4
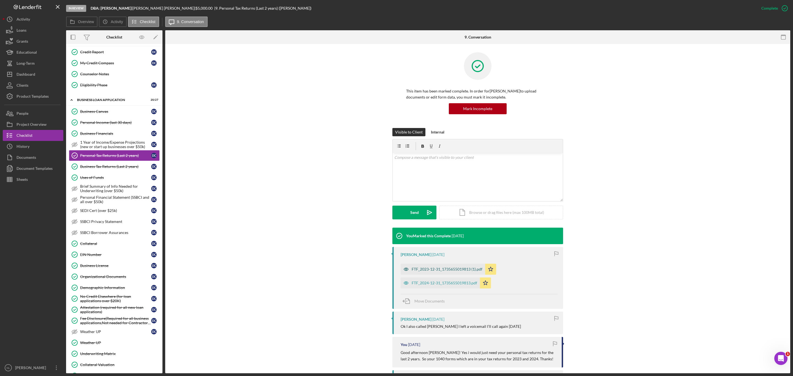
click at [418, 227] on div "FTF_2023-12-31_1735655019813 (1).pdf" at bounding box center [443, 269] width 85 height 11
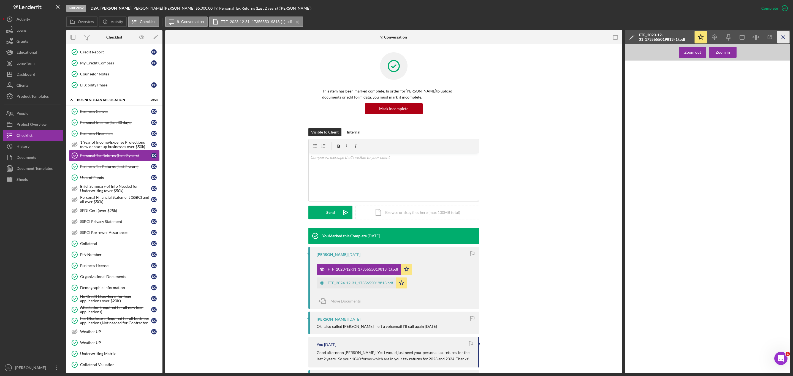
click at [529, 37] on line "button" at bounding box center [783, 37] width 3 height 3
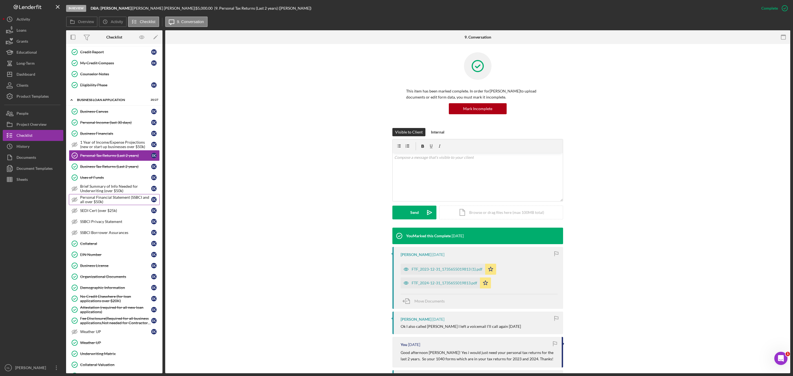
scroll to position [450, 0]
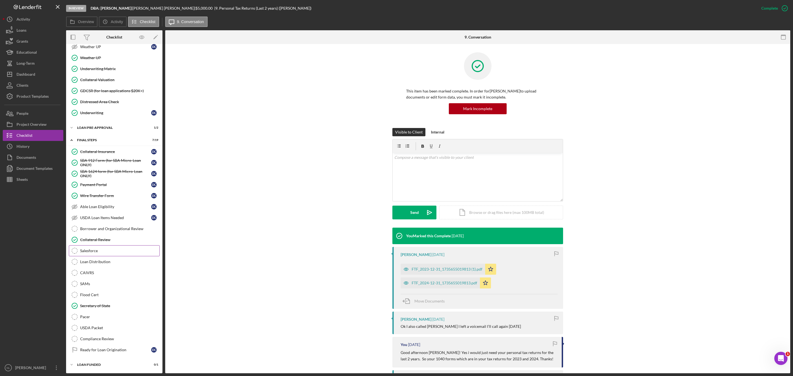
click at [127, 227] on link "Salesforce Salesforce" at bounding box center [114, 250] width 91 height 11
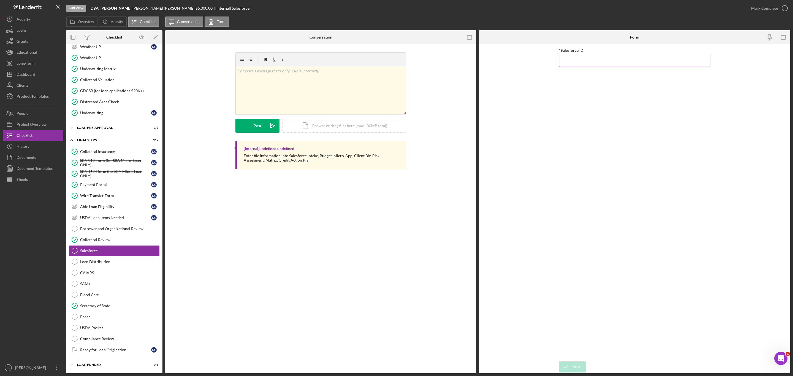
click at [529, 59] on input "*Salesforce ID" at bounding box center [634, 60] width 151 height 13
paste input "a0wPC0000027DdiYAE"
type input "a0wPC0000027DdiYAE"
click at [529, 227] on div "Save" at bounding box center [577, 367] width 8 height 11
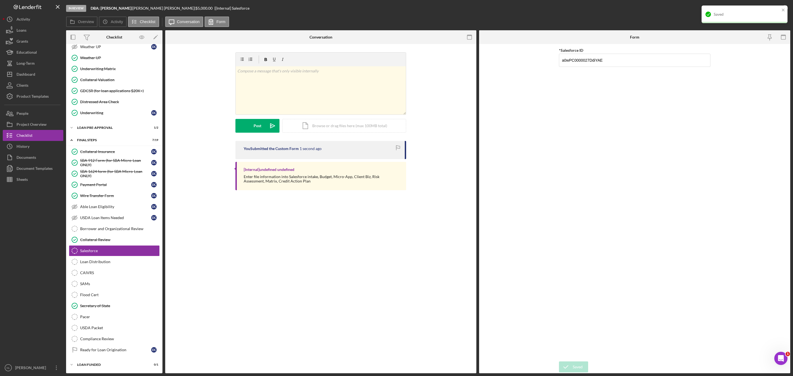
click at [529, 8] on div "Saved" at bounding box center [745, 15] width 86 height 18
click at [529, 12] on div "Mark Complete" at bounding box center [764, 8] width 27 height 11
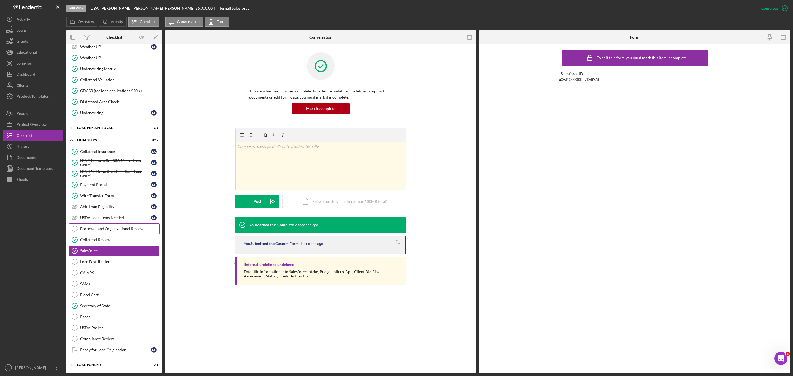
click at [98, 227] on div "Borrower and Organizational Review" at bounding box center [119, 229] width 79 height 4
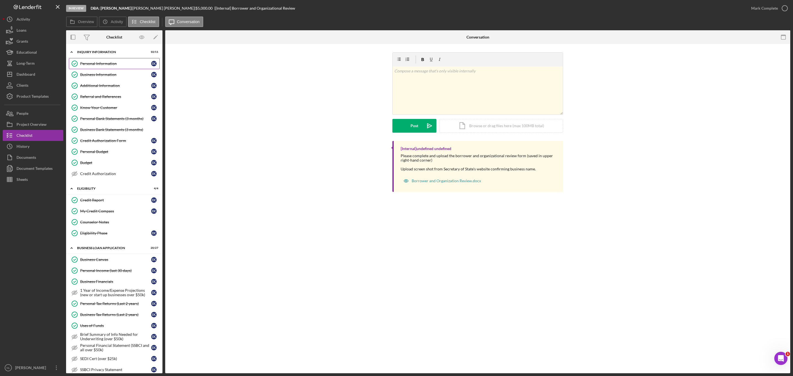
click at [105, 67] on link "Personal Information Personal Information D C" at bounding box center [114, 63] width 91 height 11
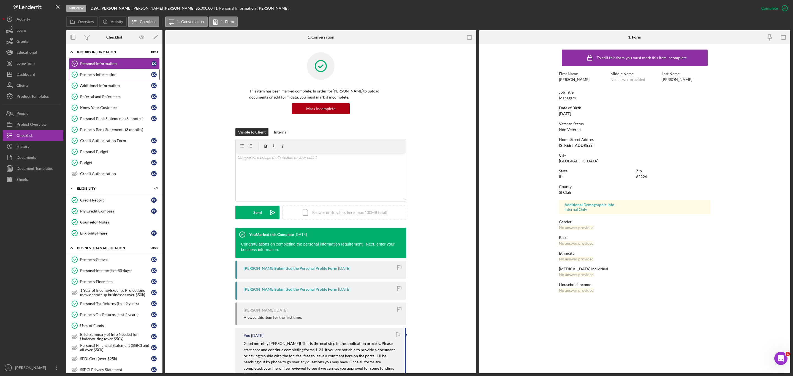
click at [109, 75] on div "Business Information" at bounding box center [115, 74] width 71 height 4
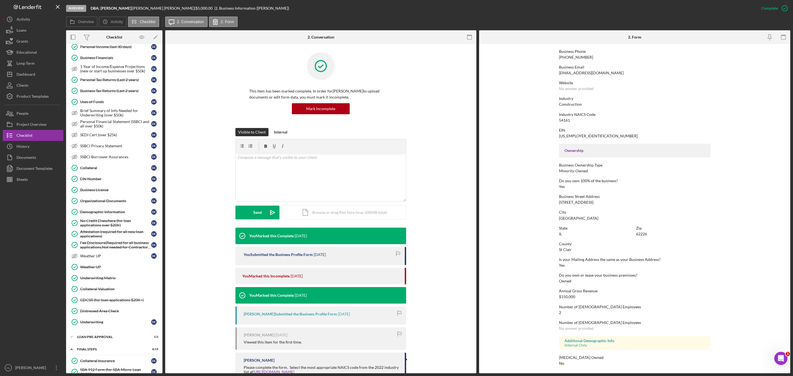
scroll to position [224, 0]
click at [117, 184] on link "EIN Number EIN Number D C" at bounding box center [114, 178] width 91 height 11
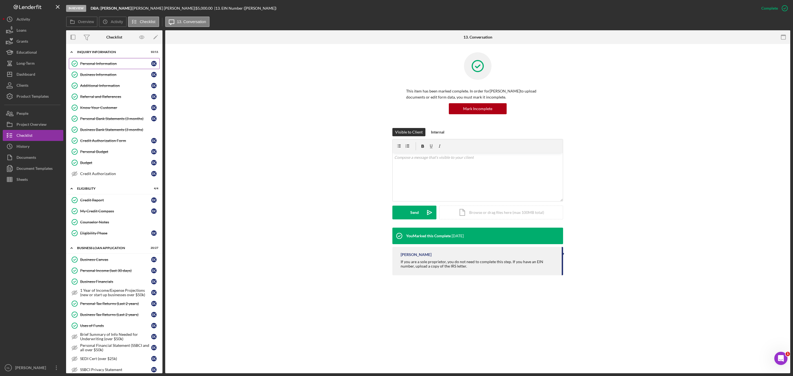
click at [125, 65] on div "Personal Information" at bounding box center [115, 63] width 71 height 4
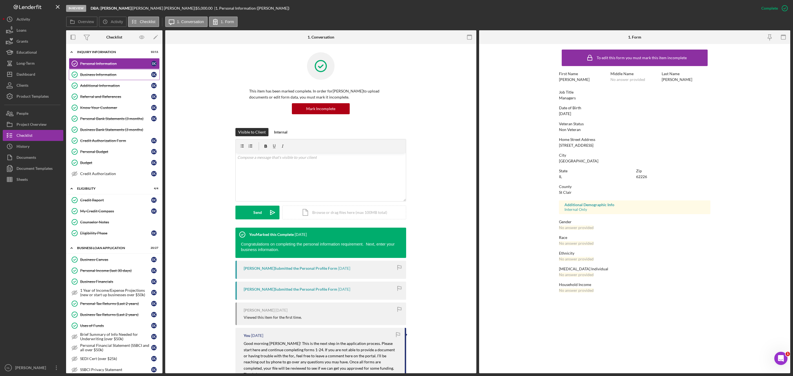
click at [126, 75] on div "Business Information" at bounding box center [115, 74] width 71 height 4
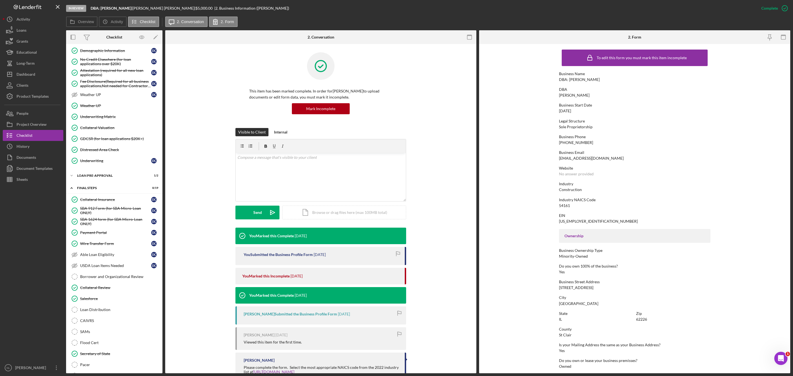
scroll to position [450, 0]
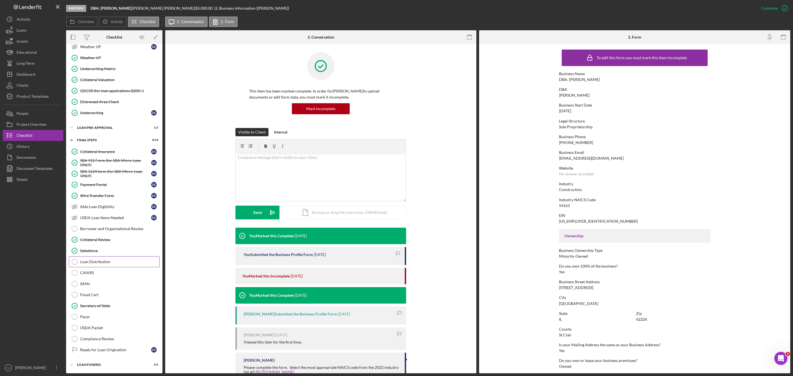
click at [102, 227] on div "Loan Distribution" at bounding box center [119, 262] width 79 height 4
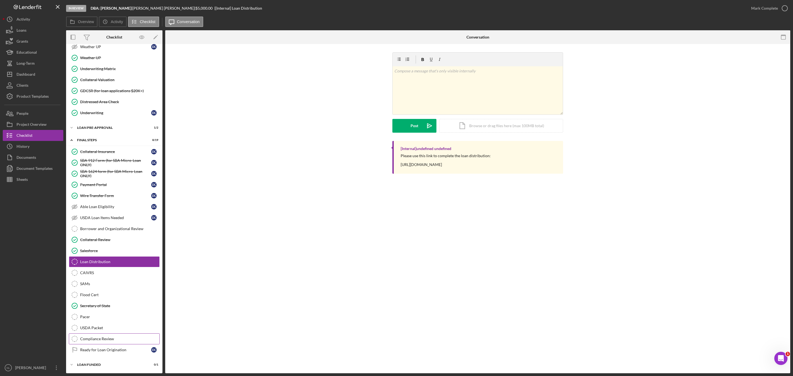
scroll to position [450, 0]
click at [108, 227] on div "Secretary of State" at bounding box center [119, 306] width 79 height 4
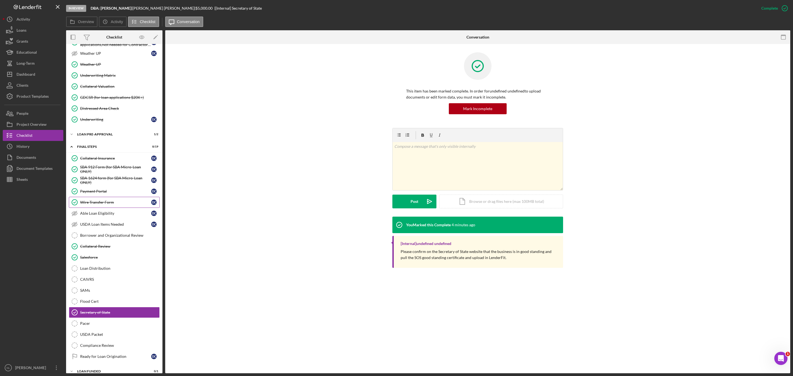
click at [102, 205] on div "Wire Transfer Form" at bounding box center [115, 202] width 71 height 4
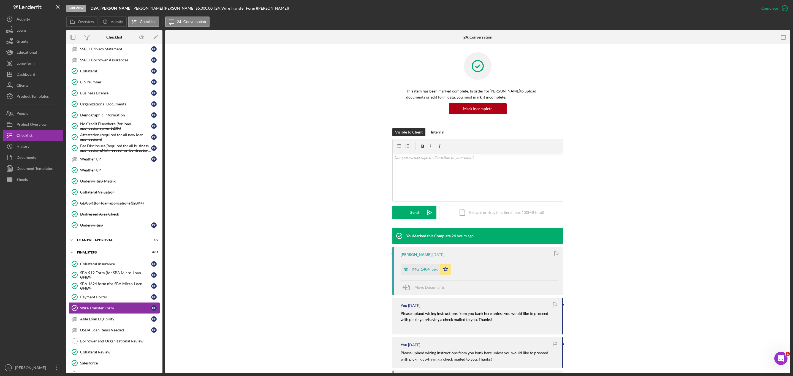
scroll to position [306, 0]
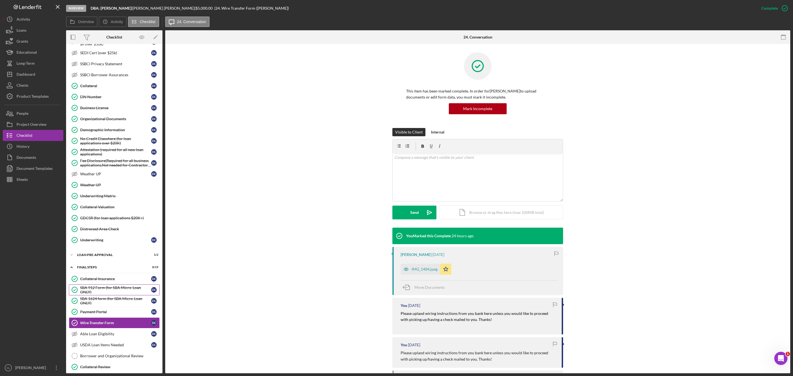
click at [109, 227] on div "SBA 912 Form (for SBA Micro-Loan ONLY)" at bounding box center [115, 290] width 71 height 9
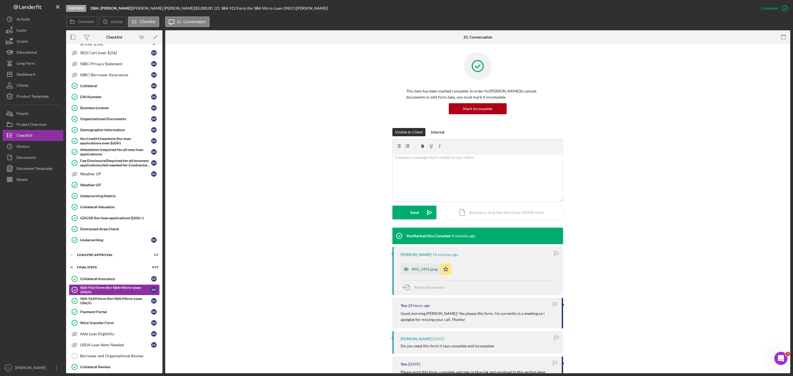
click at [424, 227] on div "IMG_1491.jpeg" at bounding box center [425, 269] width 26 height 4
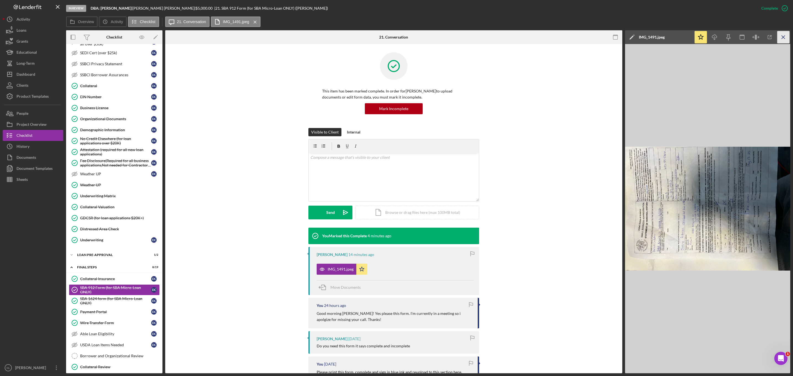
click at [529, 36] on icon "Icon/Menu Close" at bounding box center [784, 37] width 12 height 12
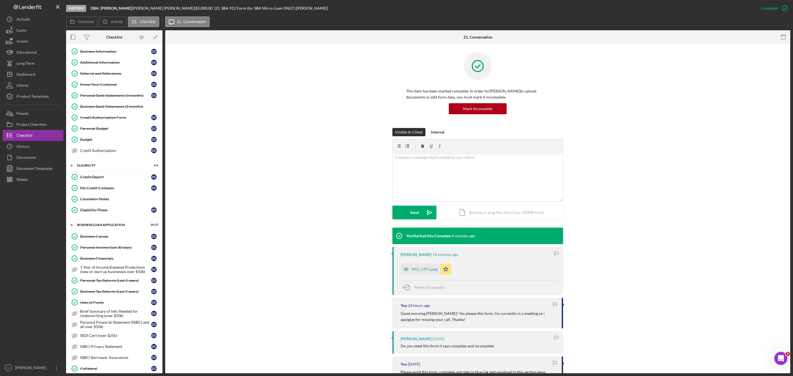
scroll to position [5, 0]
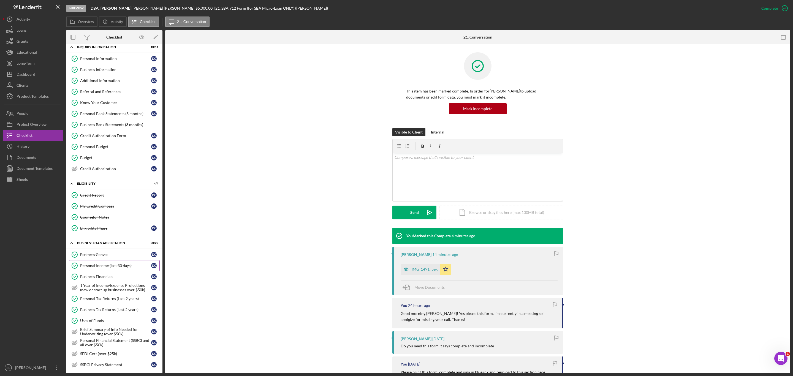
click at [119, 227] on link "Personal Income (last 30 days) Personal Income (last 30 days) D C" at bounding box center [114, 265] width 91 height 11
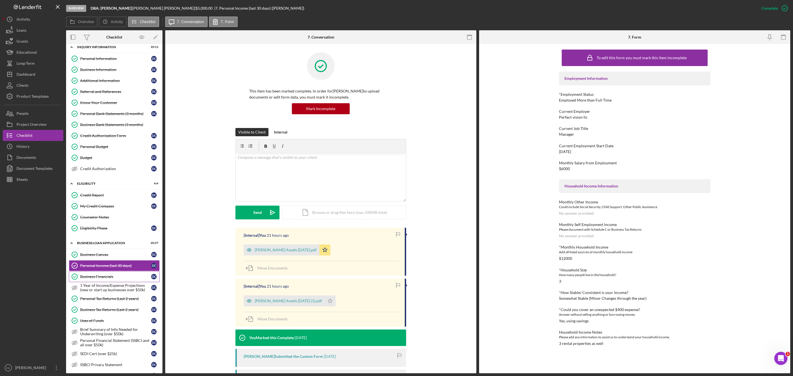
click at [114, 227] on link "Business Financials Business Financials D C" at bounding box center [114, 276] width 91 height 11
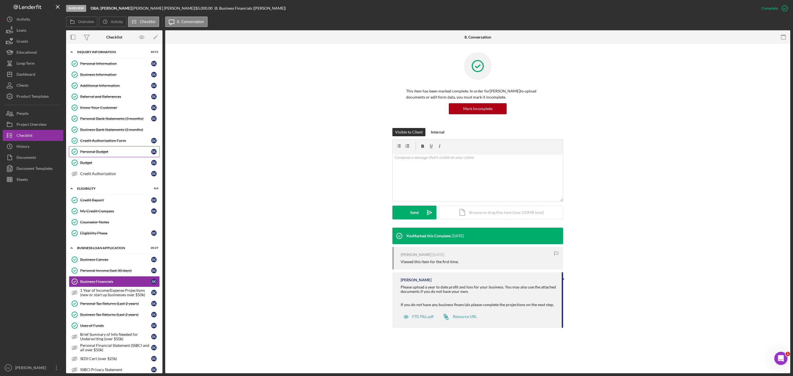
click at [98, 157] on link "Personal Budget Personal Budget D C" at bounding box center [114, 151] width 91 height 11
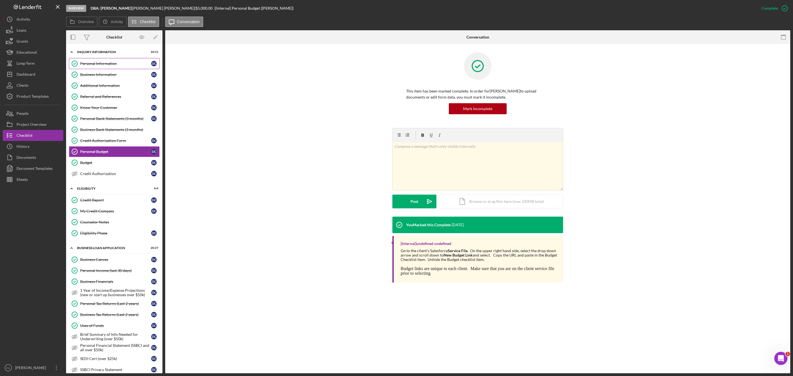
click at [95, 60] on link "Personal Information Personal Information D C" at bounding box center [114, 63] width 91 height 11
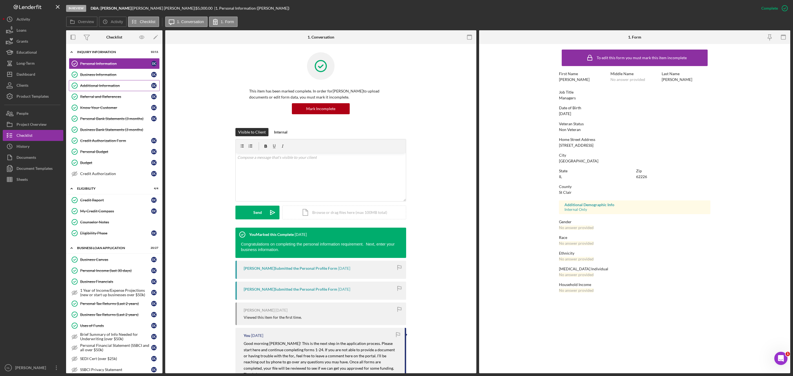
click at [103, 80] on link "Additional Information Additional Information D C" at bounding box center [114, 85] width 91 height 11
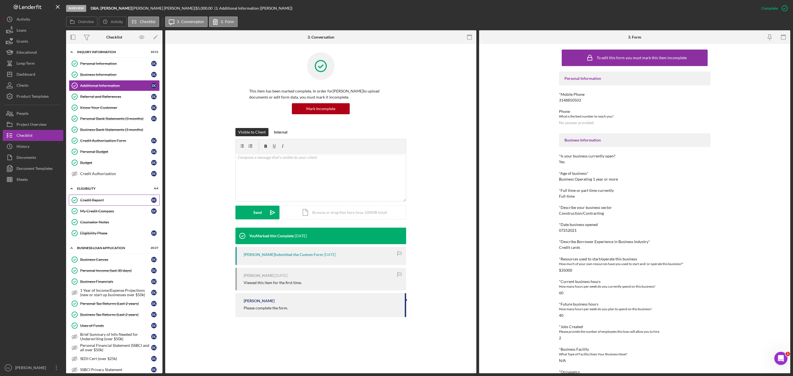
scroll to position [450, 0]
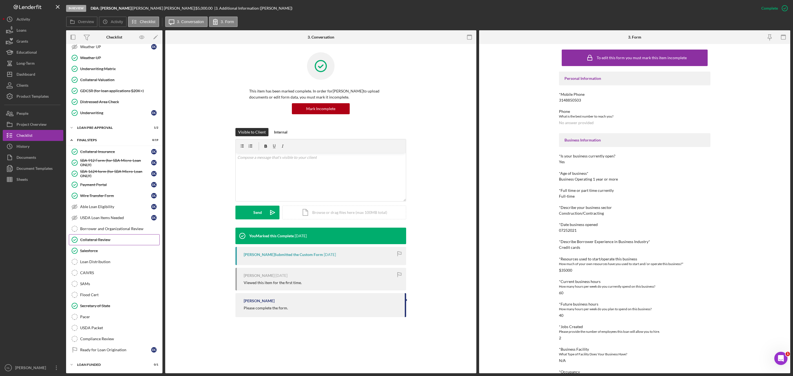
click at [98, 227] on link "Collateral Review Collateral Review" at bounding box center [114, 239] width 91 height 11
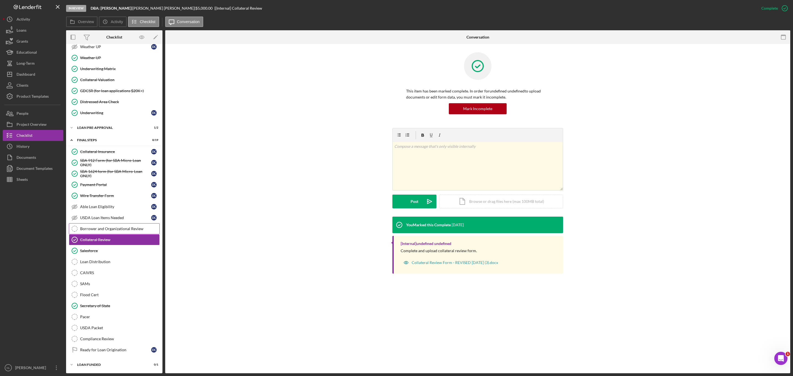
scroll to position [450, 0]
click at [94, 227] on div "Borrower and Organizational Review" at bounding box center [119, 229] width 79 height 4
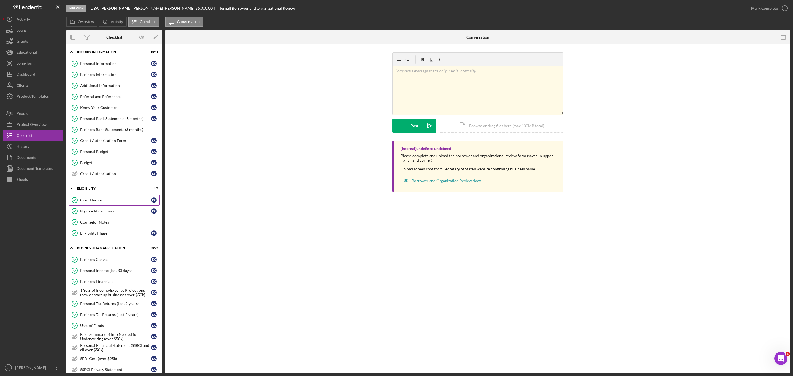
click at [113, 206] on link "Credit Report Credit Report D C" at bounding box center [114, 200] width 91 height 11
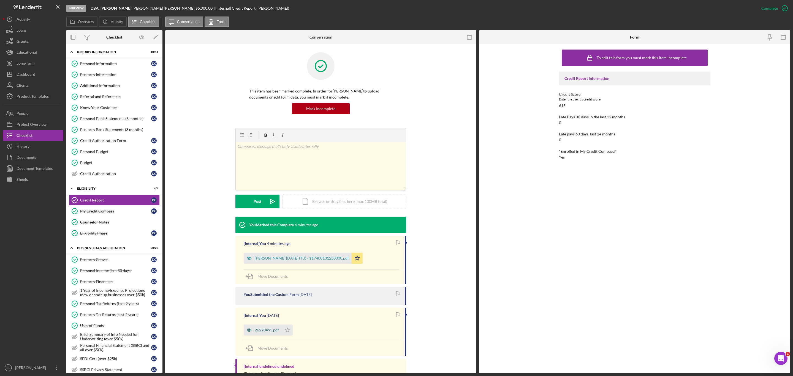
click at [250, 227] on icon "button" at bounding box center [249, 330] width 11 height 11
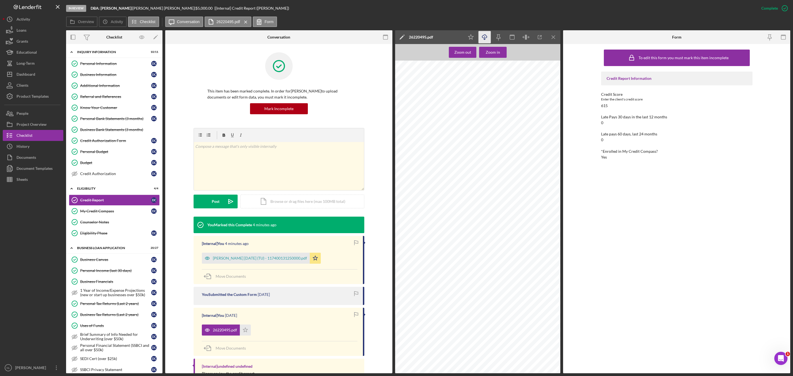
click at [483, 38] on icon "Icon/Download" at bounding box center [485, 37] width 12 height 12
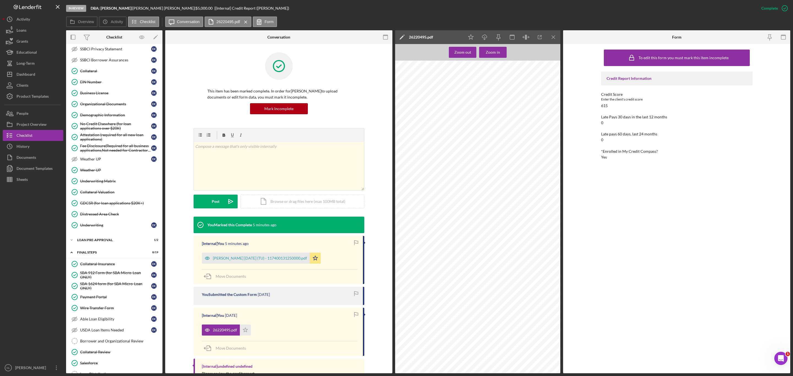
scroll to position [450, 0]
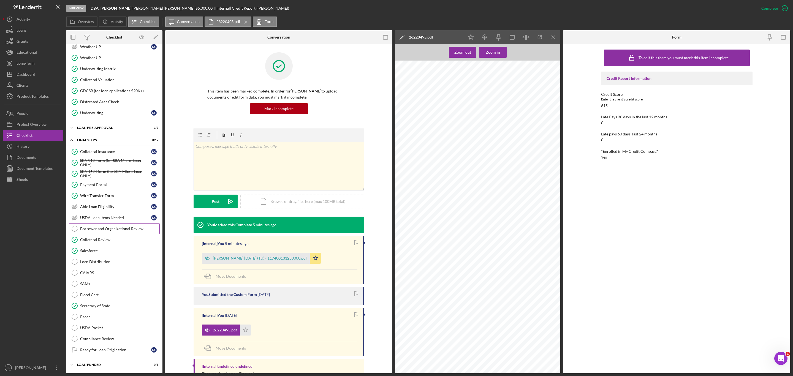
click at [111, 227] on link "Borrower and Organizational Review Borrower and Organizational Review" at bounding box center [114, 228] width 91 height 11
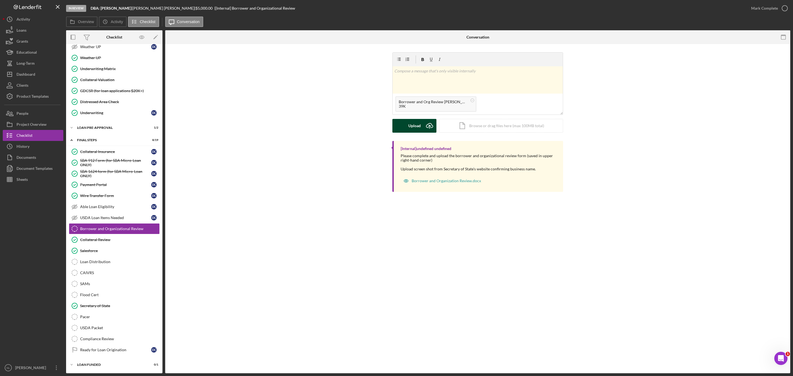
click at [410, 132] on div "Upload" at bounding box center [414, 126] width 12 height 14
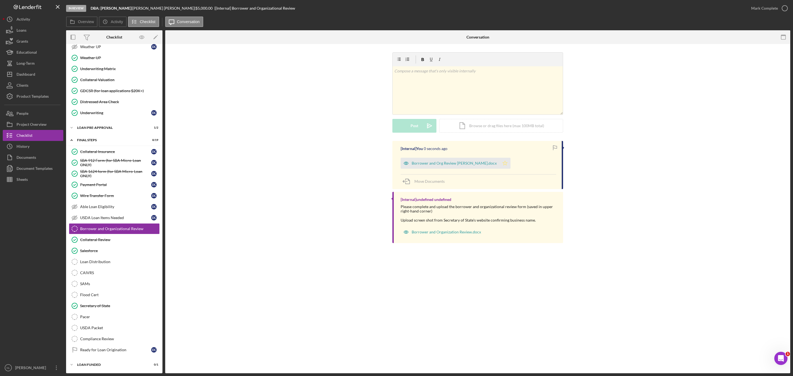
click at [504, 163] on icon "Icon/Star" at bounding box center [505, 163] width 11 height 11
drag, startPoint x: 767, startPoint y: 3, endPoint x: 559, endPoint y: 121, distance: 239.0
click at [529, 121] on div "Icon/Document Browse or drag files here (max 100MB total) Tap to choose files o…" at bounding box center [501, 126] width 124 height 14
click at [529, 10] on div "Mark Complete" at bounding box center [764, 8] width 27 height 11
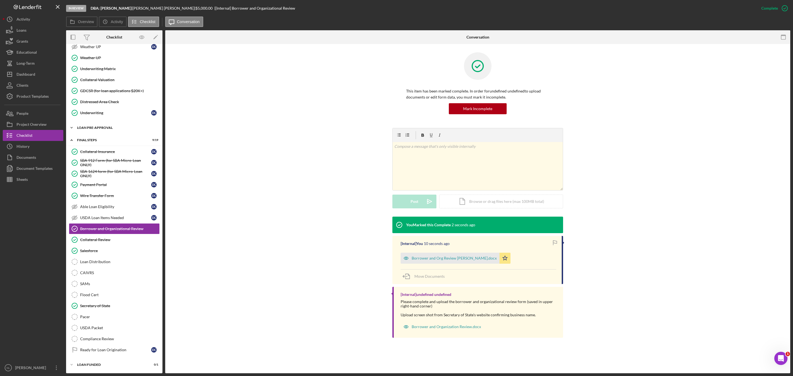
click at [109, 126] on div "LOAN PRE-APPROVAL" at bounding box center [116, 127] width 78 height 3
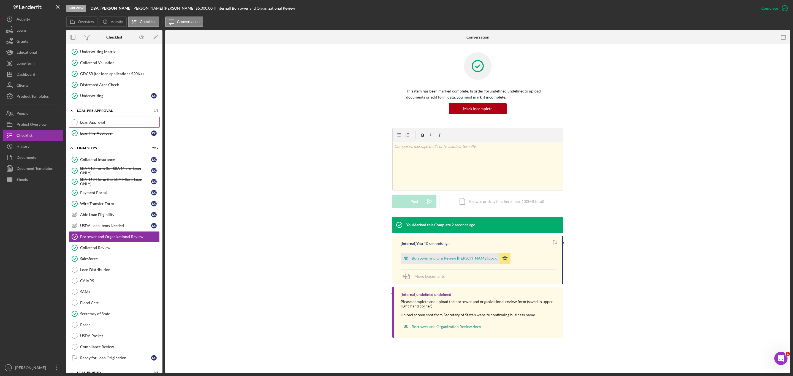
click at [109, 124] on div "Loan Approval" at bounding box center [119, 122] width 79 height 4
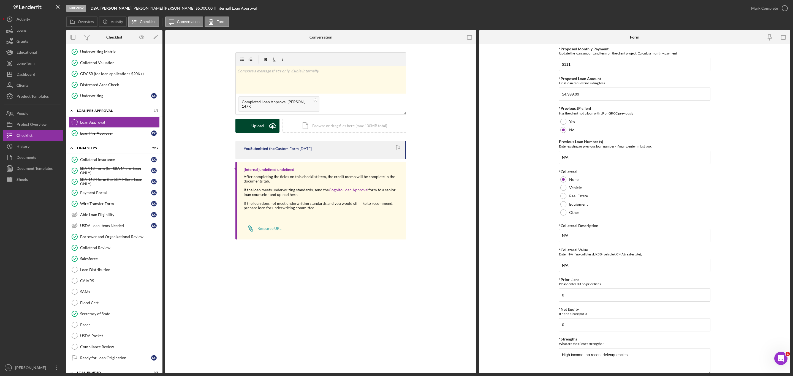
click at [266, 123] on icon "Icon/Upload" at bounding box center [273, 126] width 14 height 14
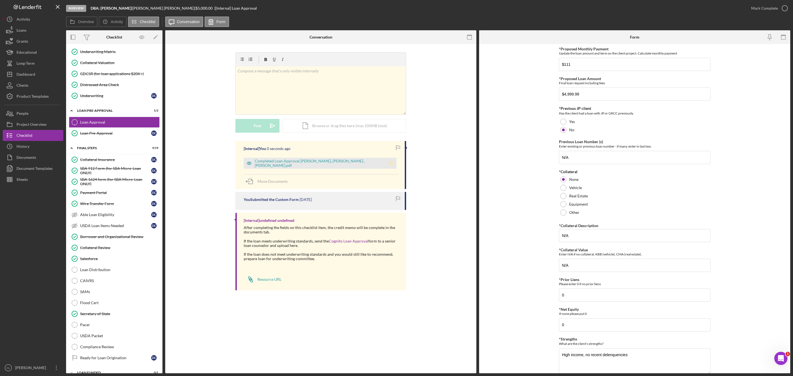
click at [386, 164] on icon "Icon/Star" at bounding box center [391, 163] width 11 height 11
click at [529, 4] on div "Mark Complete" at bounding box center [764, 8] width 27 height 11
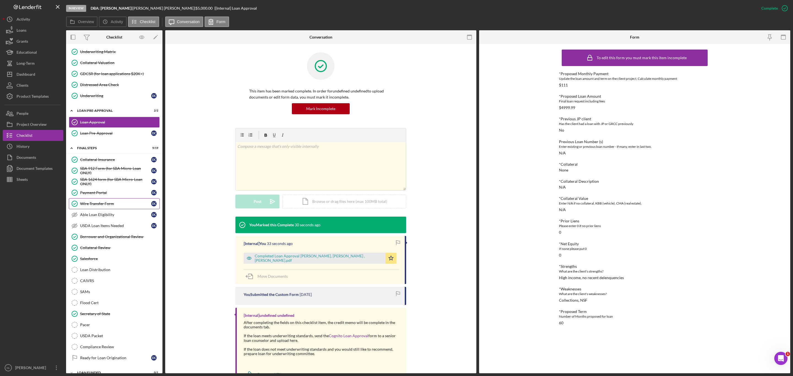
click at [104, 206] on div "Wire Transfer Form" at bounding box center [115, 204] width 71 height 4
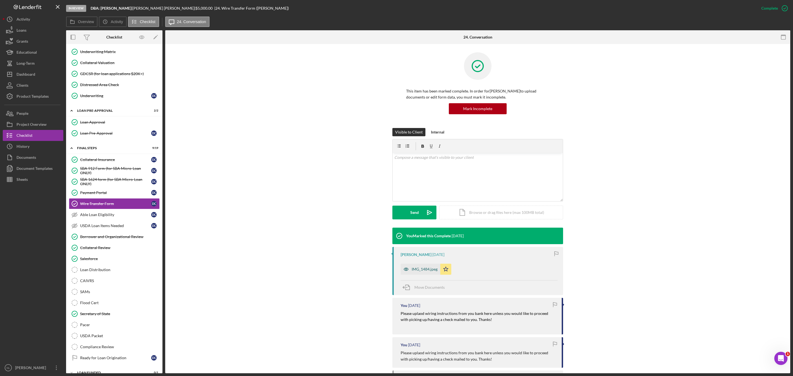
click at [420, 227] on div "IMG_1484.jpeg" at bounding box center [421, 269] width 40 height 11
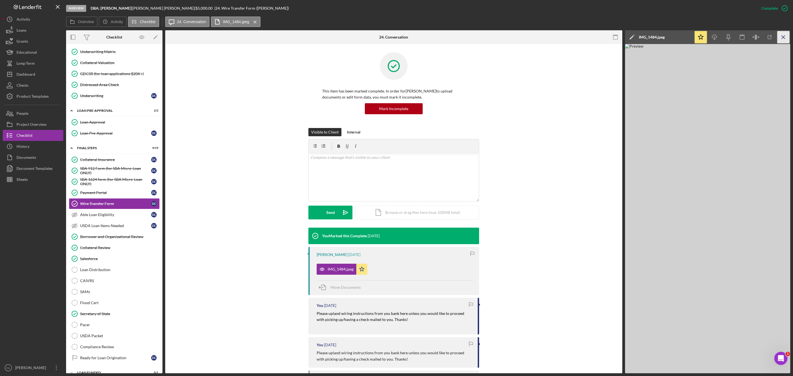
click at [529, 39] on icon "Icon/Menu Close" at bounding box center [784, 37] width 12 height 12
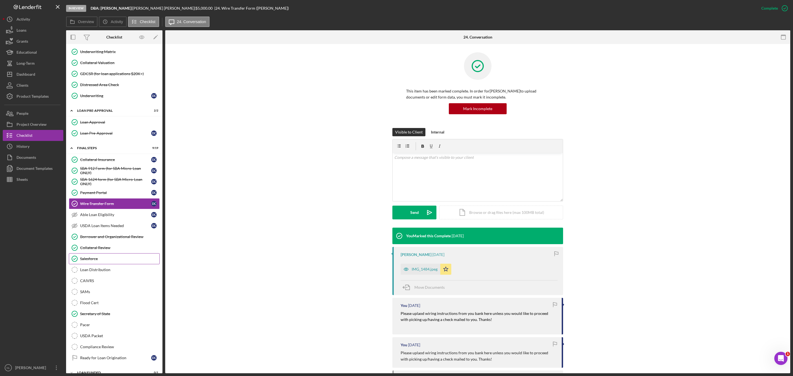
click at [96, 227] on link "Salesforce Salesforce" at bounding box center [114, 258] width 91 height 11
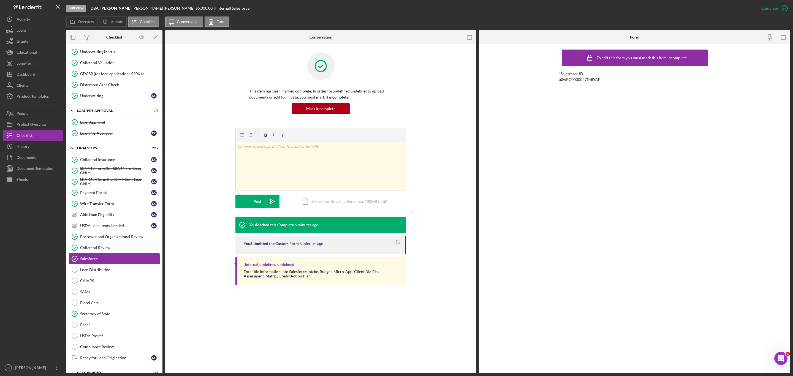
click at [96, 227] on link "Salesforce Salesforce" at bounding box center [114, 258] width 91 height 11
click at [99, 227] on link "Salesforce Salesforce" at bounding box center [114, 258] width 91 height 11
click at [114, 227] on div "Loan Distribution" at bounding box center [119, 270] width 79 height 4
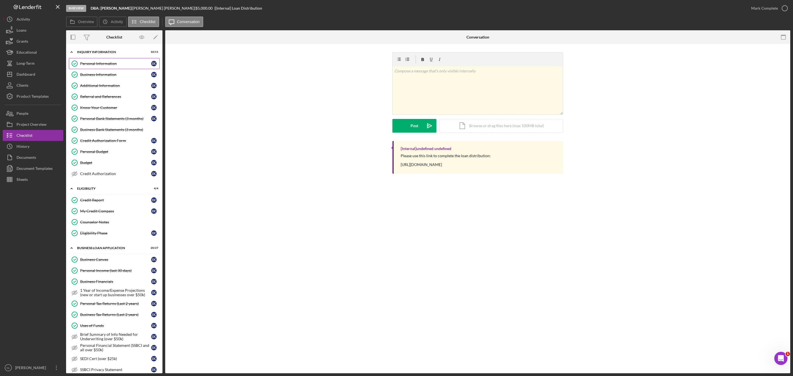
click at [101, 62] on div "Personal Information" at bounding box center [115, 63] width 71 height 4
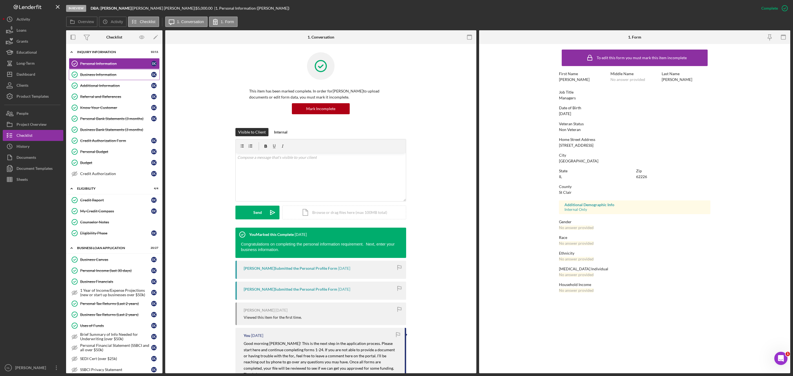
click at [109, 78] on link "Business Information Business Information D C" at bounding box center [114, 74] width 91 height 11
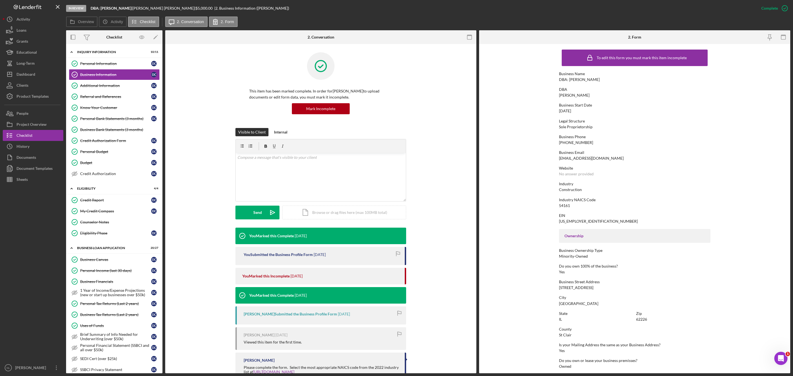
click at [529, 227] on div "2884 keswick ct" at bounding box center [576, 288] width 34 height 4
click at [37, 106] on div "Icon/History Activity Loans Grants Educational Long-Term Icon/Dashboard Dashboa…" at bounding box center [33, 194] width 61 height 360
click at [34, 110] on button "People" at bounding box center [33, 113] width 61 height 11
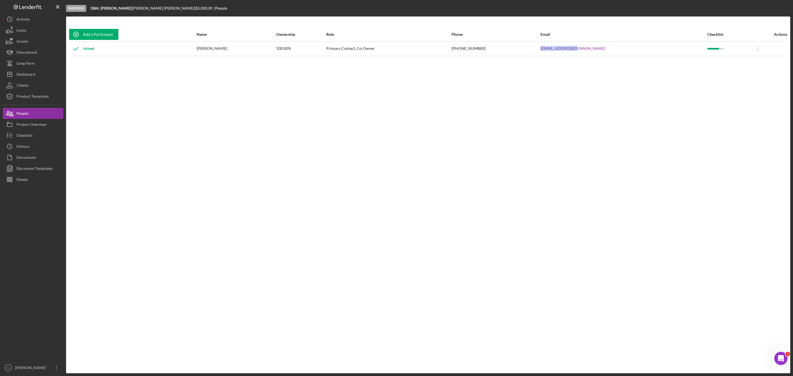
drag, startPoint x: 626, startPoint y: 44, endPoint x: 569, endPoint y: 49, distance: 56.7
click at [529, 49] on tr "Joined Darnell Crutcher 100.00% Primary Contact, Co-Owner (618) 570-5412 bj4006…" at bounding box center [428, 48] width 719 height 15
click at [28, 135] on div "Checklist" at bounding box center [25, 136] width 16 height 12
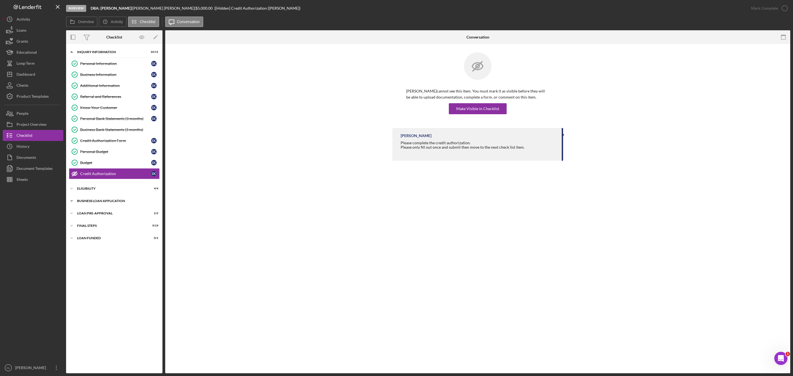
click at [107, 203] on div "BUSINESS LOAN APPLICATION" at bounding box center [116, 200] width 78 height 3
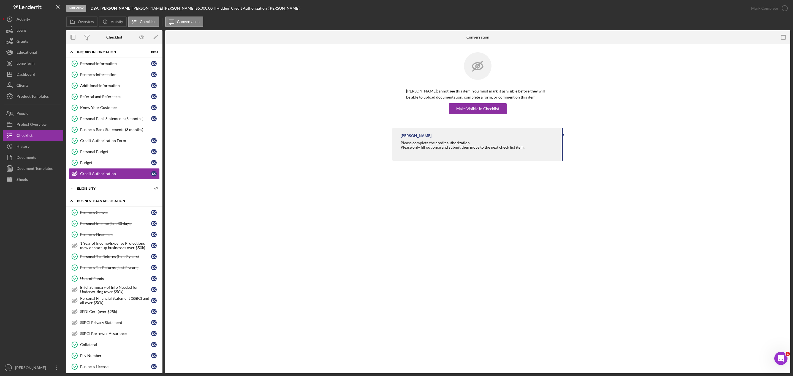
scroll to position [184, 0]
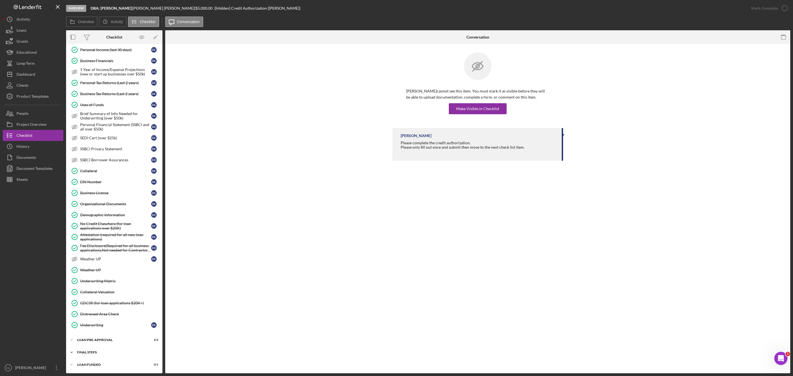
click at [114, 227] on div "Icon/Expander FINAL STEPS 9 / 19" at bounding box center [114, 352] width 96 height 11
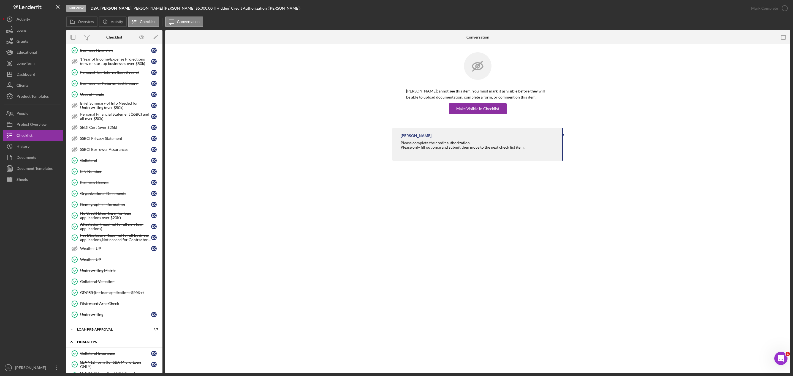
scroll to position [402, 0]
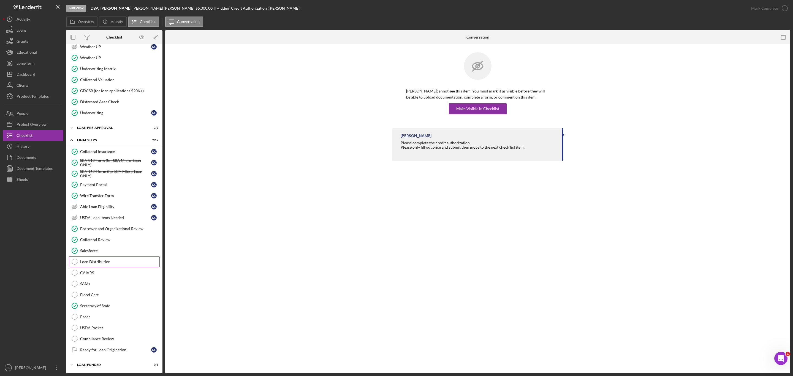
click at [97, 227] on div "Loan Distribution" at bounding box center [119, 262] width 79 height 4
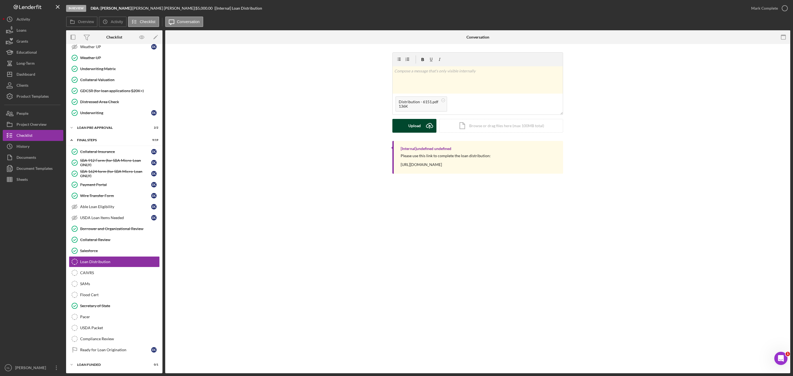
click at [413, 132] on div "Upload" at bounding box center [414, 126] width 12 height 14
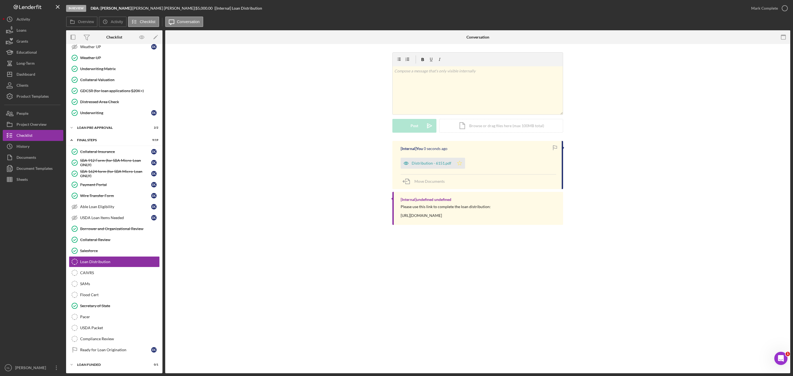
click at [461, 168] on icon "Icon/Star" at bounding box center [459, 163] width 11 height 11
click at [529, 1] on div "Mark Complete" at bounding box center [768, 8] width 45 height 17
click at [529, 7] on div "Mark Complete" at bounding box center [764, 8] width 27 height 11
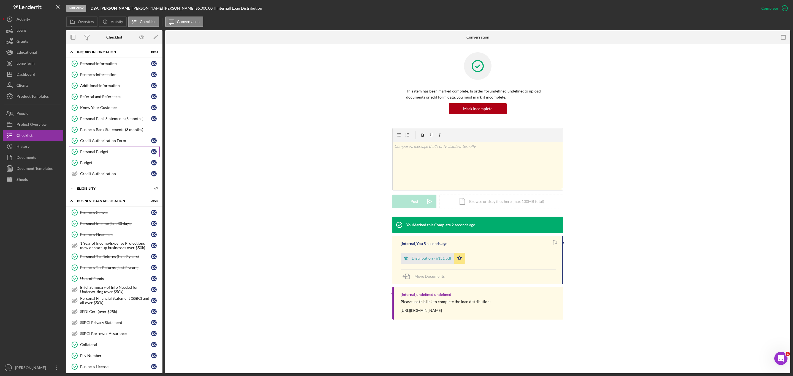
click at [111, 151] on div "Personal Budget" at bounding box center [115, 152] width 71 height 4
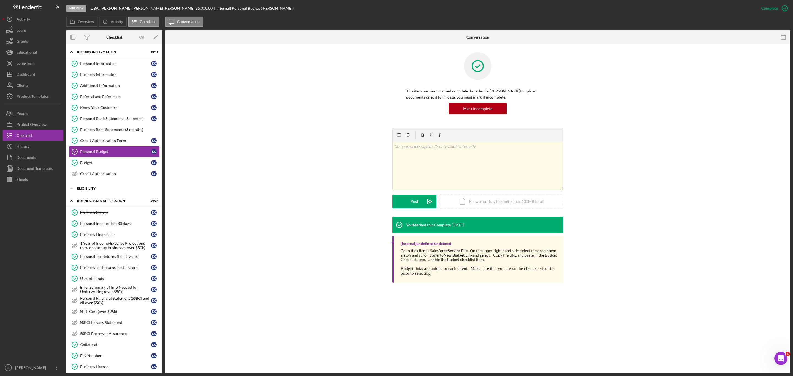
click at [107, 190] on div "ELIGIBILITY" at bounding box center [116, 188] width 78 height 3
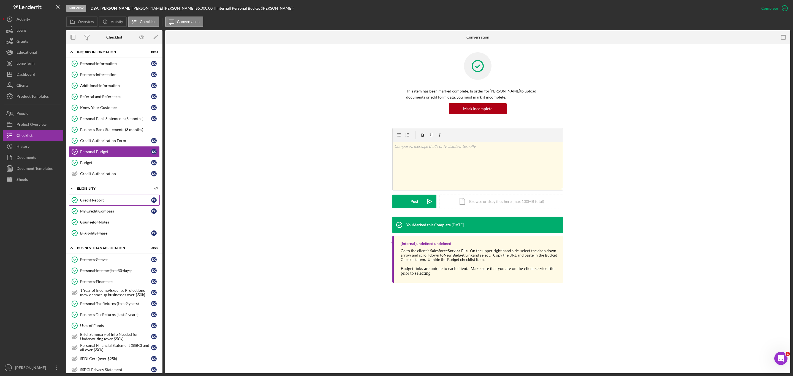
click at [110, 202] on div "Credit Report" at bounding box center [115, 200] width 71 height 4
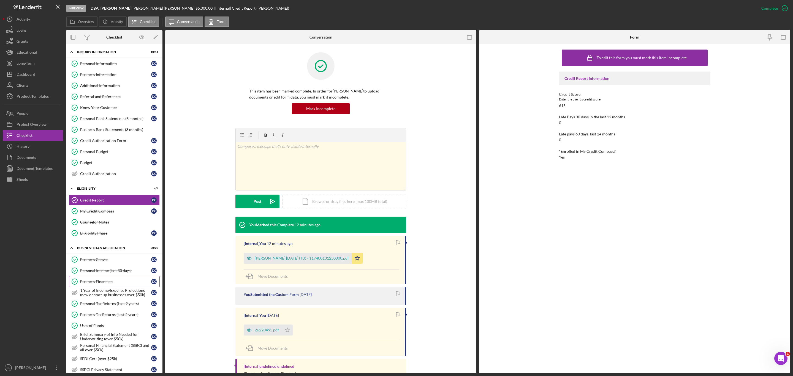
drag, startPoint x: 111, startPoint y: 275, endPoint x: 97, endPoint y: 287, distance: 18.2
click at [97, 227] on div "Business Financials" at bounding box center [115, 282] width 71 height 4
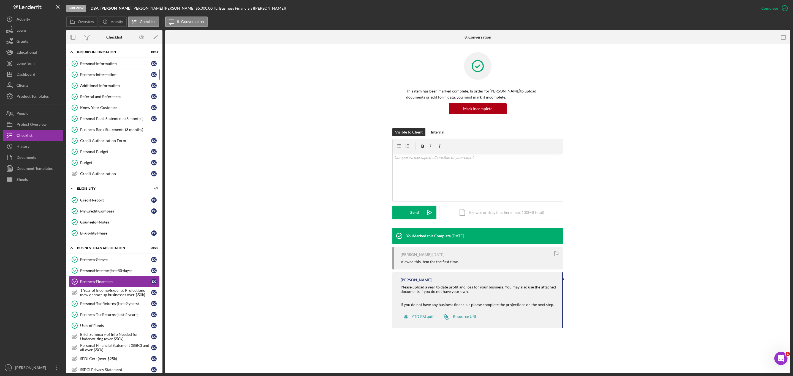
click at [94, 76] on div "Business Information" at bounding box center [115, 74] width 71 height 4
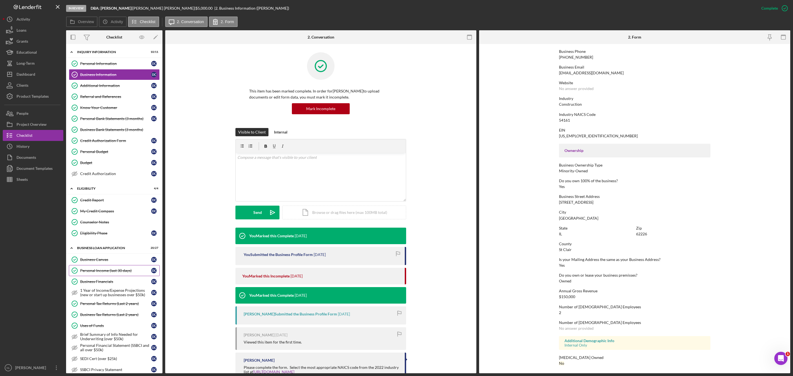
click at [114, 227] on div "Personal Income (last 30 days)" at bounding box center [115, 271] width 71 height 4
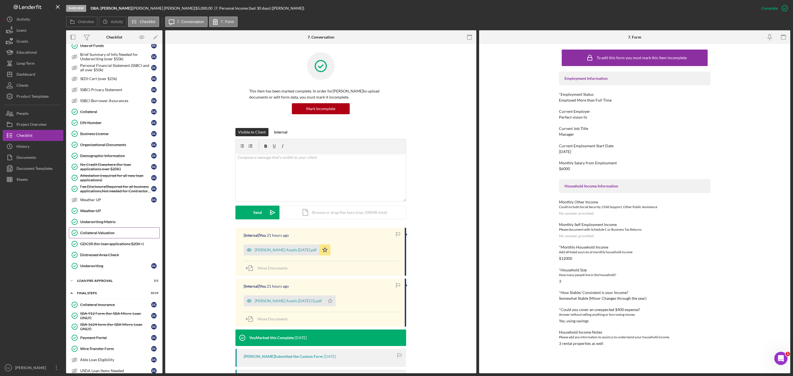
scroll to position [281, 0]
click at [107, 223] on div "Underwriting Matrix" at bounding box center [119, 221] width 79 height 4
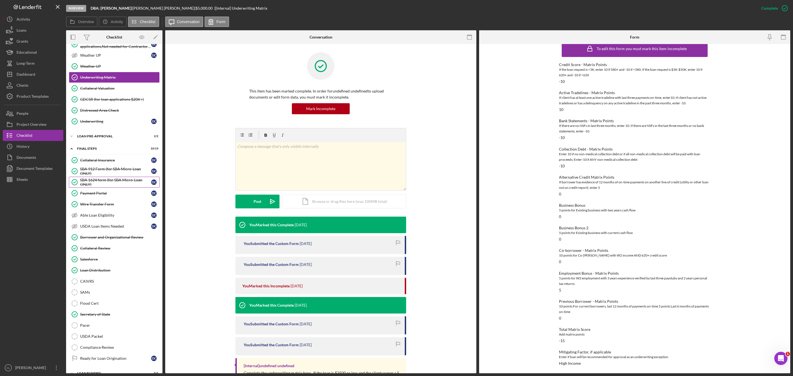
scroll to position [427, 0]
click at [107, 197] on link "Payment Portal Payment Portal D C" at bounding box center [114, 191] width 91 height 11
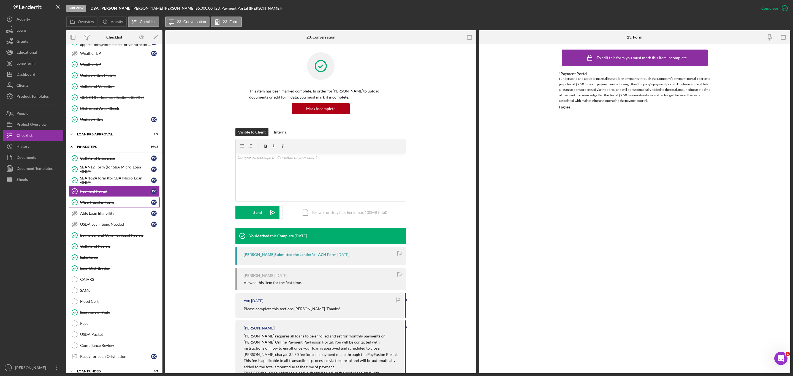
click at [108, 208] on link "Wire Transfer Form Wire Transfer Form D C" at bounding box center [114, 202] width 91 height 11
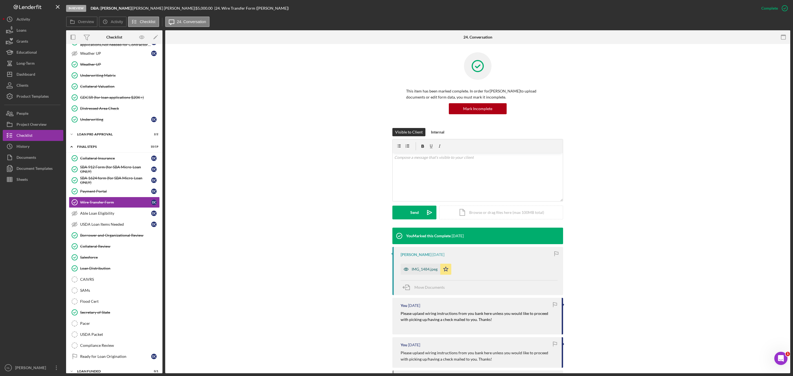
click at [427, 227] on div "IMG_1484.jpeg" at bounding box center [425, 269] width 26 height 4
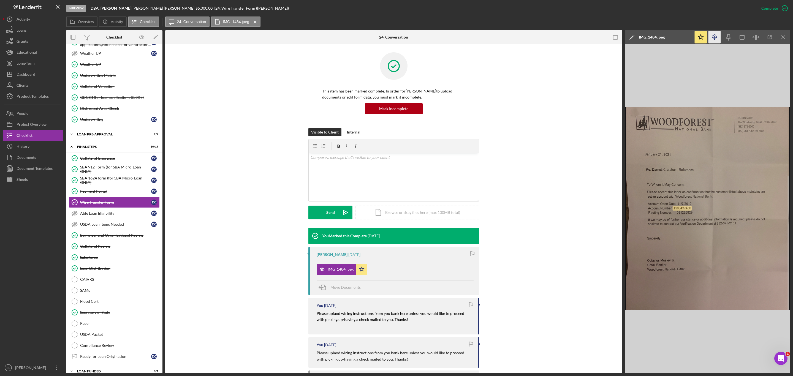
click at [529, 34] on icon "Icon/Download" at bounding box center [715, 37] width 12 height 12
click at [529, 39] on polyline "button" at bounding box center [715, 39] width 2 height 1
click at [529, 36] on icon "Icon/Download" at bounding box center [715, 37] width 12 height 12
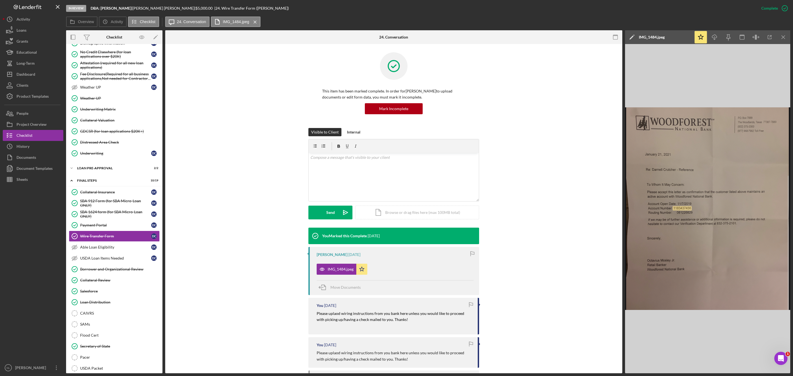
scroll to position [450, 0]
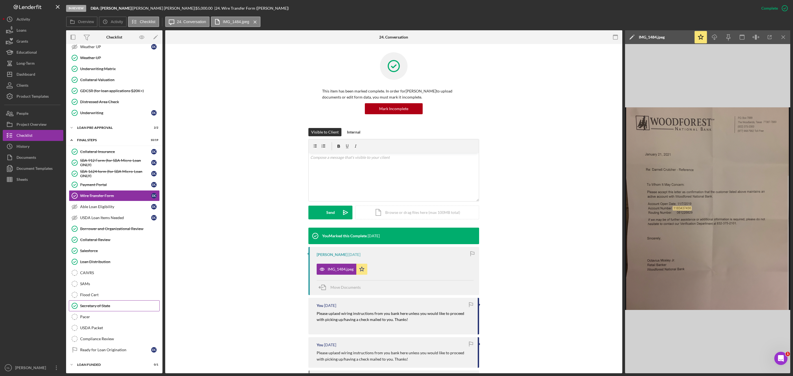
click at [116, 227] on div "Secretary of State" at bounding box center [119, 306] width 79 height 4
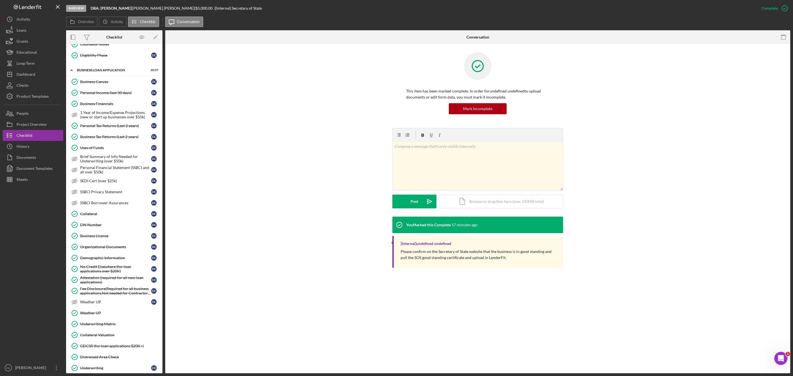
scroll to position [146, 0]
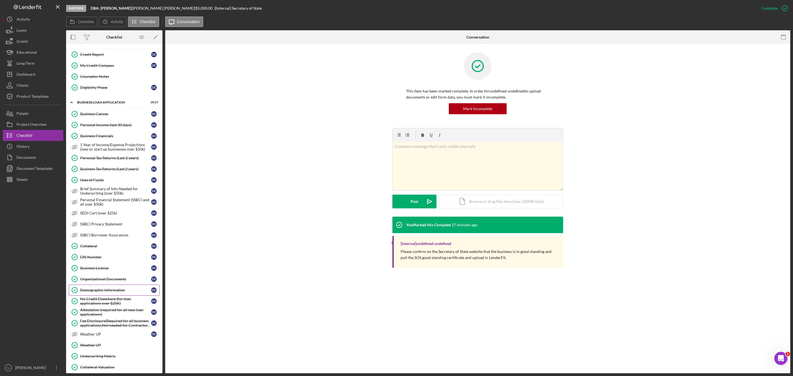
click at [128, 227] on div "Demographic Information" at bounding box center [115, 290] width 71 height 4
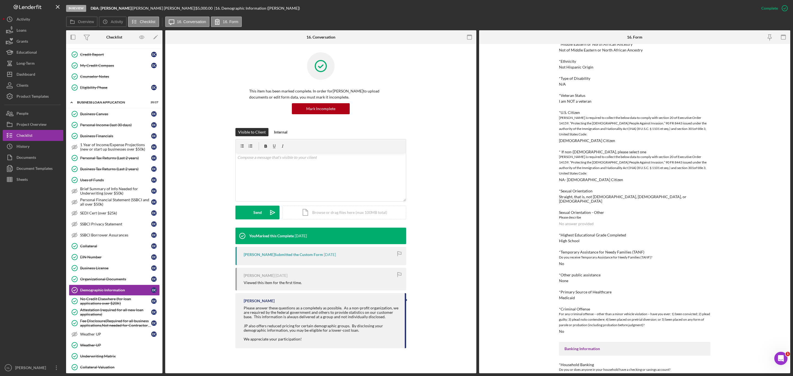
scroll to position [140, 0]
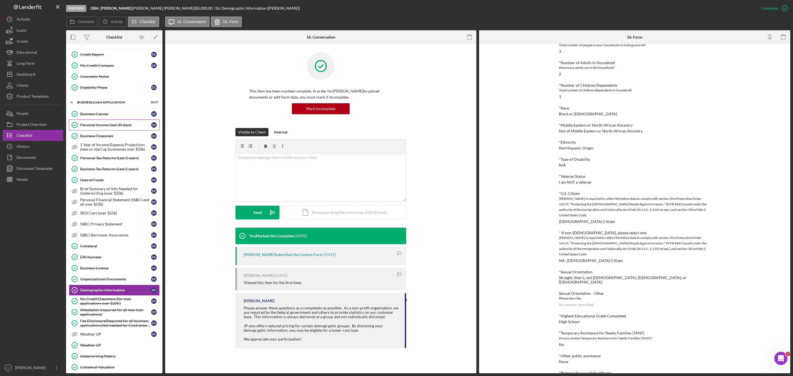
click at [110, 131] on link "Personal Income (last 30 days) Personal Income (last 30 days) D C" at bounding box center [114, 125] width 91 height 11
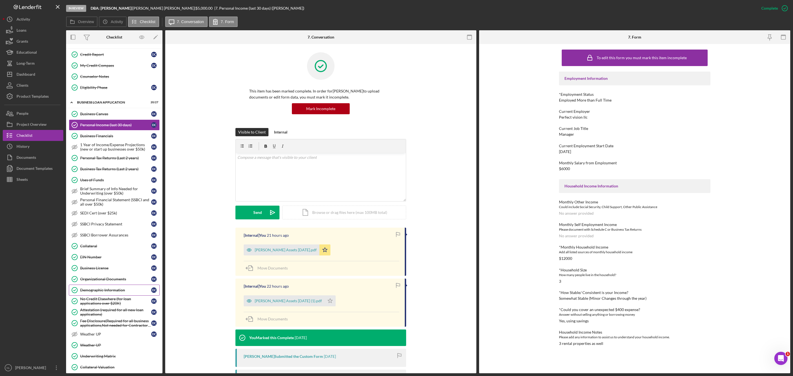
click at [107, 227] on div "Demographic Information" at bounding box center [115, 290] width 71 height 4
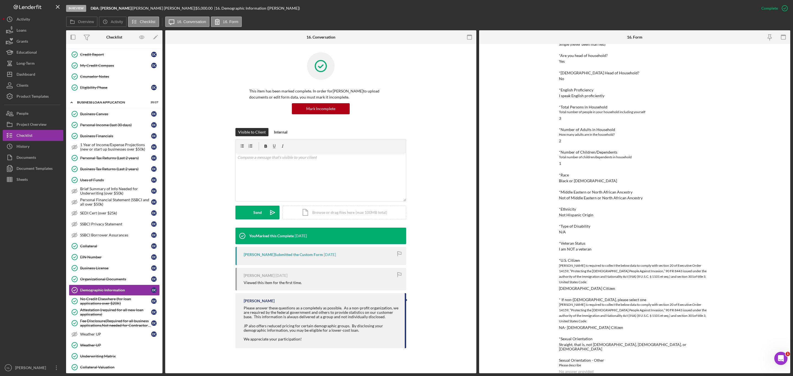
scroll to position [330, 0]
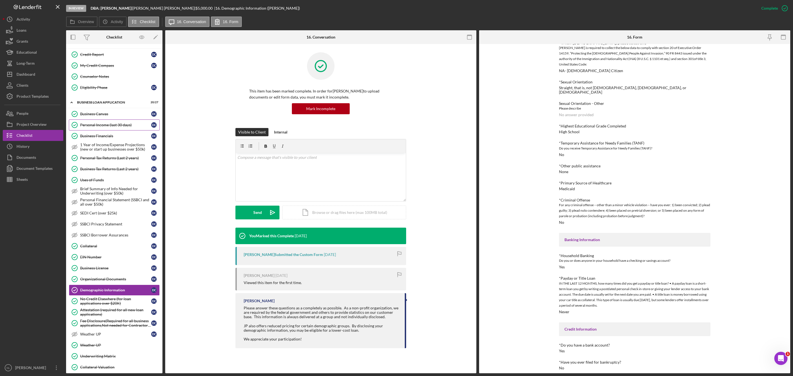
click at [111, 131] on link "Personal Income (last 30 days) Personal Income (last 30 days) D C" at bounding box center [114, 125] width 91 height 11
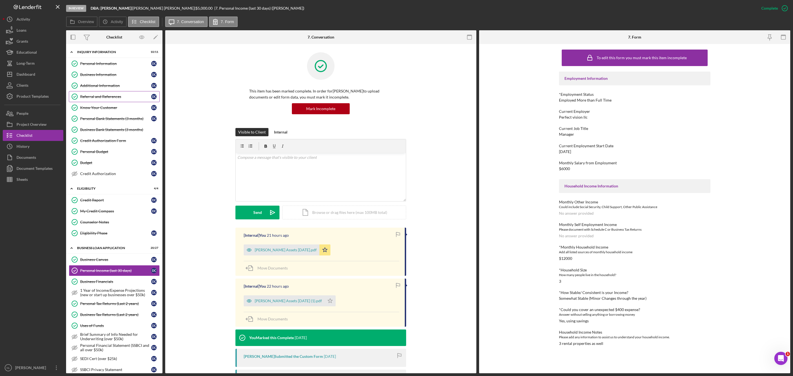
click at [103, 93] on link "Referral and References Referral and References D C" at bounding box center [114, 96] width 91 height 11
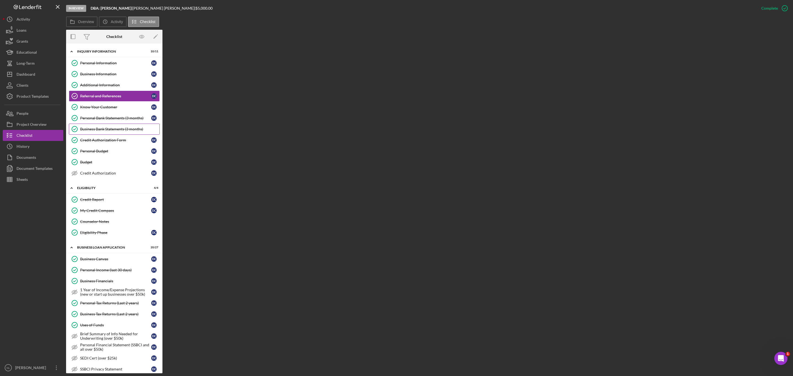
click at [107, 126] on link "Business Bank Statements (3 months) Business Bank Statements (3 months)" at bounding box center [114, 129] width 91 height 11
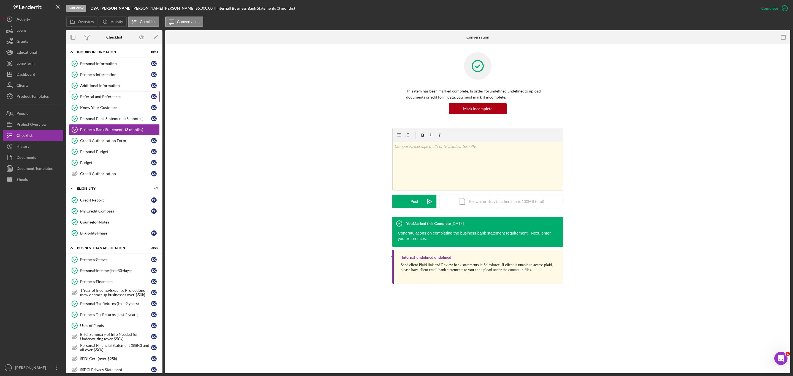
click at [91, 95] on div "Referral and References" at bounding box center [115, 96] width 71 height 4
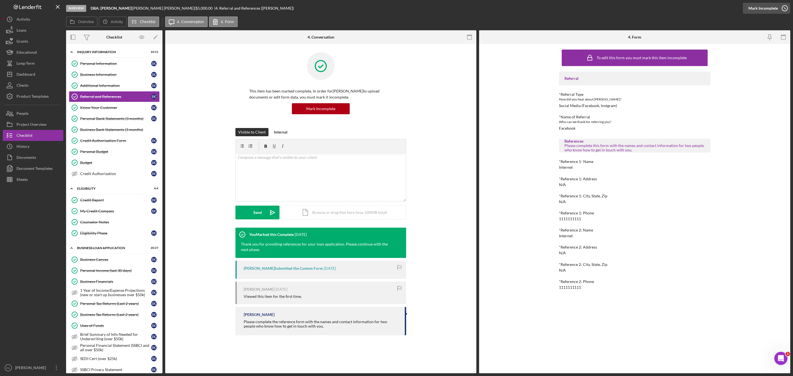
click at [529, 9] on div "Mark Incomplete" at bounding box center [763, 8] width 29 height 11
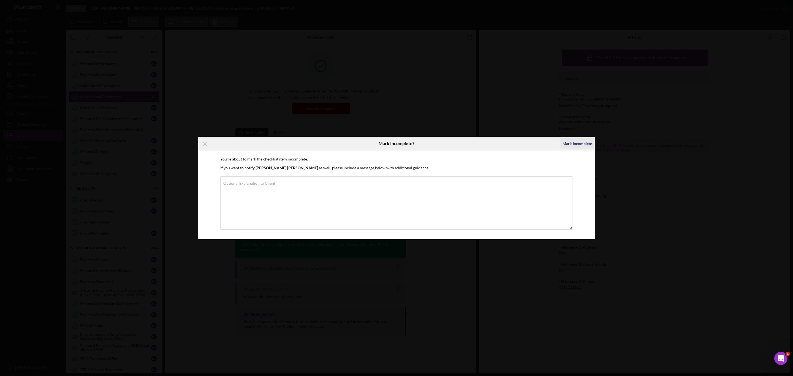
click at [529, 142] on div "Mark Incomplete" at bounding box center [577, 143] width 29 height 11
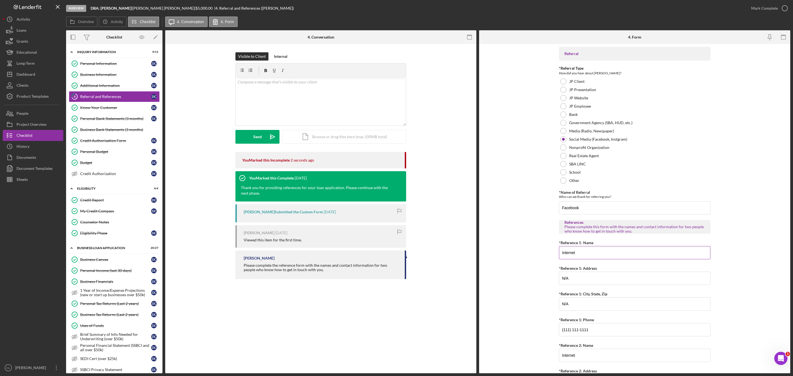
click at [529, 227] on input "Internet" at bounding box center [634, 252] width 151 height 13
type input "Joe Smith"
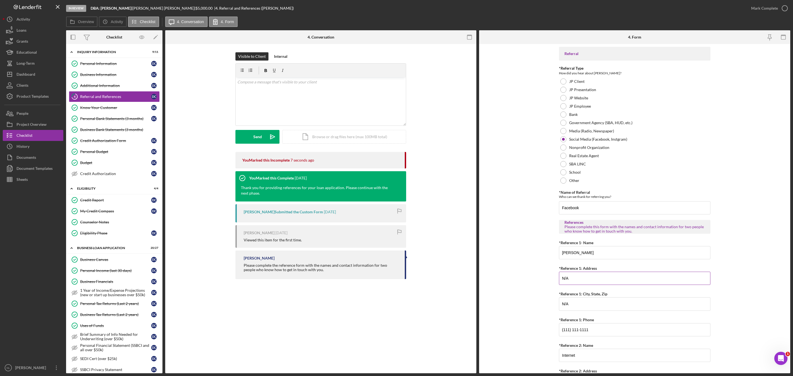
click at [529, 227] on input "N/A" at bounding box center [634, 278] width 151 height 13
type input "N"
type input "3432 Adams St"
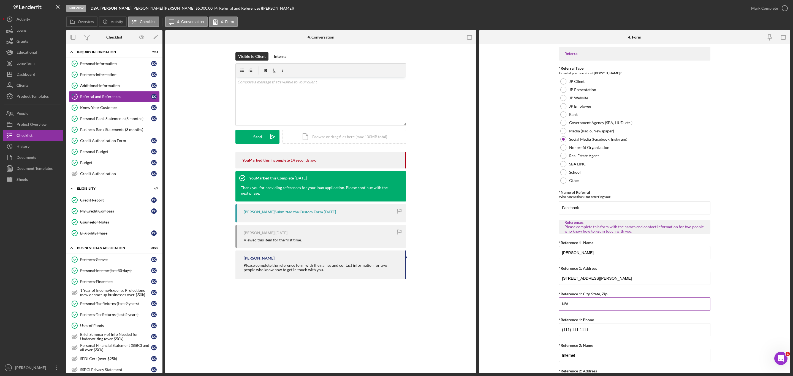
click at [529, 227] on input "N/A" at bounding box center [634, 303] width 151 height 13
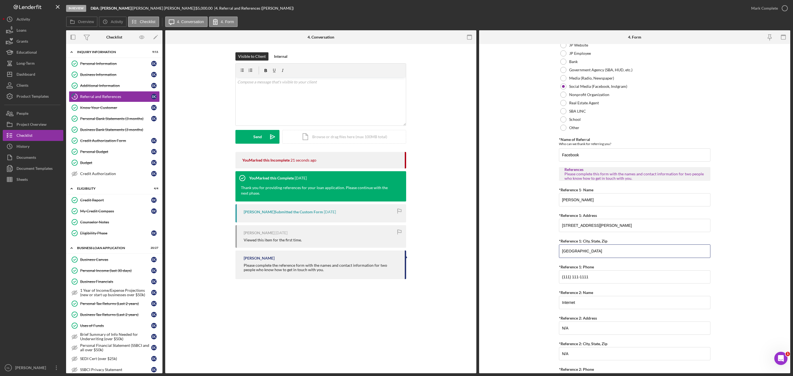
scroll to position [59, 0]
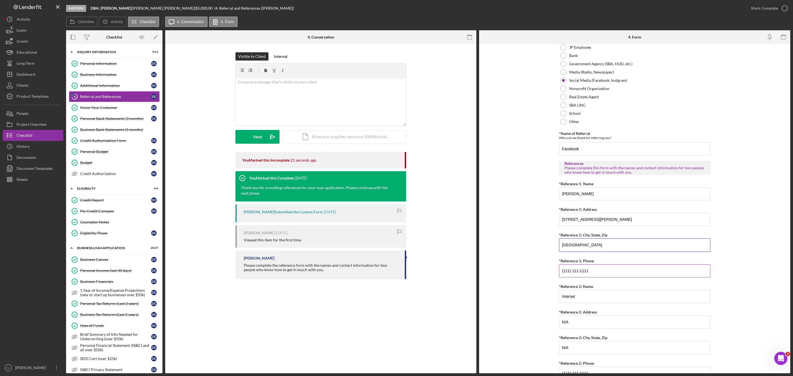
type input "St Louis, MO 63306"
click at [529, 227] on input "(111) 111-1111" at bounding box center [634, 270] width 151 height 13
type input "(314) 592-0522"
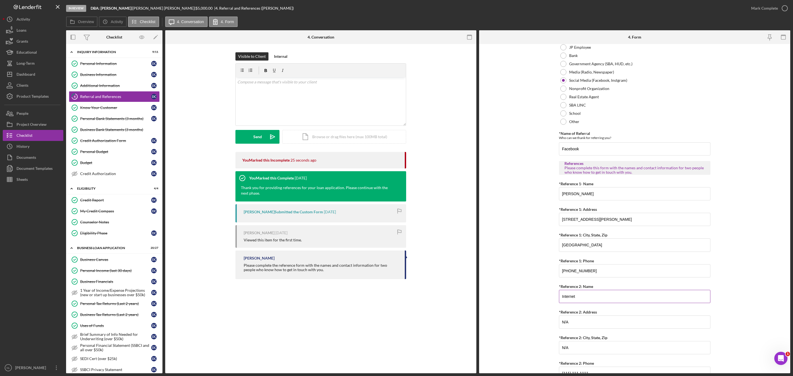
click at [529, 227] on input "Internet" at bounding box center [634, 296] width 151 height 13
type input "I"
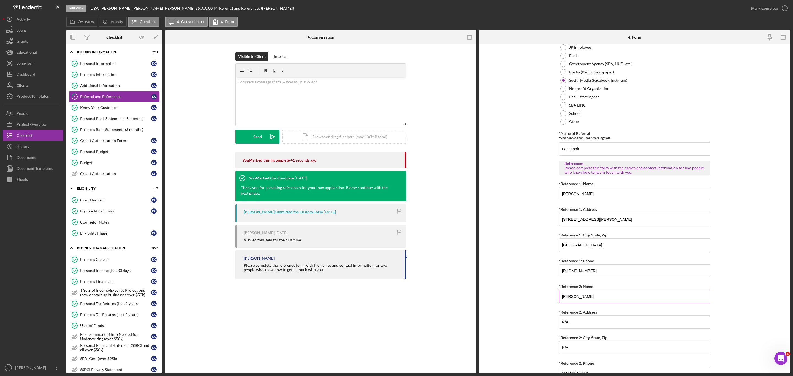
scroll to position [88, 0]
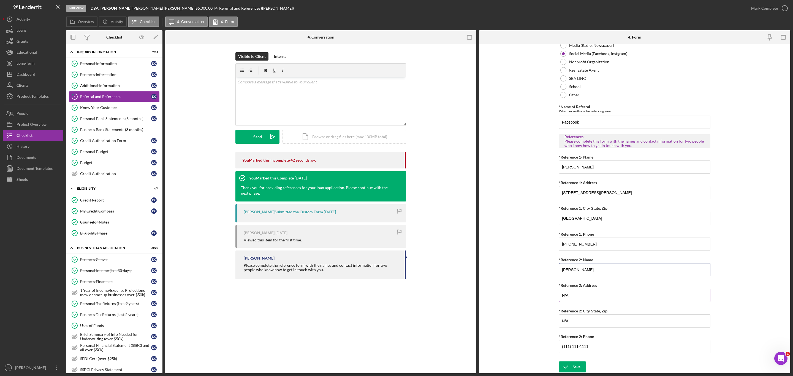
type input "Allie Golden"
click at [529, 227] on input "N/A" at bounding box center [634, 295] width 151 height 13
type input "5235 circle St"
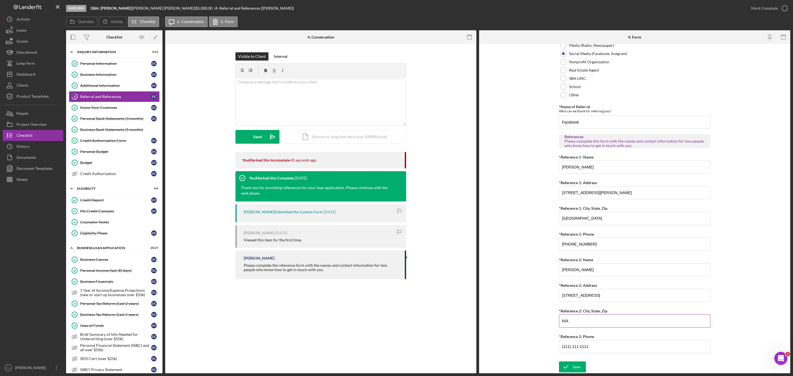
click at [529, 227] on input "N/A" at bounding box center [634, 321] width 151 height 13
type input "N"
type input "St Louis, MO 63306"
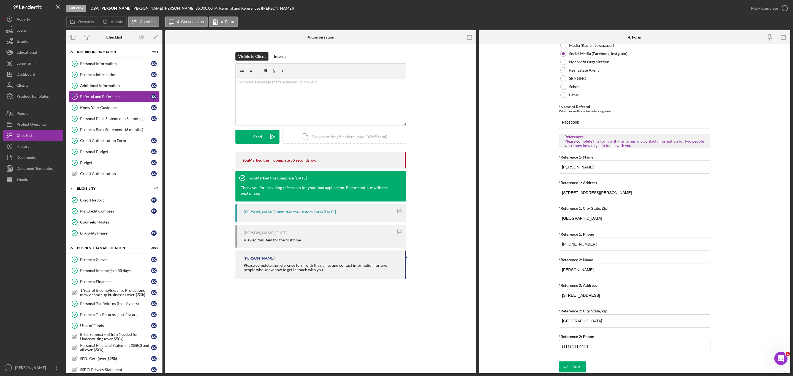
click at [529, 227] on input "(111) 111-1111" at bounding box center [634, 346] width 151 height 13
type input "(314) 403-5042"
click at [529, 227] on div "Save" at bounding box center [577, 367] width 8 height 11
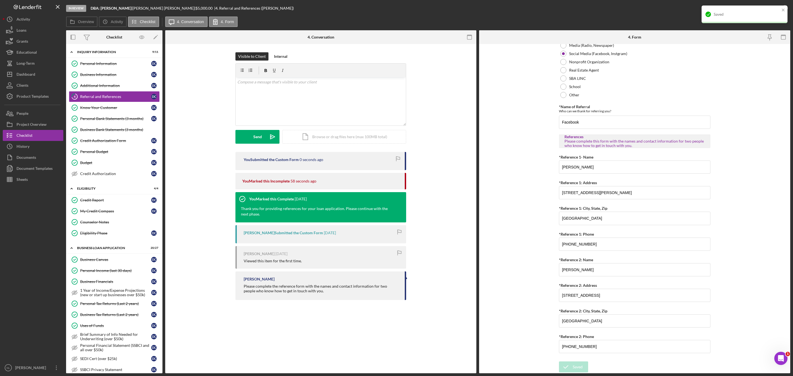
scroll to position [0, 0]
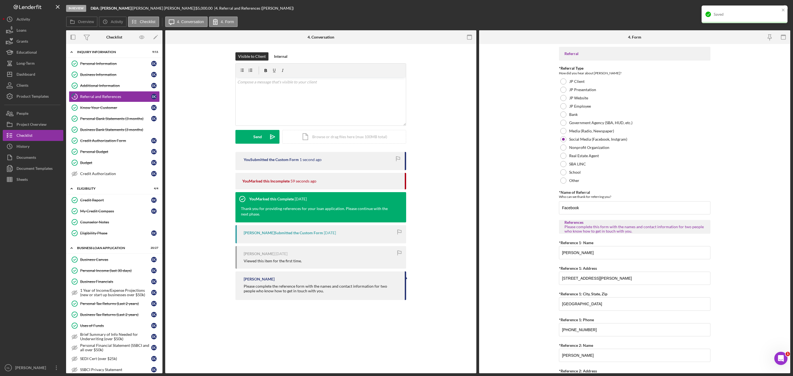
click at [529, 7] on div "Saved" at bounding box center [745, 15] width 86 height 18
click at [529, 7] on div "Mark Complete" at bounding box center [764, 8] width 27 height 11
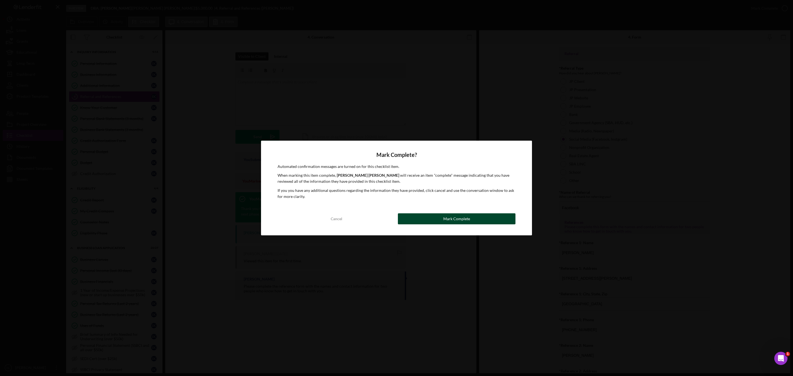
click at [501, 215] on button "Mark Complete" at bounding box center [457, 218] width 118 height 11
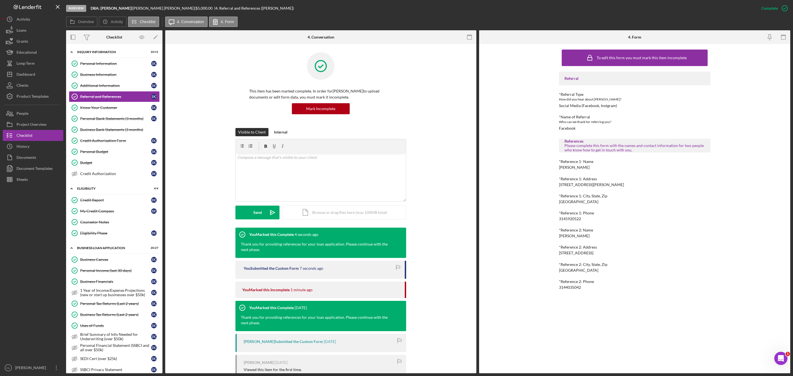
click at [529, 218] on div "3145920522" at bounding box center [570, 219] width 22 height 4
drag, startPoint x: 573, startPoint y: 218, endPoint x: 589, endPoint y: 223, distance: 17.2
click at [529, 223] on div "Referral *Referral Type How did you hear about Justine PETERSEN? Social Media (…" at bounding box center [634, 181] width 151 height 218
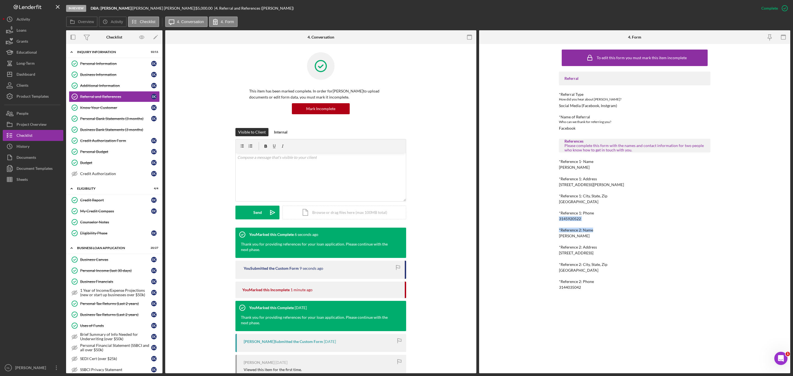
drag, startPoint x: 589, startPoint y: 223, endPoint x: 576, endPoint y: 219, distance: 13.8
click at [529, 219] on div "Referral *Referral Type How did you hear about Justine PETERSEN? Social Media (…" at bounding box center [634, 181] width 151 height 218
click at [529, 213] on div "*Reference 1: Phone" at bounding box center [634, 213] width 151 height 4
click at [529, 219] on div "3145920522" at bounding box center [570, 219] width 22 height 4
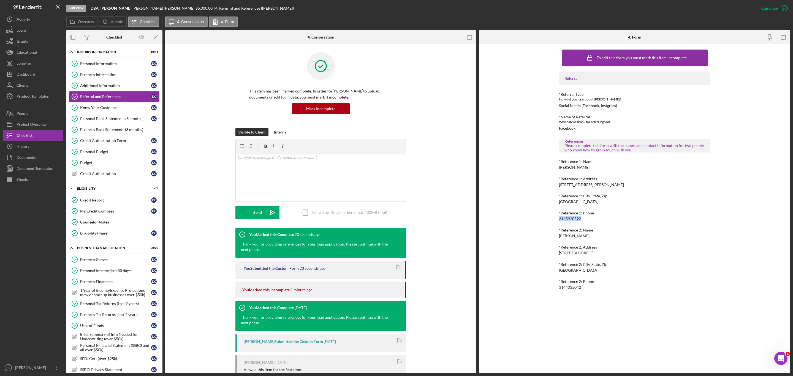
click at [529, 227] on div "3144035042" at bounding box center [570, 287] width 22 height 4
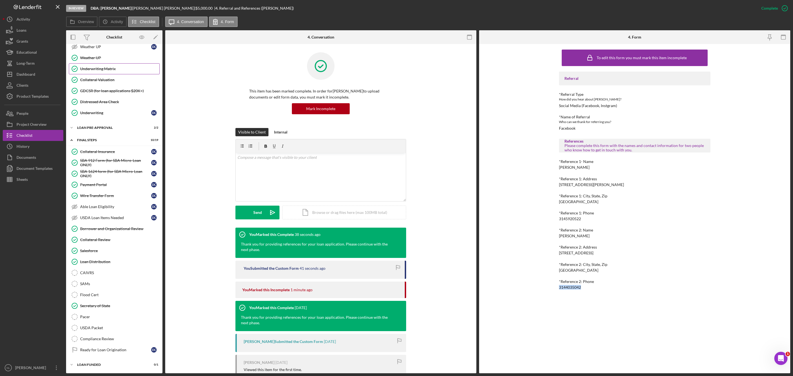
click at [98, 67] on div "Underwriting Matrix" at bounding box center [119, 69] width 79 height 4
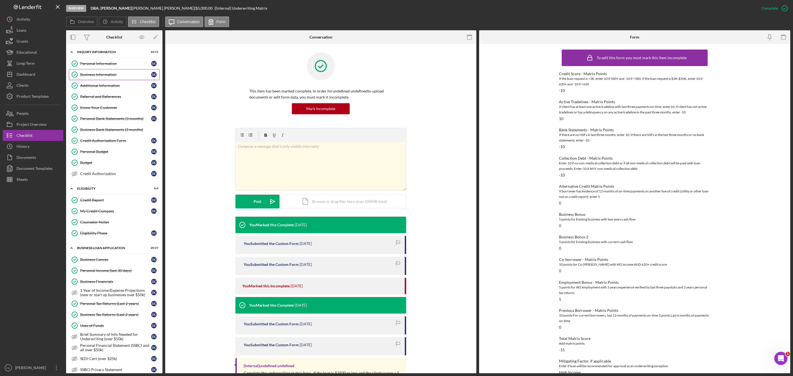
click at [111, 75] on div "Business Information" at bounding box center [115, 74] width 71 height 4
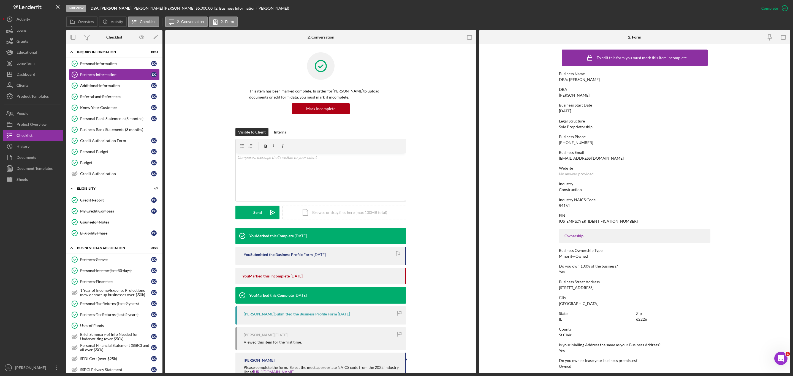
click at [529, 113] on div "07/25/2021" at bounding box center [565, 111] width 12 height 4
click at [111, 90] on link "Additional Information Additional Information D C" at bounding box center [114, 85] width 91 height 11
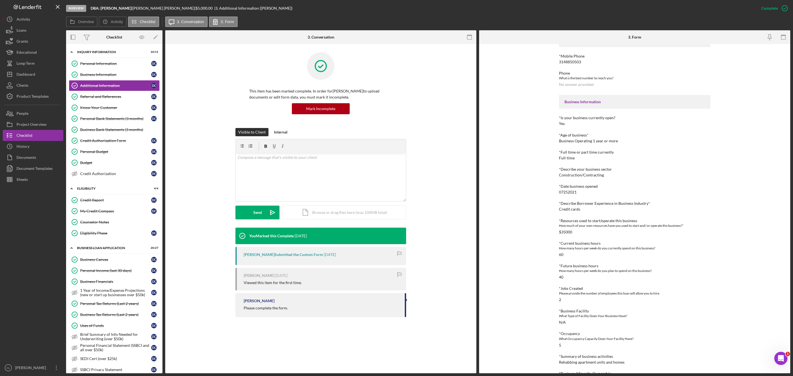
scroll to position [40, 0]
click at [446, 136] on div "Visible to Client Internal v Color teal Color pink Remove color Add row above A…" at bounding box center [321, 178] width 295 height 100
click at [99, 78] on link "Business Information Business Information D C" at bounding box center [114, 74] width 91 height 11
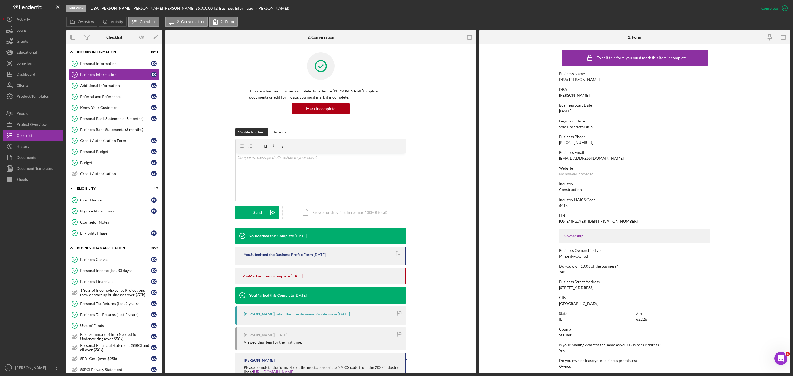
click at [529, 140] on div "(314) 885-0503" at bounding box center [576, 142] width 34 height 4
click at [529, 227] on div "2884 keswick ct" at bounding box center [576, 288] width 34 height 4
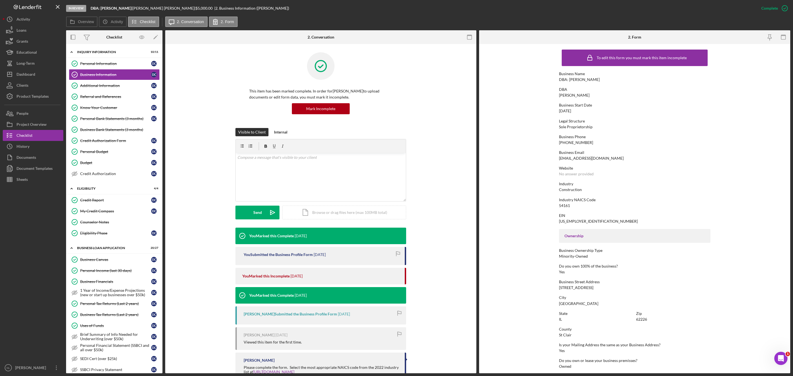
click at [529, 227] on div "2884 keswick ct" at bounding box center [576, 288] width 34 height 4
click at [529, 205] on div "54161" at bounding box center [564, 206] width 11 height 4
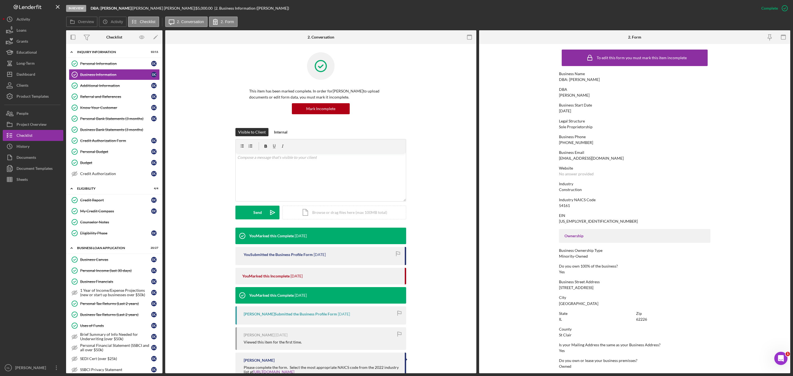
click at [529, 113] on div "07/25/2021" at bounding box center [565, 111] width 12 height 4
click at [100, 84] on div "Additional Information" at bounding box center [115, 85] width 71 height 4
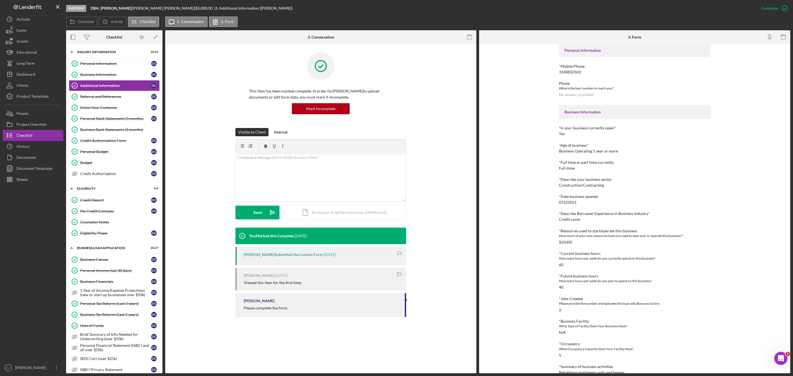
scroll to position [71, 0]
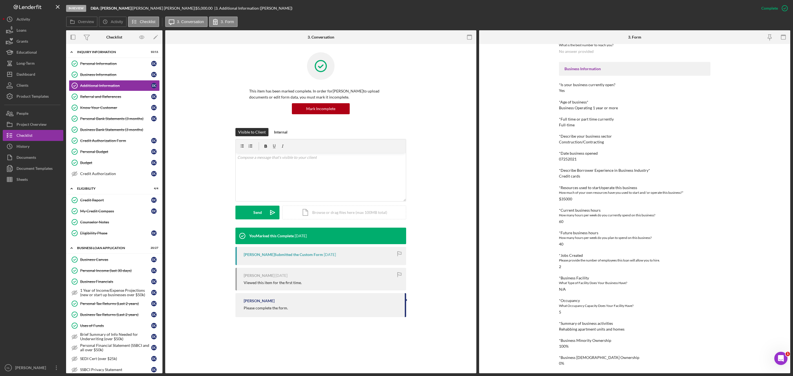
click at [529, 227] on div "Rehabbing apartment units and homes" at bounding box center [592, 329] width 66 height 4
click at [99, 99] on div "Referral and References" at bounding box center [115, 96] width 71 height 4
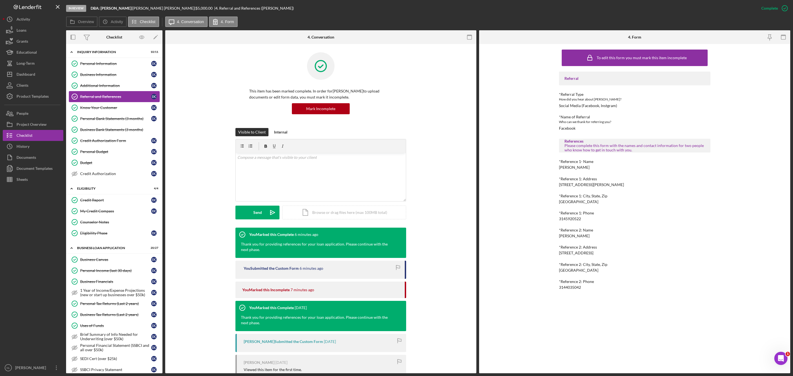
click at [98, 101] on link "Referral and References Referral and References D C" at bounding box center [114, 96] width 91 height 11
click at [98, 103] on link "Know Your Customer Know Your Customer D C" at bounding box center [114, 107] width 91 height 11
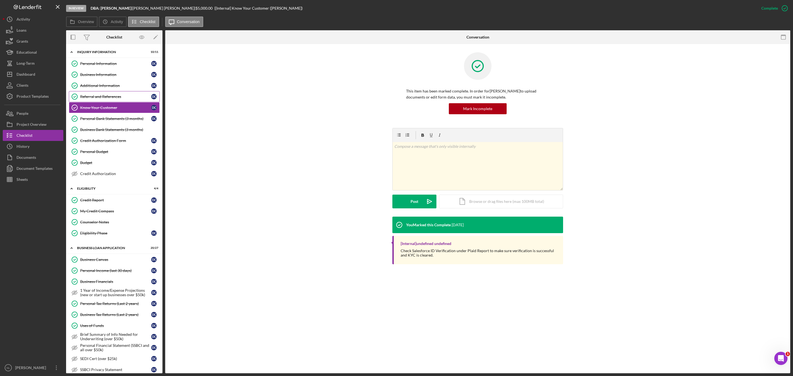
click at [102, 98] on div "Referral and References" at bounding box center [115, 96] width 71 height 4
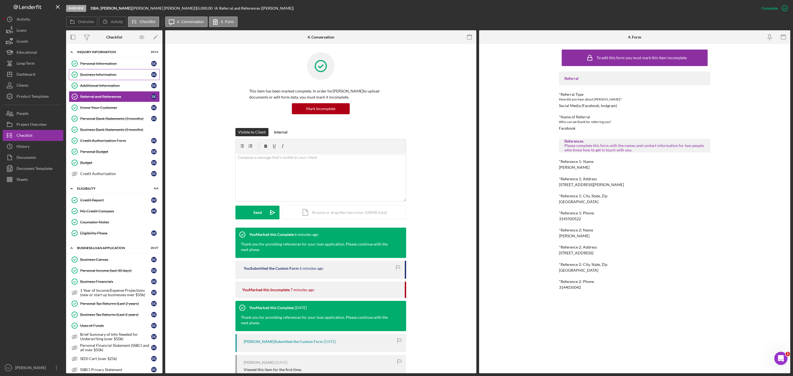
click at [104, 78] on link "Business Information Business Information D C" at bounding box center [114, 74] width 91 height 11
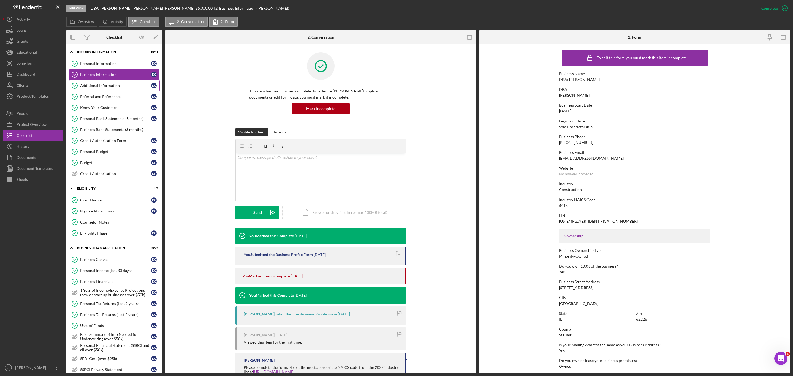
click at [105, 80] on link "Additional Information Additional Information D C" at bounding box center [114, 85] width 91 height 11
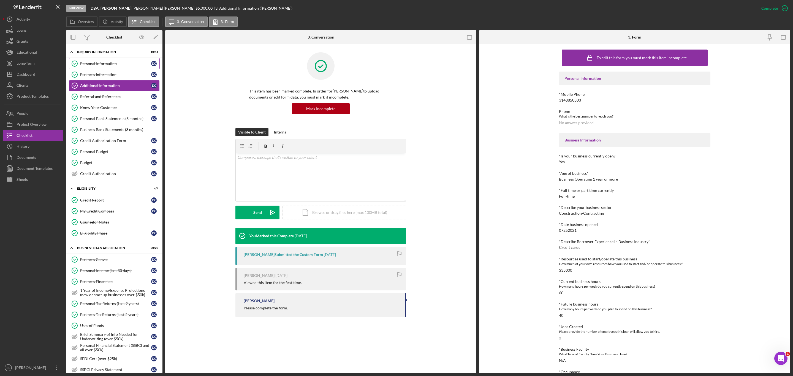
click at [96, 68] on link "Personal Information Personal Information D C" at bounding box center [114, 63] width 91 height 11
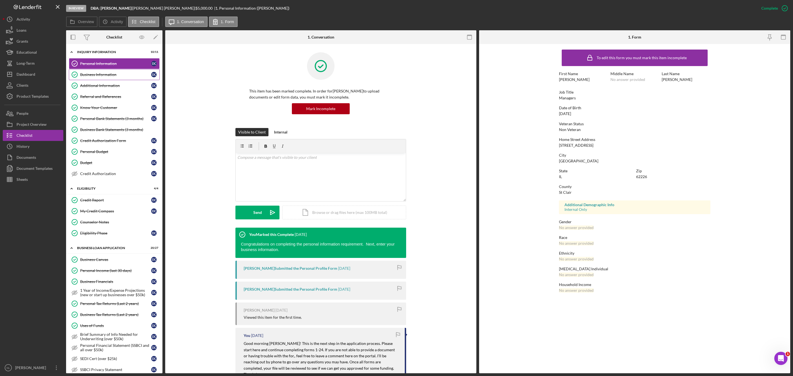
click at [100, 76] on div "Business Information" at bounding box center [115, 74] width 71 height 4
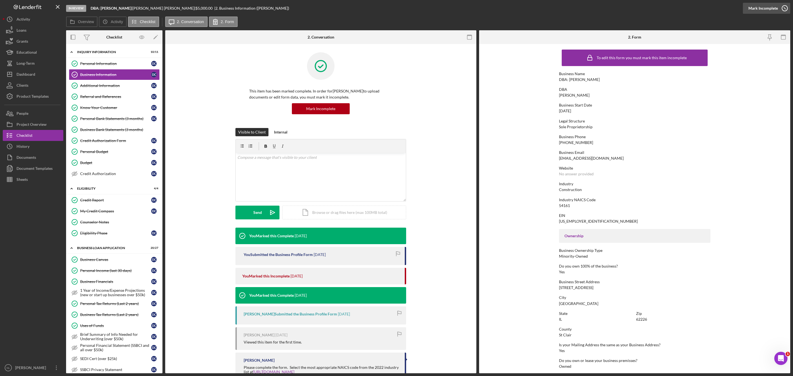
click at [529, 10] on div "Mark Incomplete" at bounding box center [763, 8] width 29 height 11
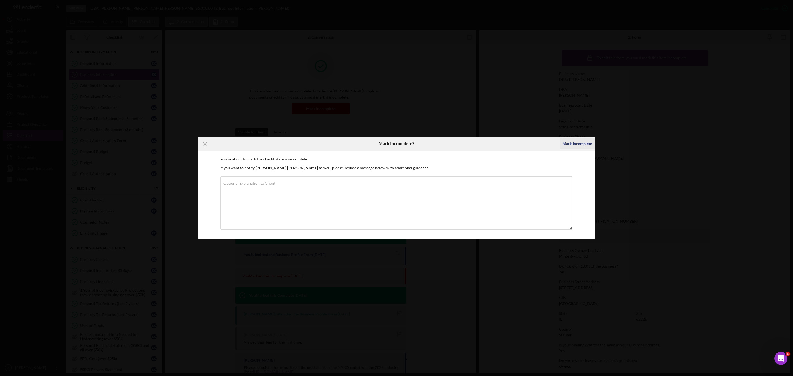
click at [529, 141] on div "Mark Incomplete" at bounding box center [577, 143] width 29 height 11
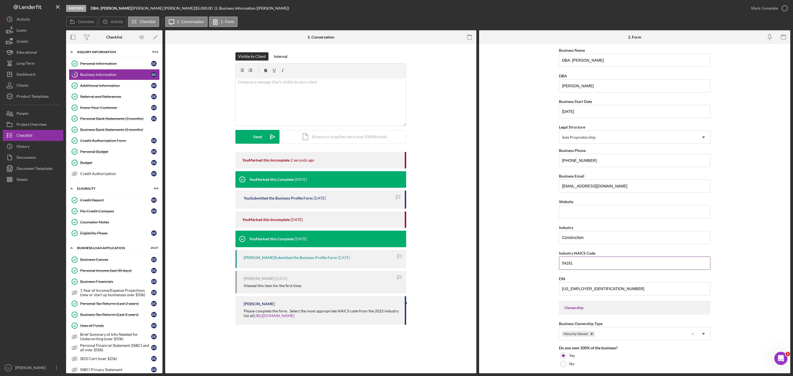
click at [529, 227] on input "54161" at bounding box center [634, 263] width 151 height 13
paste input "236118"
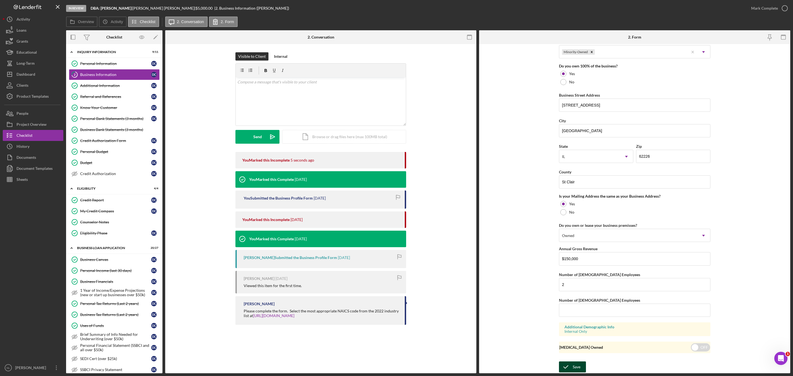
type input "236118"
click at [529, 227] on button "Save" at bounding box center [572, 367] width 27 height 11
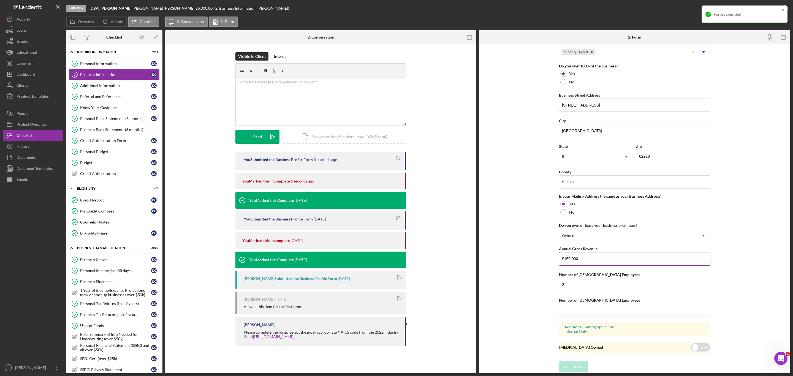
click at [529, 227] on input "$150,000" at bounding box center [634, 258] width 151 height 13
type input "$0"
click at [529, 227] on icon "submit" at bounding box center [566, 367] width 14 height 14
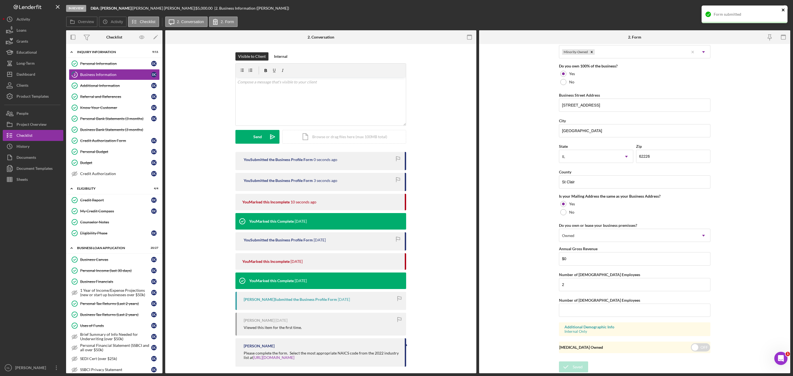
click at [529, 8] on icon "close" at bounding box center [784, 10] width 4 height 4
click at [529, 9] on div "Mark Complete" at bounding box center [764, 8] width 27 height 11
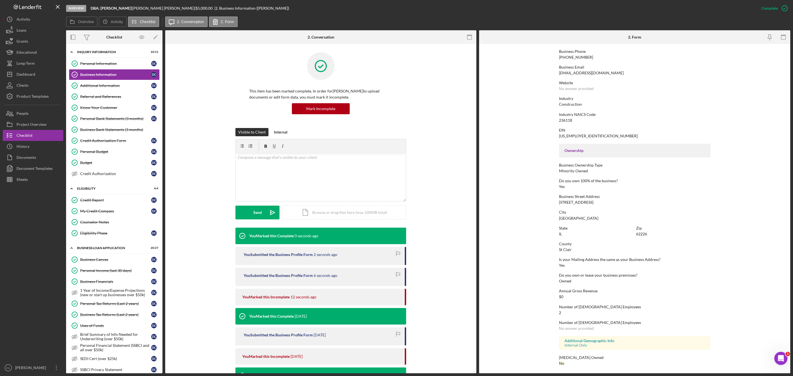
scroll to position [0, 0]
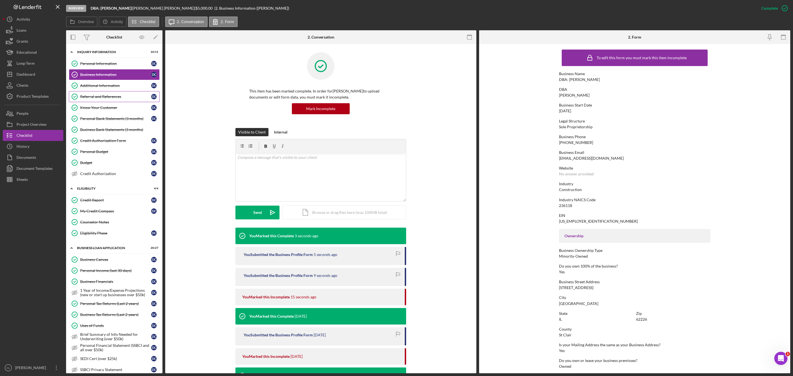
click at [94, 100] on link "Referral and References Referral and References D C" at bounding box center [114, 96] width 91 height 11
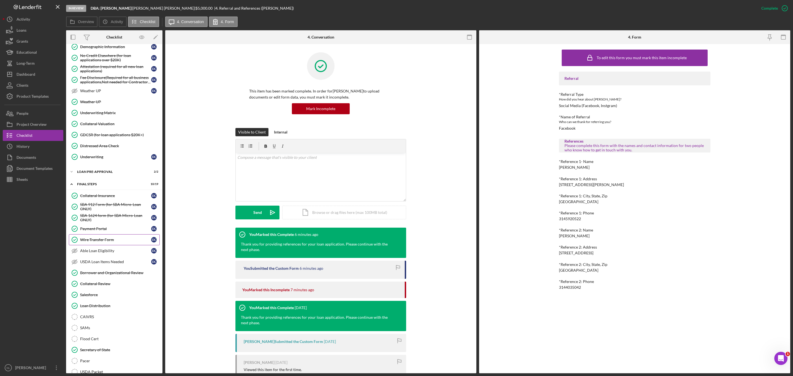
scroll to position [450, 0]
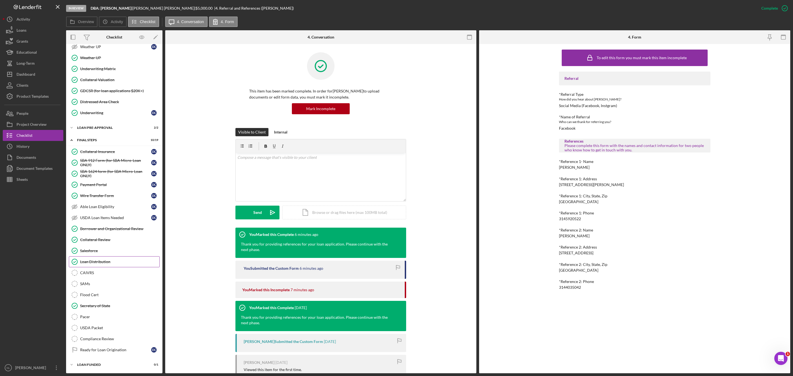
click at [121, 227] on link "Loan Distribution Loan Distribution" at bounding box center [114, 261] width 91 height 11
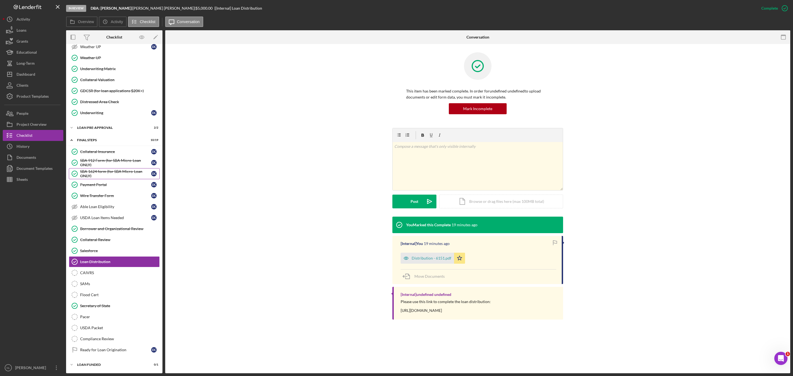
scroll to position [450, 0]
click at [87, 126] on div "LOAN PRE-APPROVAL" at bounding box center [116, 127] width 78 height 3
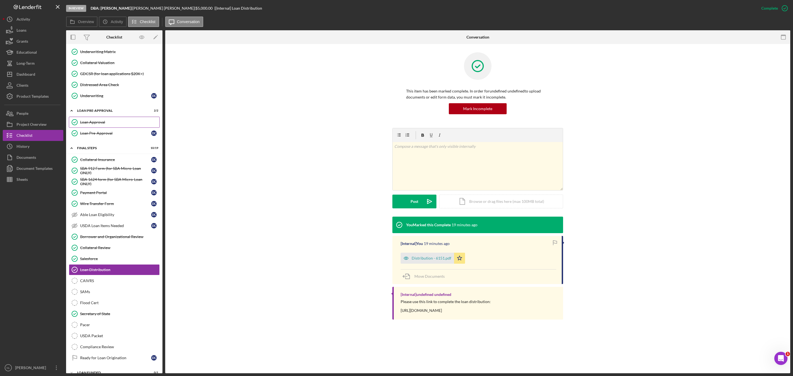
click at [92, 124] on div "Loan Approval" at bounding box center [119, 122] width 79 height 4
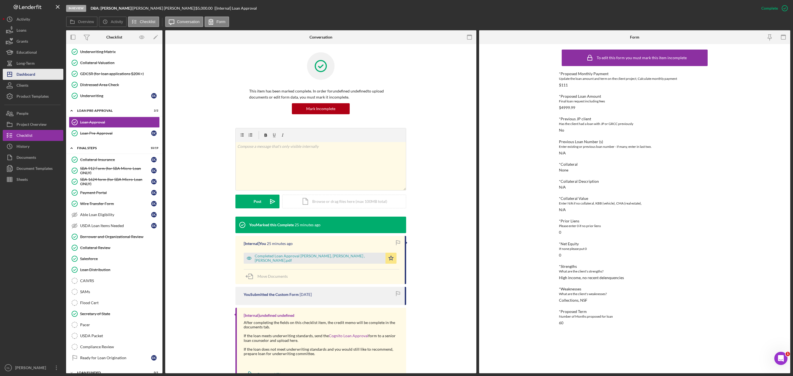
click at [24, 77] on div "Dashboard" at bounding box center [26, 75] width 19 height 12
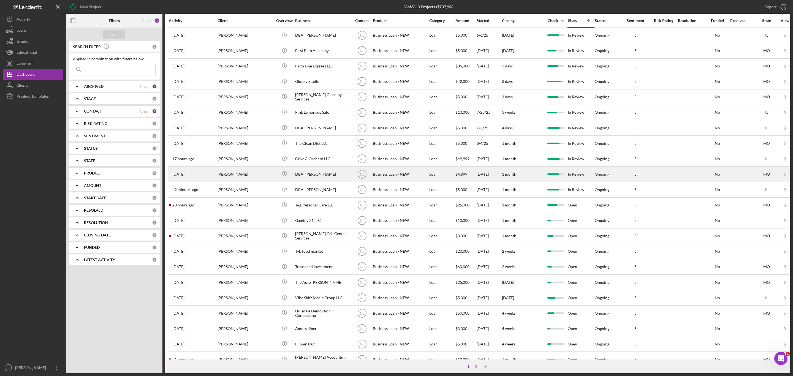
click at [246, 179] on div "[PERSON_NAME]" at bounding box center [245, 174] width 55 height 15
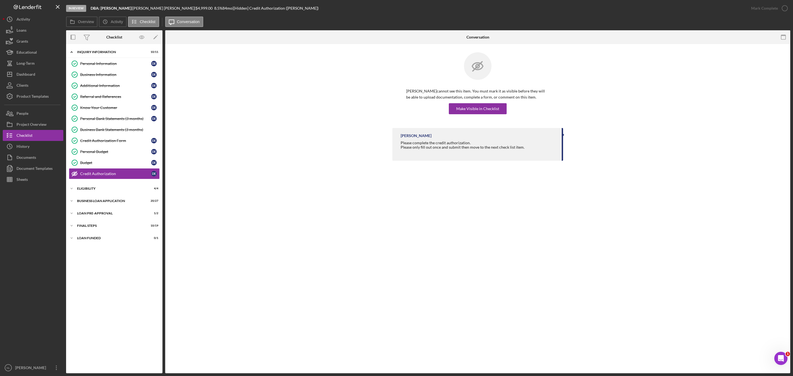
click at [108, 198] on div "Icon/Expander INQUIRY INFORMATION 10 / 11 Personal Information Personal Informa…" at bounding box center [114, 209] width 96 height 324
click at [110, 215] on div "LOAN PRE-APPROVAL" at bounding box center [116, 213] width 78 height 3
click at [94, 226] on div "Loan Approval" at bounding box center [119, 225] width 79 height 4
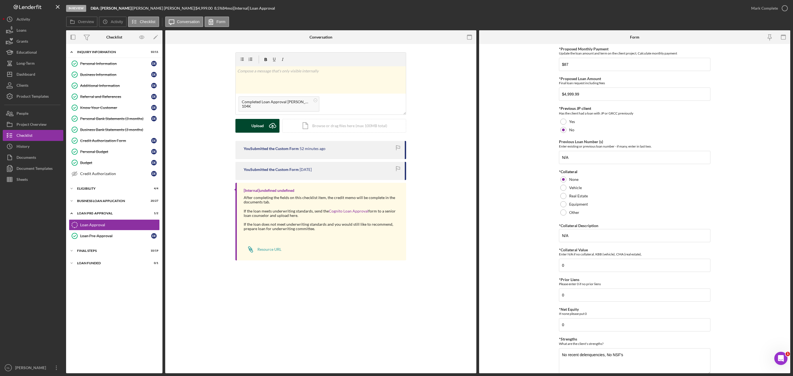
click at [261, 125] on div "Upload" at bounding box center [257, 126] width 12 height 14
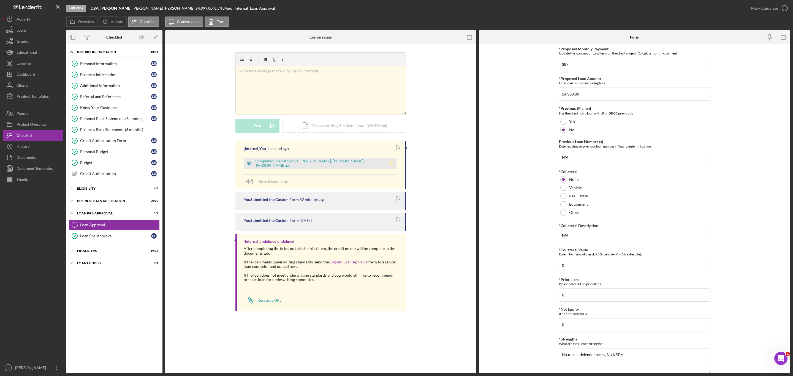
click at [386, 166] on icon "Icon/Star" at bounding box center [391, 163] width 11 height 11
click at [529, 4] on div "Mark Complete" at bounding box center [764, 8] width 27 height 11
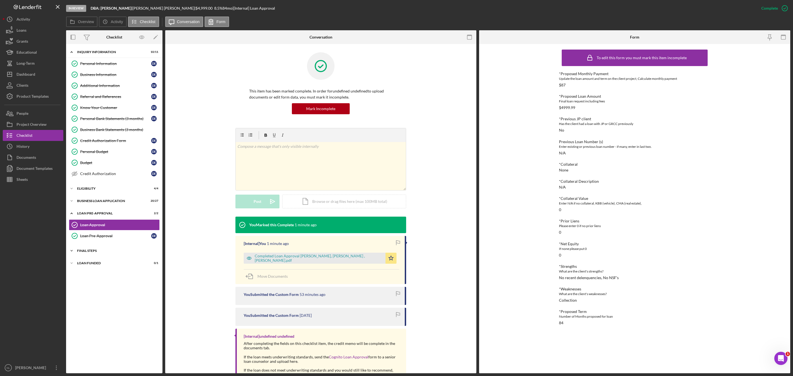
click at [110, 227] on div "Icon/Expander FINAL STEPS 10 / 19" at bounding box center [114, 250] width 96 height 11
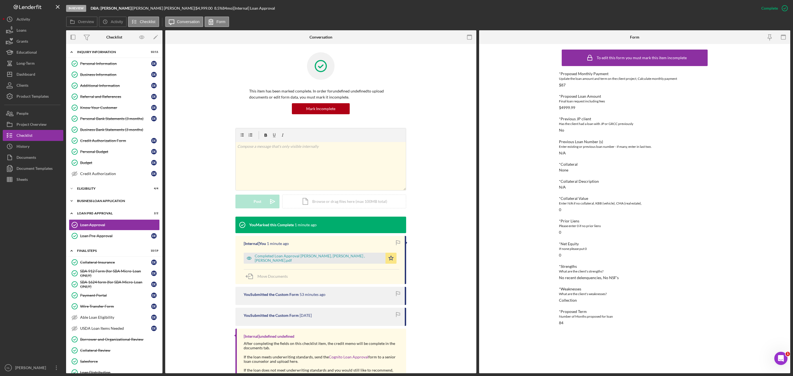
click at [105, 207] on div "Icon/Expander BUSINESS LOAN APPLICATION 20 / 27" at bounding box center [114, 201] width 96 height 11
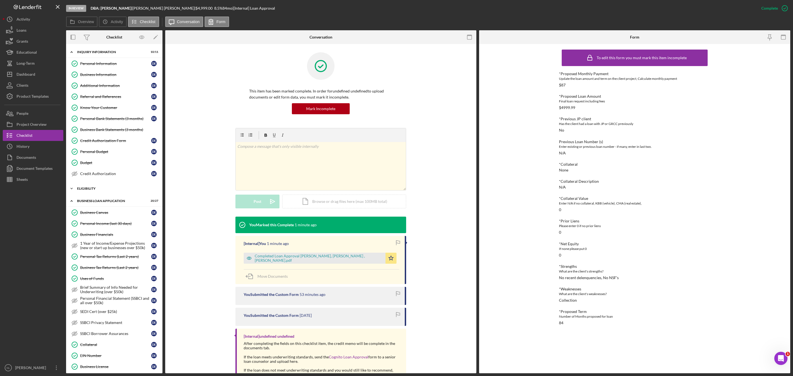
click at [99, 190] on div "ELIGIBILITY" at bounding box center [116, 188] width 78 height 3
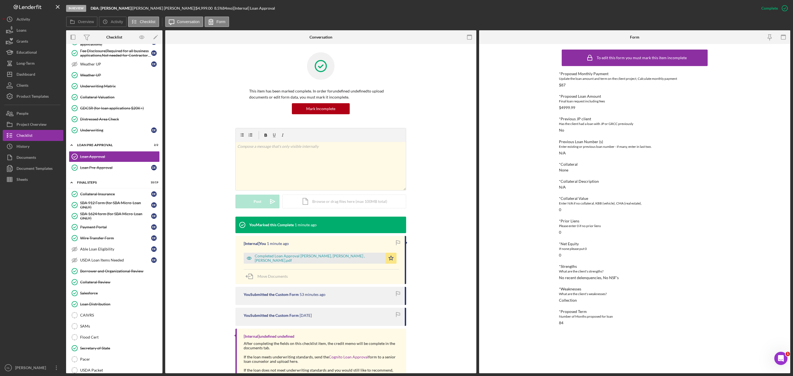
scroll to position [476, 0]
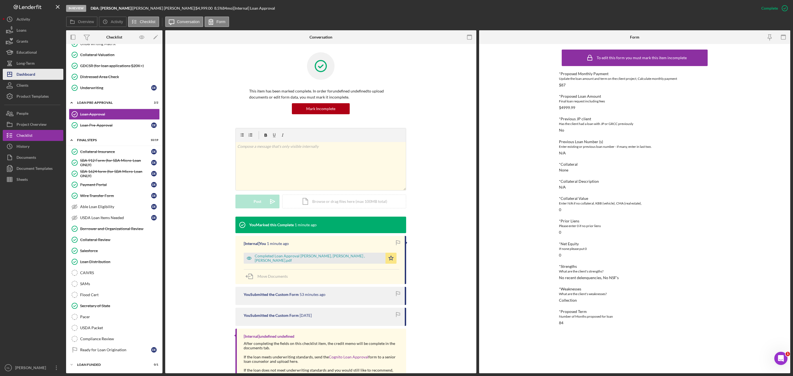
click at [19, 70] on div "Dashboard" at bounding box center [26, 75] width 19 height 12
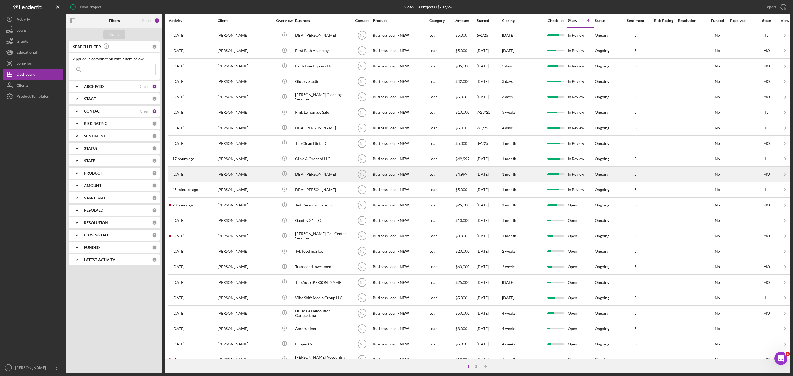
click at [247, 180] on div "[PERSON_NAME]" at bounding box center [245, 174] width 55 height 15
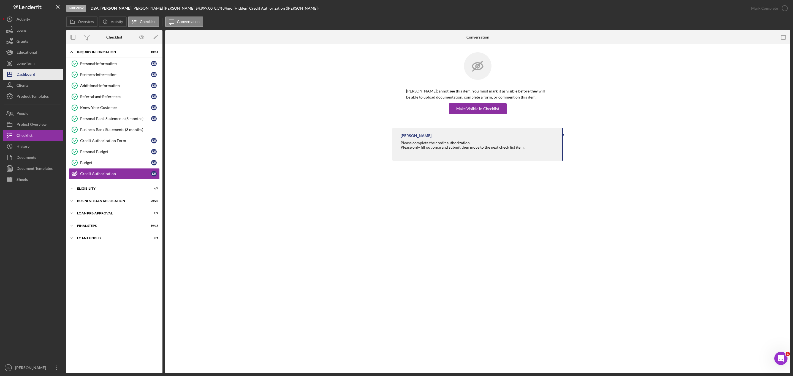
click at [46, 76] on button "Icon/Dashboard Dashboard" at bounding box center [33, 74] width 61 height 11
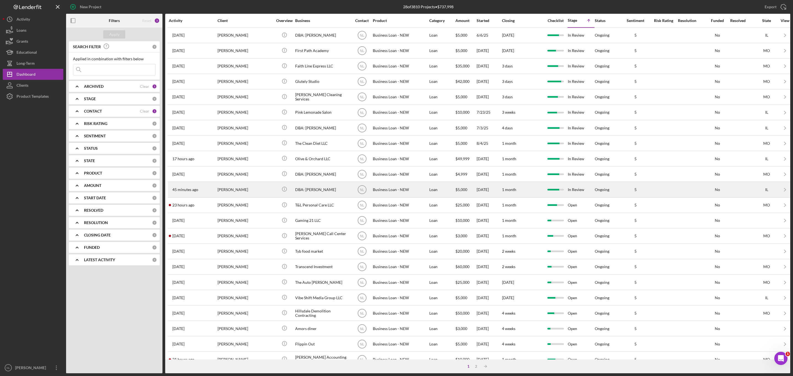
click at [241, 191] on div "[PERSON_NAME]" at bounding box center [245, 189] width 55 height 15
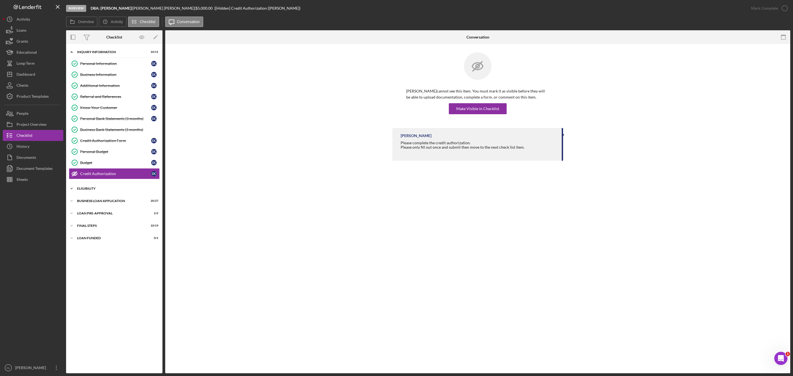
click at [114, 194] on div "Icon/Expander ELIGIBILITY 4 / 4" at bounding box center [114, 188] width 96 height 11
click at [115, 227] on div "BUSINESS LOAN APPLICATION" at bounding box center [116, 247] width 78 height 3
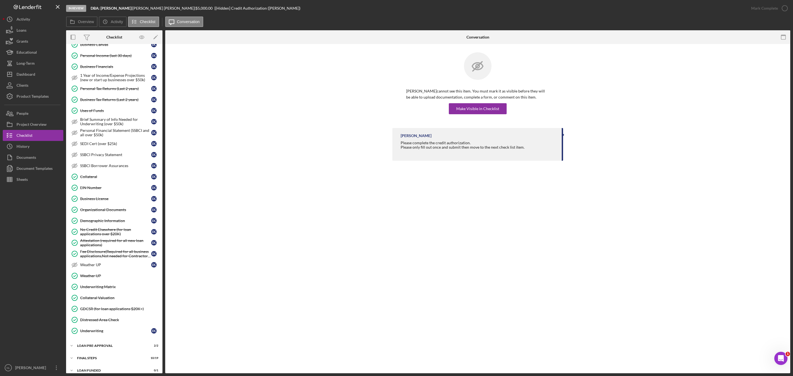
scroll to position [232, 0]
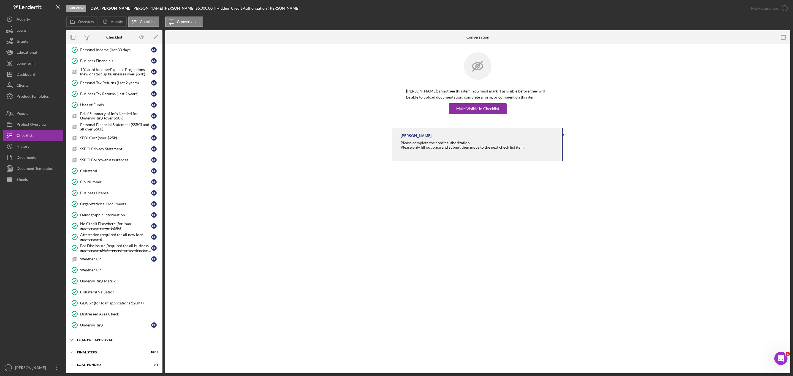
click at [109, 227] on div "Icon/Expander LOAN PRE-APPROVAL 2 / 2" at bounding box center [114, 340] width 96 height 11
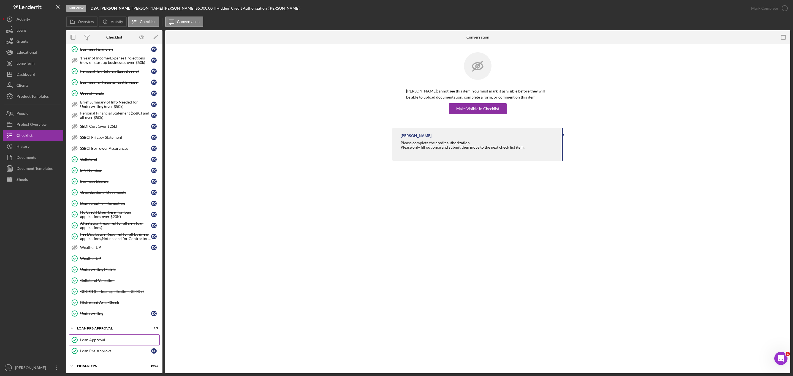
click at [110, 227] on link "Loan Approval Loan Approval" at bounding box center [114, 340] width 91 height 11
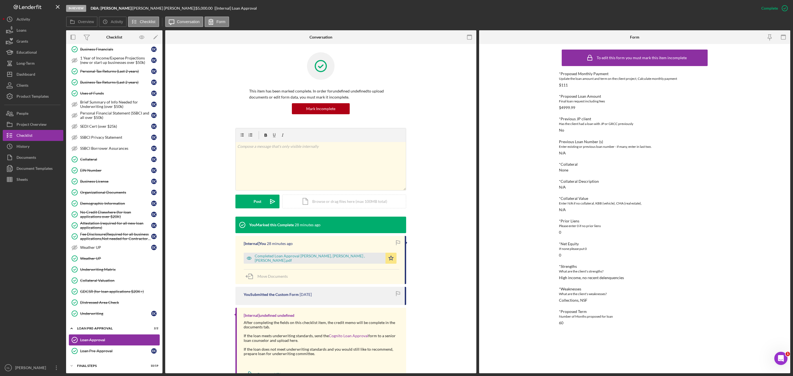
scroll to position [258, 0]
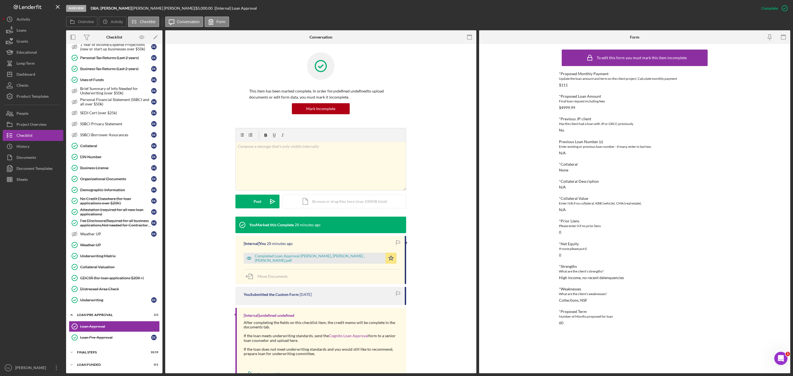
click at [95, 227] on div "Icon/Expander INQUIRY INFORMATION 10 / 11 Personal Information Personal Informa…" at bounding box center [114, 86] width 96 height 570
click at [94, 227] on div "Icon/Expander FINAL STEPS 10 / 19" at bounding box center [114, 352] width 96 height 11
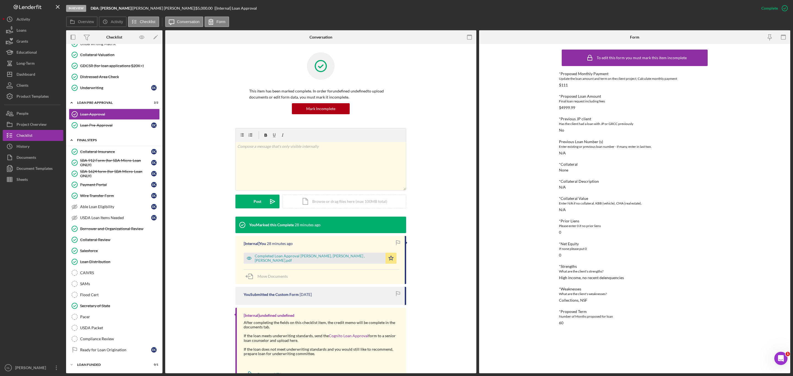
scroll to position [476, 0]
click at [96, 227] on div "Loan Distribution" at bounding box center [119, 262] width 79 height 4
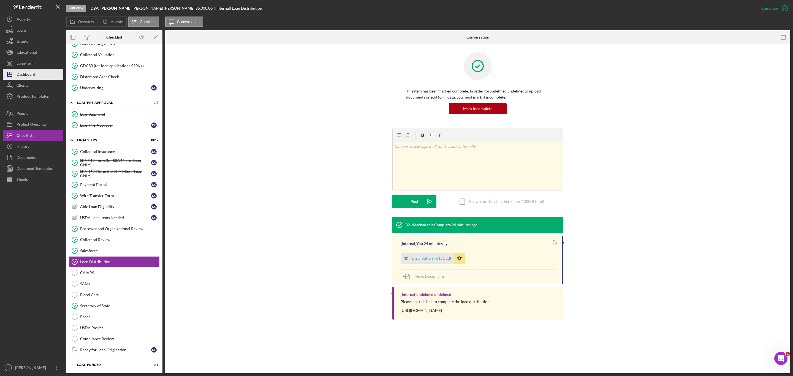
click at [43, 74] on button "Icon/Dashboard Dashboard" at bounding box center [33, 74] width 61 height 11
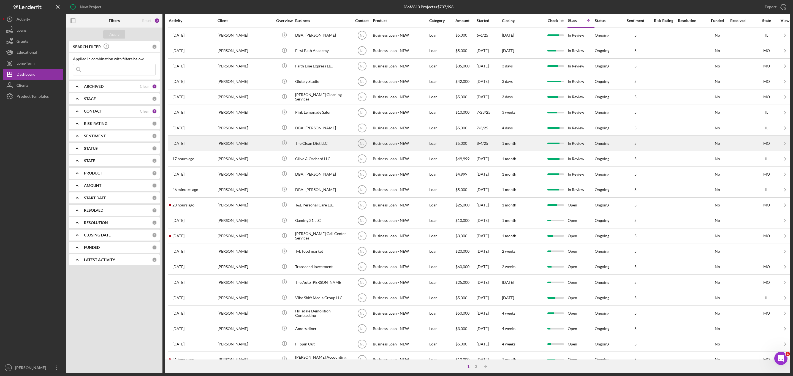
click at [256, 147] on div "[PERSON_NAME]" at bounding box center [245, 143] width 55 height 15
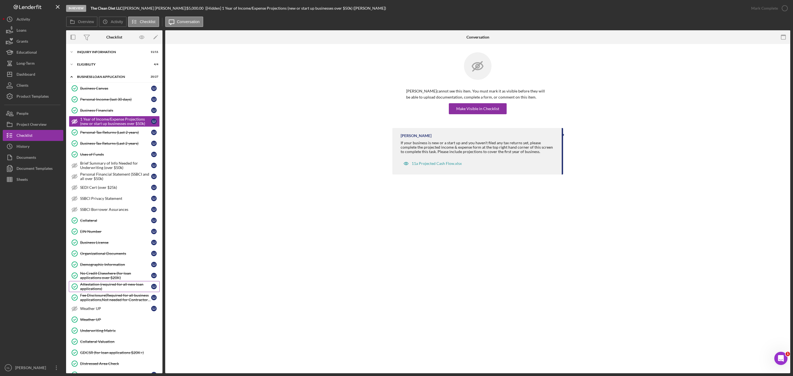
scroll to position [56, 0]
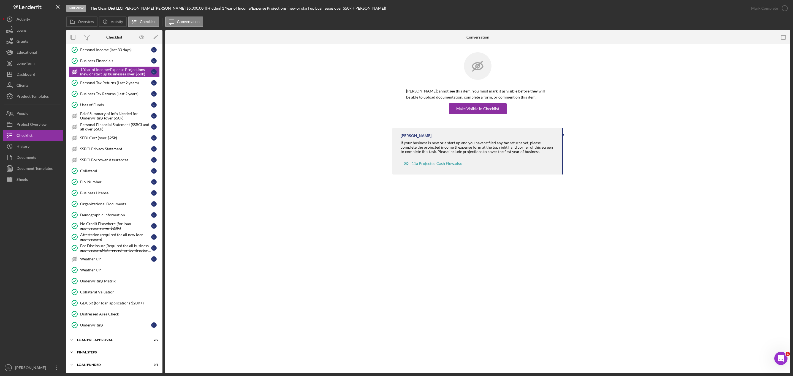
click at [110, 227] on div "Icon/Expander FINAL STEPS 10 / 19" at bounding box center [114, 352] width 96 height 11
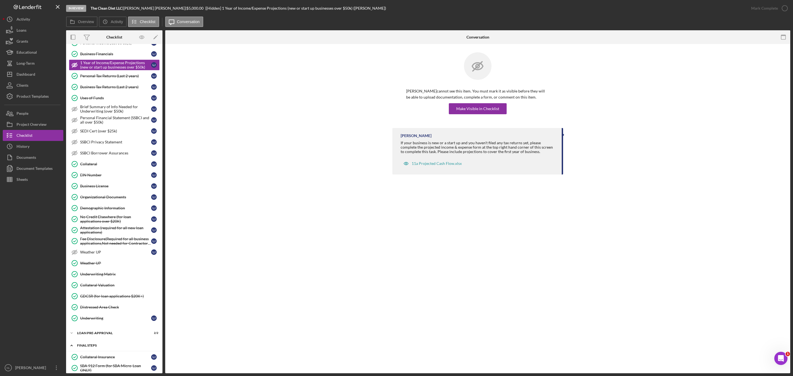
scroll to position [274, 0]
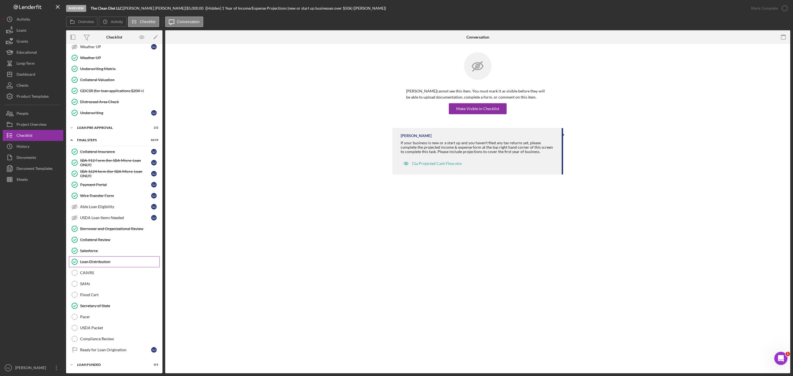
click at [106, 227] on div "Loan Distribution" at bounding box center [119, 262] width 79 height 4
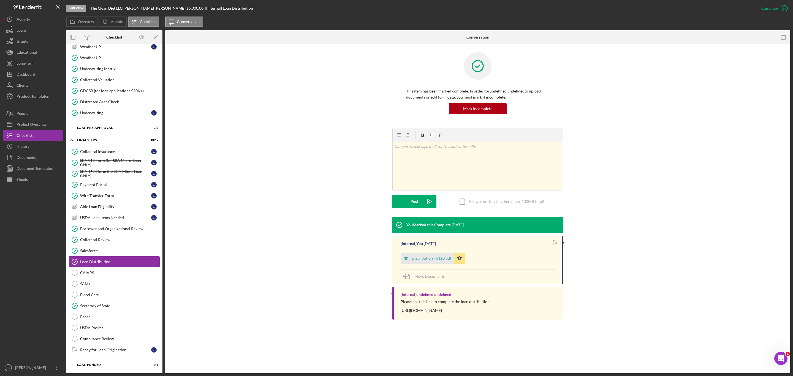
scroll to position [274, 0]
click at [432, 227] on div "Distribution - 6120.pdf" at bounding box center [427, 258] width 53 height 11
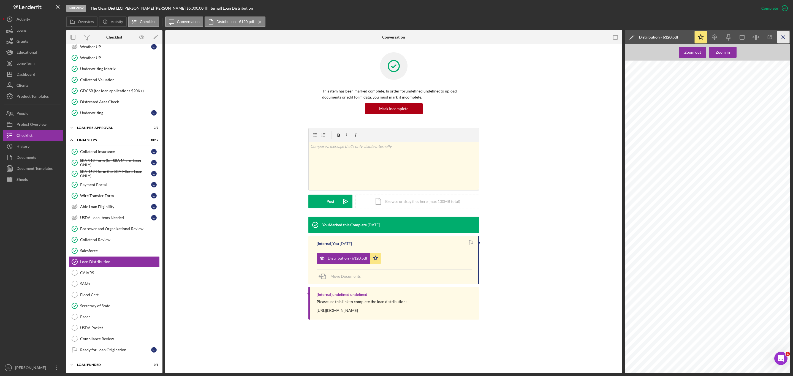
click at [529, 35] on icon "Icon/Menu Close" at bounding box center [784, 37] width 12 height 12
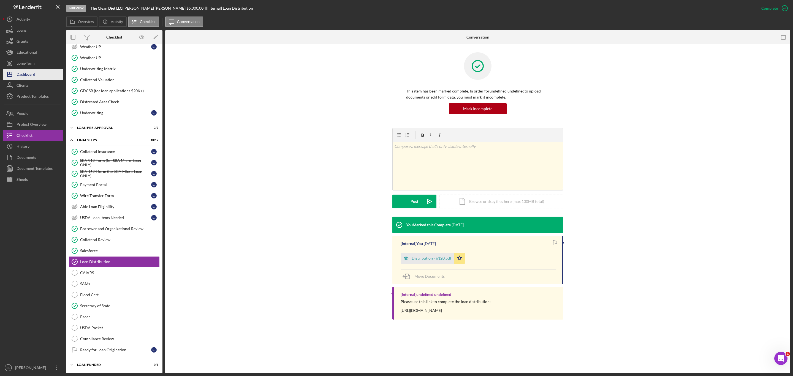
click at [34, 79] on div "Dashboard" at bounding box center [26, 75] width 19 height 12
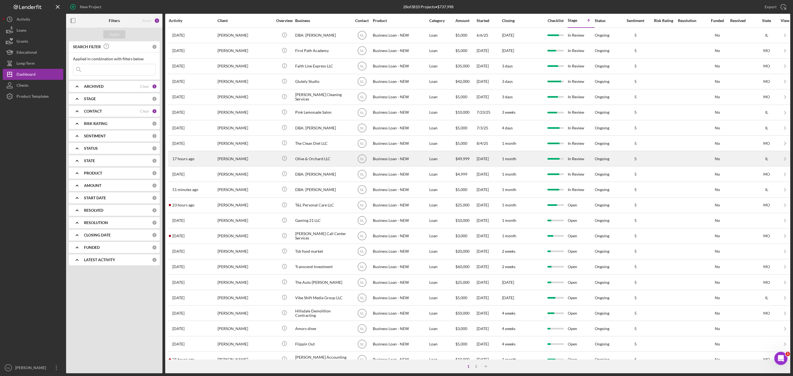
click at [253, 159] on div "[PERSON_NAME]" at bounding box center [245, 158] width 55 height 15
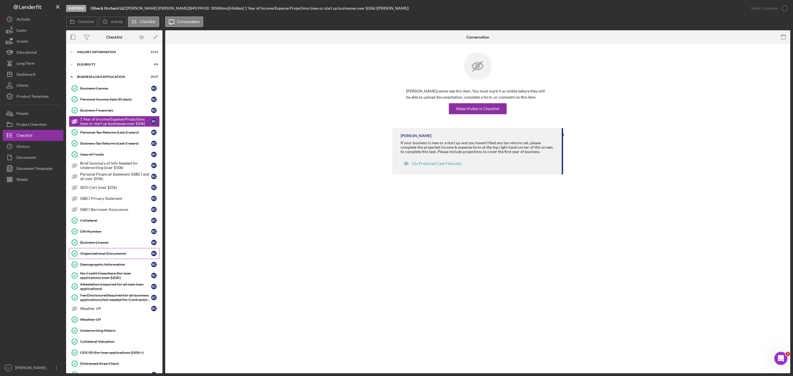
scroll to position [56, 0]
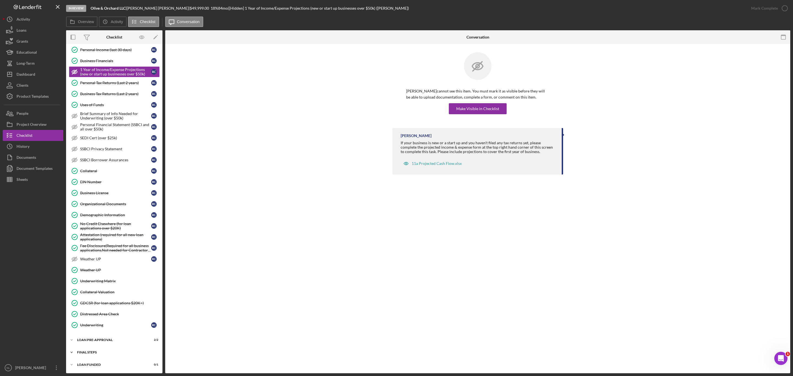
click at [113, 227] on div "Icon/Expander FINAL STEPS 10 / 19" at bounding box center [114, 352] width 96 height 11
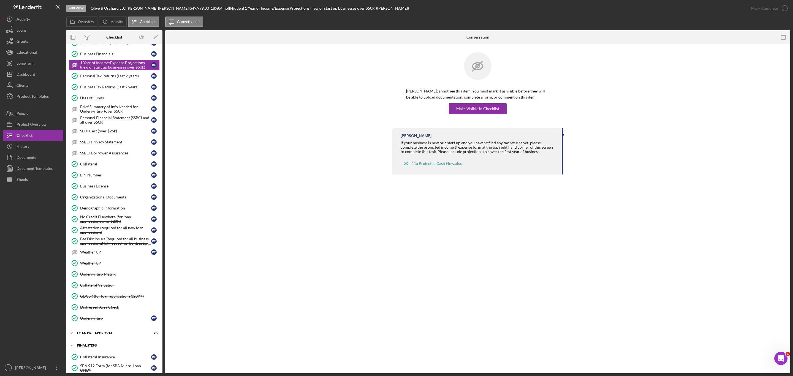
scroll to position [274, 0]
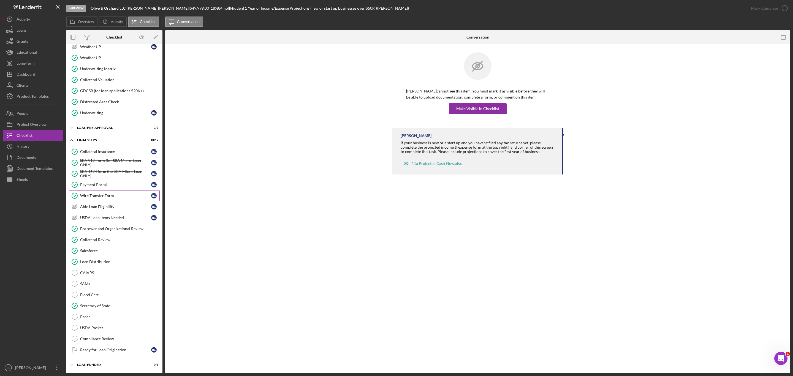
click at [118, 194] on div "Wire Transfer Form" at bounding box center [115, 196] width 71 height 4
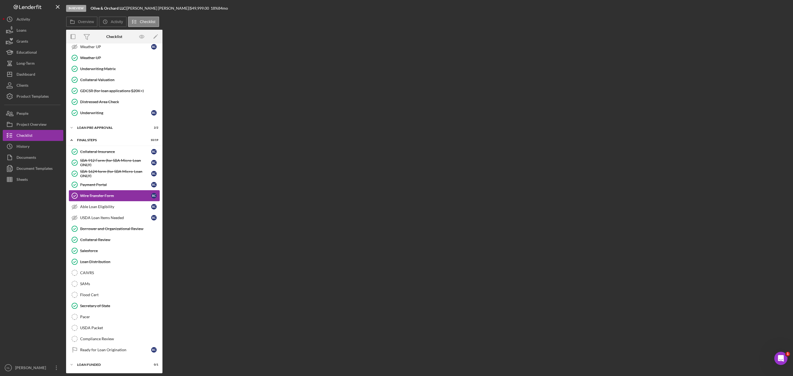
scroll to position [274, 0]
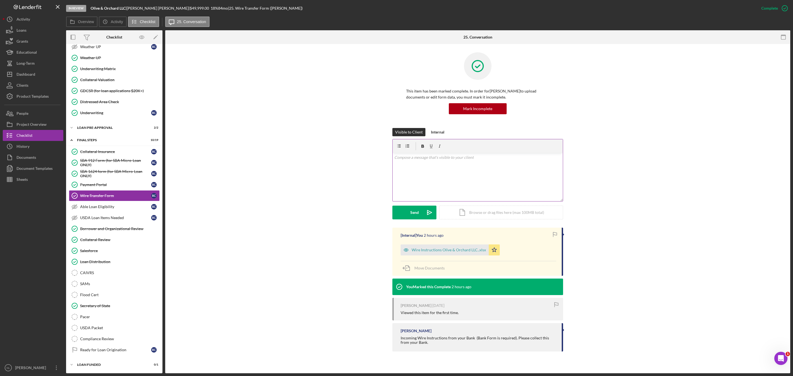
click at [448, 159] on p at bounding box center [477, 158] width 167 height 6
click at [425, 207] on icon "Icon/icon-invite-send" at bounding box center [430, 213] width 14 height 14
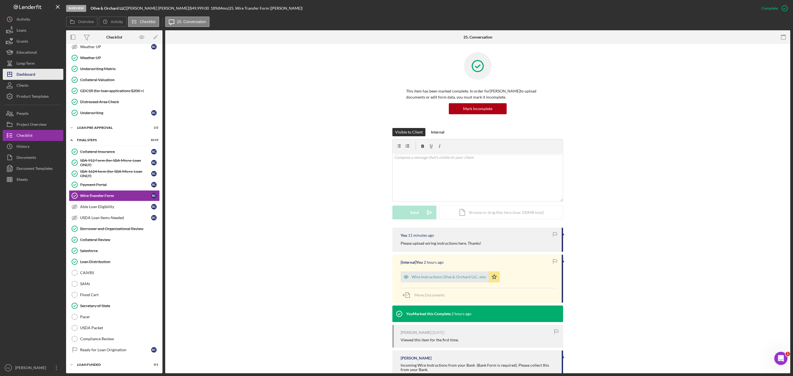
click at [42, 78] on button "Icon/Dashboard Dashboard" at bounding box center [33, 74] width 61 height 11
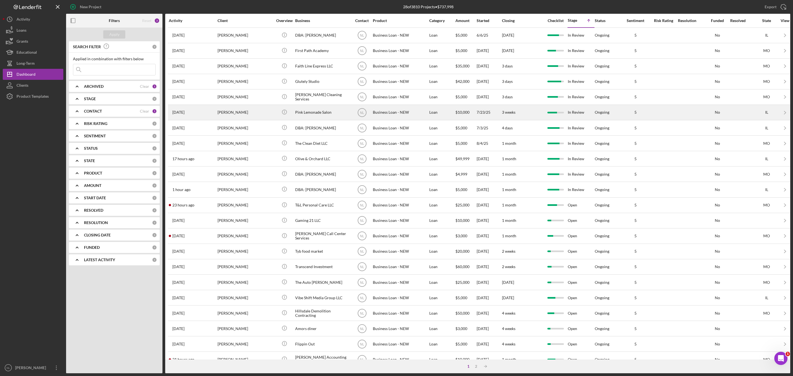
click at [248, 113] on div "[PERSON_NAME]" at bounding box center [245, 112] width 55 height 15
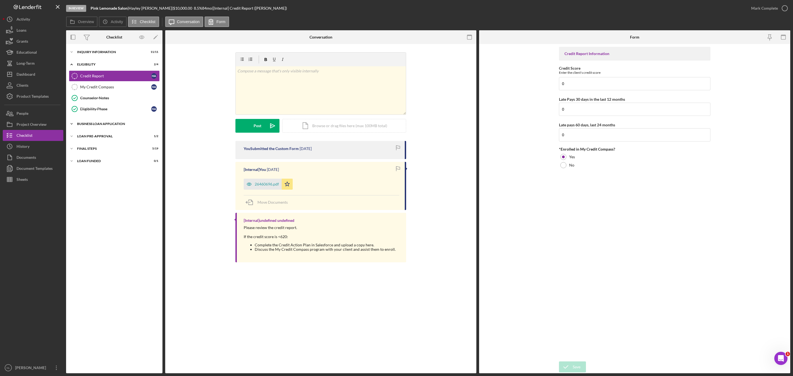
click at [99, 120] on div "Icon/Expander BUSINESS LOAN APPLICATION 19 / 27" at bounding box center [114, 123] width 96 height 11
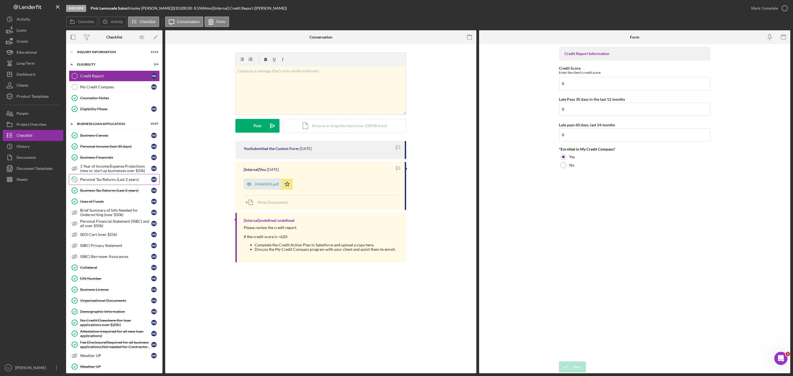
click at [110, 185] on link "10 Personal Tax Returns (Last 2 years) H A" at bounding box center [114, 179] width 91 height 11
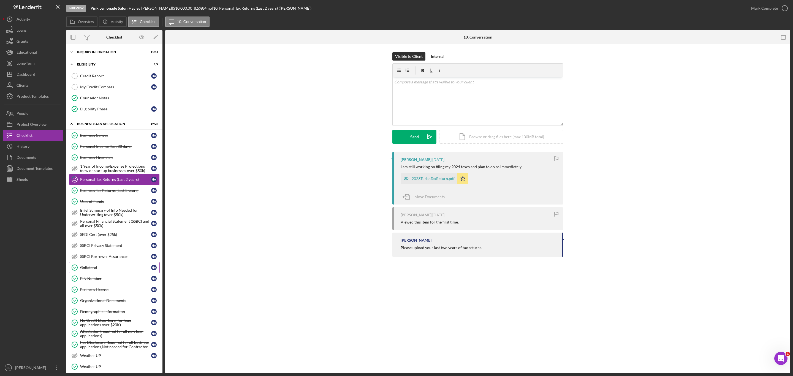
click at [109, 227] on link "Collateral Collateral H A" at bounding box center [114, 267] width 91 height 11
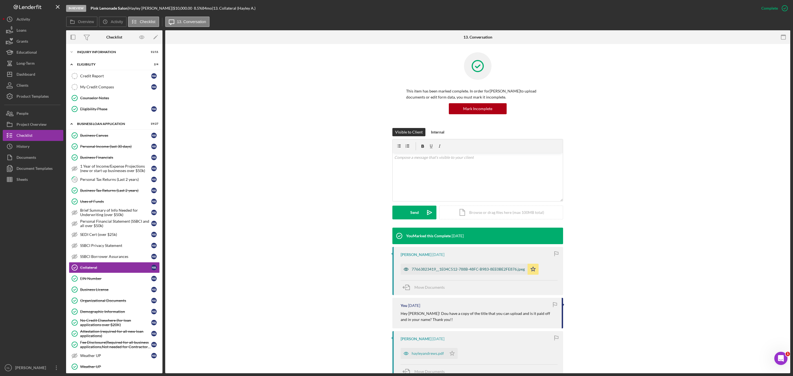
click at [451, 227] on div "77663823419__1E04C512-788B-48FC-B983-8EE0BE2FE876.jpeg" at bounding box center [464, 269] width 127 height 11
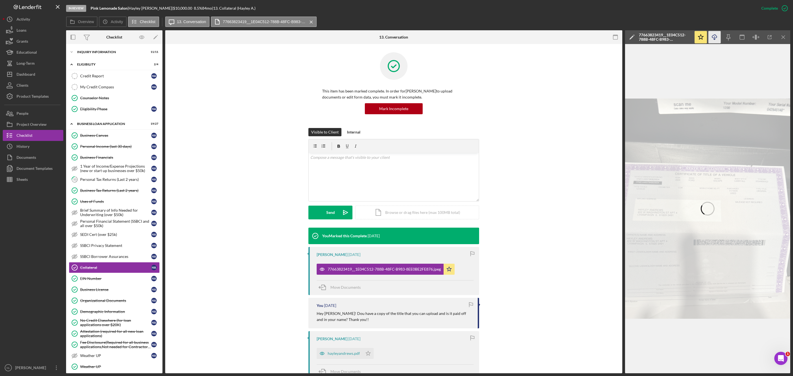
click at [529, 37] on icon "button" at bounding box center [714, 36] width 5 height 3
